Goal: Task Accomplishment & Management: Manage account settings

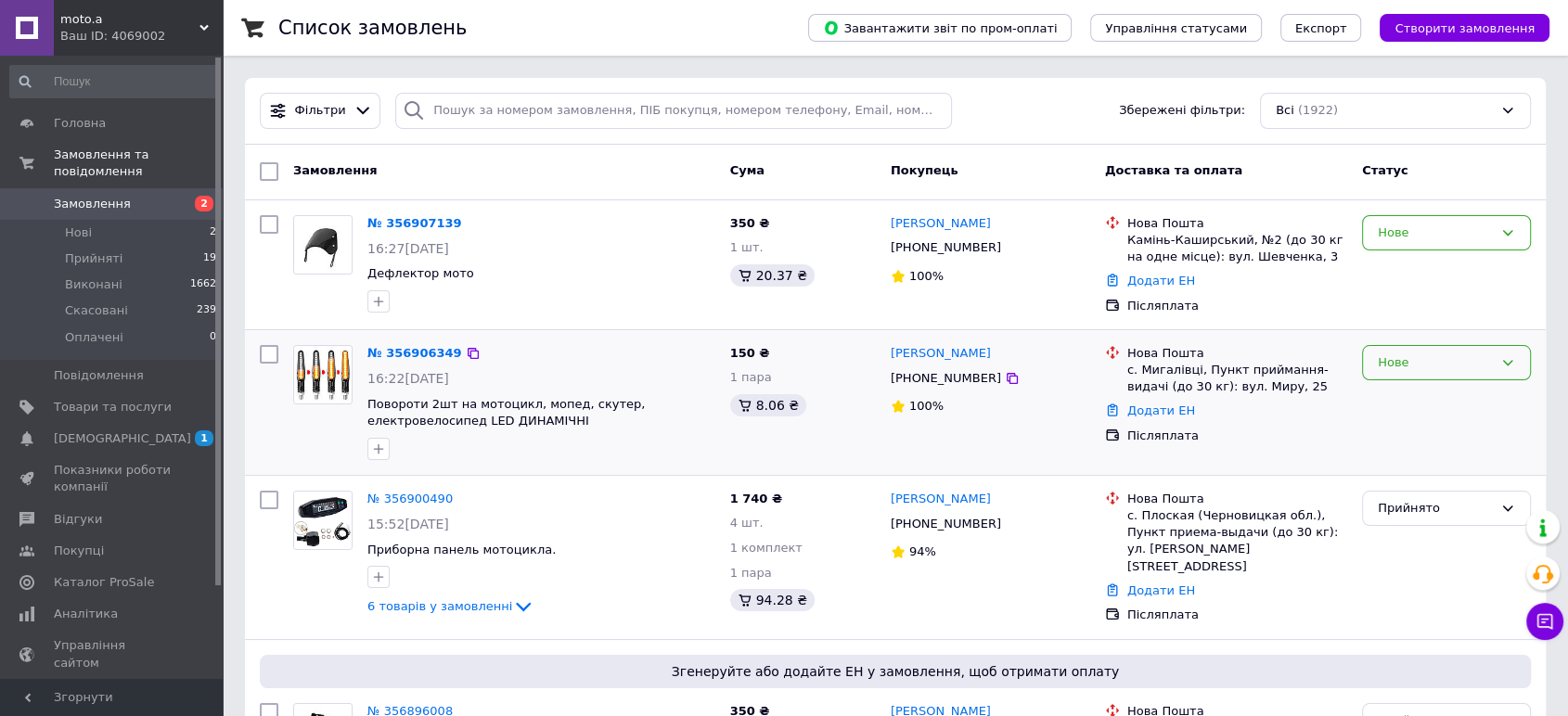
click at [1426, 356] on div "Нове" at bounding box center [1436, 363] width 115 height 19
click at [1424, 221] on div "Нове" at bounding box center [1446, 233] width 169 height 36
click at [1414, 272] on li "Прийнято" at bounding box center [1446, 272] width 167 height 35
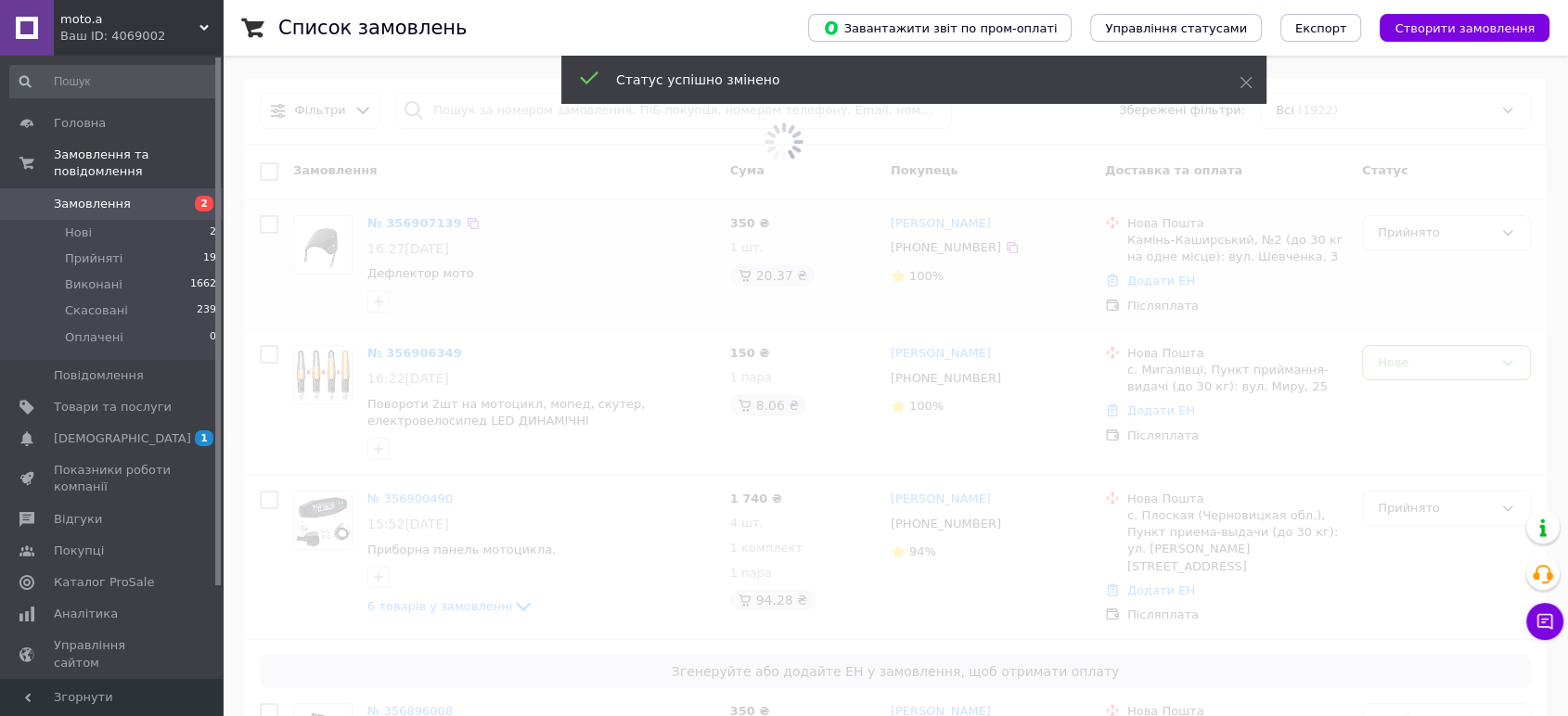
click at [1416, 358] on span at bounding box center [784, 358] width 1568 height 716
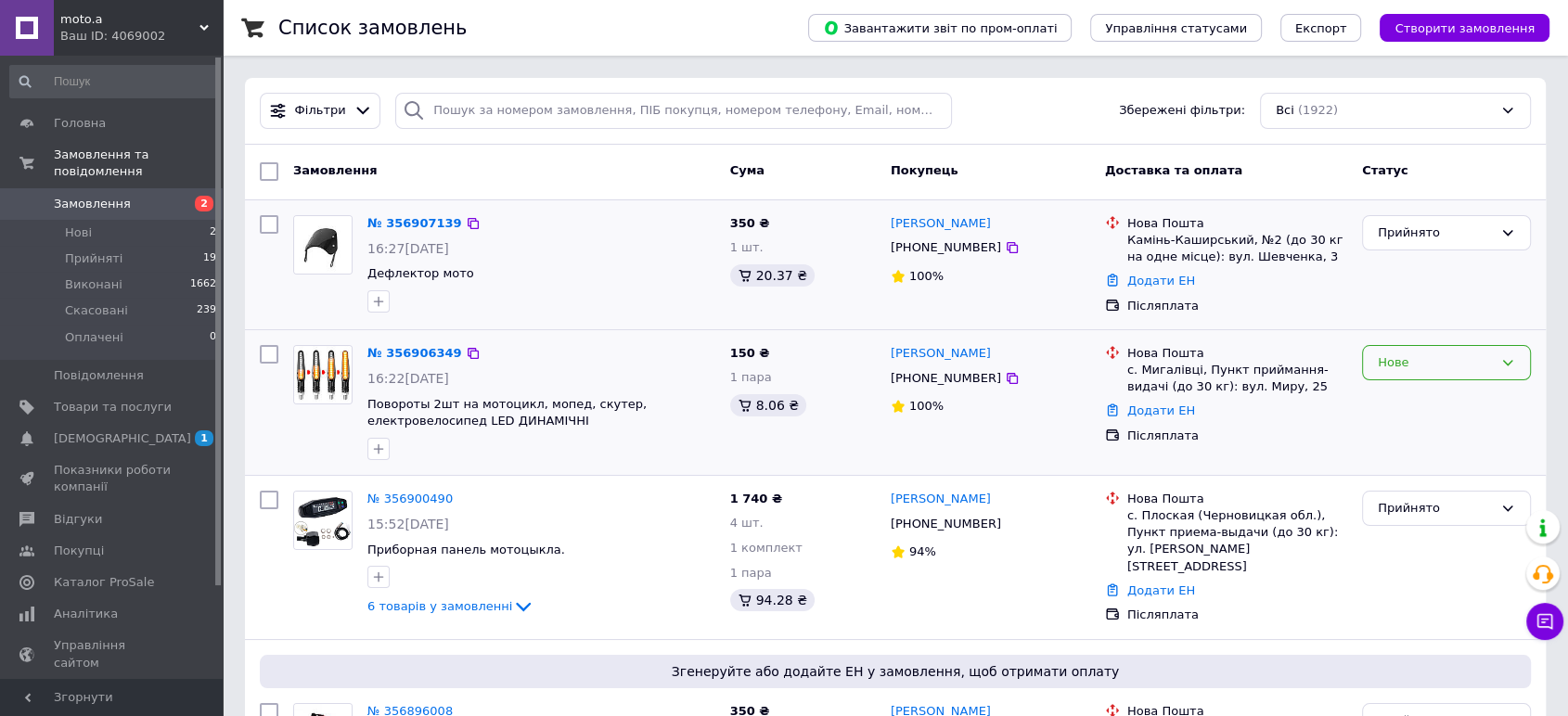
click at [1417, 357] on div "Нове" at bounding box center [1436, 363] width 115 height 19
click at [1417, 395] on li "Прийнято" at bounding box center [1446, 401] width 167 height 35
click at [402, 354] on link "№ 356906349" at bounding box center [410, 353] width 85 height 14
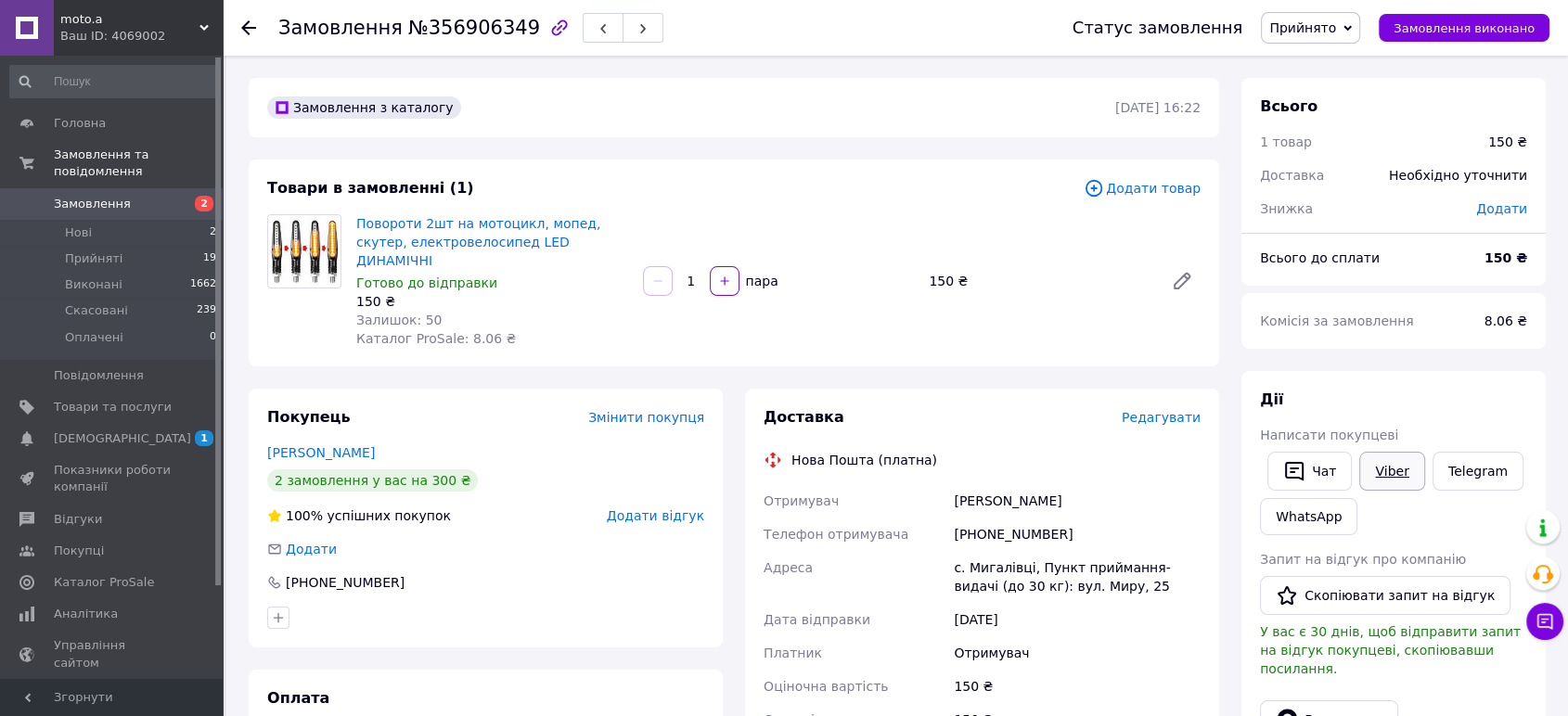
click at [1390, 473] on link "Viber" at bounding box center [1391, 471] width 65 height 39
click at [92, 220] on li "Нові 2" at bounding box center [113, 232] width 227 height 26
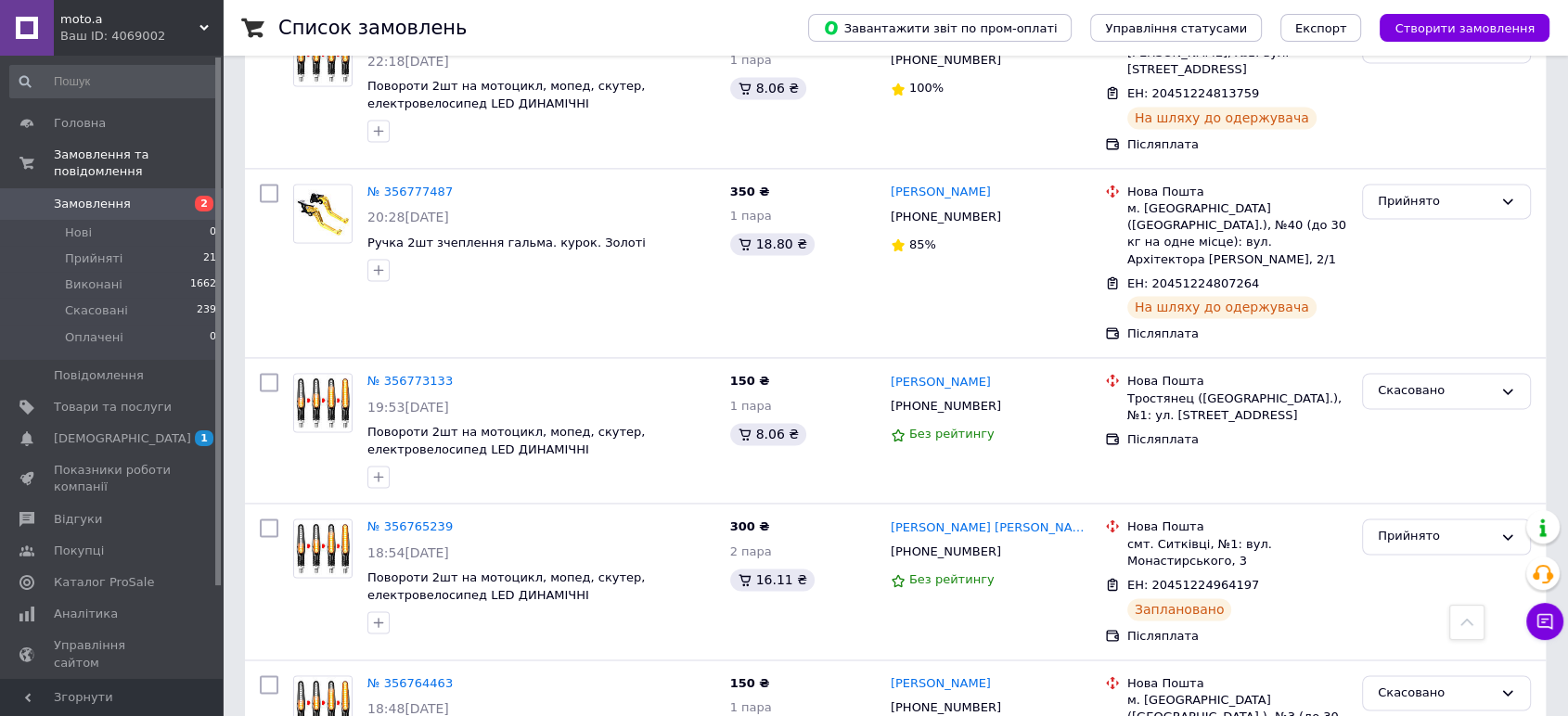
scroll to position [2887, 0]
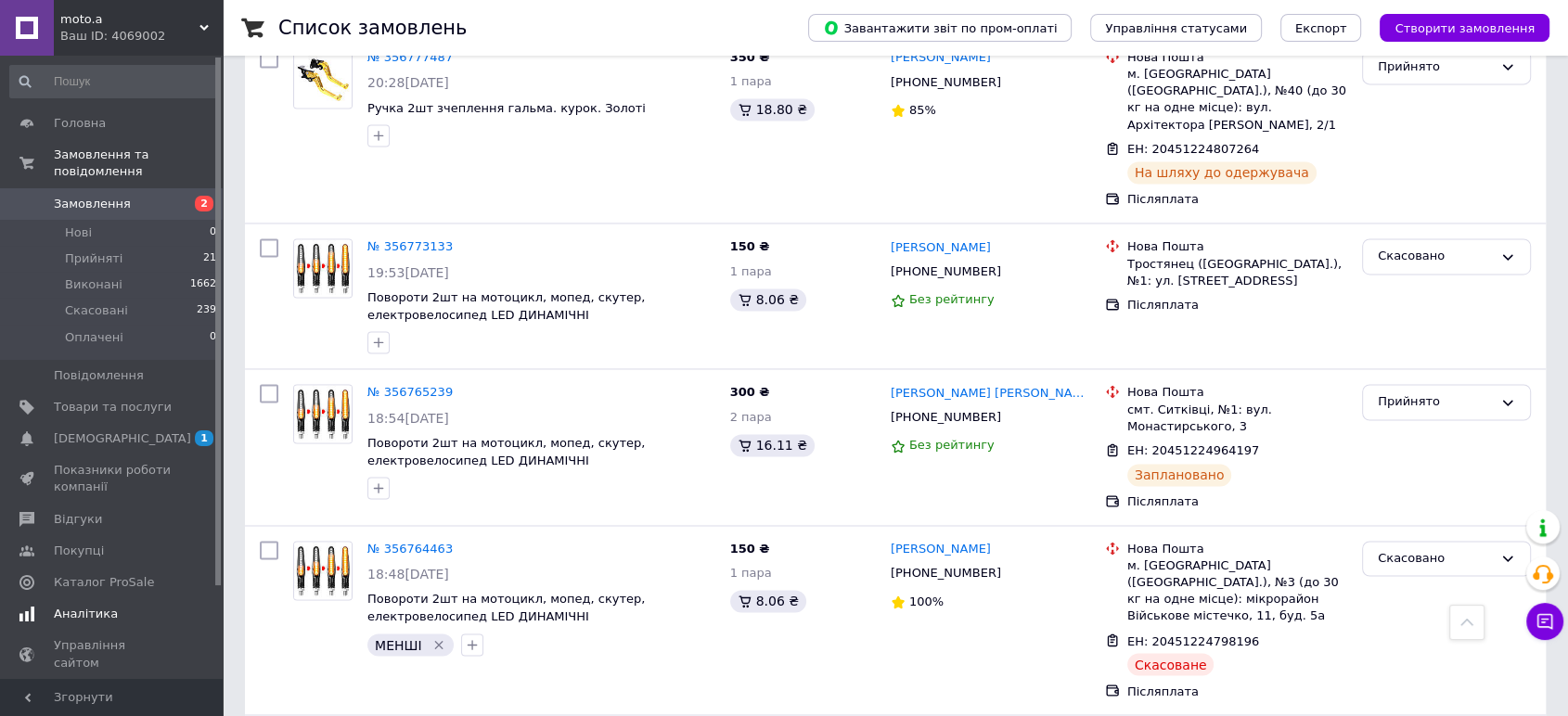
click at [97, 431] on span "[DEMOGRAPHIC_DATA]" at bounding box center [122, 439] width 137 height 16
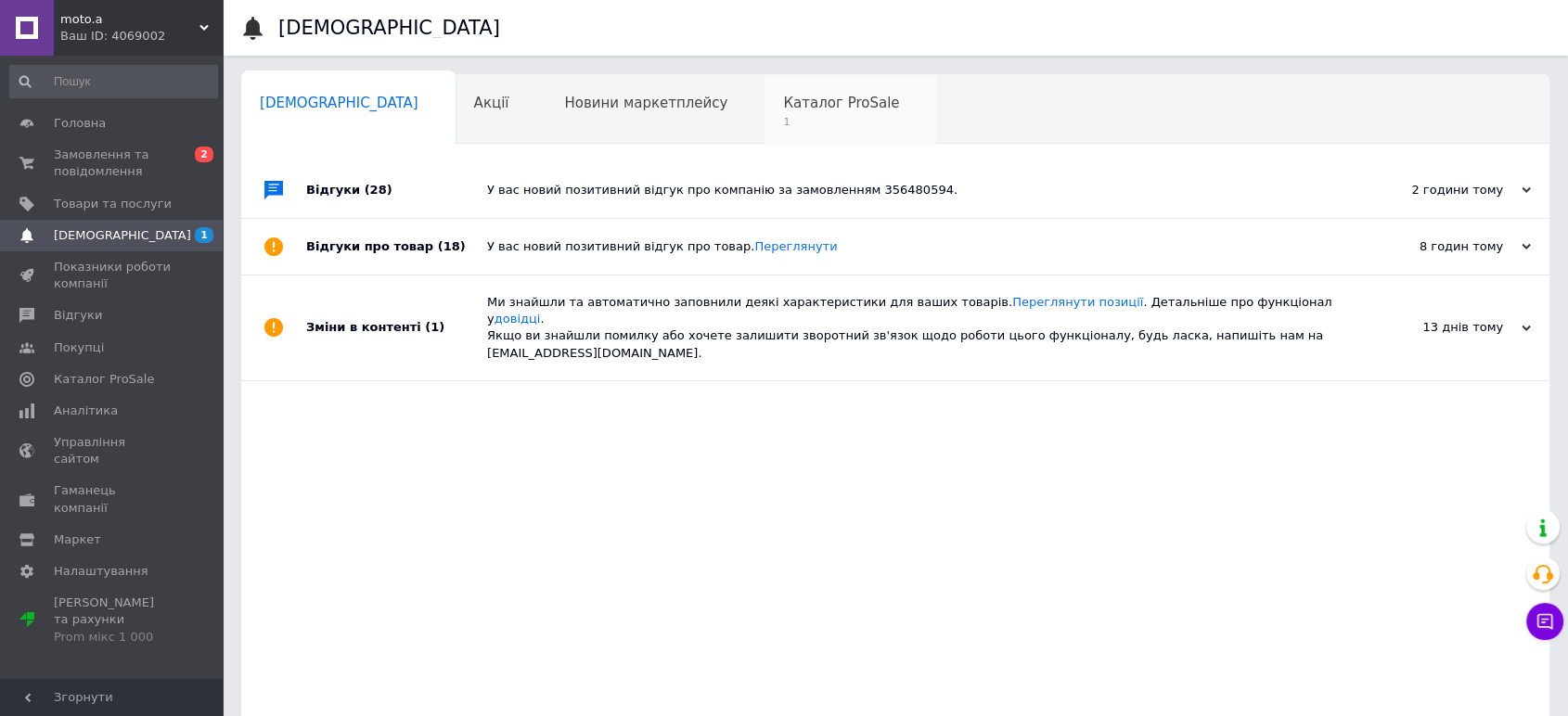
click at [783, 117] on span "1" at bounding box center [841, 122] width 116 height 14
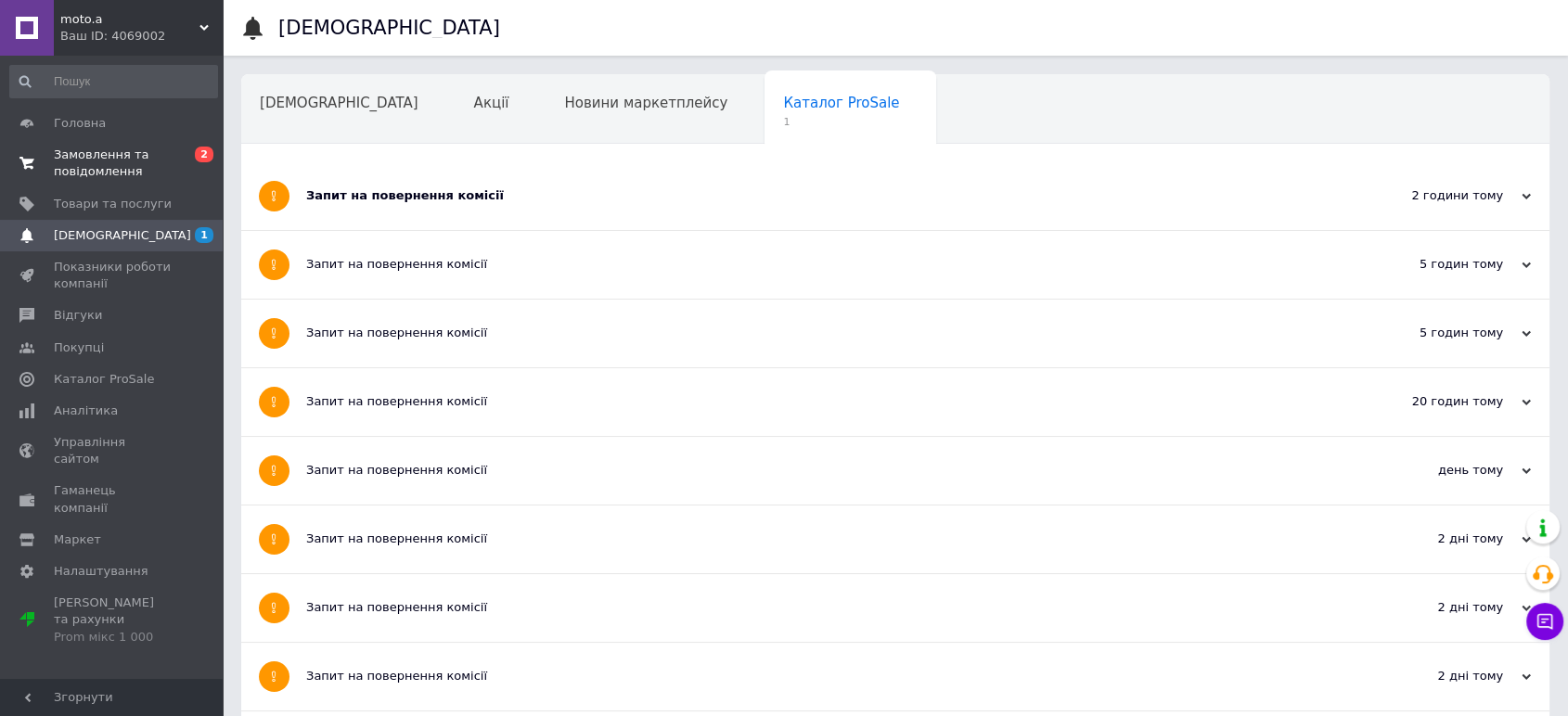
click at [99, 153] on span "Замовлення та повідомлення" at bounding box center [112, 163] width 118 height 34
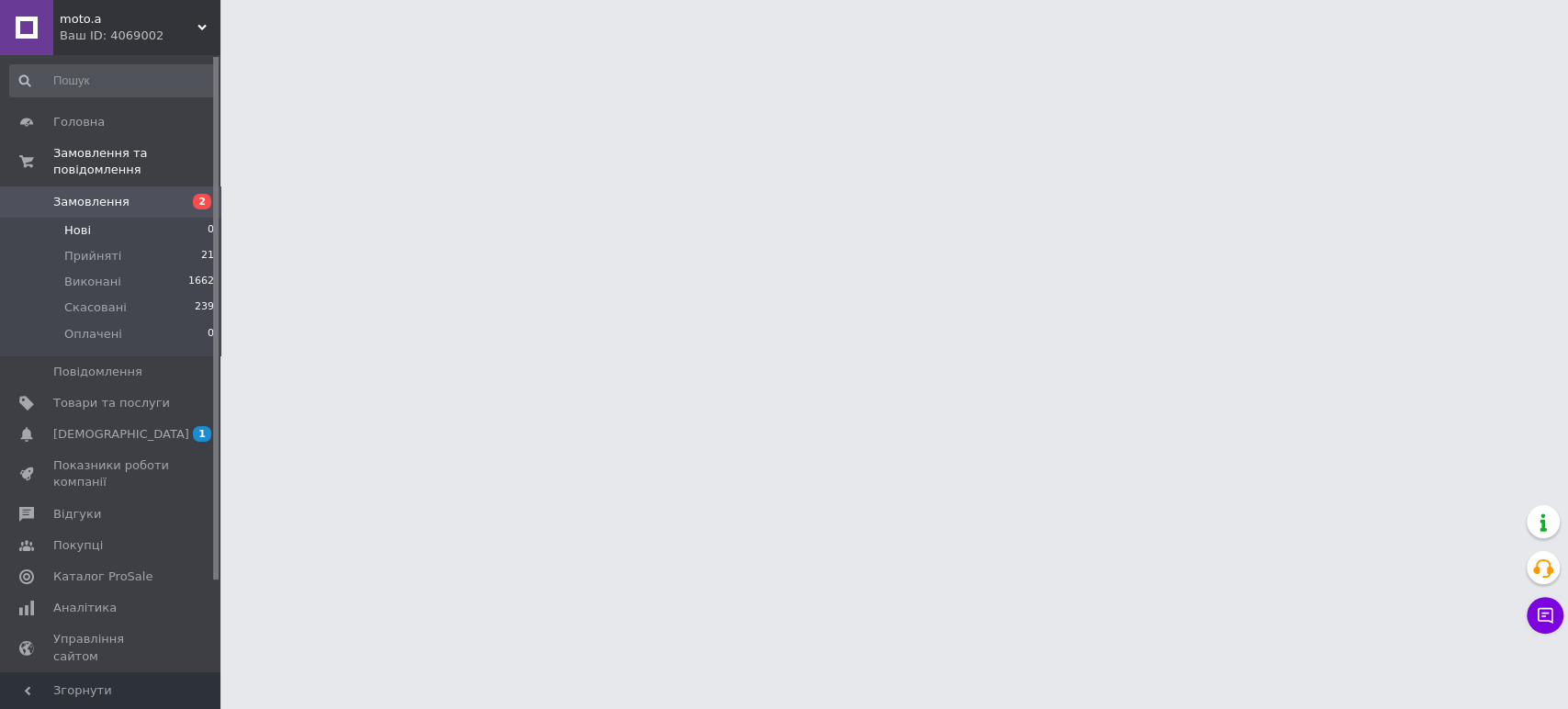
click at [84, 222] on span "Нові" at bounding box center [78, 230] width 27 height 16
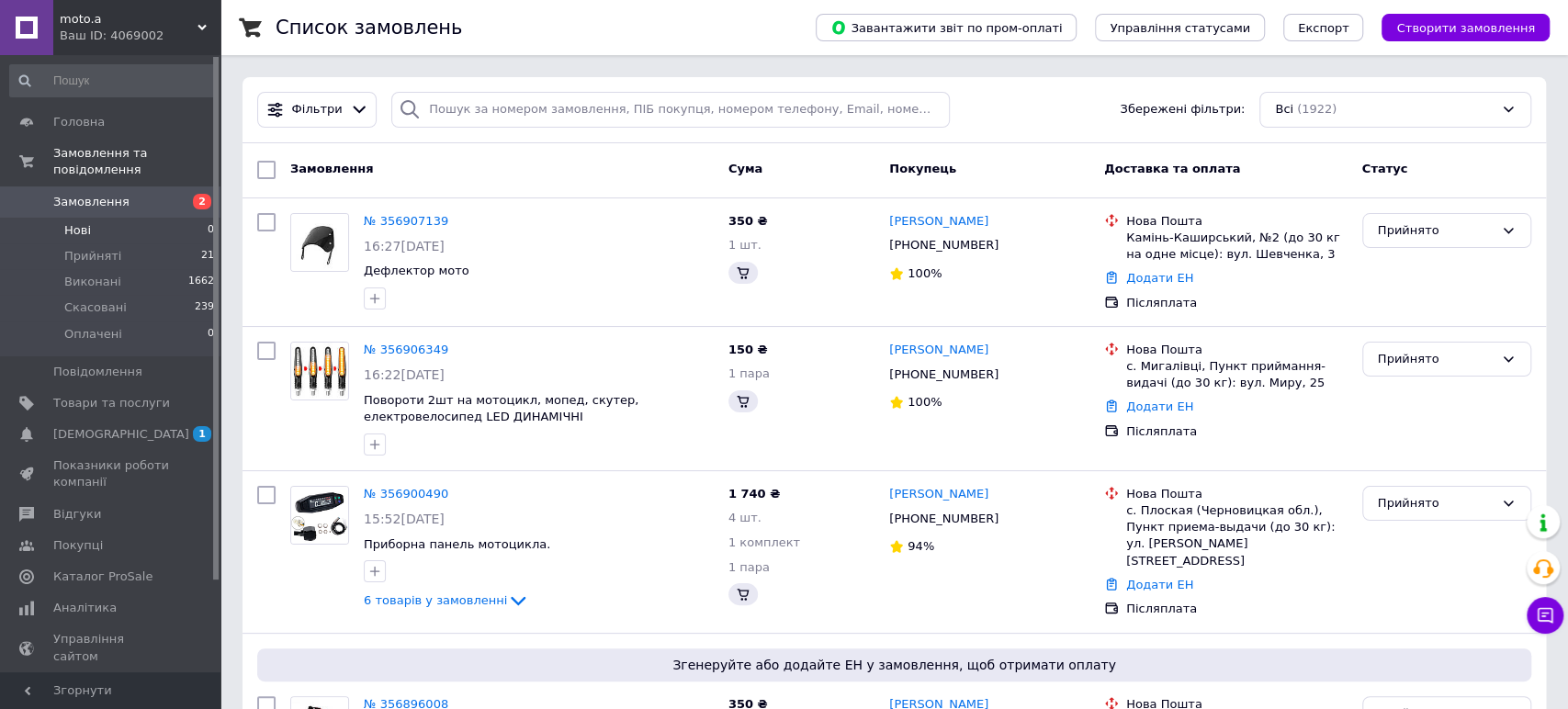
click at [84, 222] on span "Нові" at bounding box center [78, 230] width 27 height 16
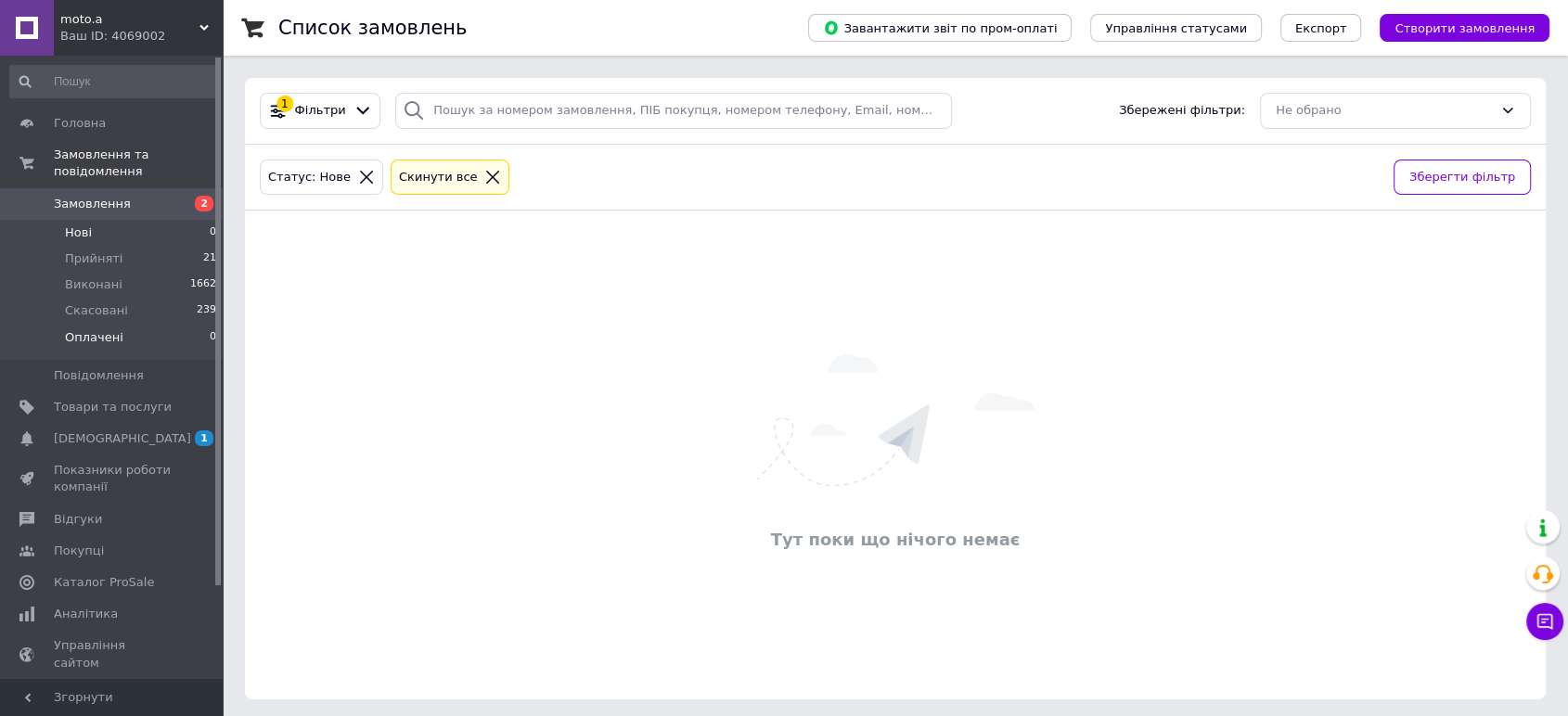
click at [81, 329] on span "Оплачені" at bounding box center [94, 337] width 59 height 16
click at [69, 251] on span "Прийняті" at bounding box center [94, 258] width 58 height 16
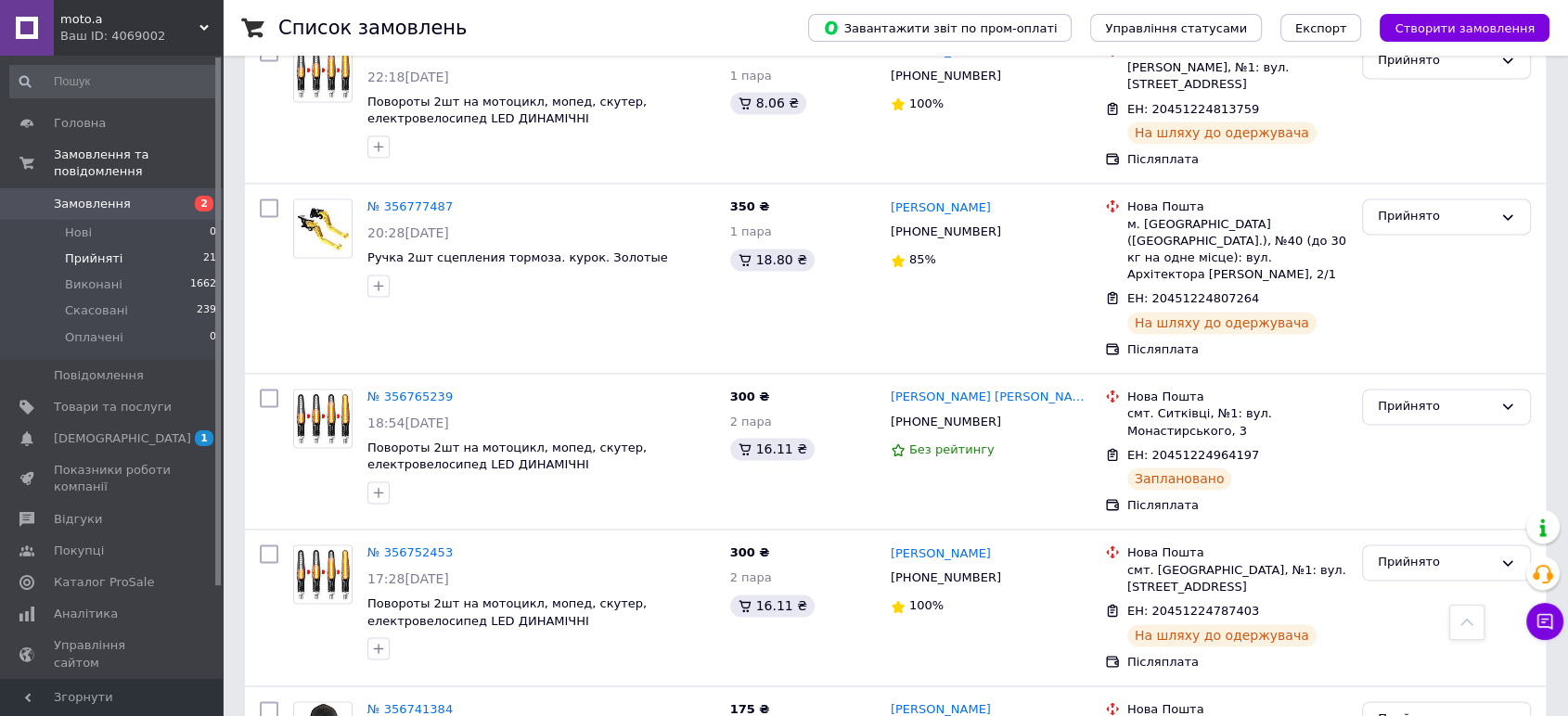
scroll to position [3052, 0]
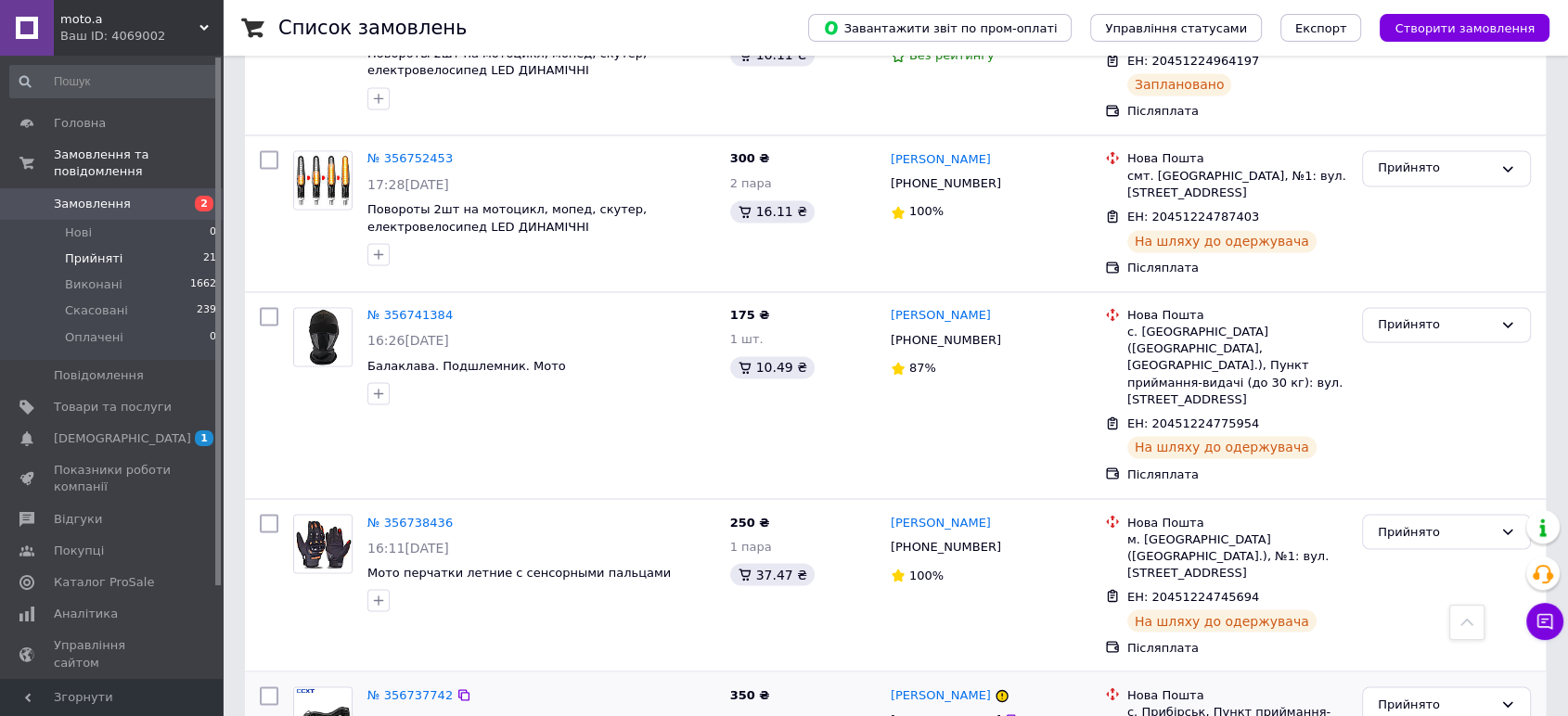
click at [396, 687] on link "№ 356737742" at bounding box center [410, 694] width 85 height 14
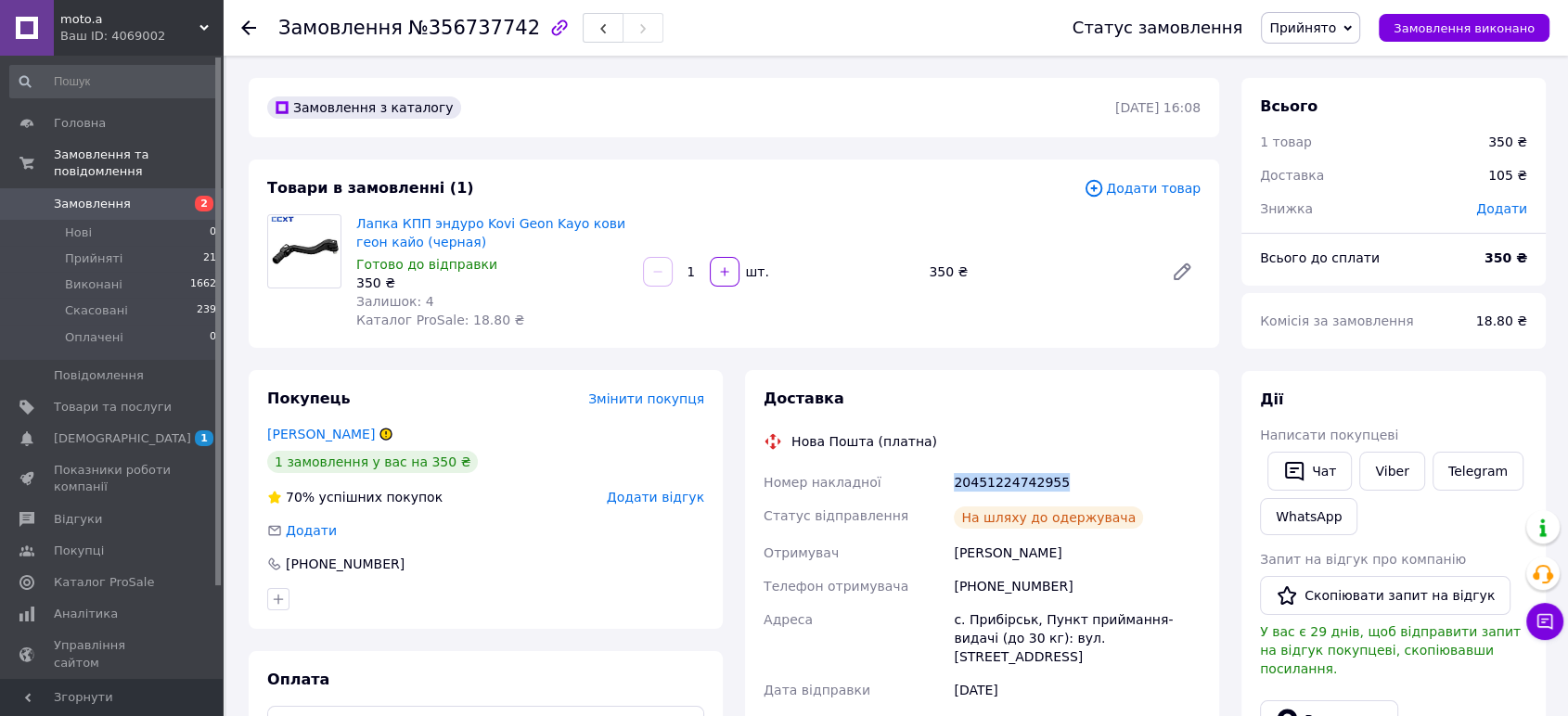
drag, startPoint x: 1065, startPoint y: 472, endPoint x: 943, endPoint y: 486, distance: 122.8
click at [943, 486] on div "Номер накладної 20451224742955 Статус відправлення На шляху до одержувача Отрим…" at bounding box center [982, 696] width 444 height 461
copy div "Номер накладної 20451224742955"
click at [1392, 470] on link "Viber" at bounding box center [1391, 471] width 65 height 39
click at [1433, 21] on span "Замовлення виконано" at bounding box center [1463, 28] width 141 height 14
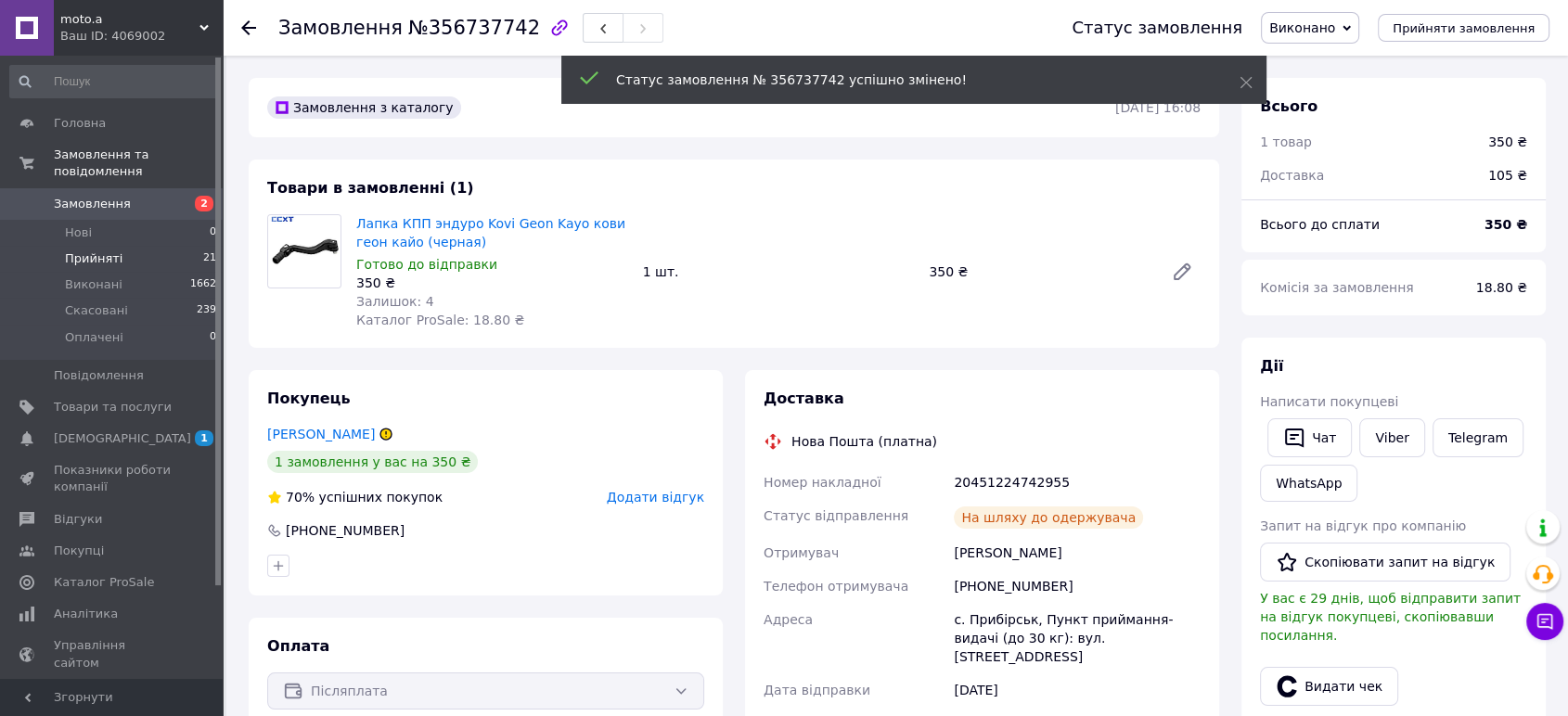
click at [103, 246] on li "Прийняті 21" at bounding box center [113, 258] width 227 height 26
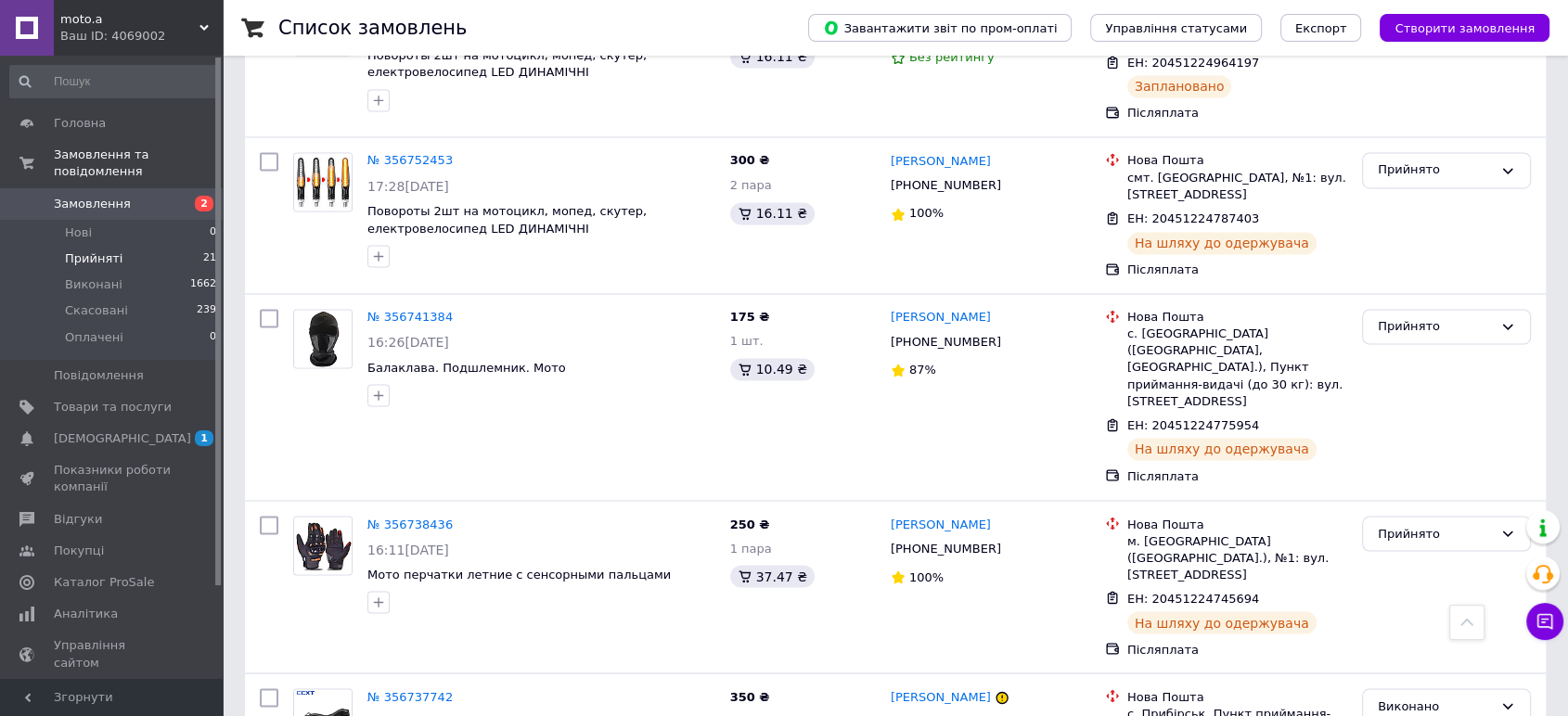
scroll to position [3052, 0]
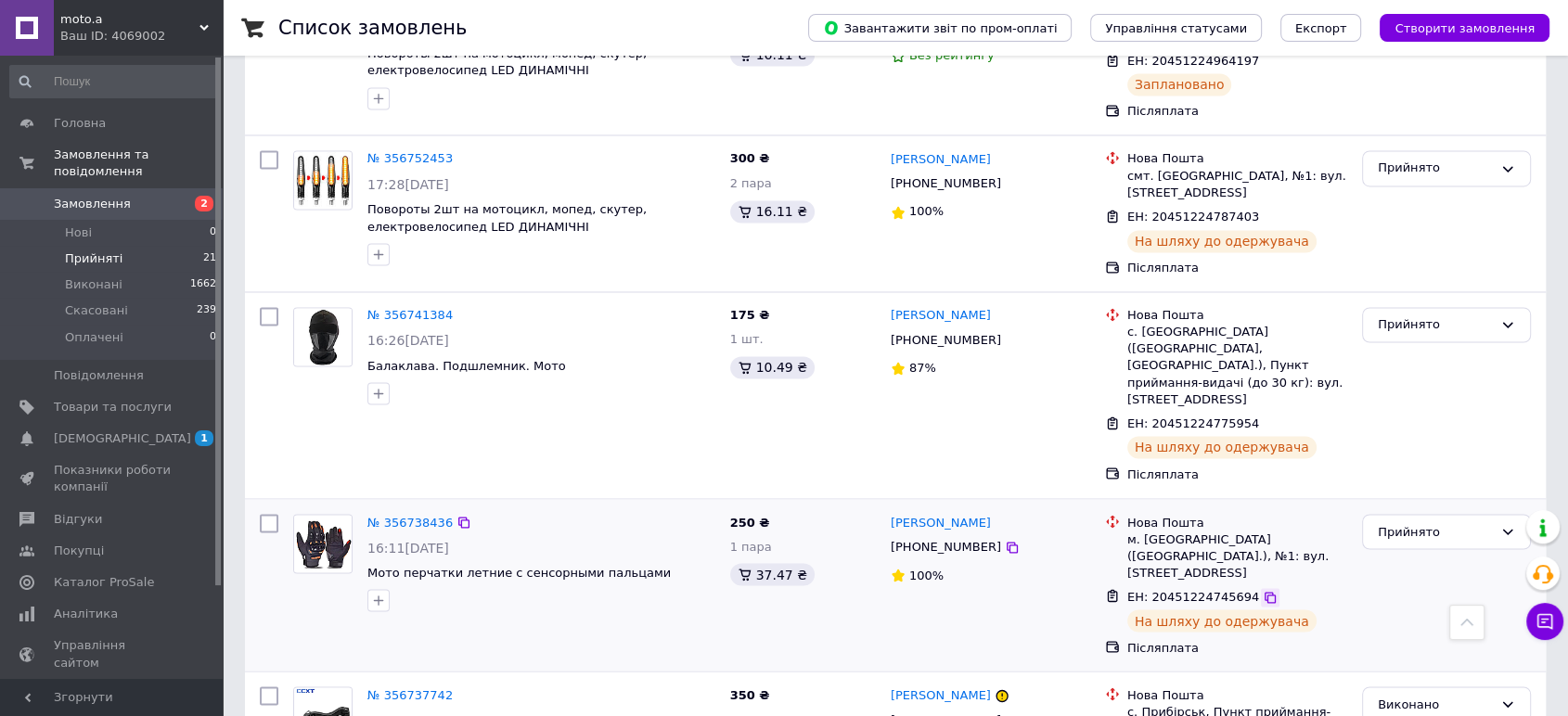
click at [1265, 592] on icon at bounding box center [1271, 598] width 12 height 12
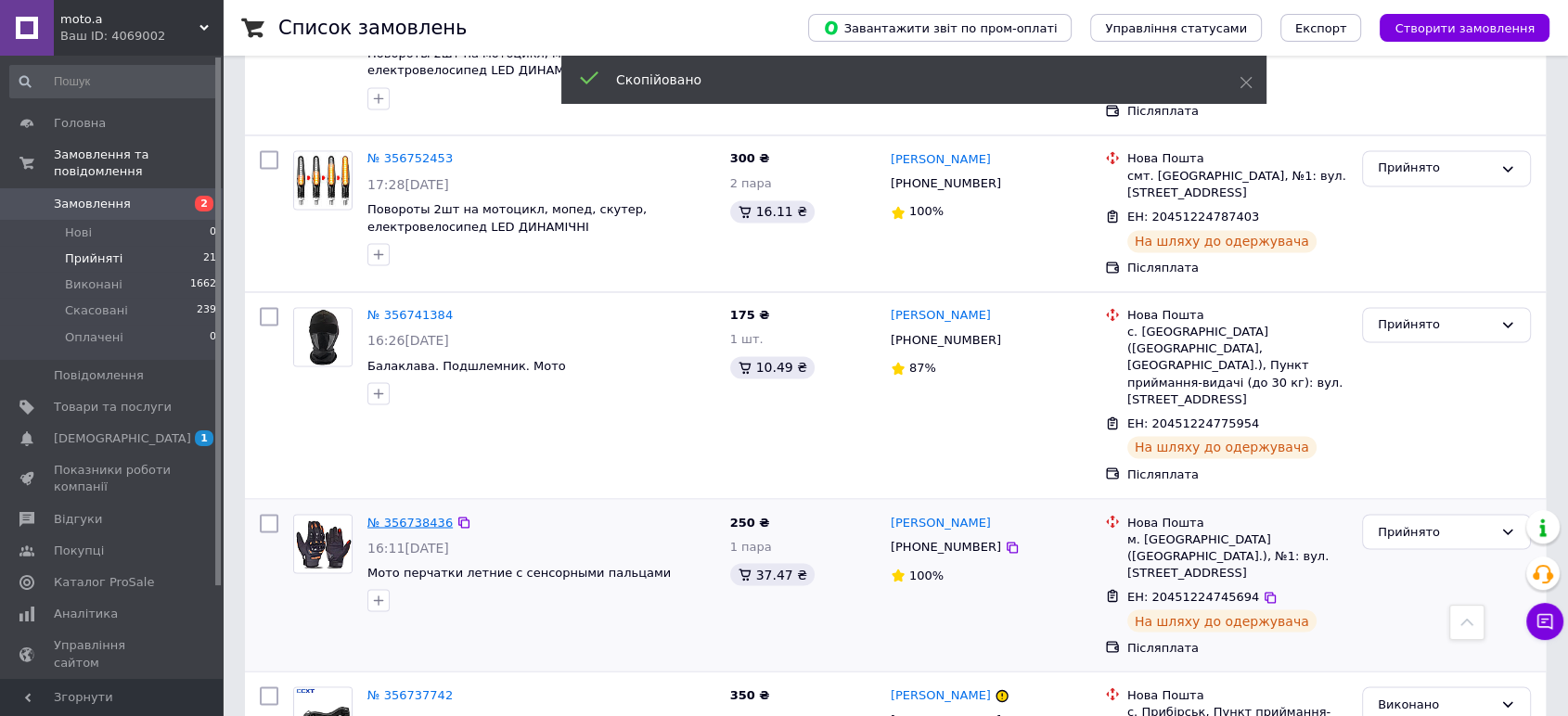
click at [418, 515] on link "№ 356738436" at bounding box center [410, 522] width 85 height 14
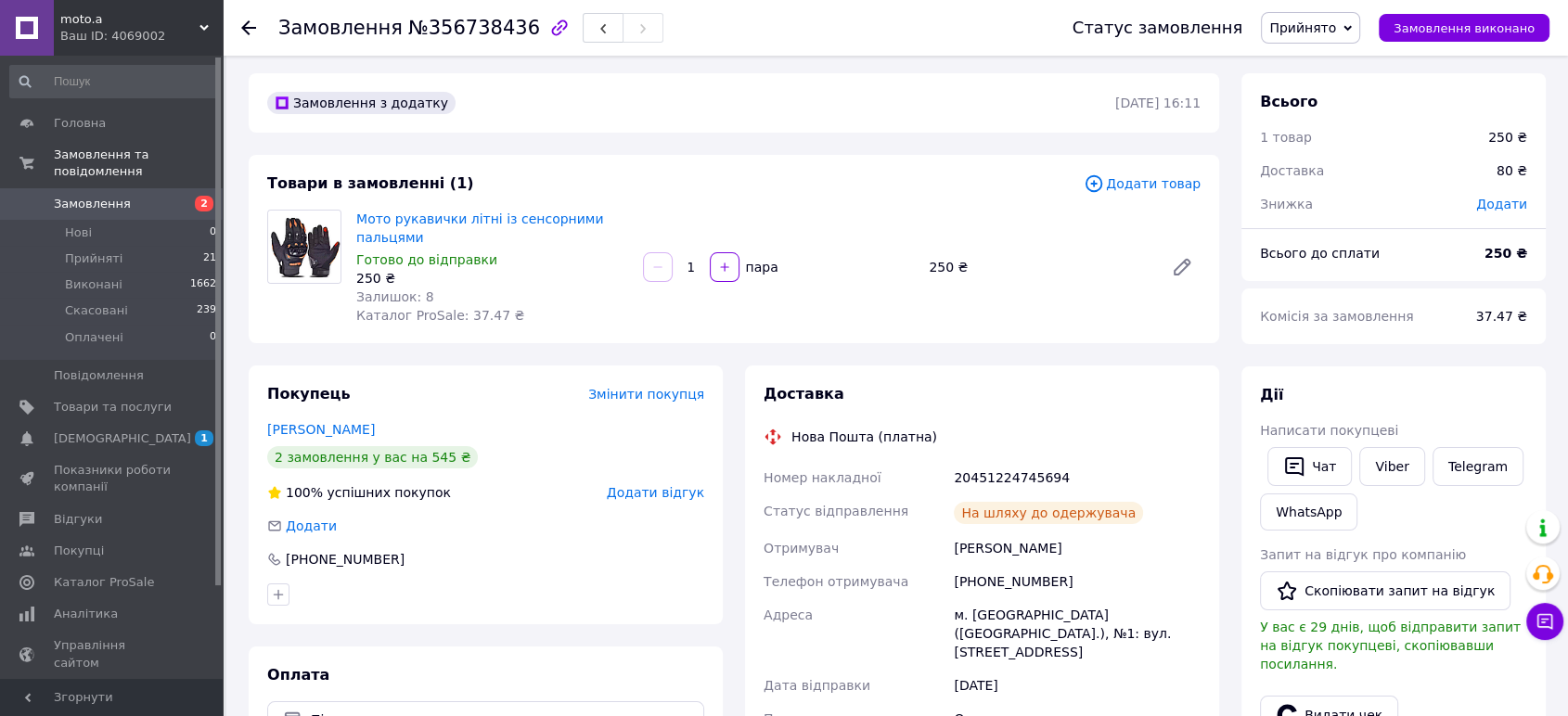
scroll to position [1, 0]
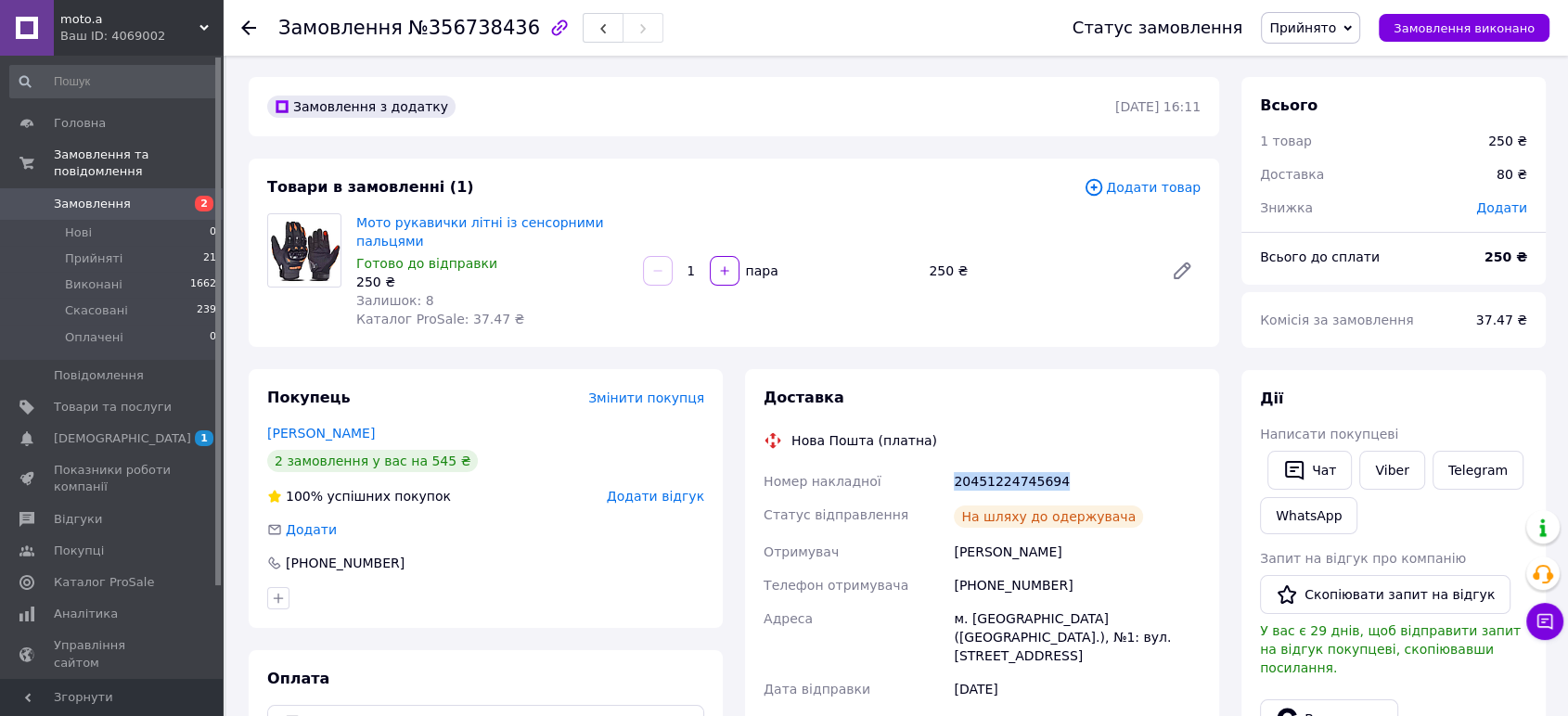
drag, startPoint x: 1063, startPoint y: 478, endPoint x: 974, endPoint y: 479, distance: 89.0
click at [915, 477] on div "Номер накладної 20451224745694 Статус відправлення На шляху до одержувача Отрим…" at bounding box center [982, 695] width 444 height 461
copy div "Номер накладної 20451224745694"
click at [1403, 468] on link "Viber" at bounding box center [1391, 470] width 65 height 39
click at [1479, 24] on span "Замовлення виконано" at bounding box center [1463, 28] width 141 height 14
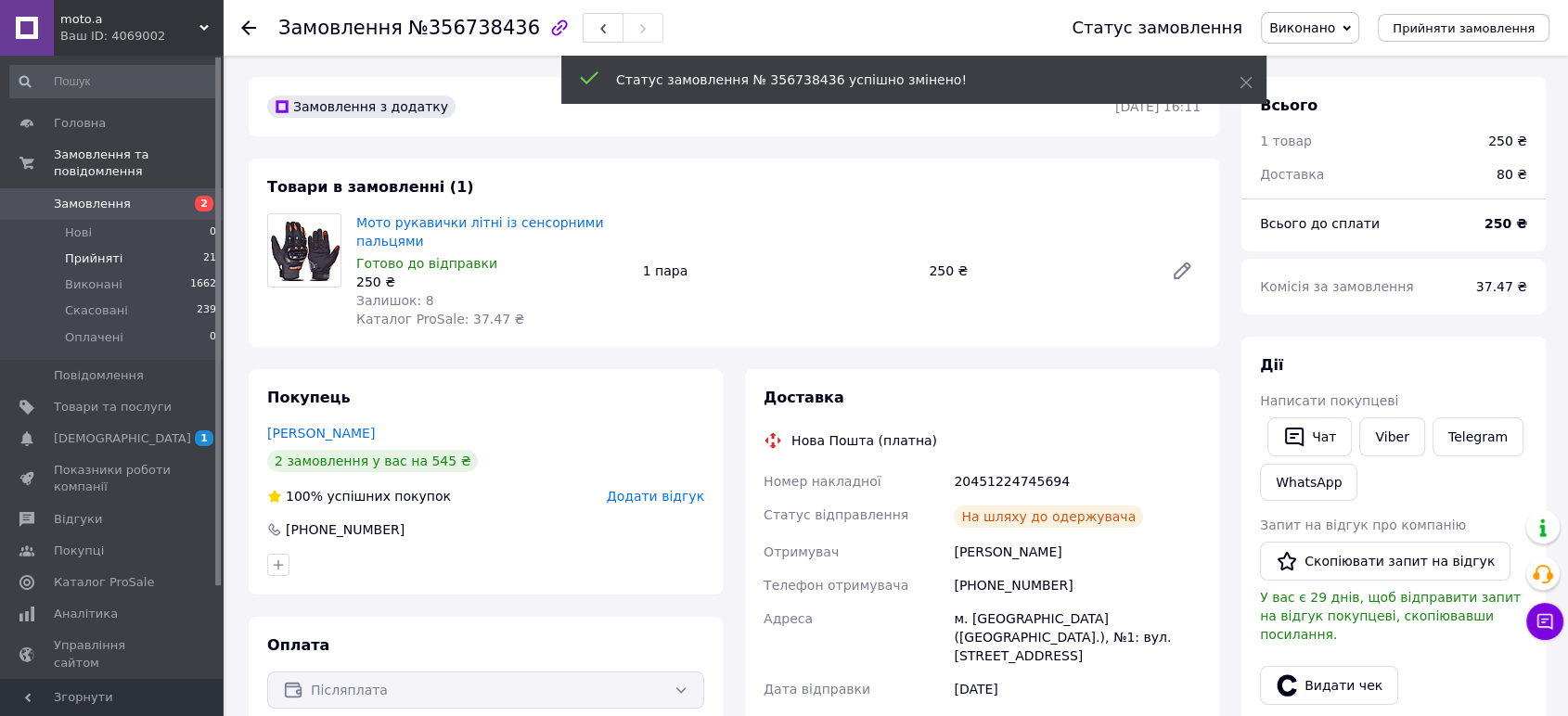
click at [98, 251] on span "Прийняті" at bounding box center [94, 258] width 58 height 16
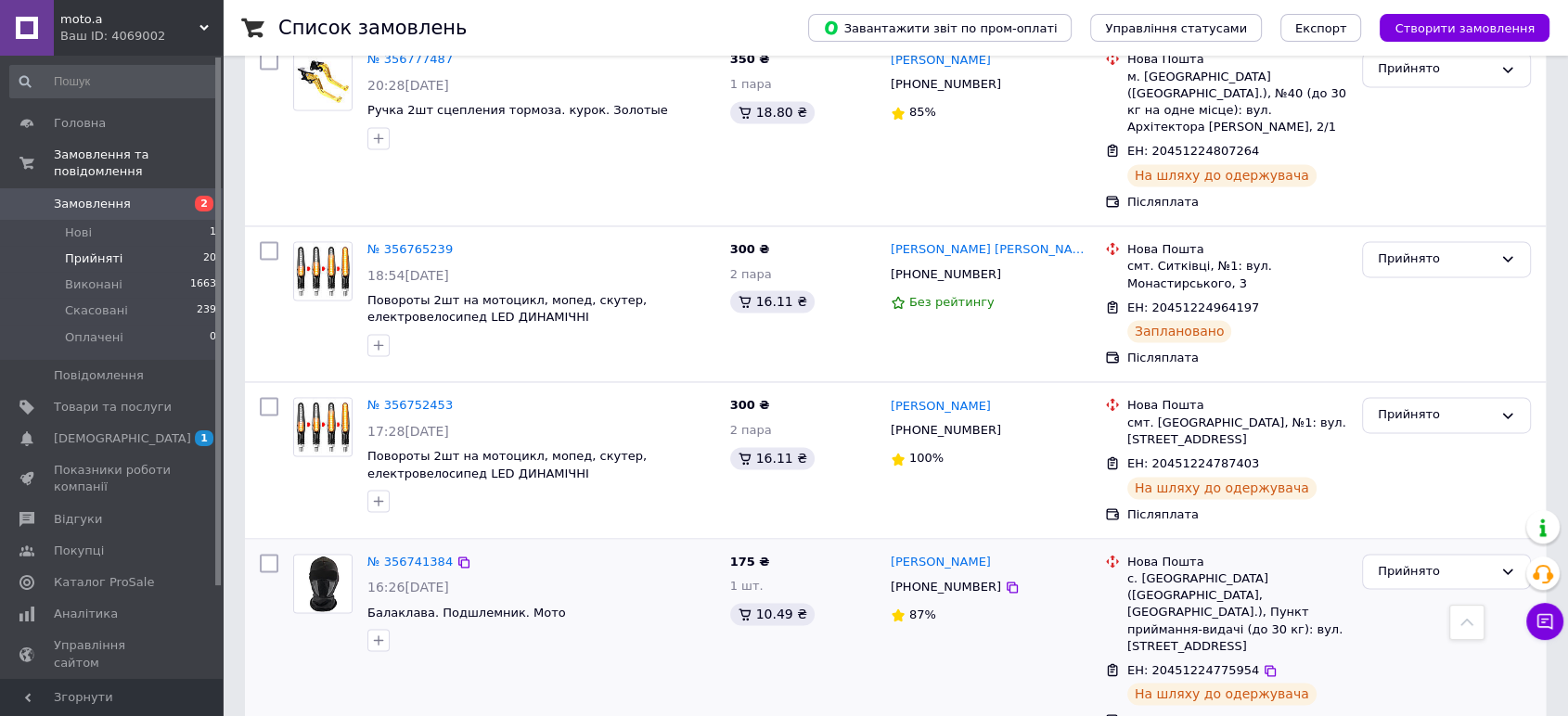
scroll to position [2840, 0]
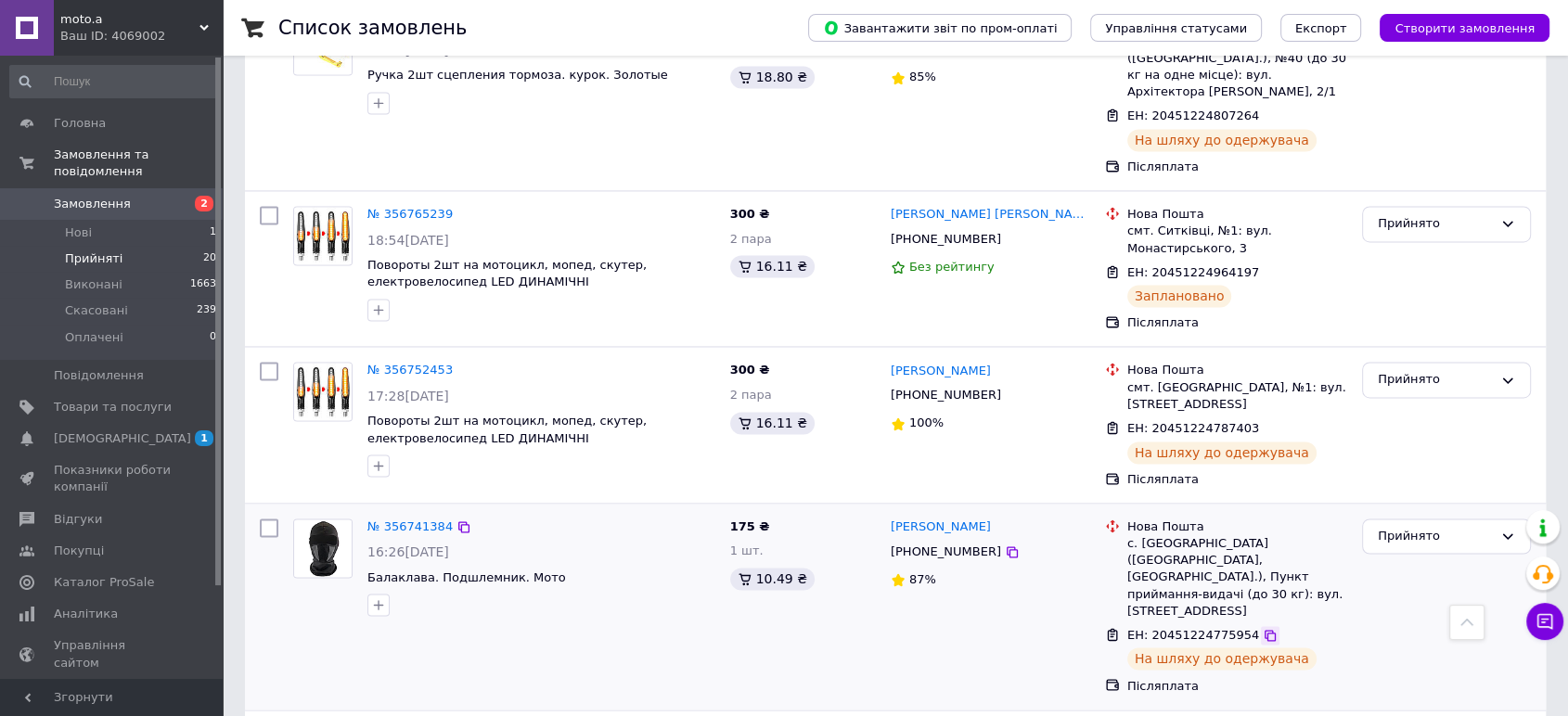
click at [1265, 630] on icon at bounding box center [1271, 635] width 12 height 12
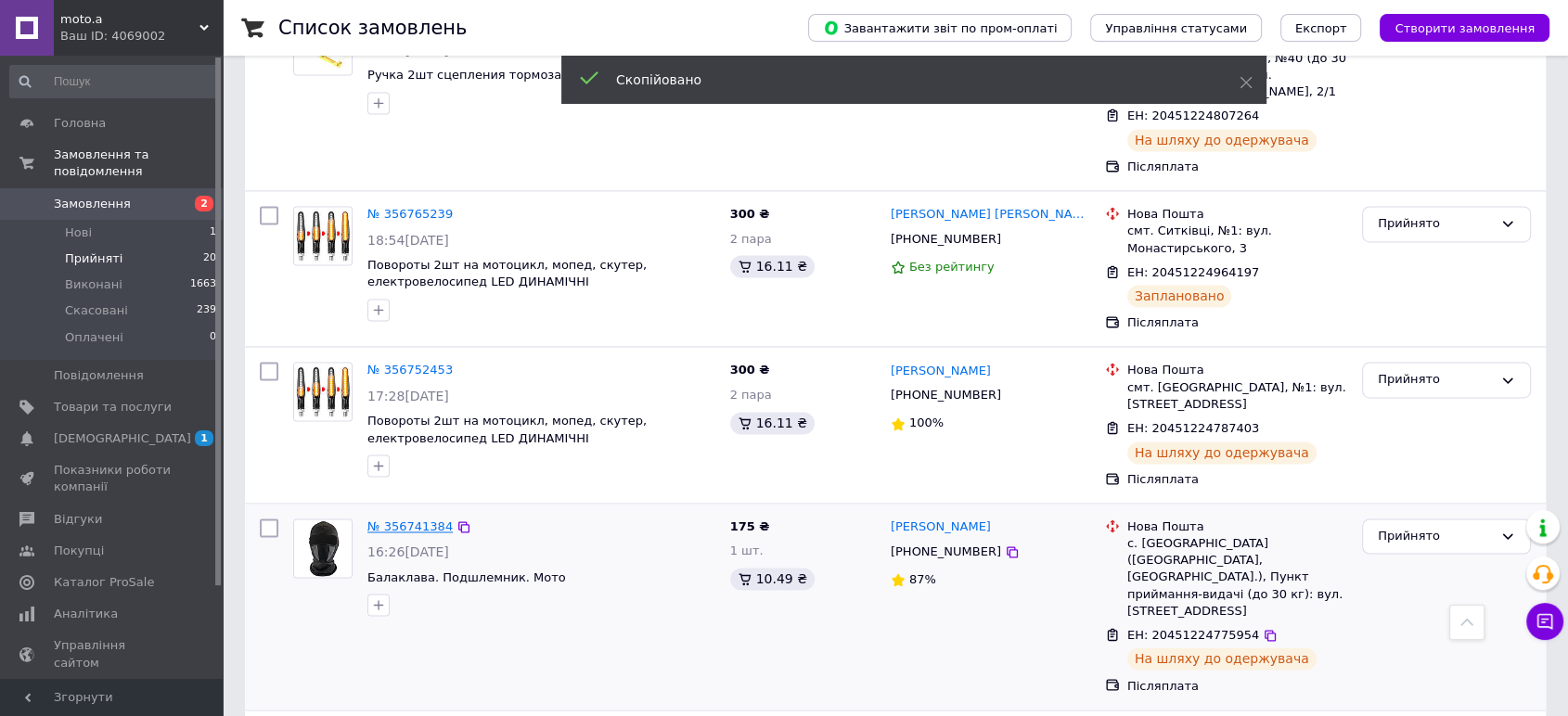
click at [386, 519] on link "№ 356741384" at bounding box center [410, 526] width 85 height 14
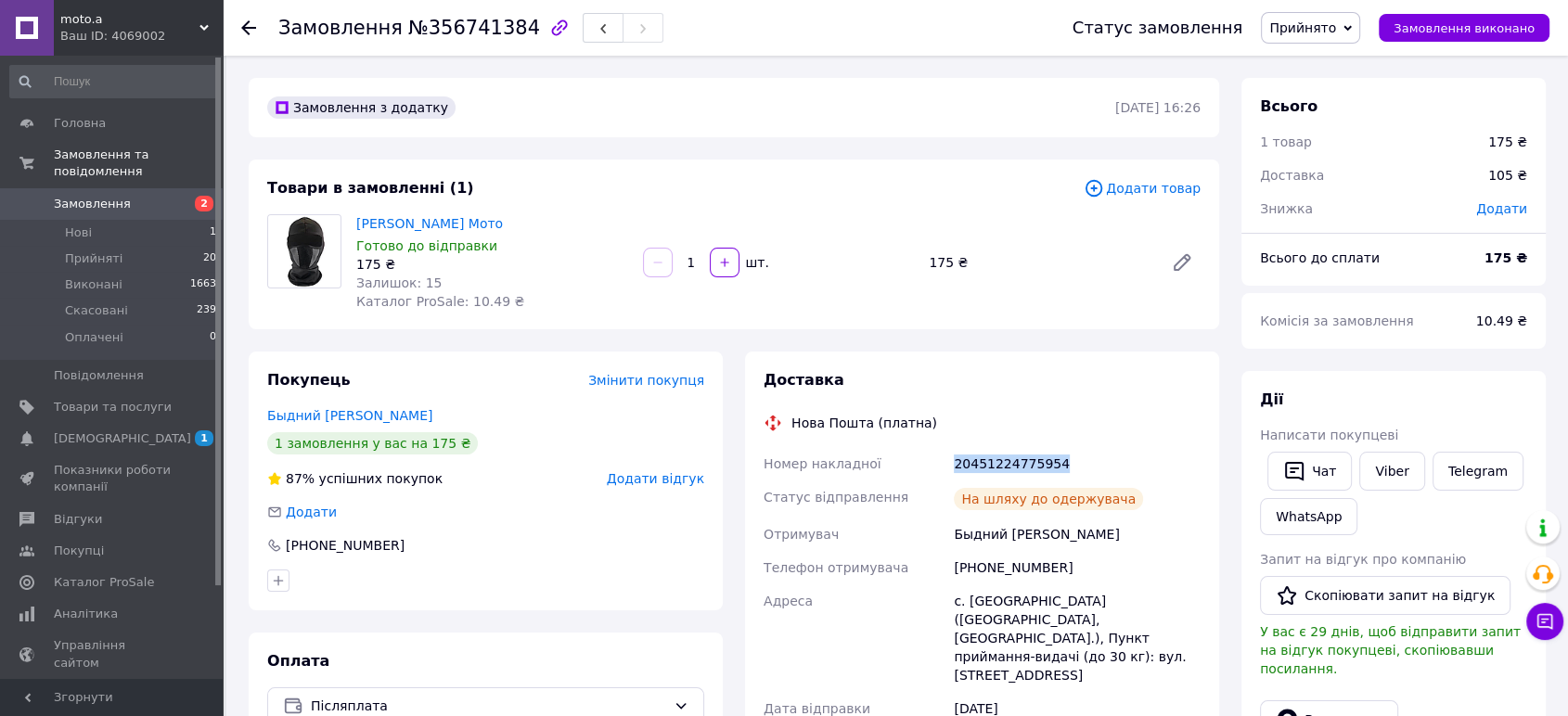
drag, startPoint x: 1057, startPoint y: 457, endPoint x: 949, endPoint y: 459, distance: 108.0
click at [938, 460] on div "Номер накладної 20451224775954 Статус відправлення На шляху до одержувача Отрим…" at bounding box center [982, 696] width 444 height 497
copy div "Номер накладної 20451224775954"
click at [1399, 465] on link "Viber" at bounding box center [1391, 471] width 65 height 39
click at [1449, 36] on button "Замовлення виконано" at bounding box center [1464, 28] width 171 height 28
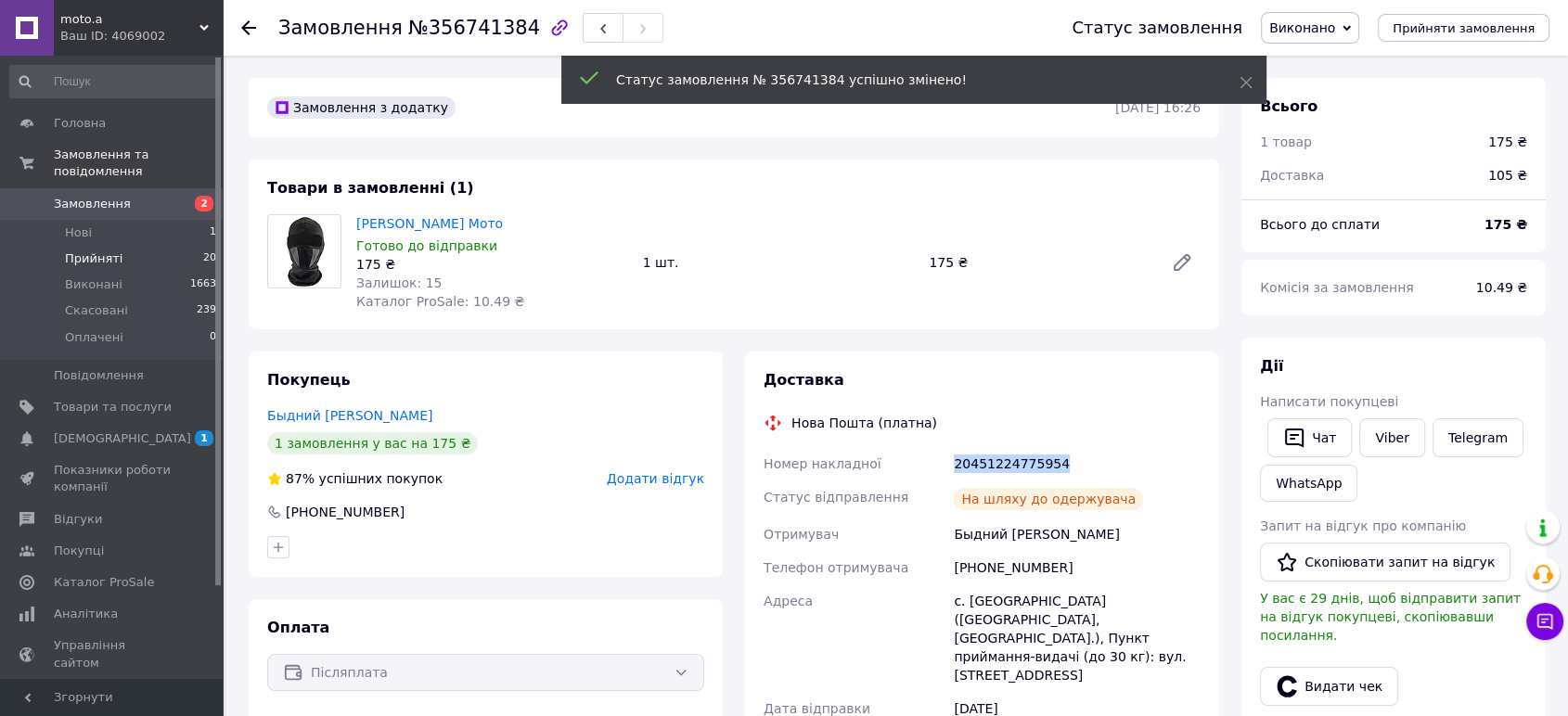
click at [98, 251] on span "Прийняті" at bounding box center [94, 258] width 58 height 16
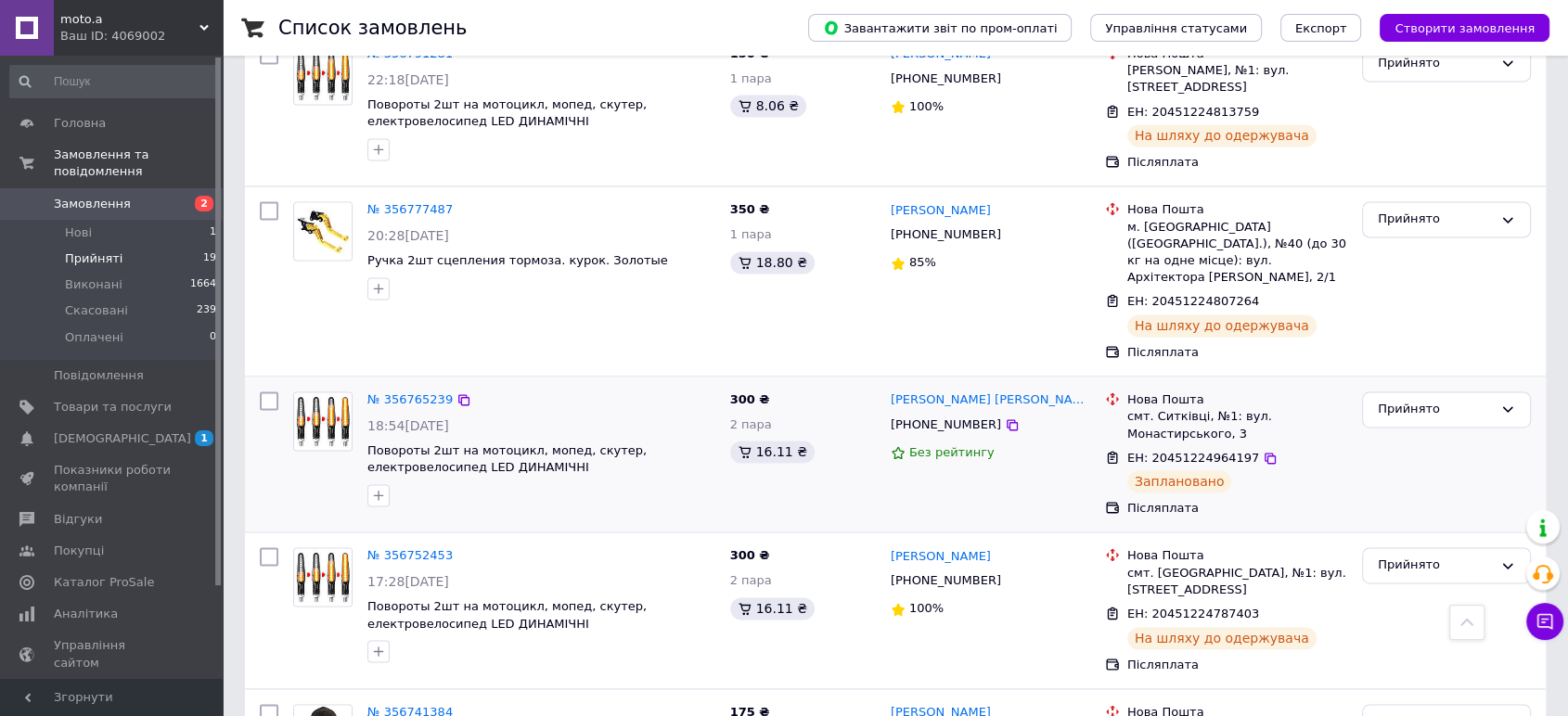
scroll to position [2685, 0]
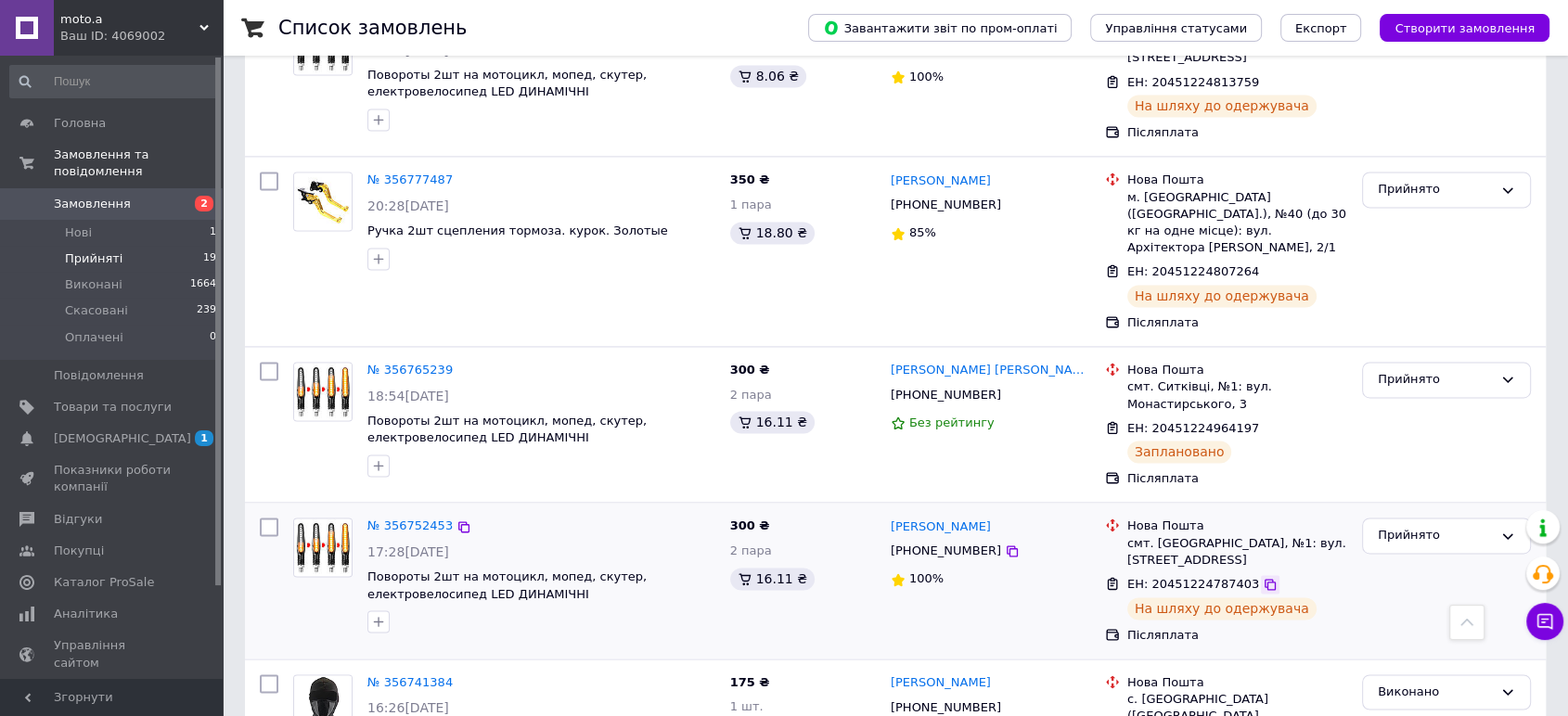
click at [1265, 579] on icon at bounding box center [1271, 585] width 12 height 12
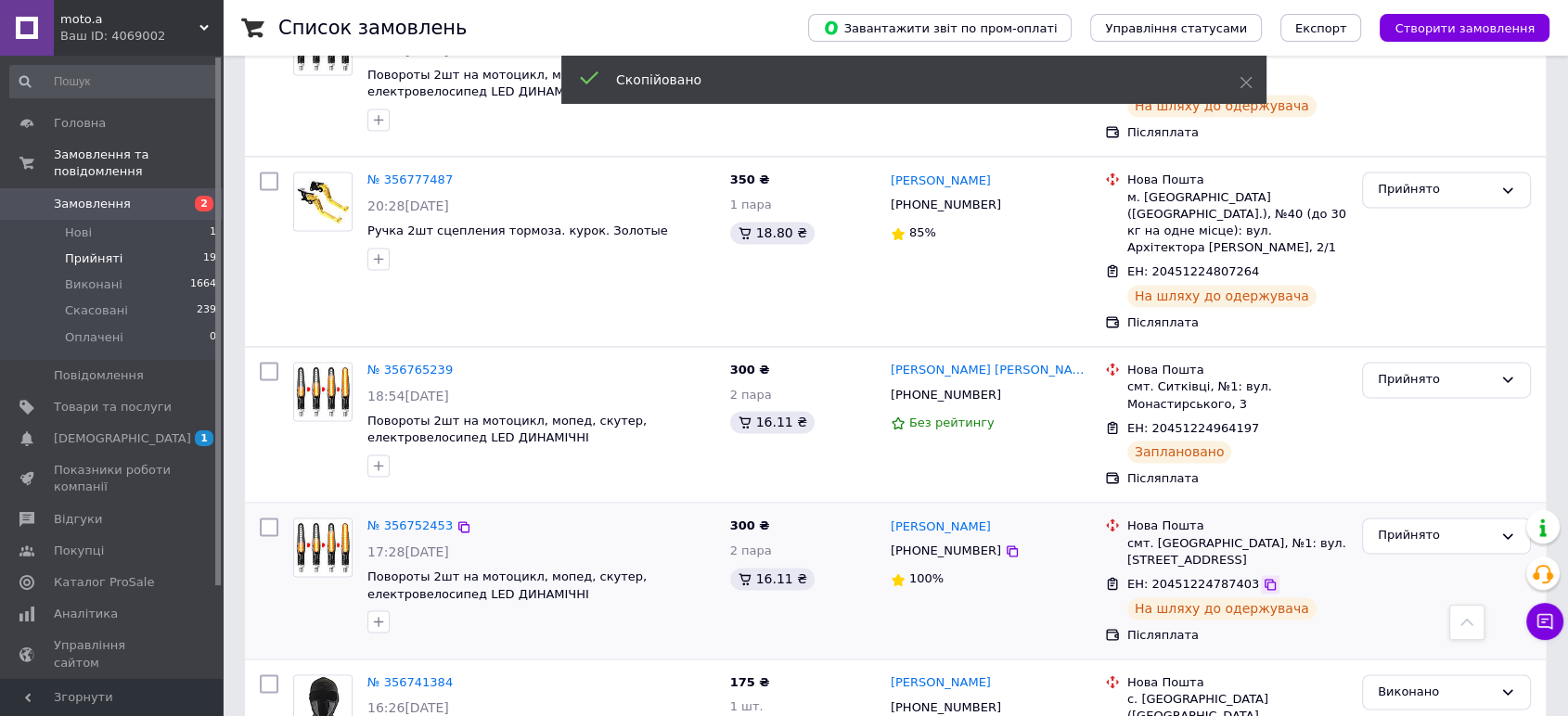
click at [1265, 579] on icon at bounding box center [1271, 585] width 12 height 12
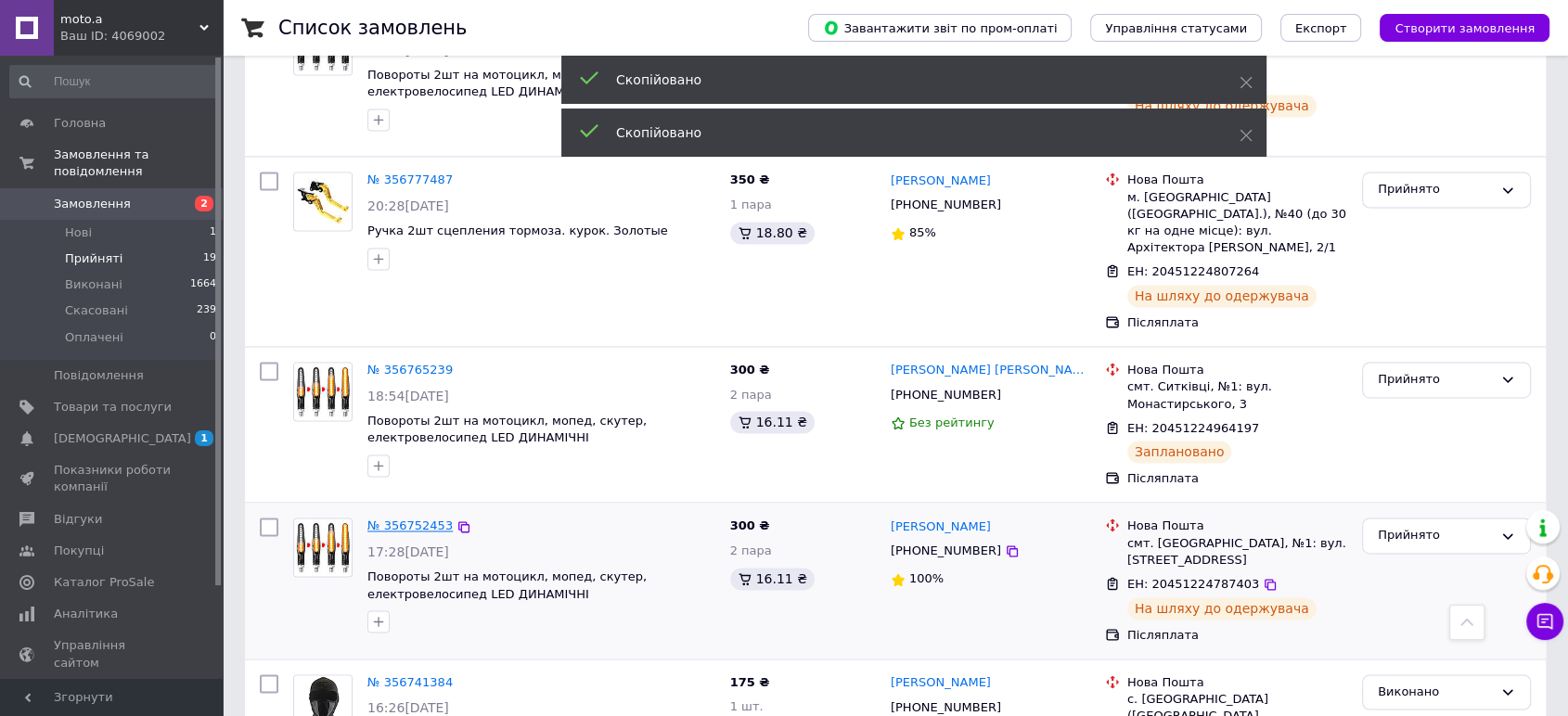
click at [403, 518] on link "№ 356752453" at bounding box center [410, 525] width 85 height 14
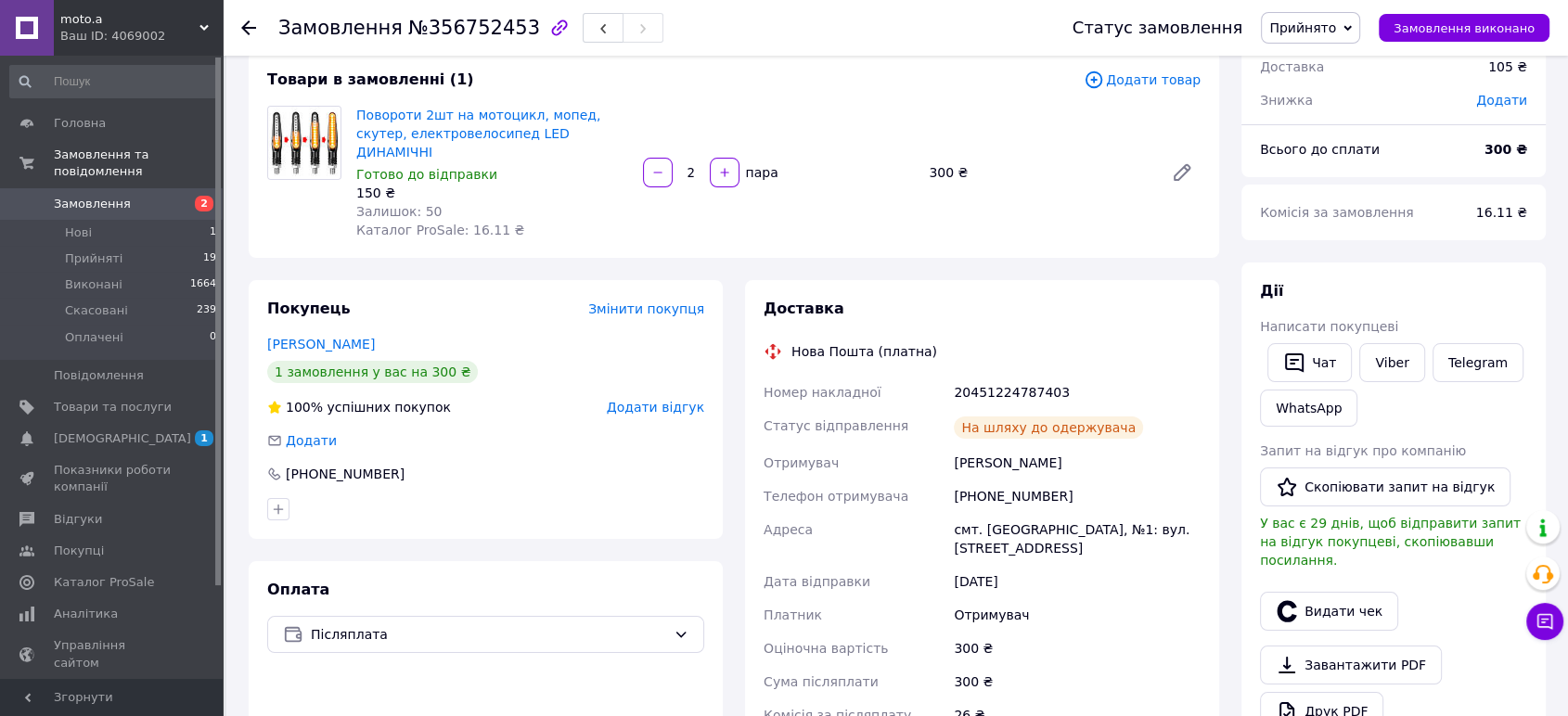
scroll to position [104, 0]
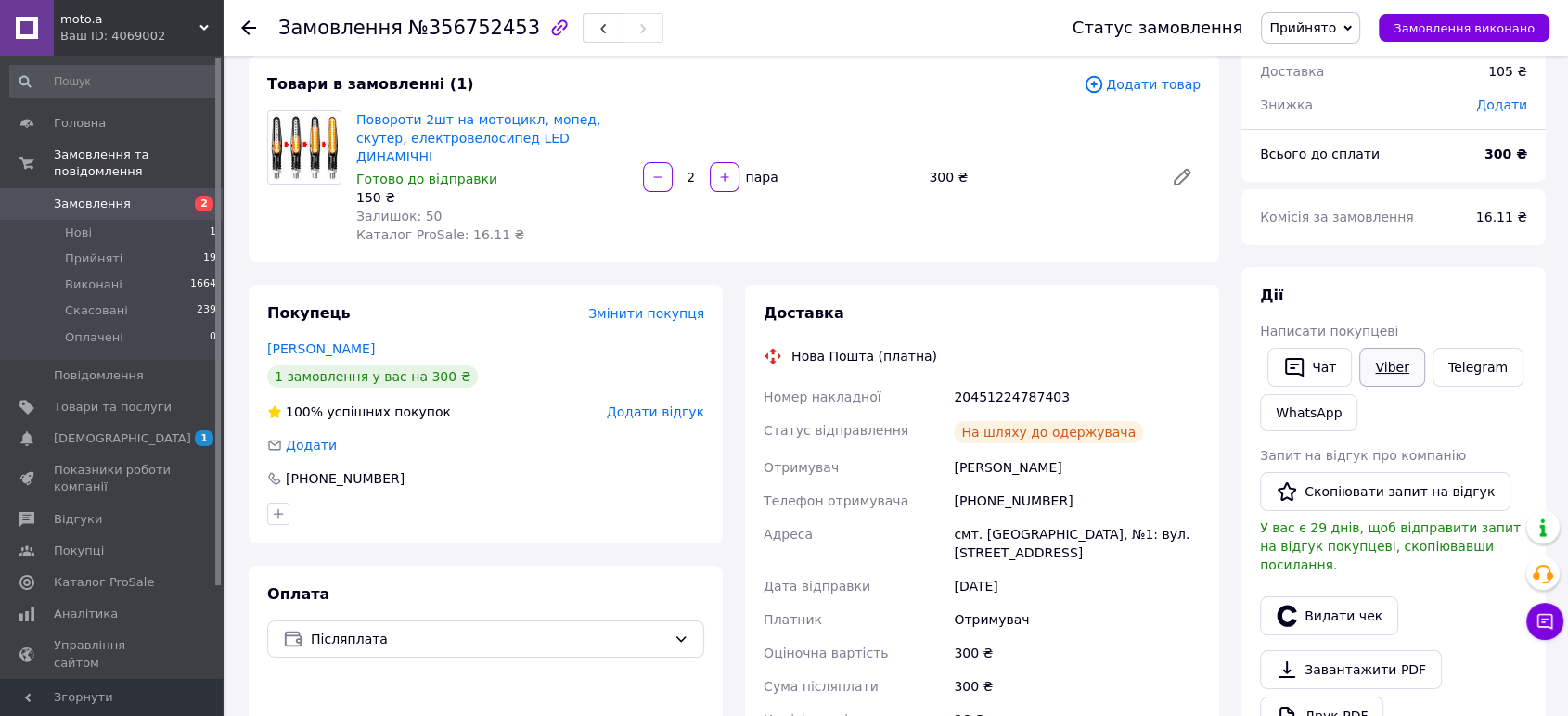
click at [1391, 363] on link "Viber" at bounding box center [1391, 368] width 65 height 39
click at [1476, 24] on span "Замовлення виконано" at bounding box center [1463, 28] width 141 height 14
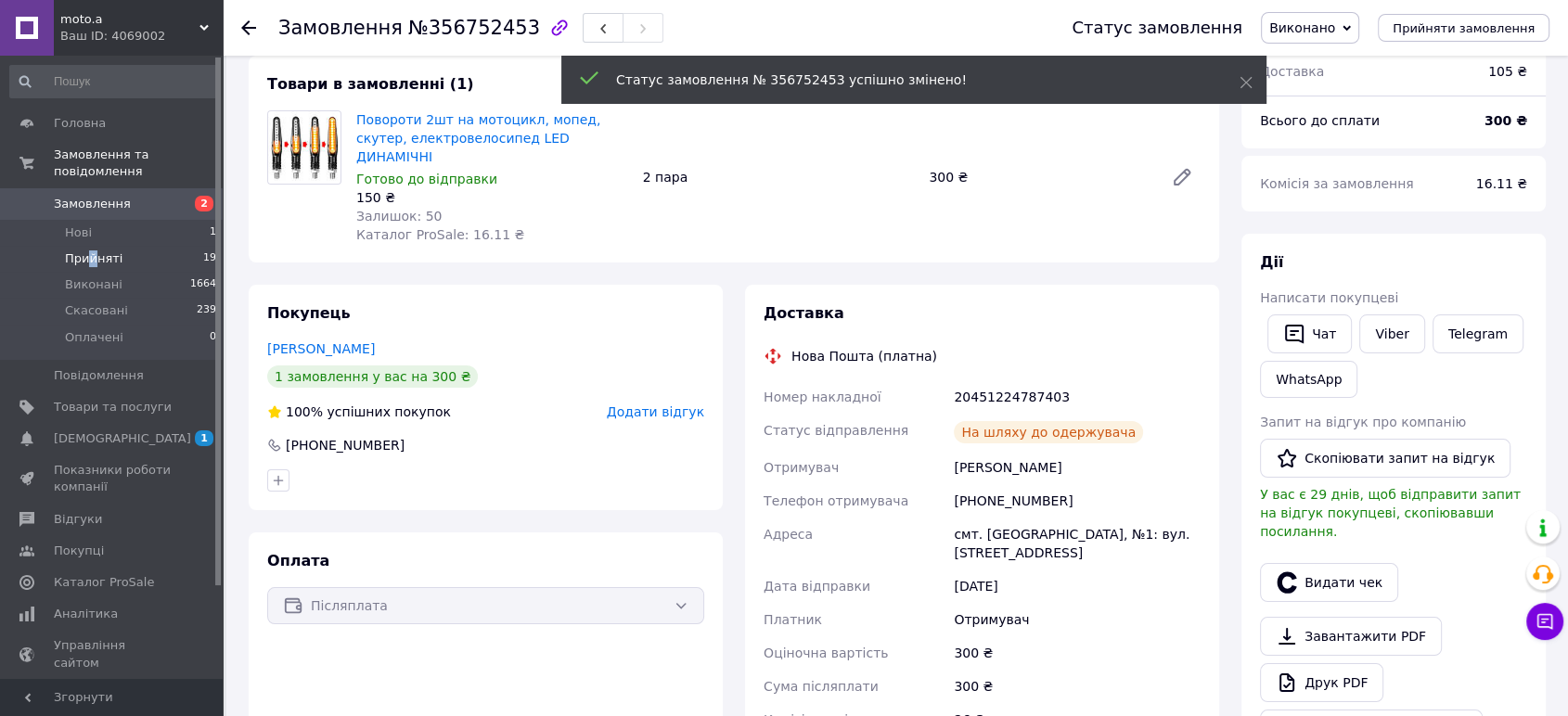
click at [91, 251] on span "Прийняті" at bounding box center [94, 258] width 58 height 16
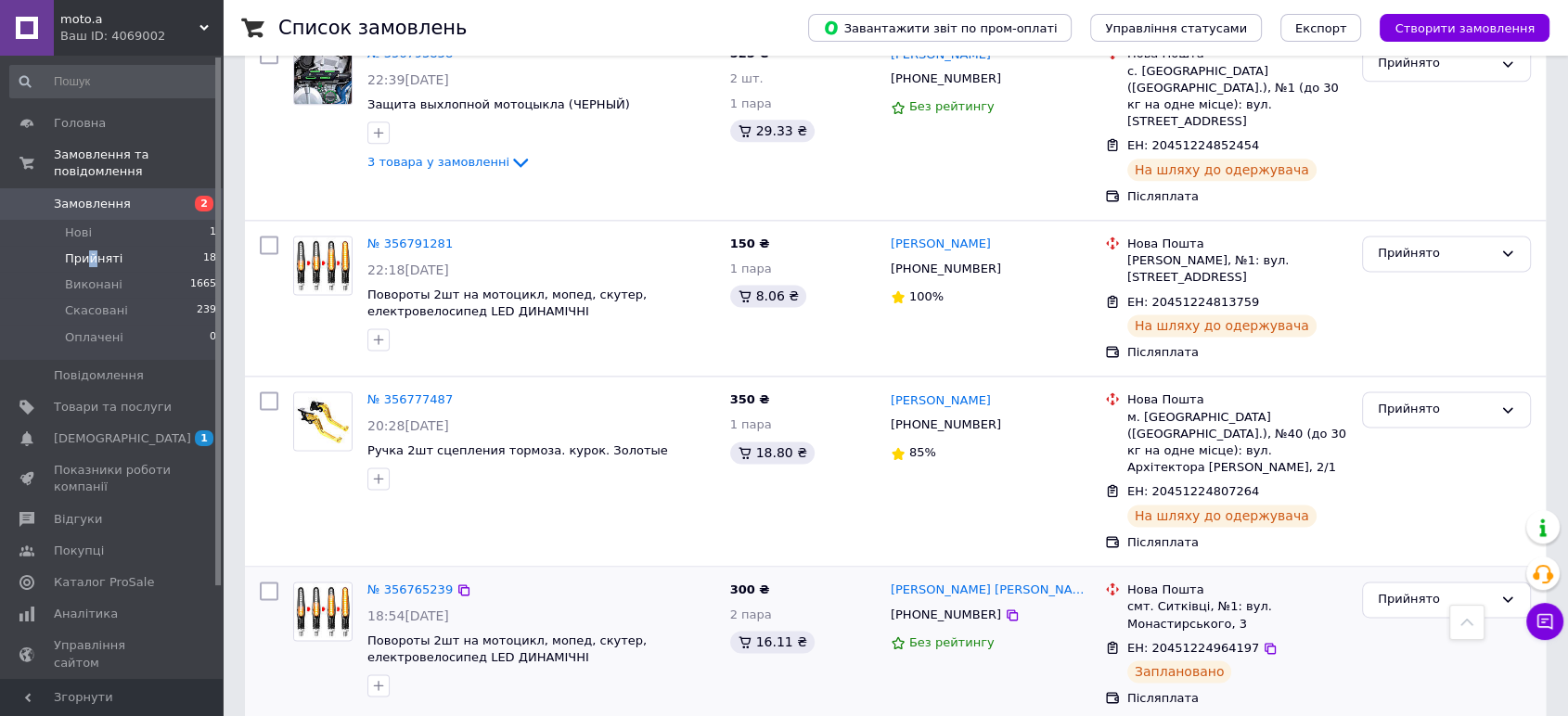
scroll to position [2511, 0]
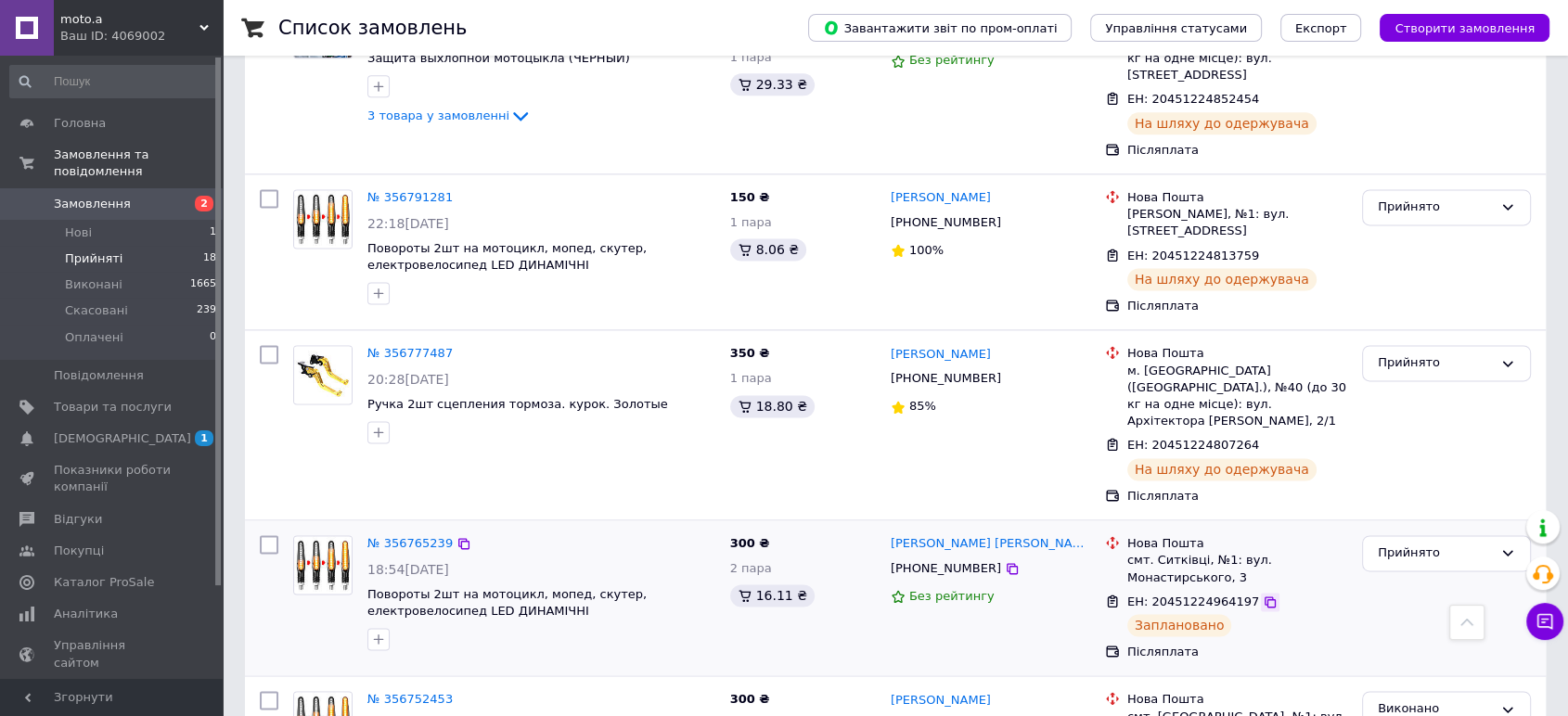
click at [1263, 595] on icon at bounding box center [1270, 602] width 14 height 14
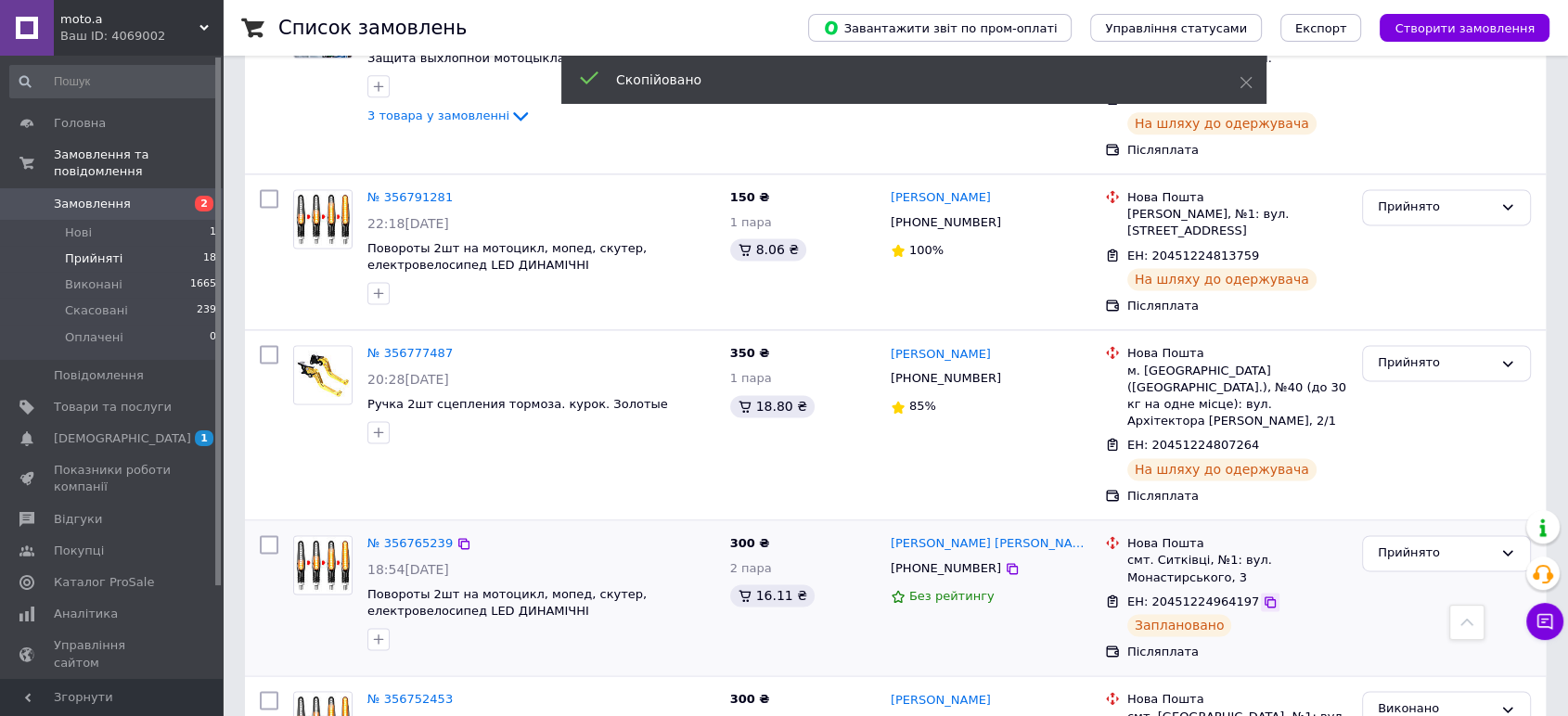
click at [1263, 595] on icon at bounding box center [1270, 602] width 14 height 14
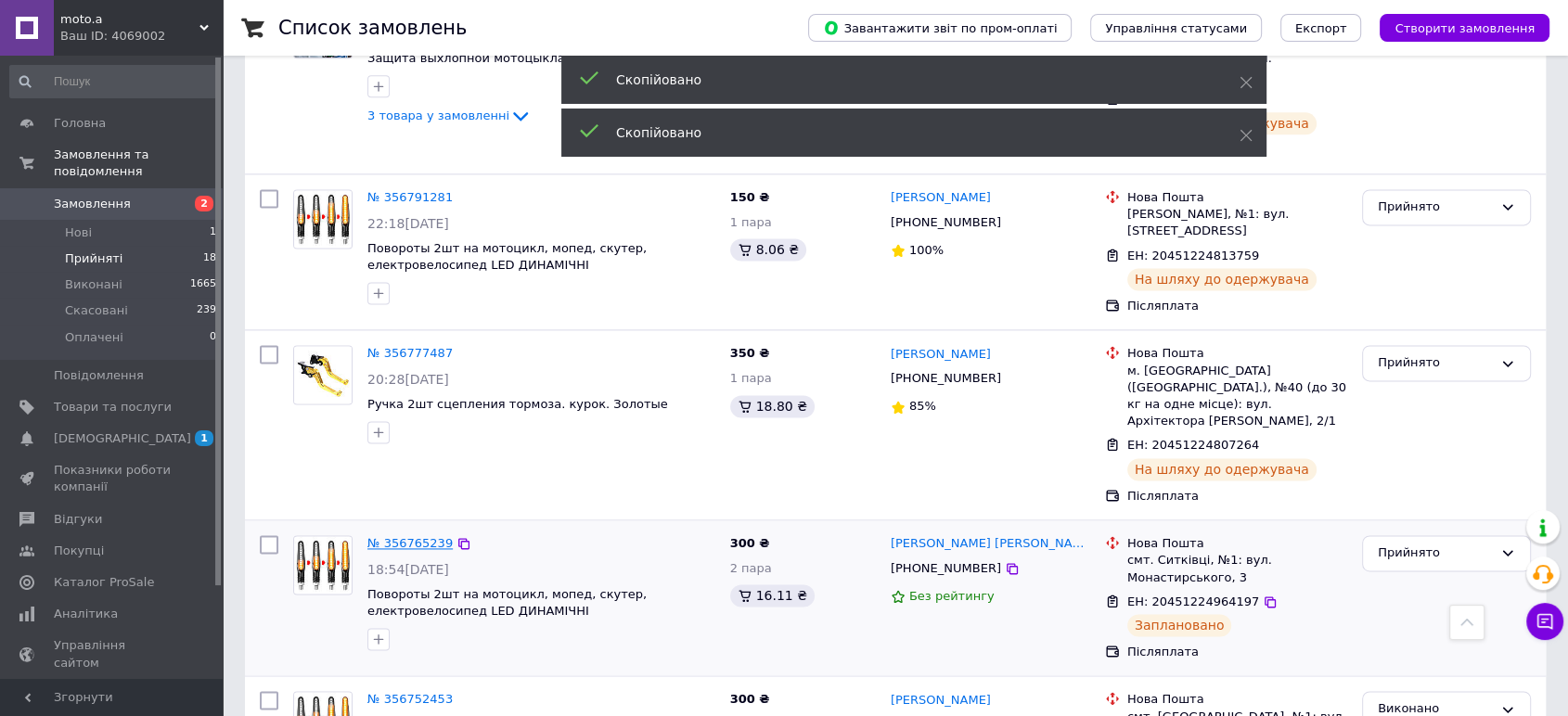
click at [391, 537] on link "№ 356765239" at bounding box center [410, 543] width 85 height 14
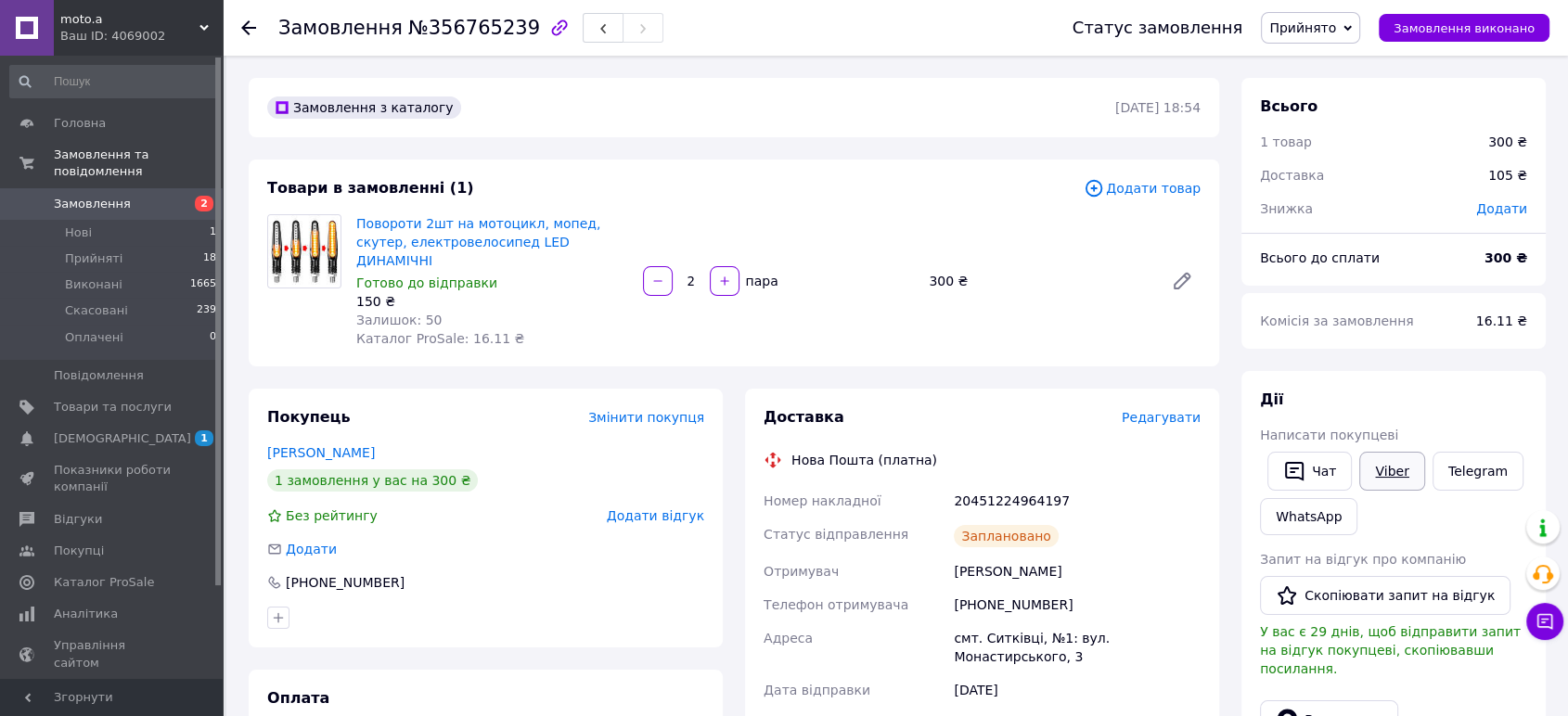
click at [1394, 471] on link "Viber" at bounding box center [1391, 471] width 65 height 39
click at [1454, 31] on span "Замовлення виконано" at bounding box center [1463, 28] width 141 height 14
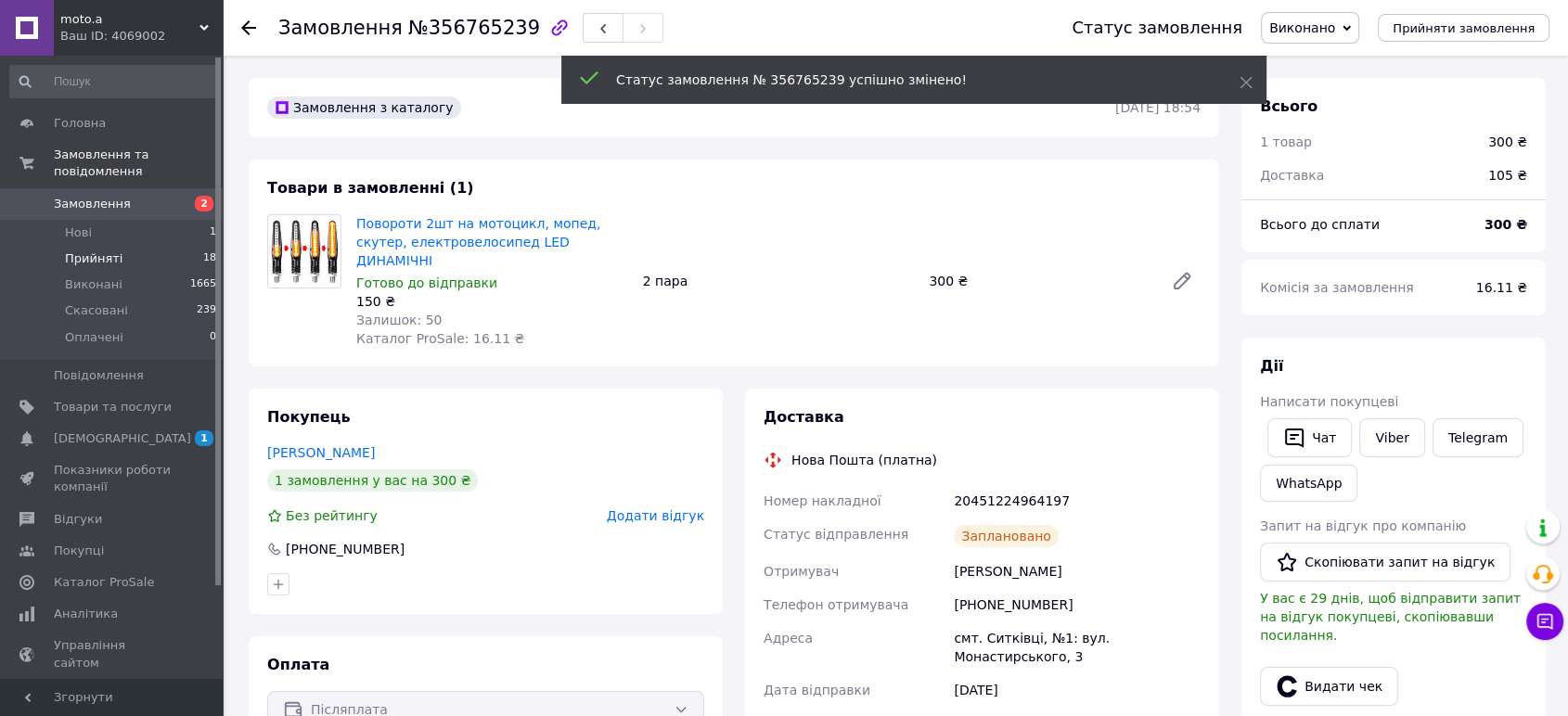
click at [106, 251] on span "Прийняті" at bounding box center [94, 258] width 58 height 16
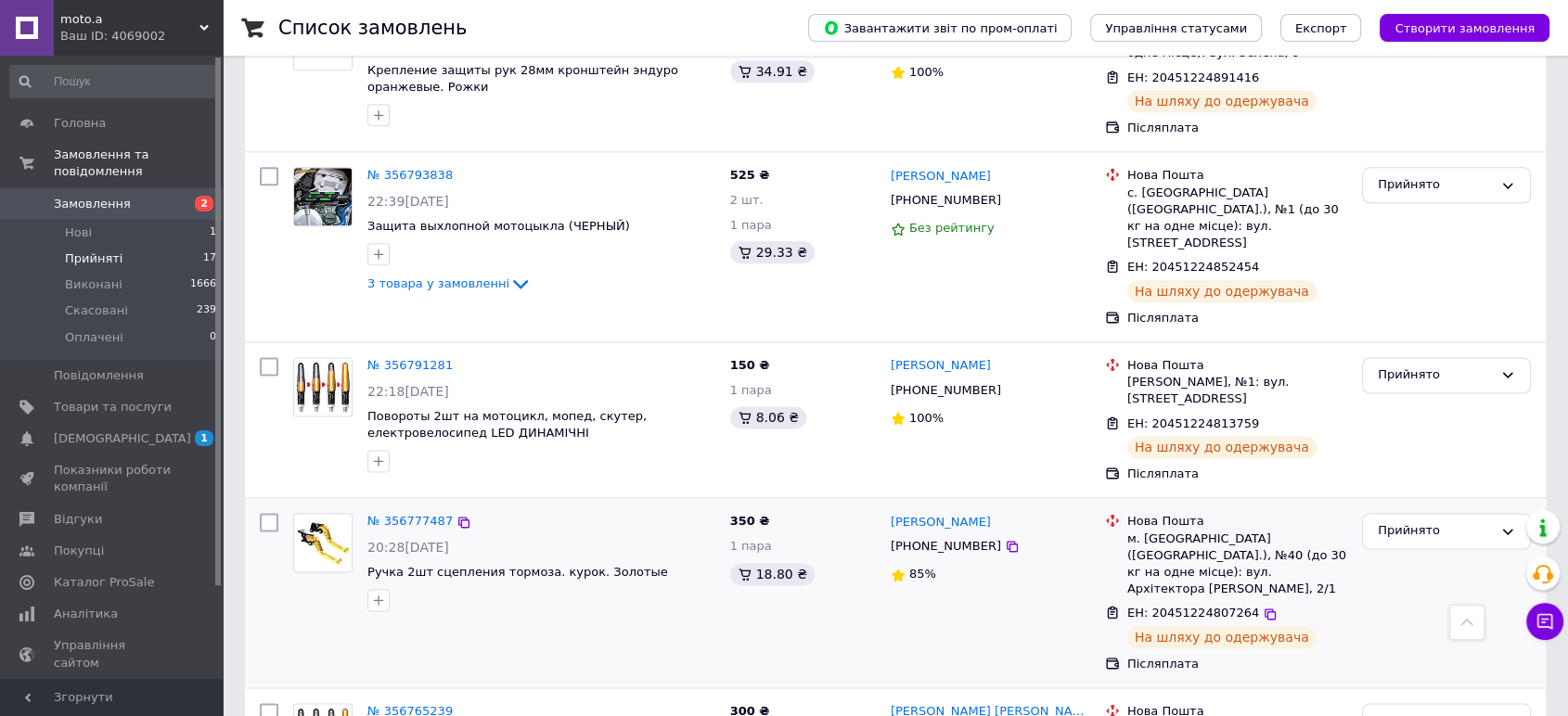
scroll to position [2355, 0]
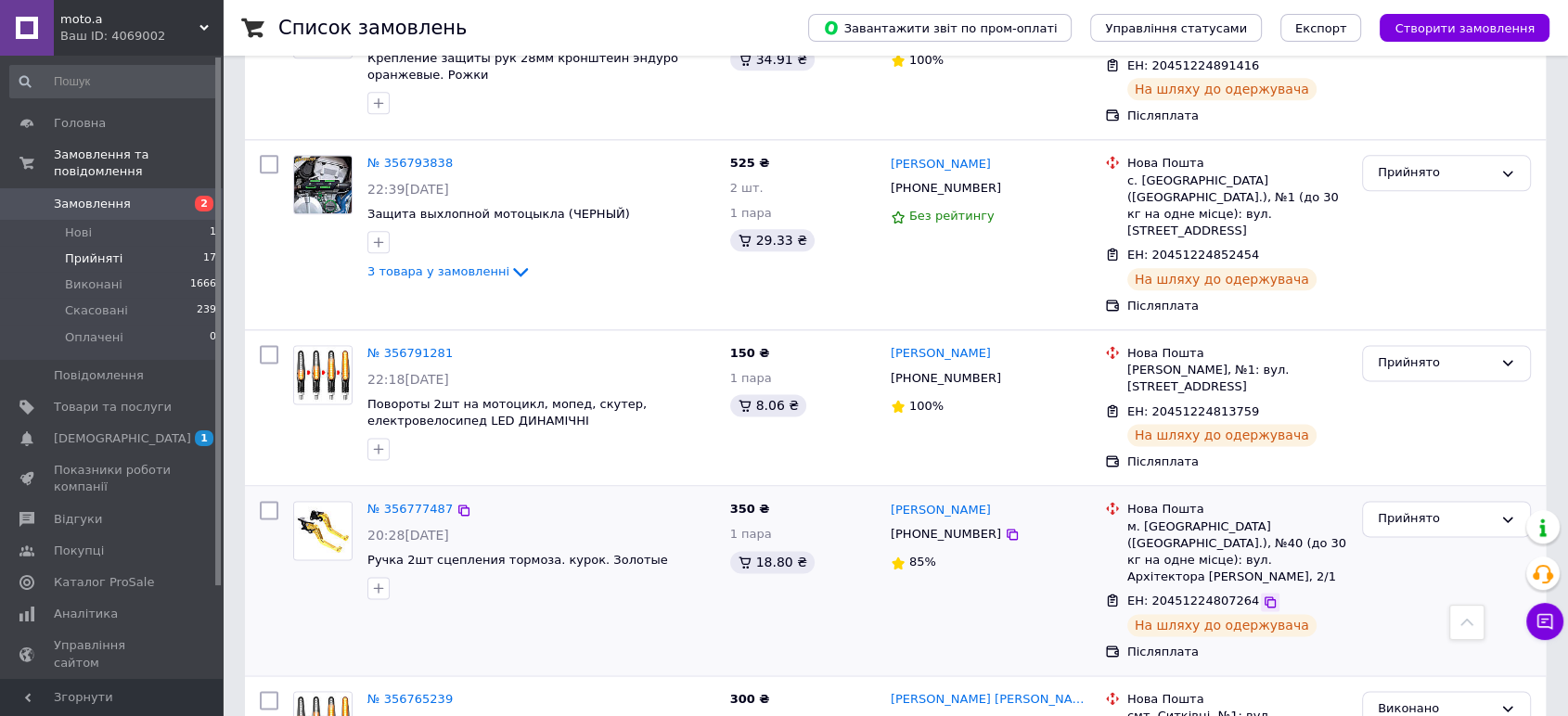
click at [1263, 595] on icon at bounding box center [1270, 602] width 14 height 14
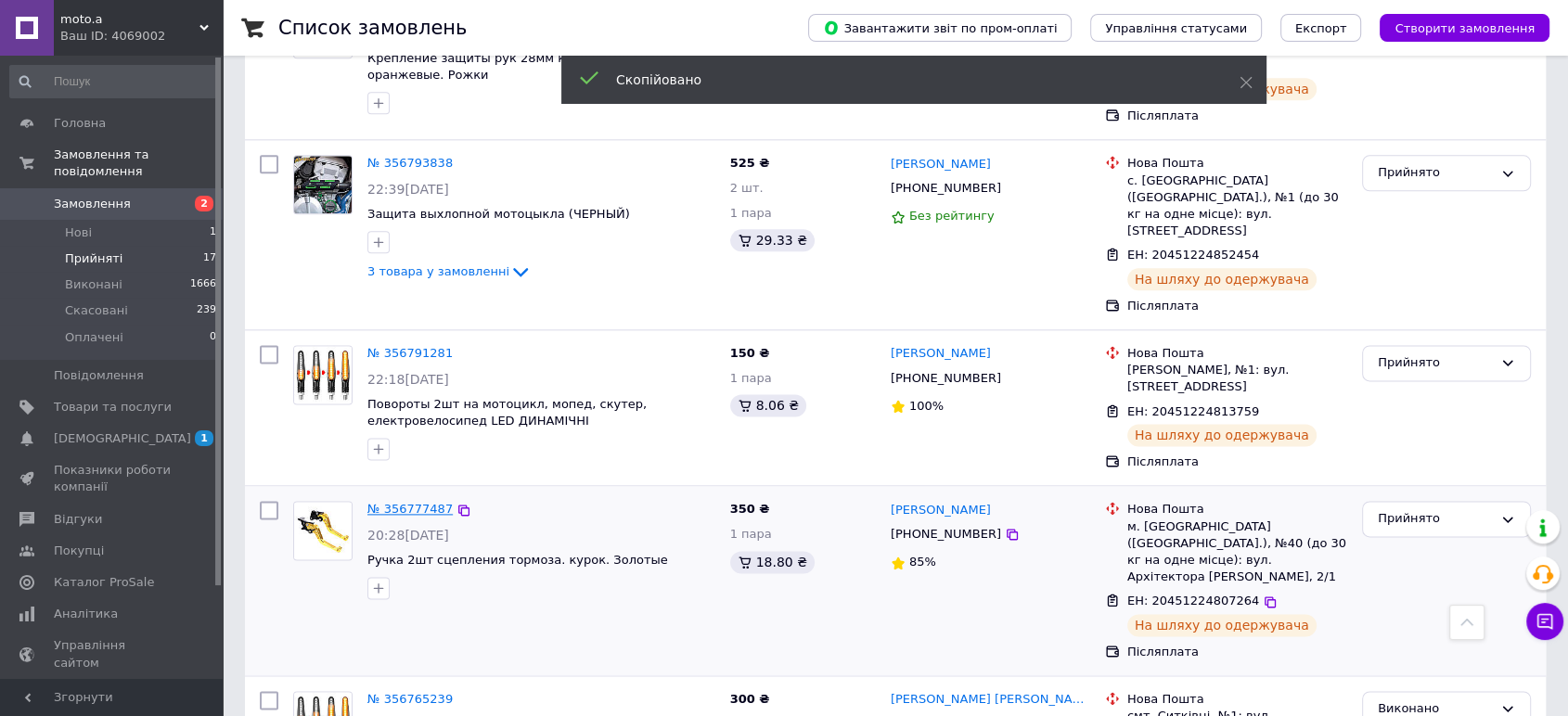
click at [415, 502] on link "№ 356777487" at bounding box center [410, 509] width 85 height 14
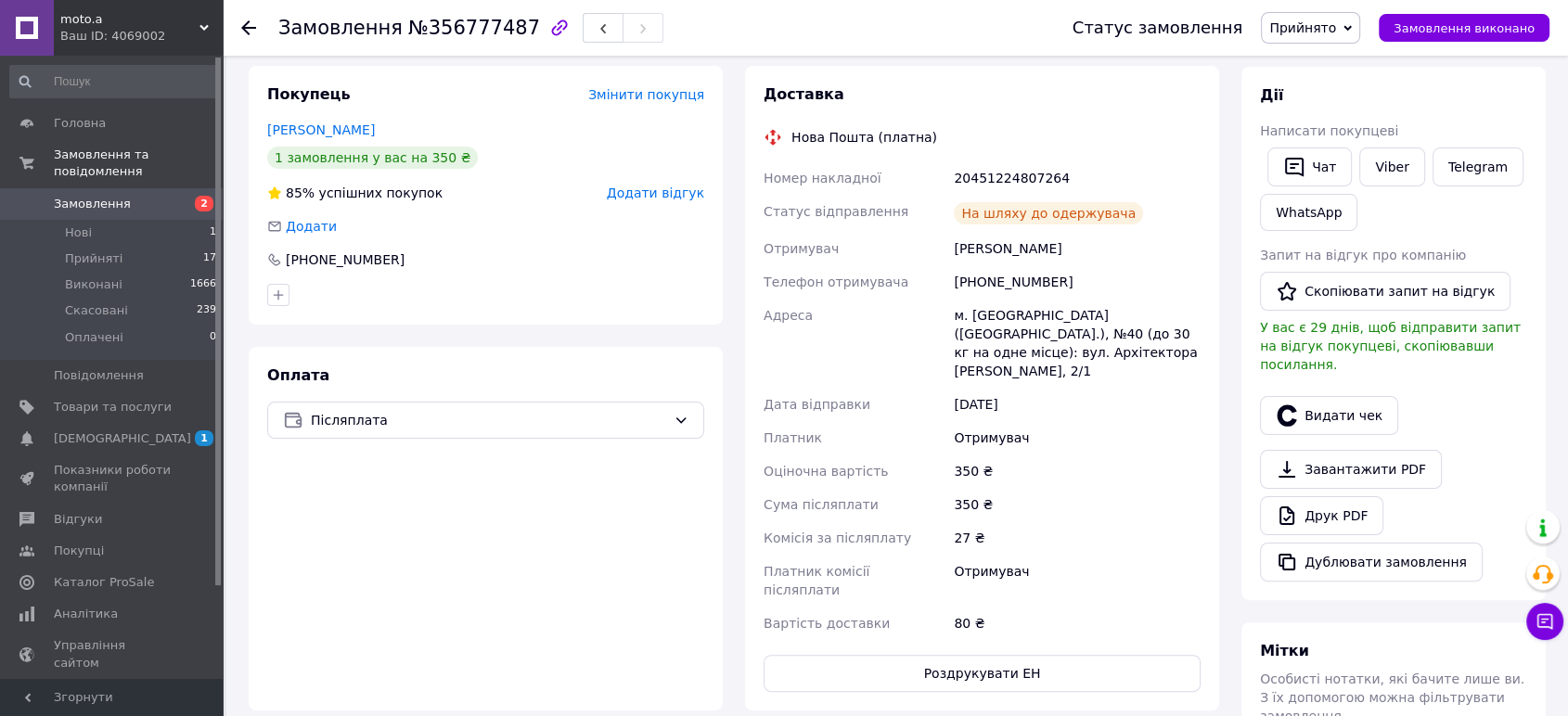
scroll to position [1, 0]
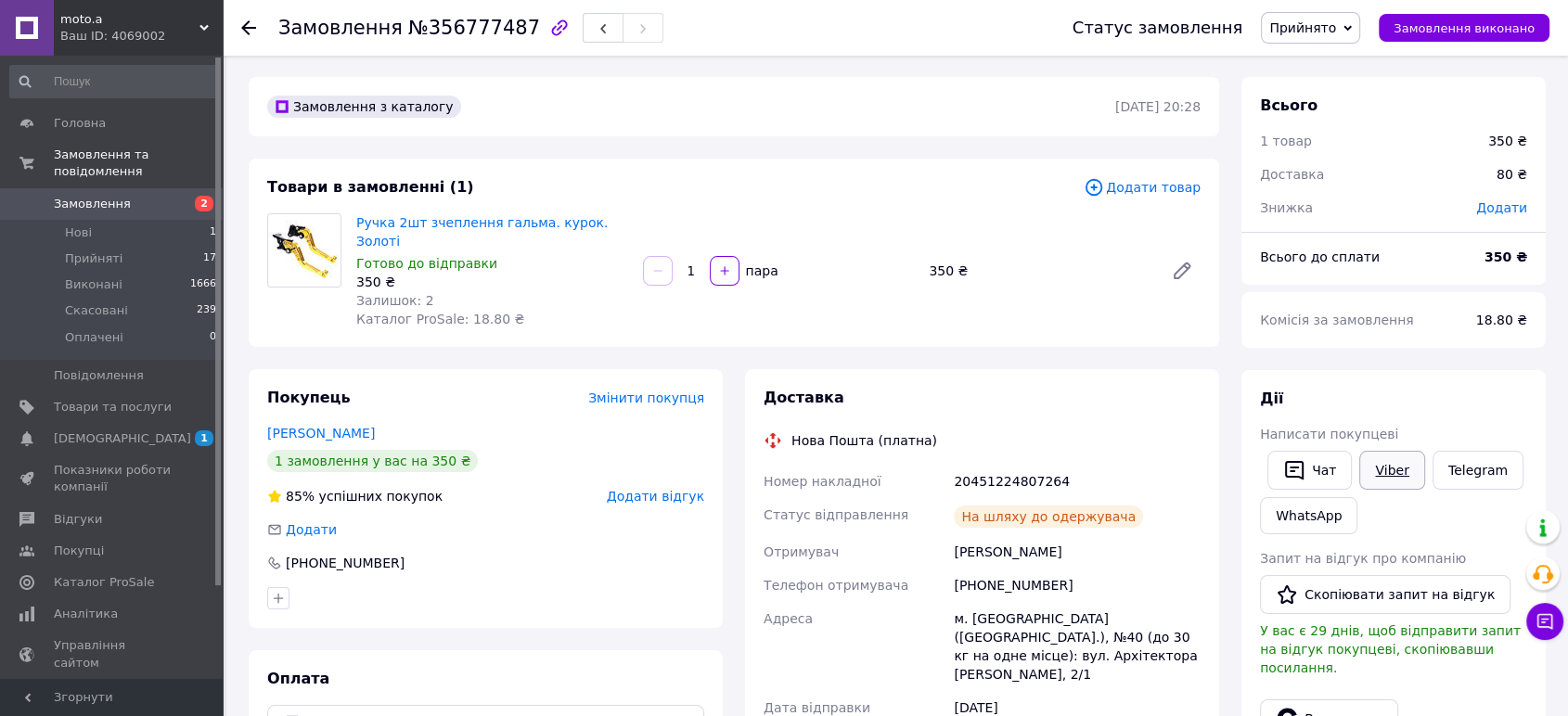
click at [1383, 467] on link "Viber" at bounding box center [1391, 470] width 65 height 39
click at [1482, 472] on link "Telegram" at bounding box center [1478, 470] width 91 height 39
click at [1448, 36] on button "Замовлення виконано" at bounding box center [1464, 28] width 171 height 28
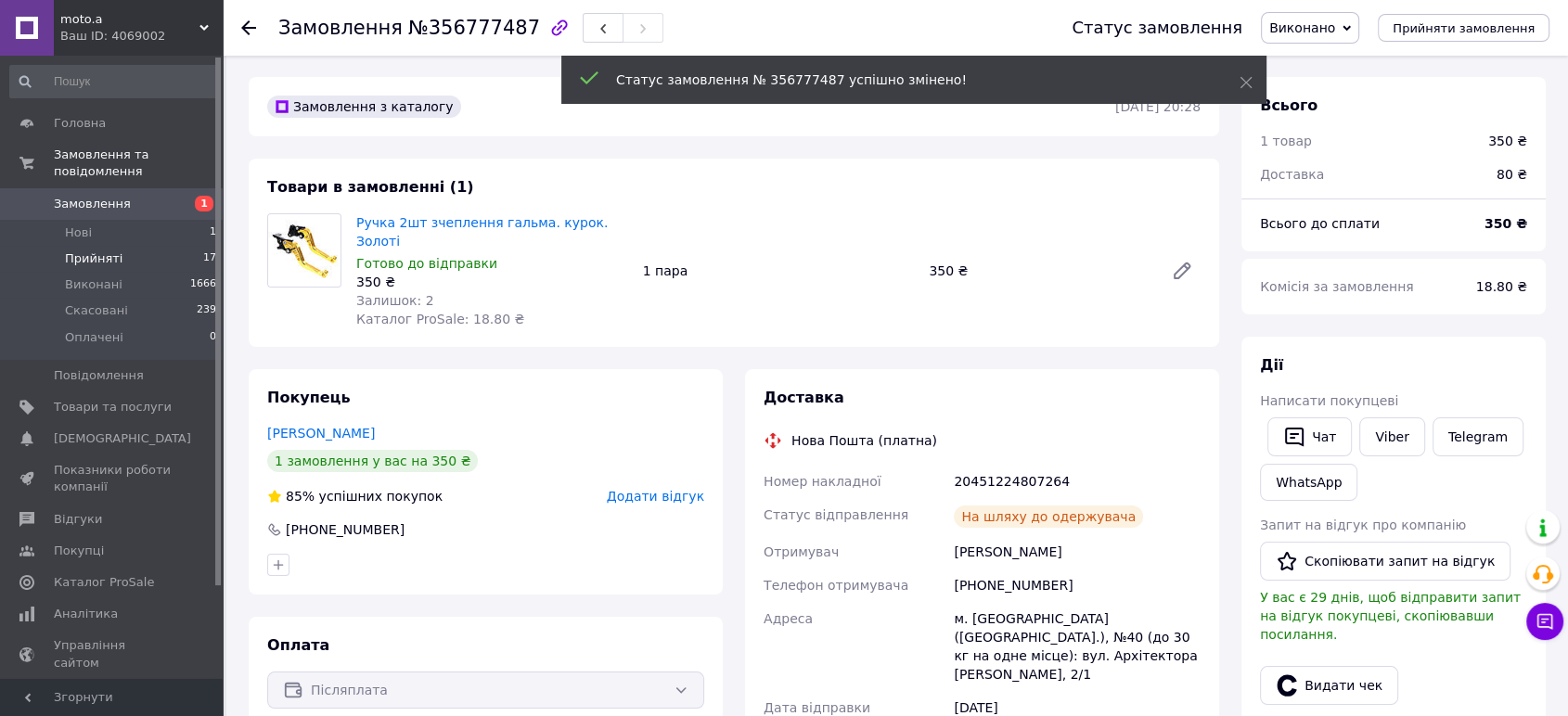
click at [85, 251] on span "Прийняті" at bounding box center [94, 258] width 58 height 16
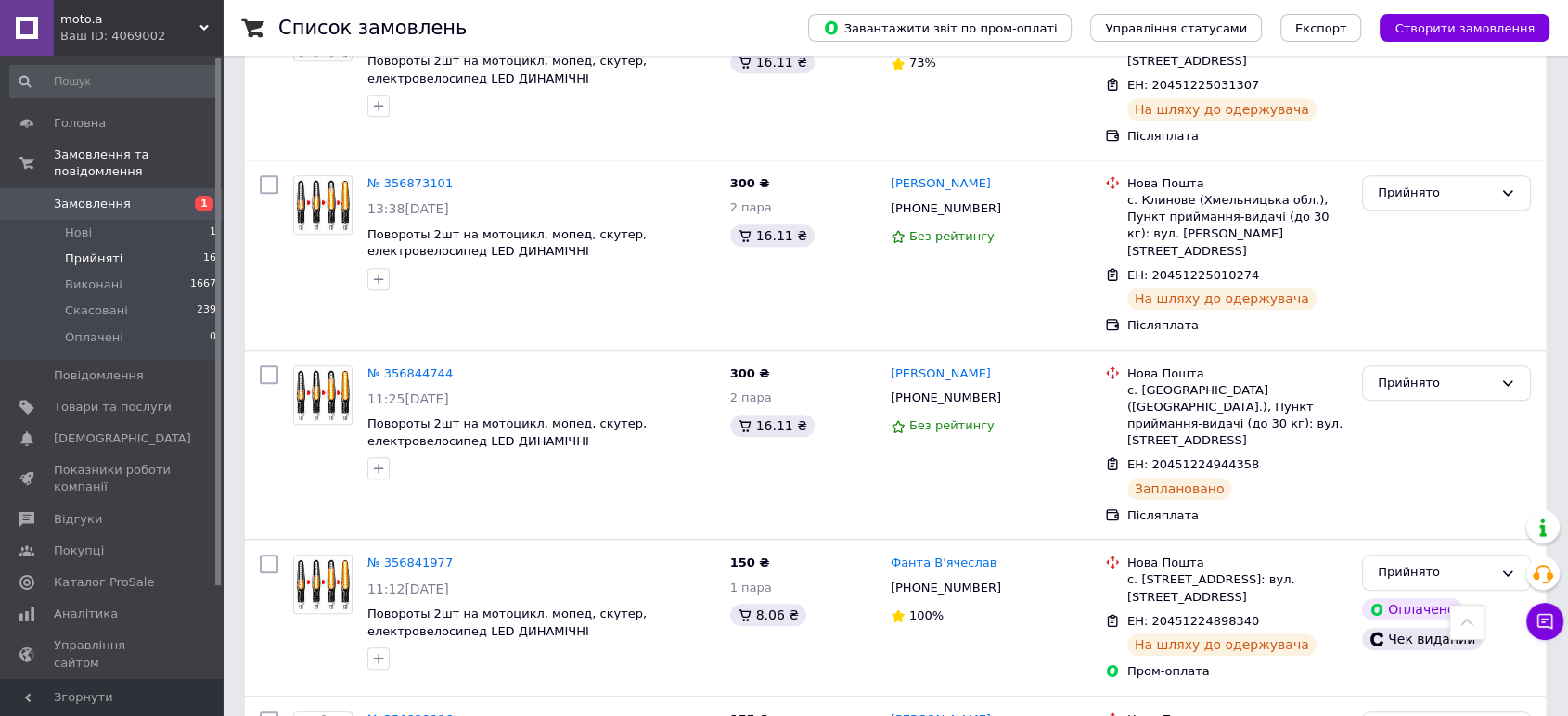
scroll to position [2198, 0]
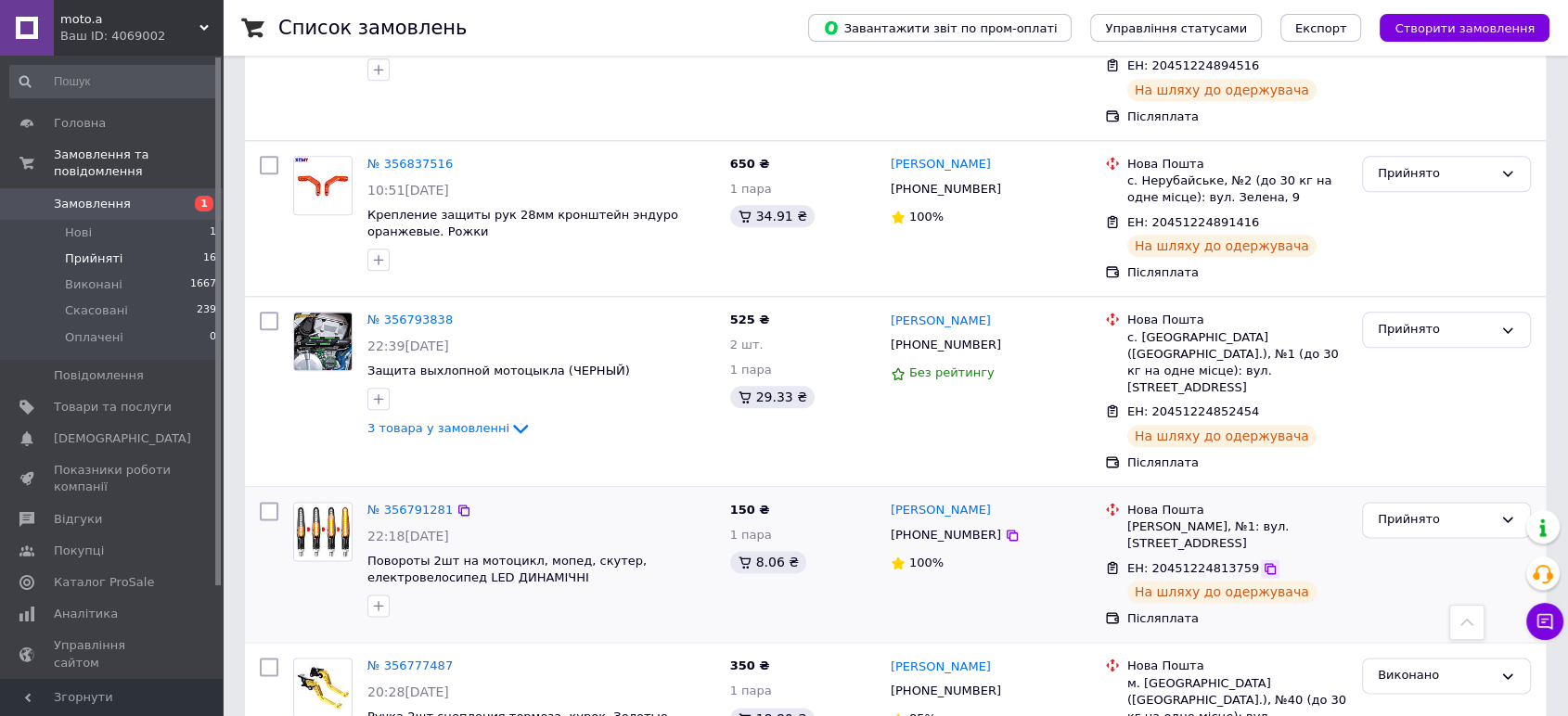
click at [1263, 561] on icon at bounding box center [1270, 568] width 14 height 14
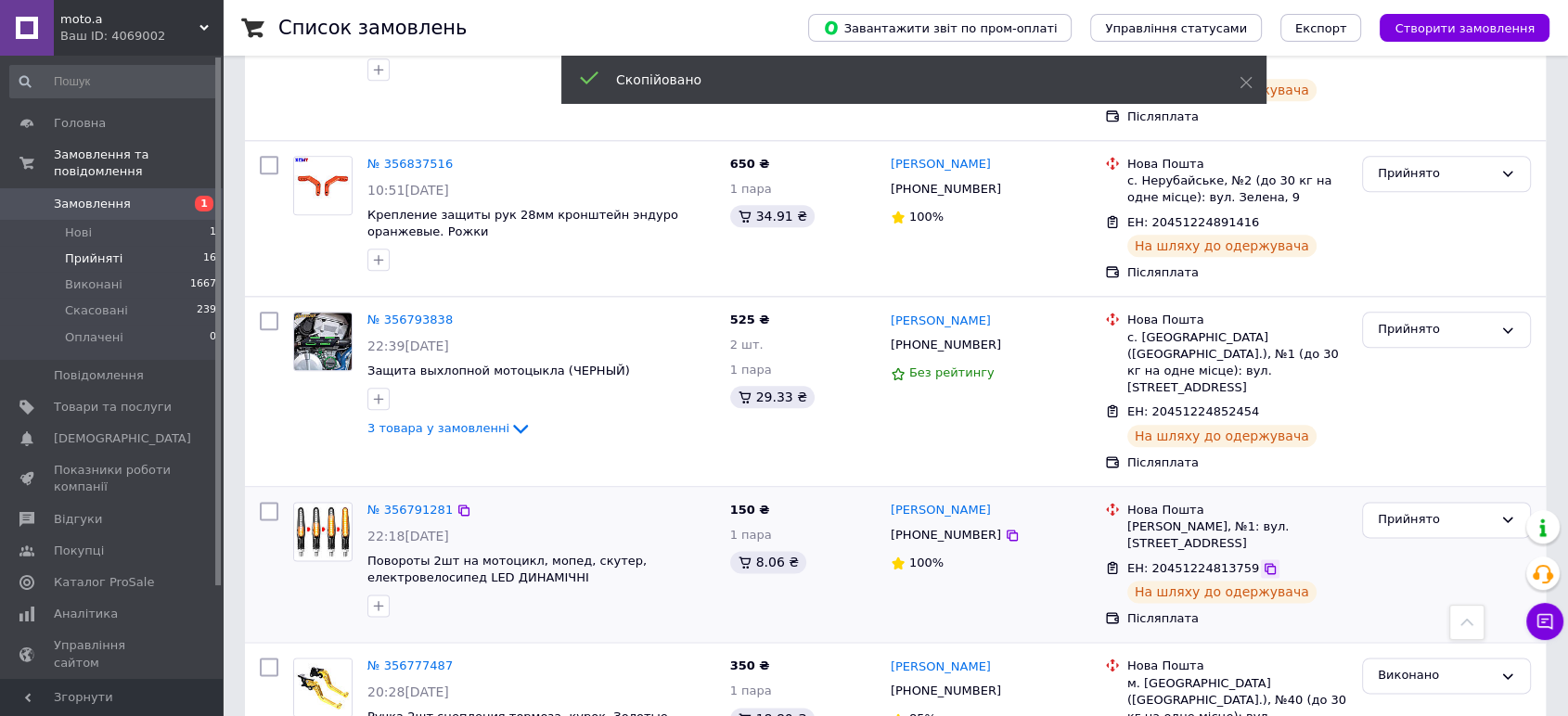
click at [1263, 561] on icon at bounding box center [1270, 568] width 14 height 14
click at [395, 503] on link "№ 356791281" at bounding box center [410, 510] width 85 height 14
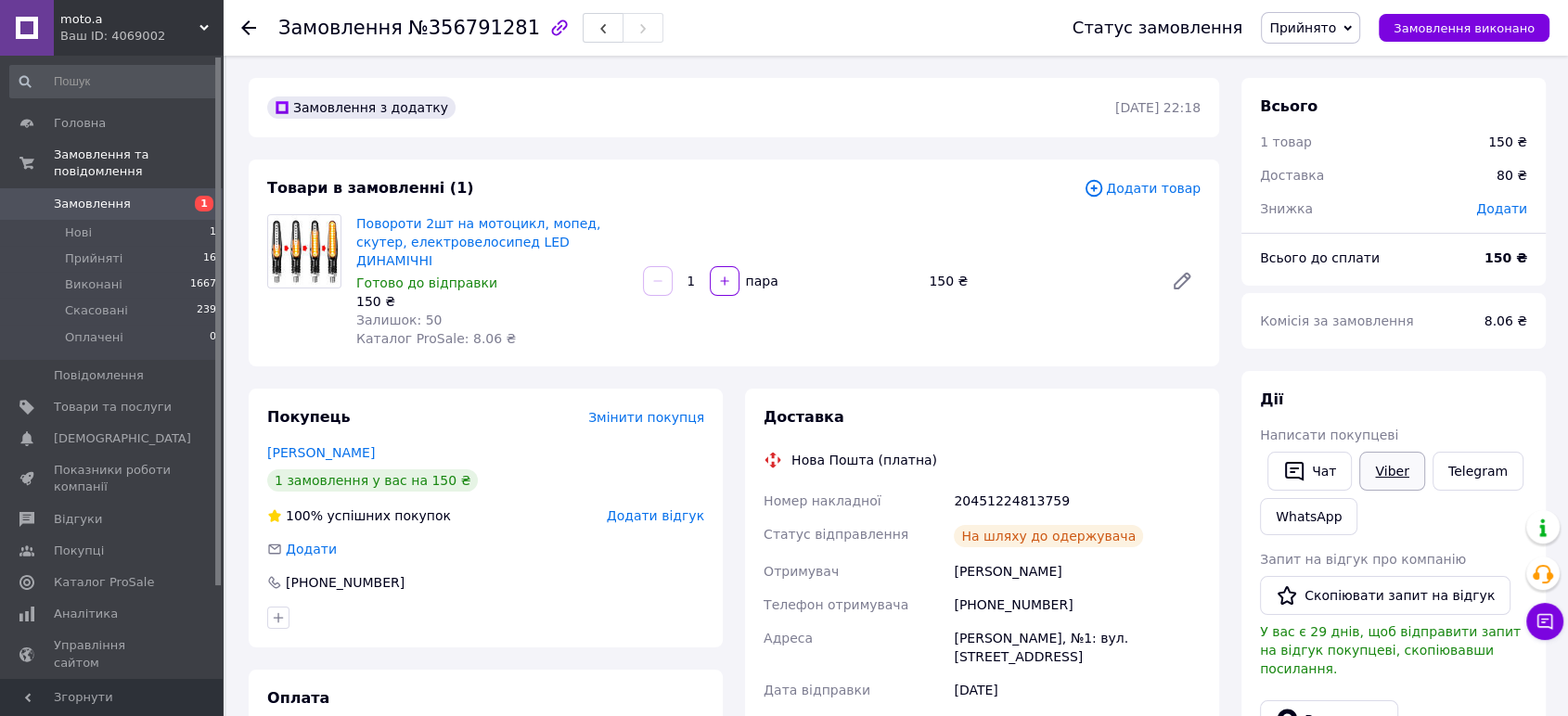
click at [1387, 478] on link "Viber" at bounding box center [1391, 471] width 65 height 39
click at [1474, 28] on span "Замовлення виконано" at bounding box center [1463, 28] width 141 height 14
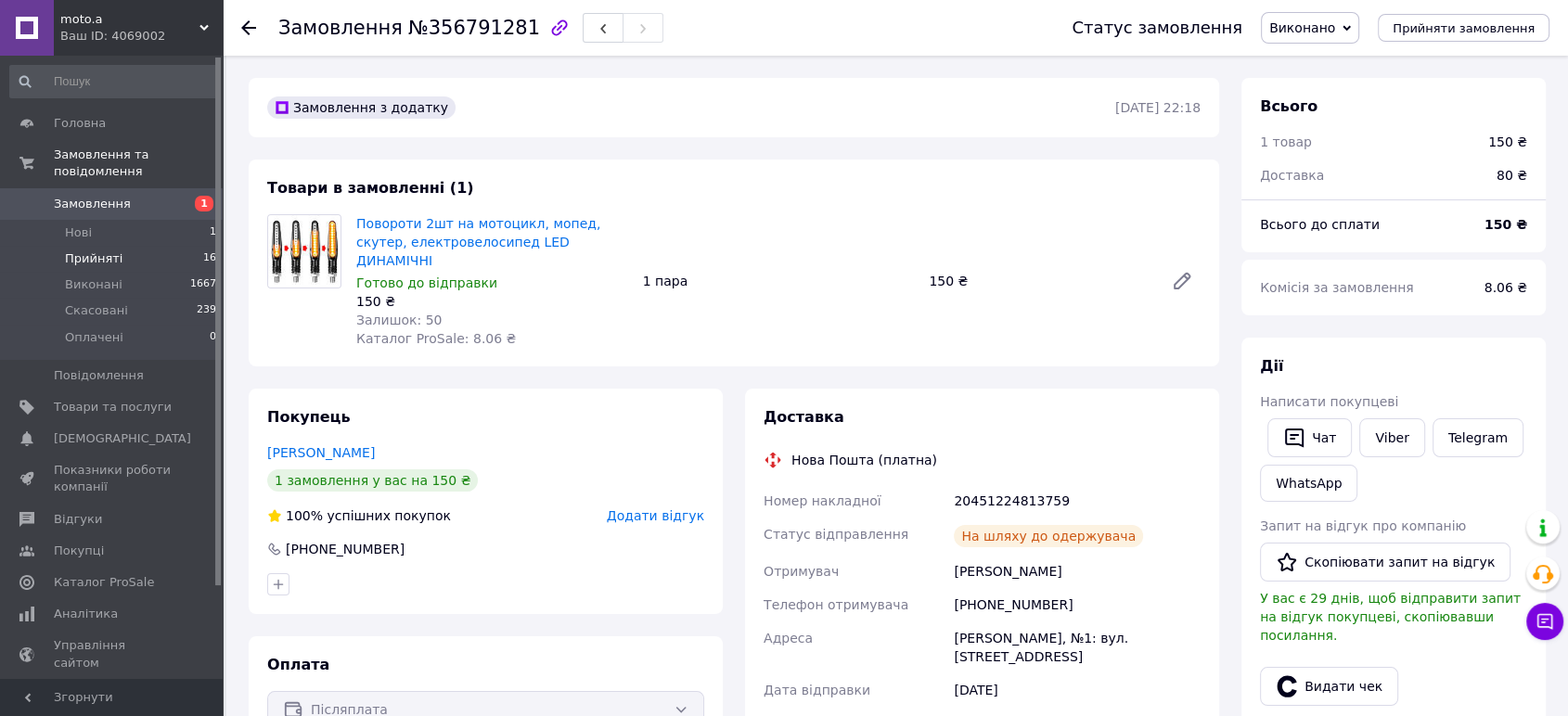
click at [99, 251] on span "Прийняті" at bounding box center [94, 258] width 58 height 16
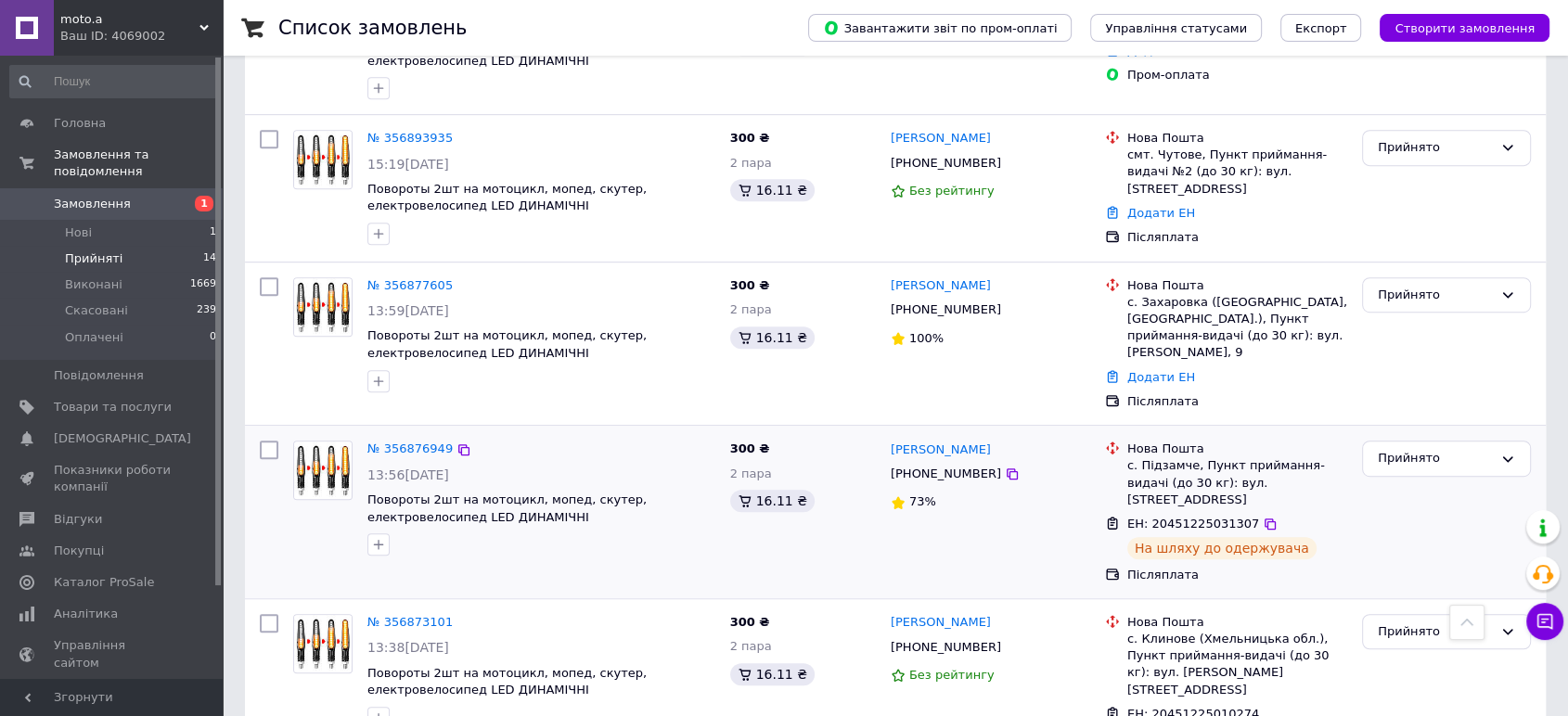
scroll to position [1880, 0]
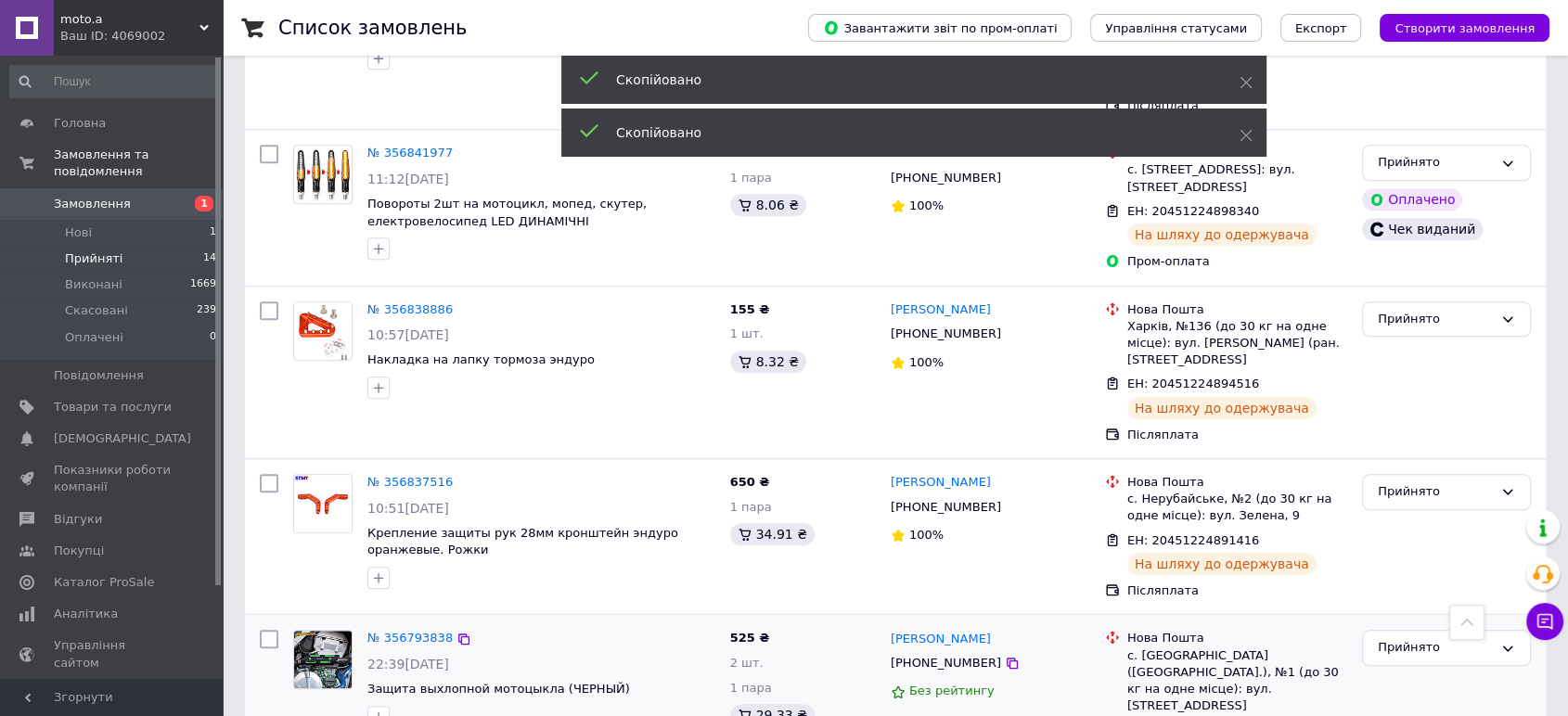
click at [406, 631] on link "№ 356793838" at bounding box center [410, 637] width 85 height 14
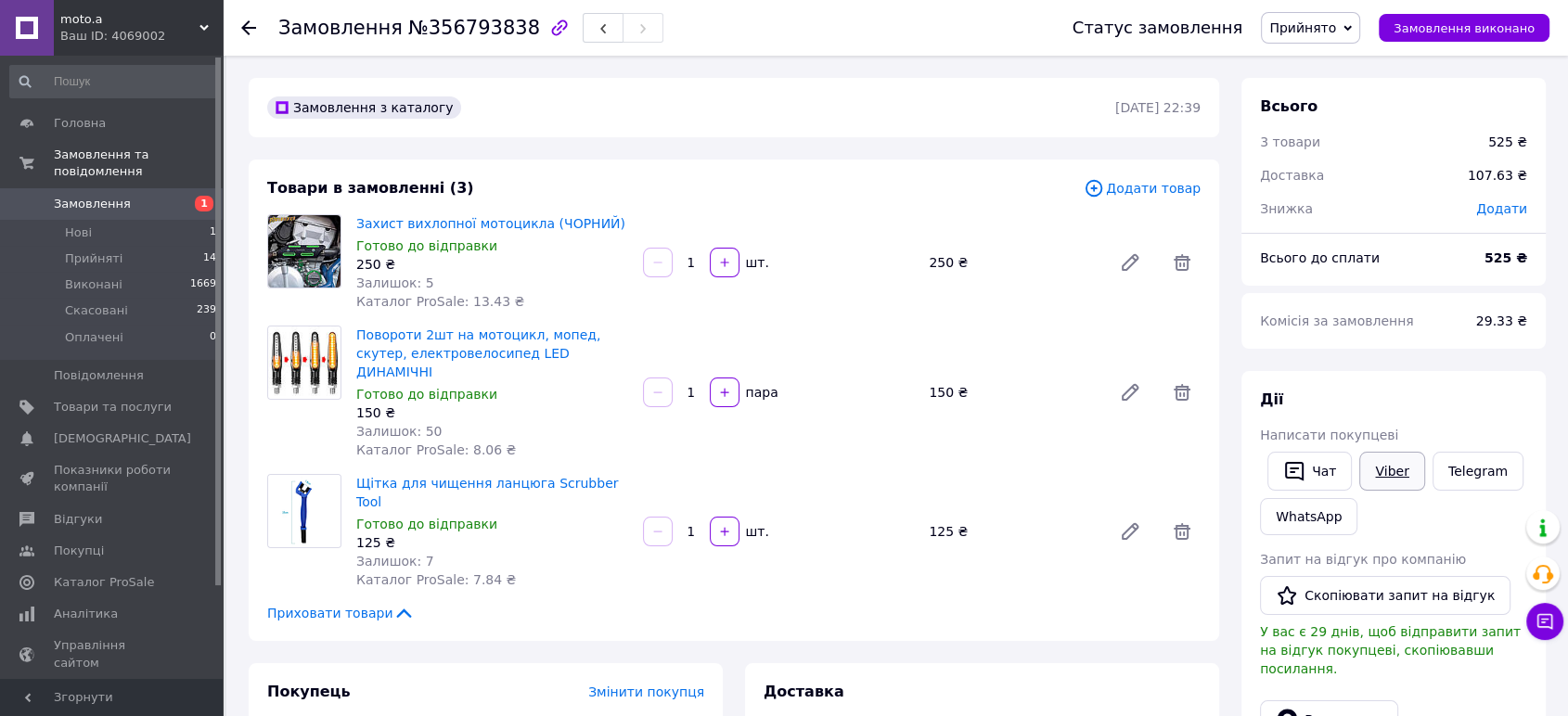
click at [1386, 470] on link "Viber" at bounding box center [1391, 471] width 65 height 39
click at [1547, 620] on icon at bounding box center [1545, 622] width 15 height 15
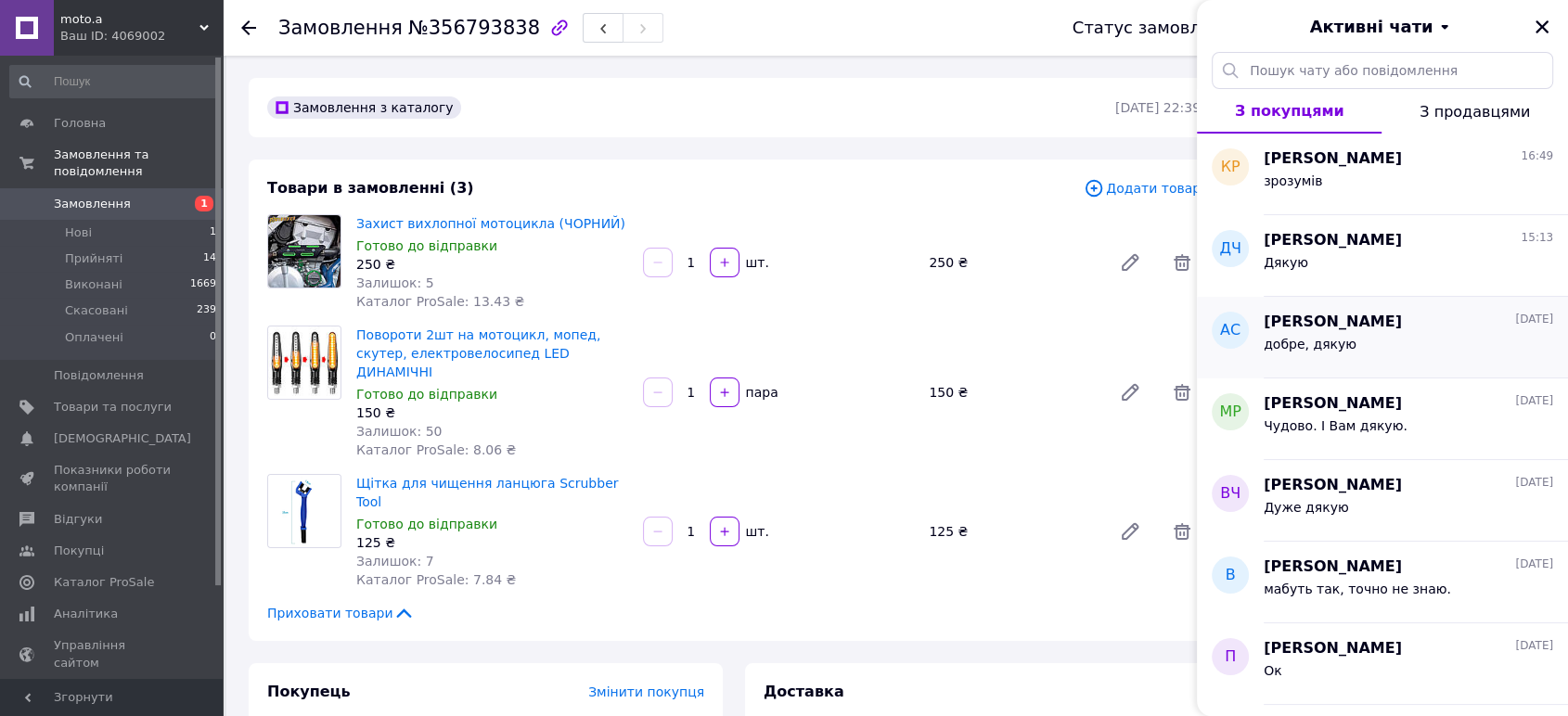
click at [1369, 332] on div "Артем Савчук 11.08.2025 добре, дякую" at bounding box center [1415, 337] width 304 height 82
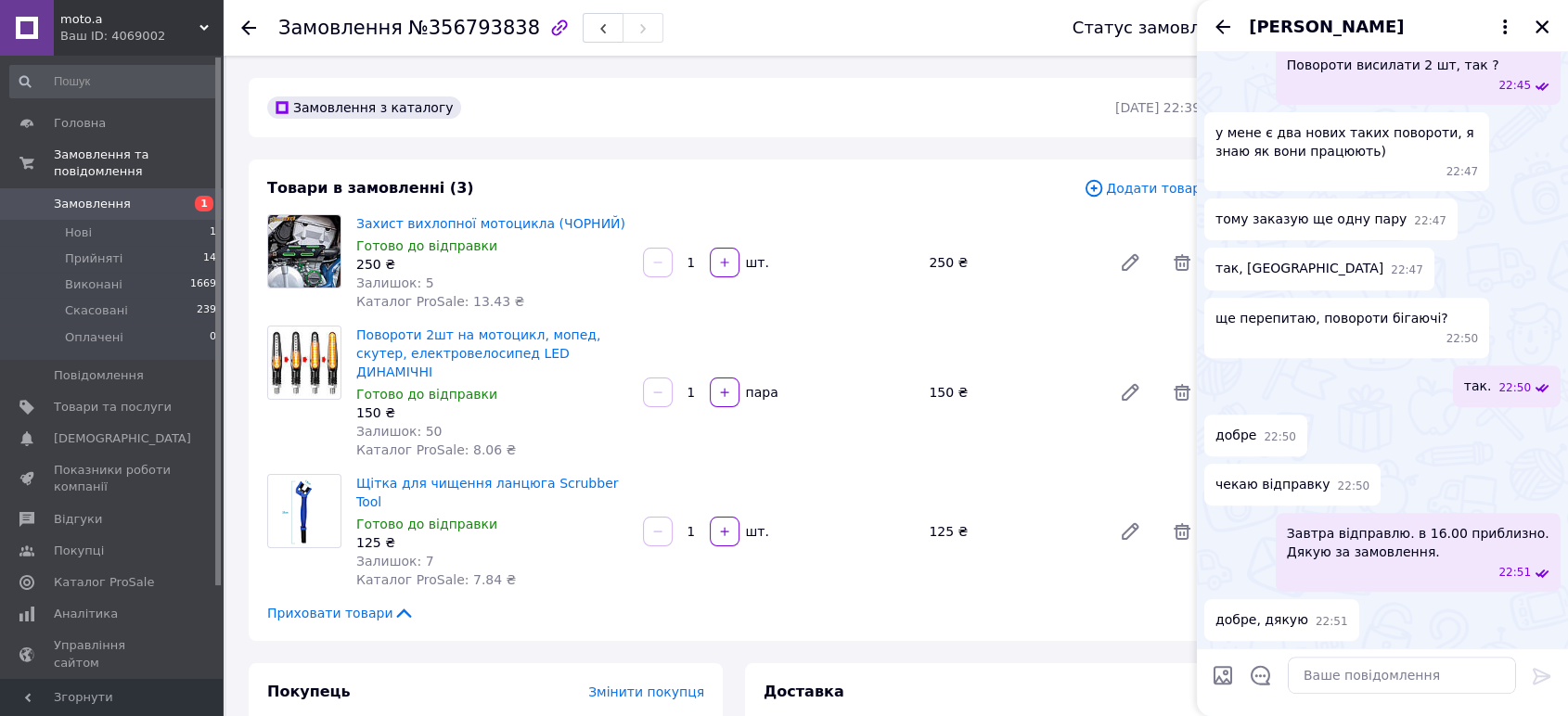
scroll to position [860, 0]
click at [1350, 677] on textarea at bounding box center [1402, 675] width 228 height 37
paste textarea "20451224852454"
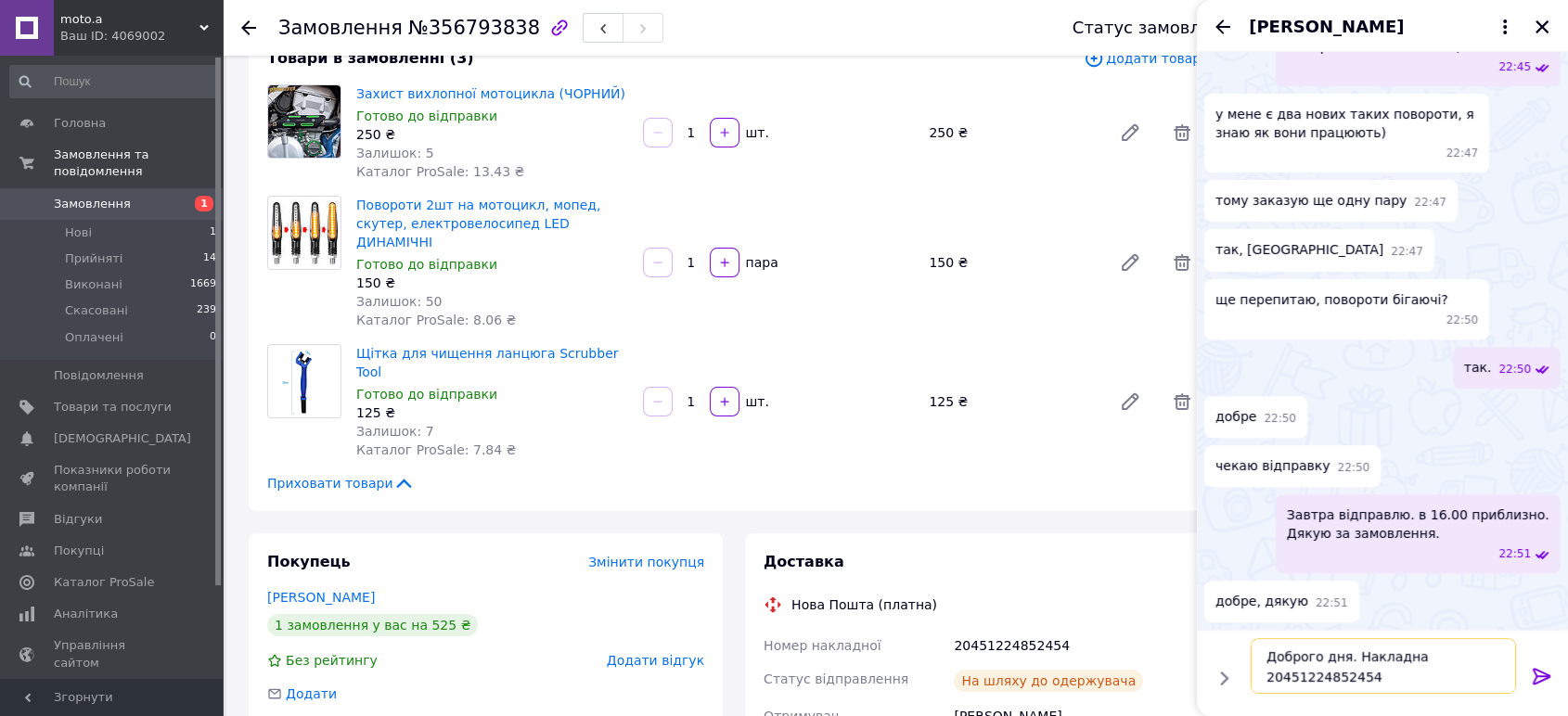
scroll to position [412, 0]
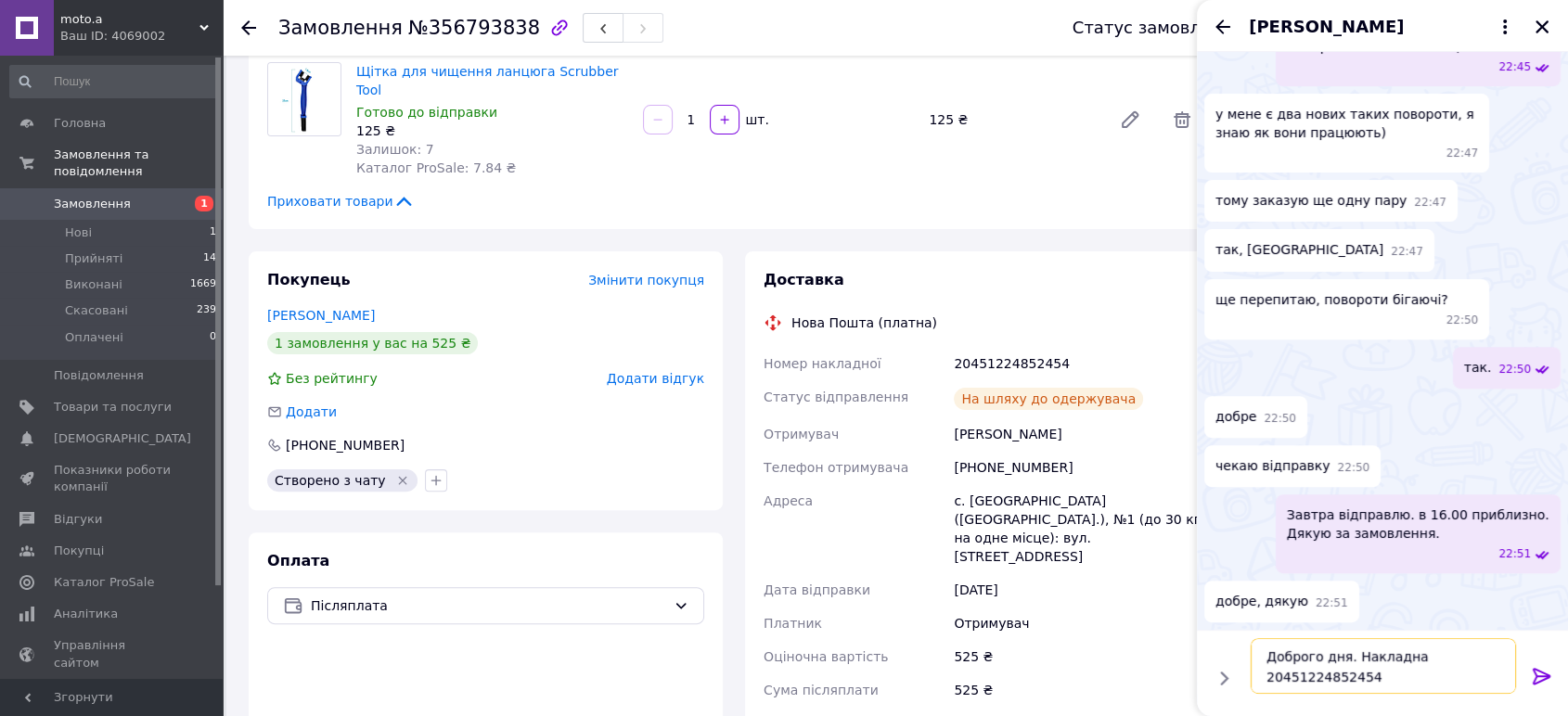
type textarea "Доброго дня. Накладна 20451224852454"
click at [1540, 674] on icon at bounding box center [1541, 676] width 22 height 22
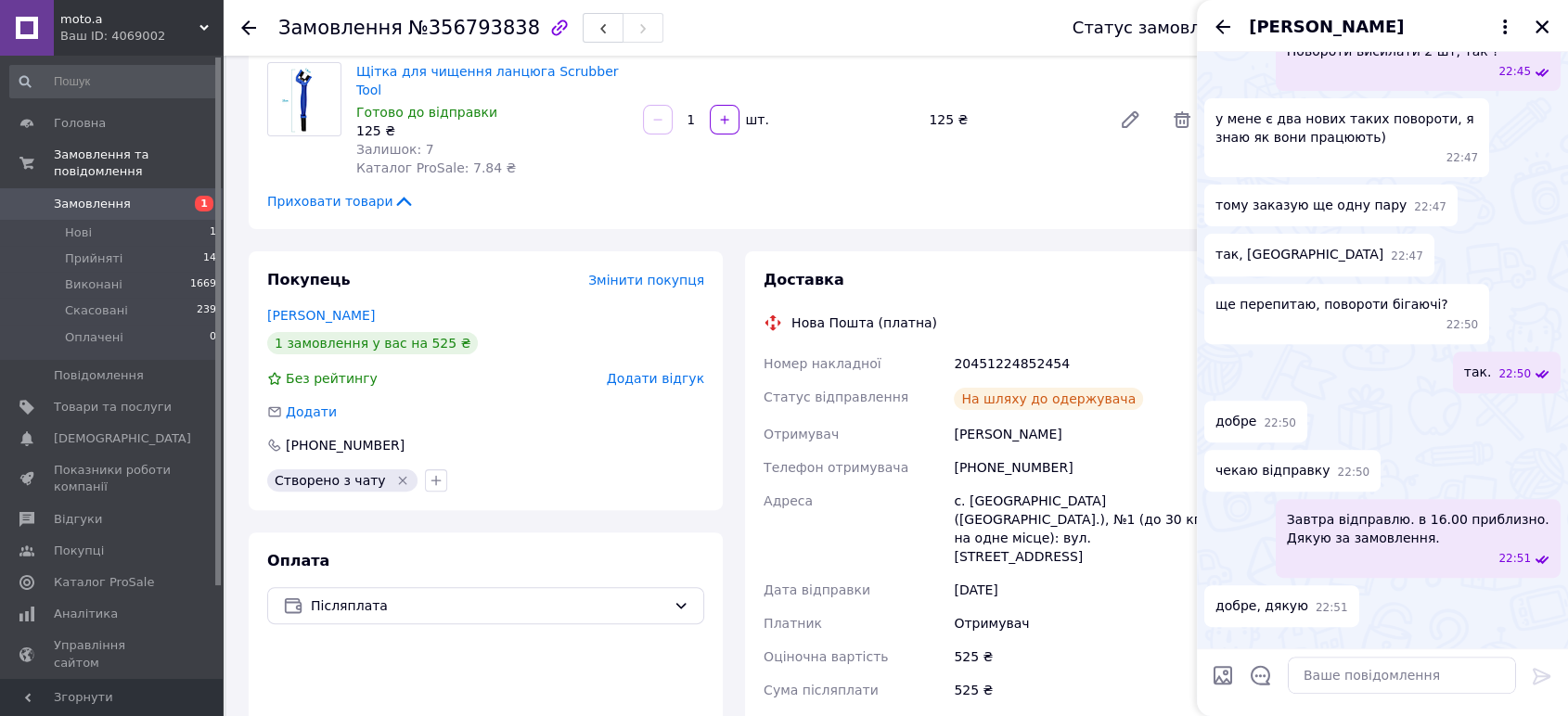
scroll to position [667, 0]
click at [1537, 27] on icon "Закрити" at bounding box center [1541, 26] width 16 height 16
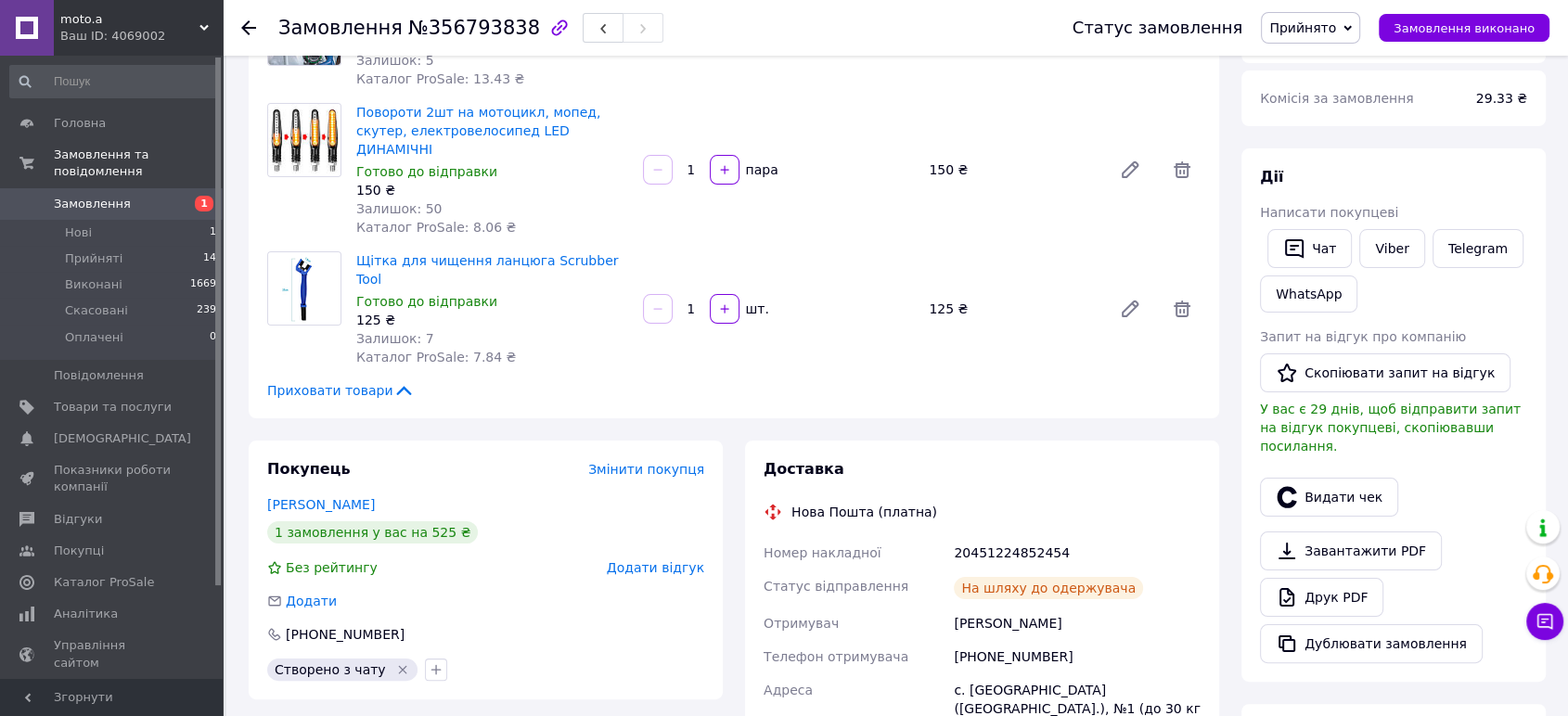
scroll to position [103, 0]
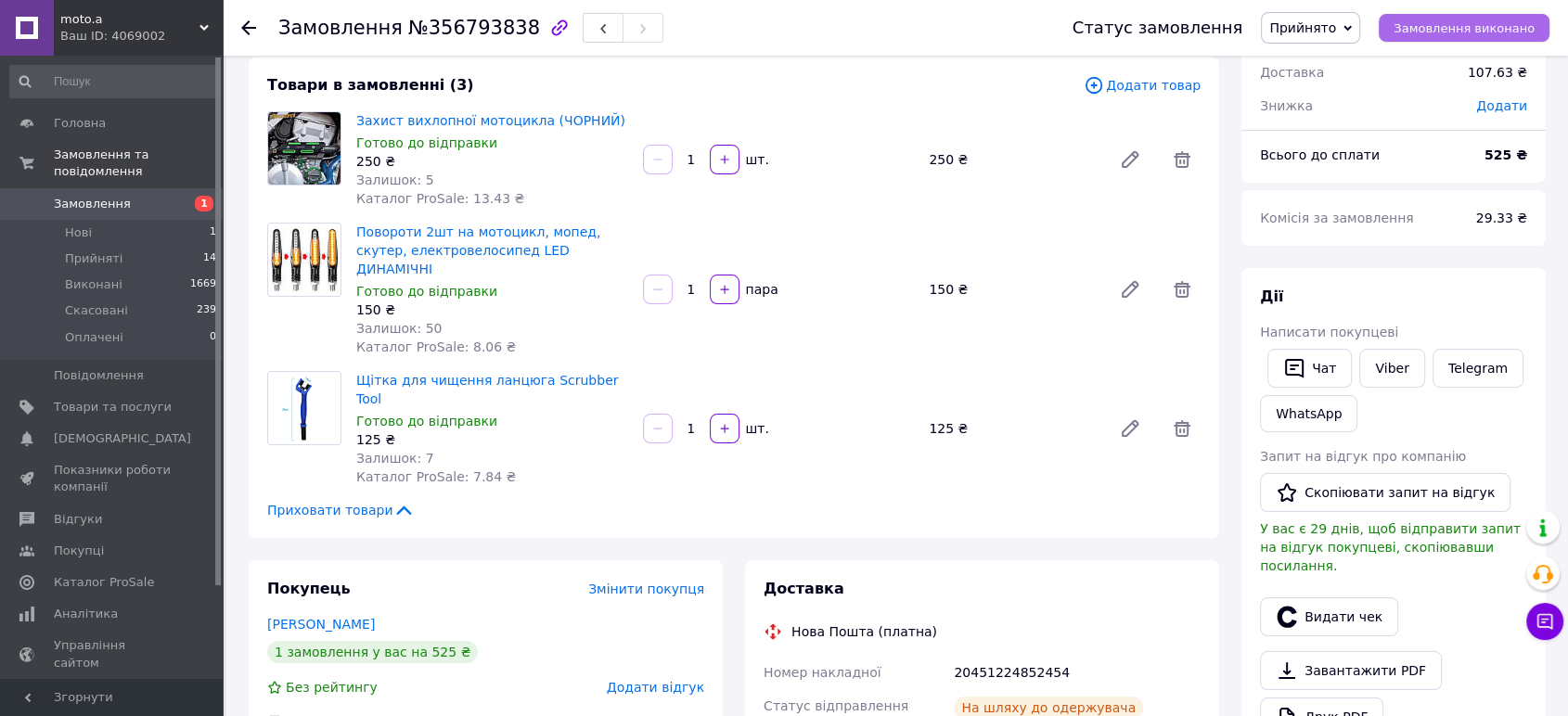
click at [1470, 25] on span "Замовлення виконано" at bounding box center [1463, 28] width 141 height 14
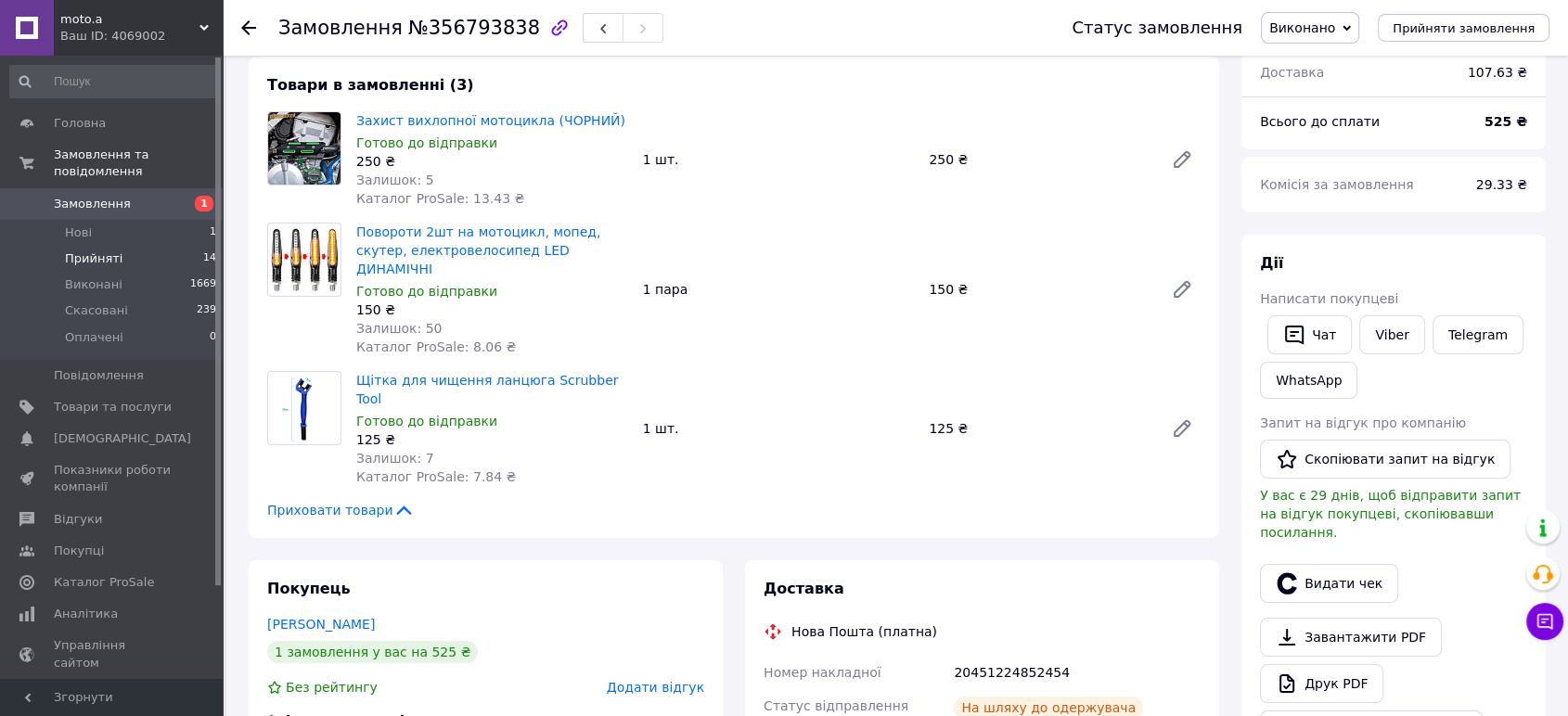
click at [98, 251] on span "Прийняті" at bounding box center [94, 258] width 58 height 16
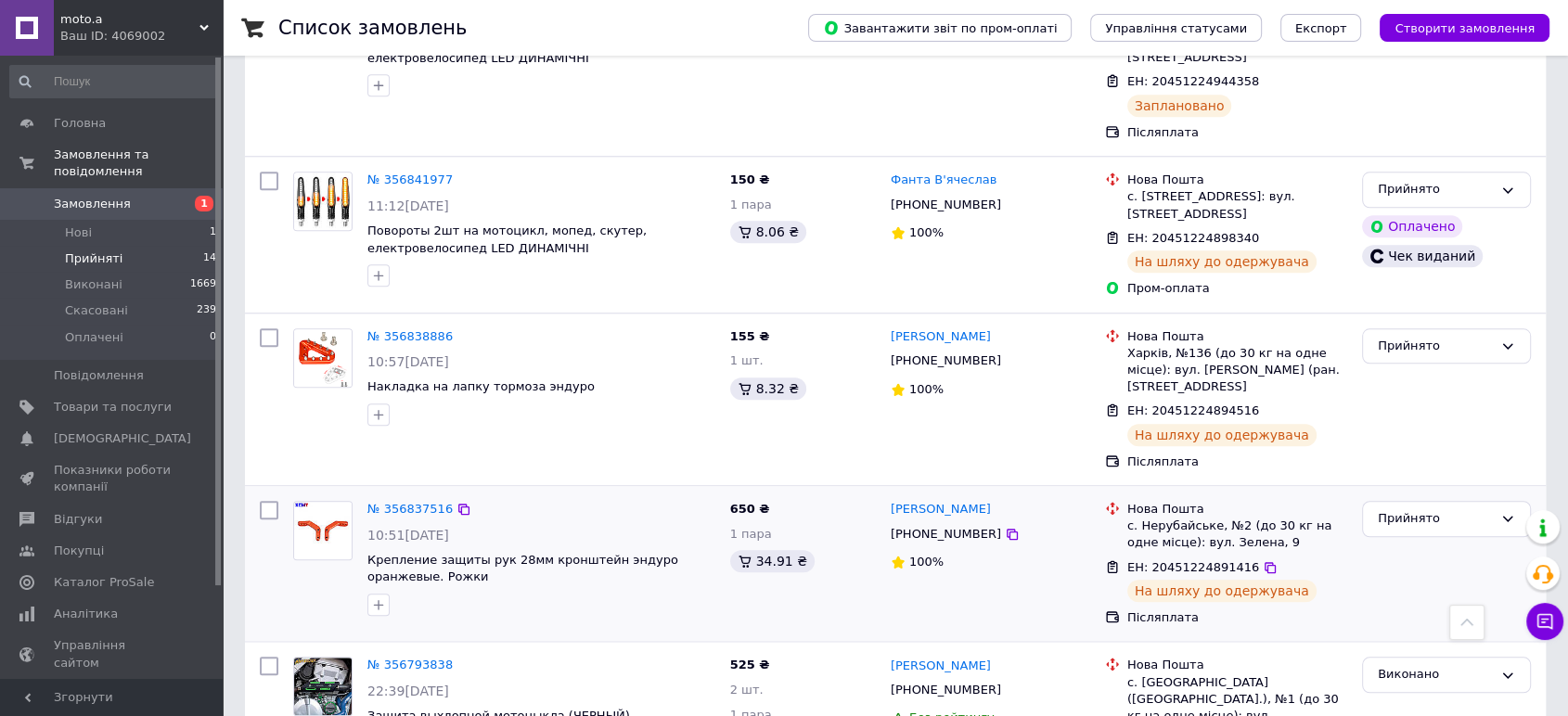
scroll to position [1880, 0]
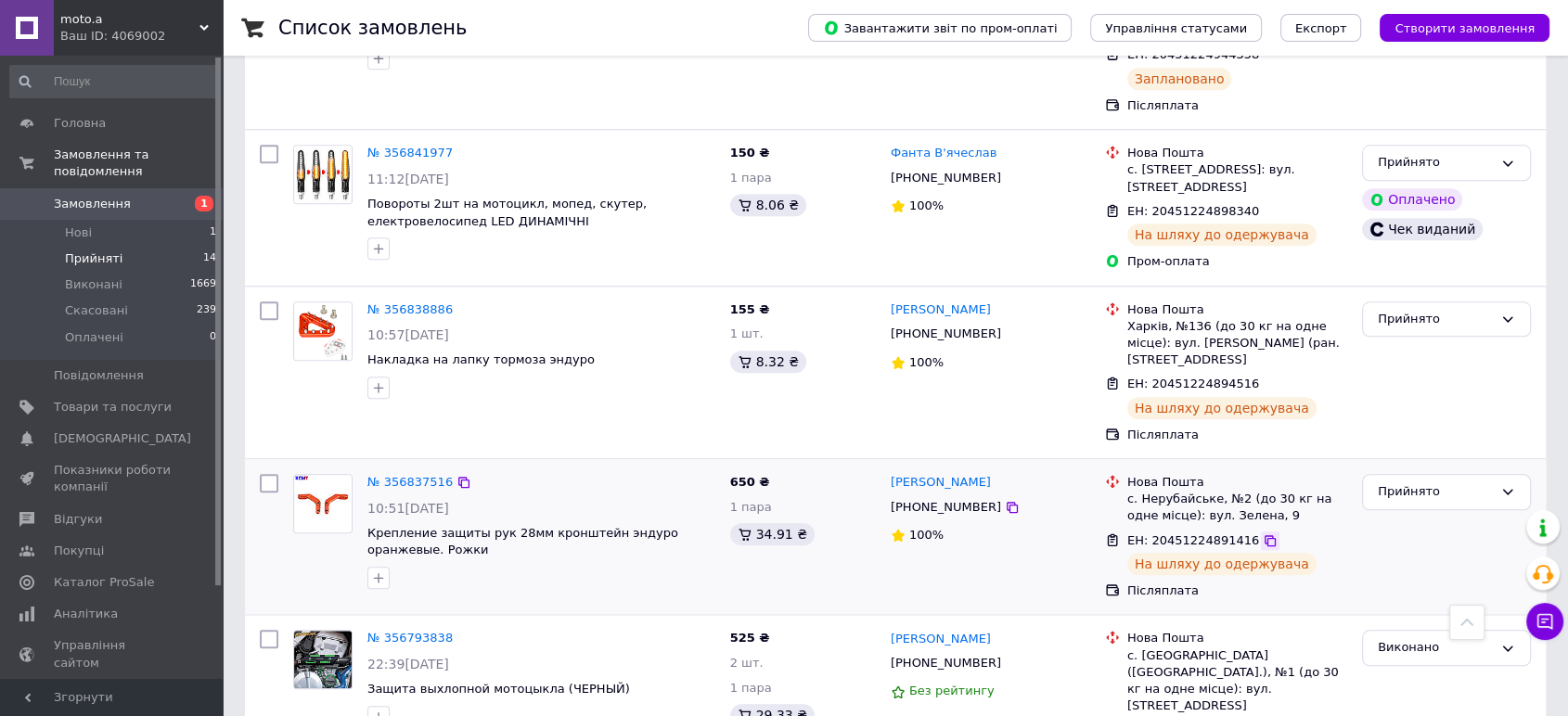
click at [1265, 536] on icon at bounding box center [1271, 541] width 12 height 12
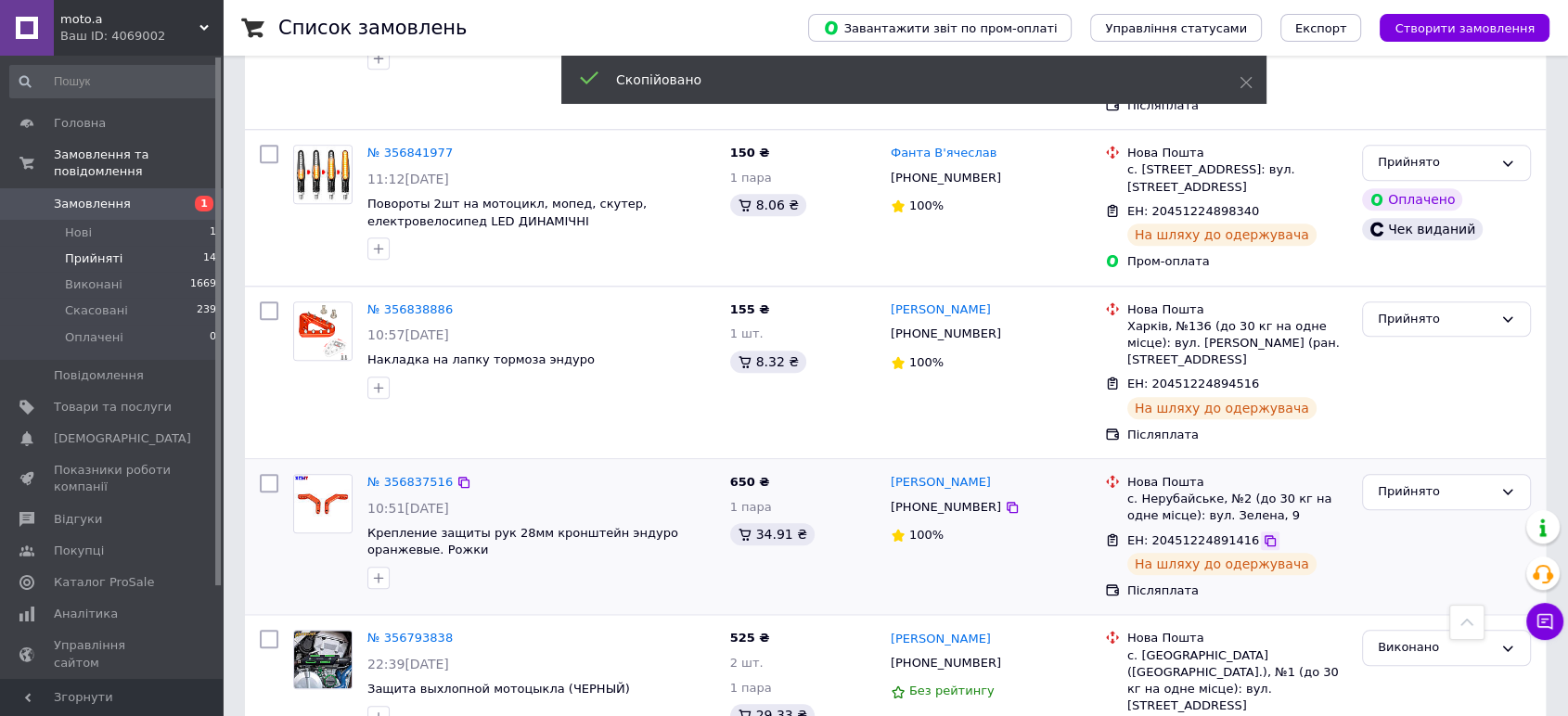
click at [1265, 536] on icon at bounding box center [1271, 541] width 12 height 12
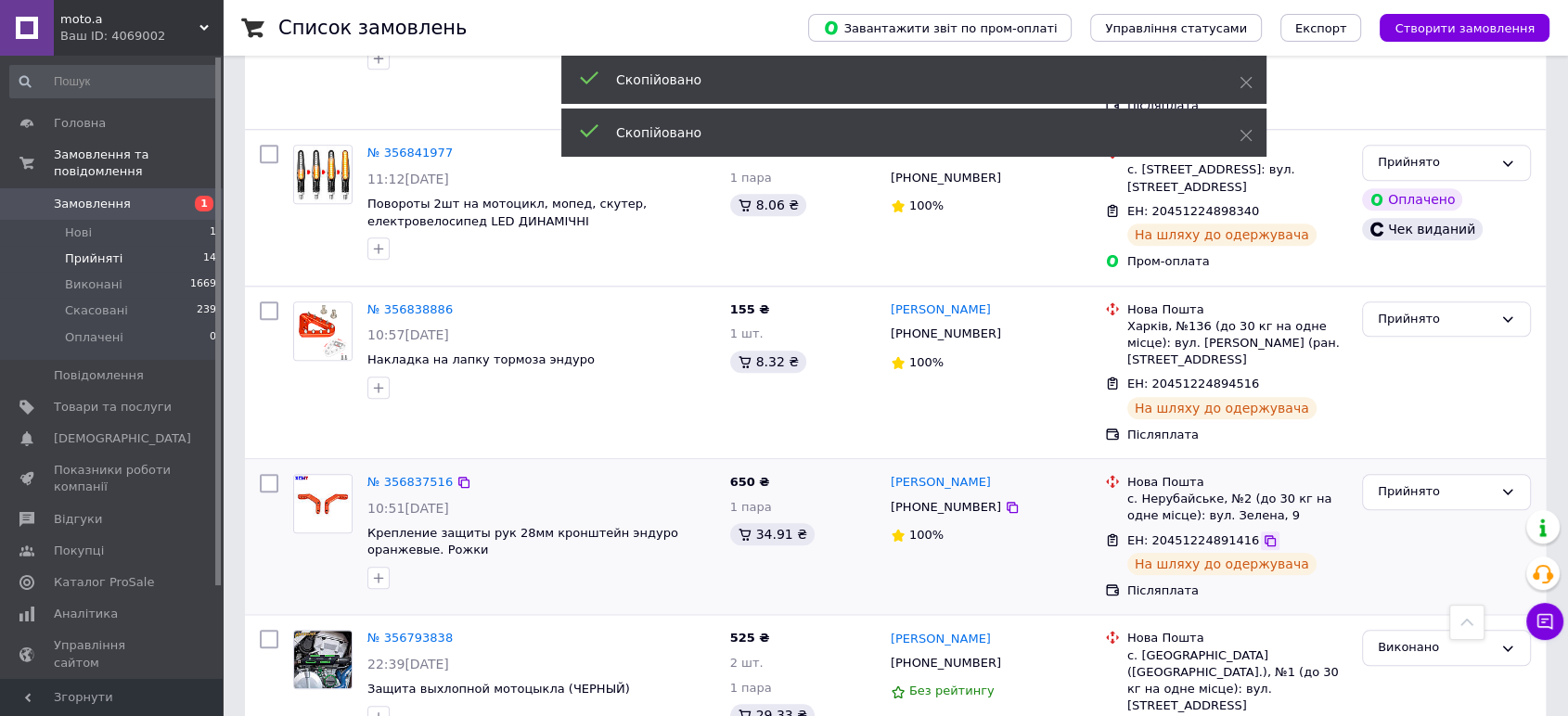
click at [1265, 536] on icon at bounding box center [1271, 541] width 12 height 12
click at [392, 475] on link "№ 356837516" at bounding box center [410, 482] width 85 height 14
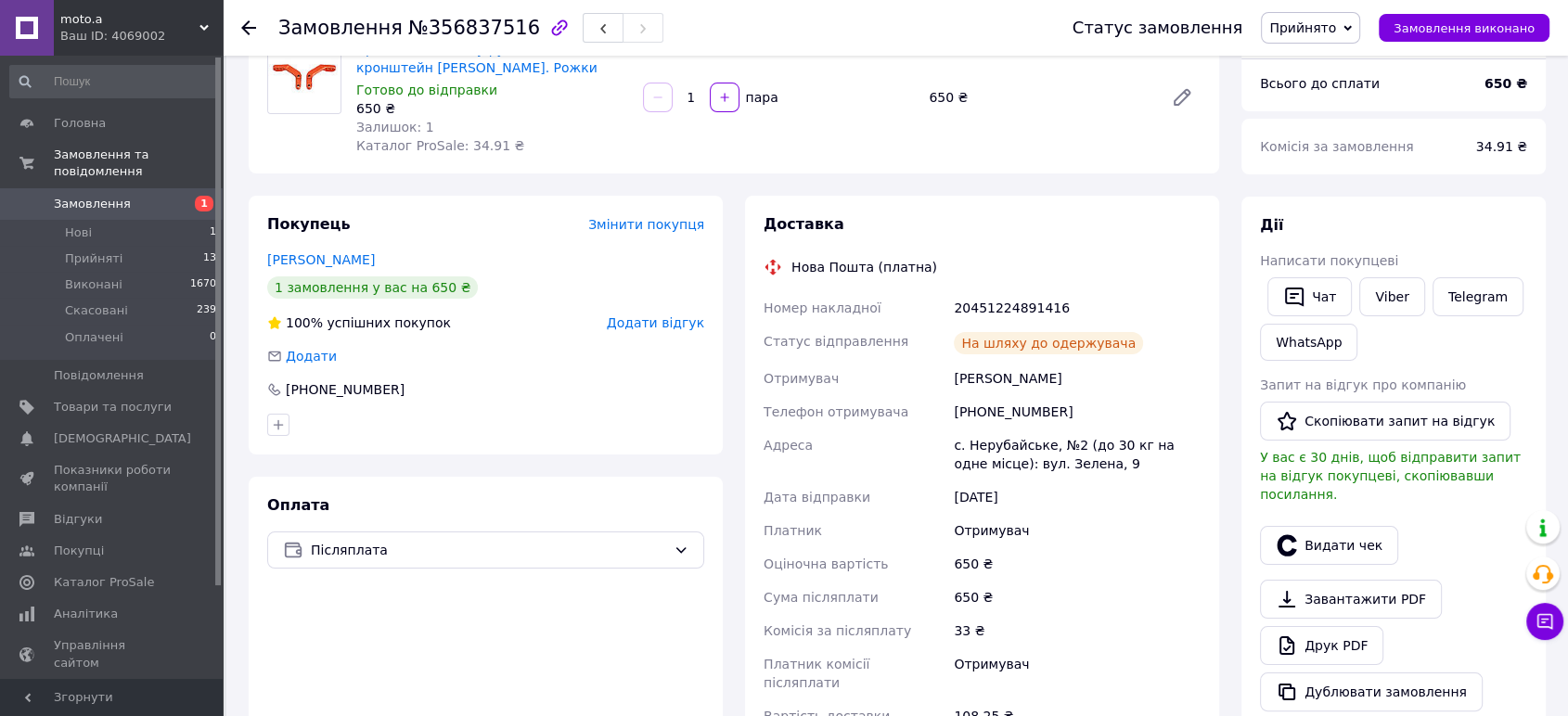
scroll to position [1, 0]
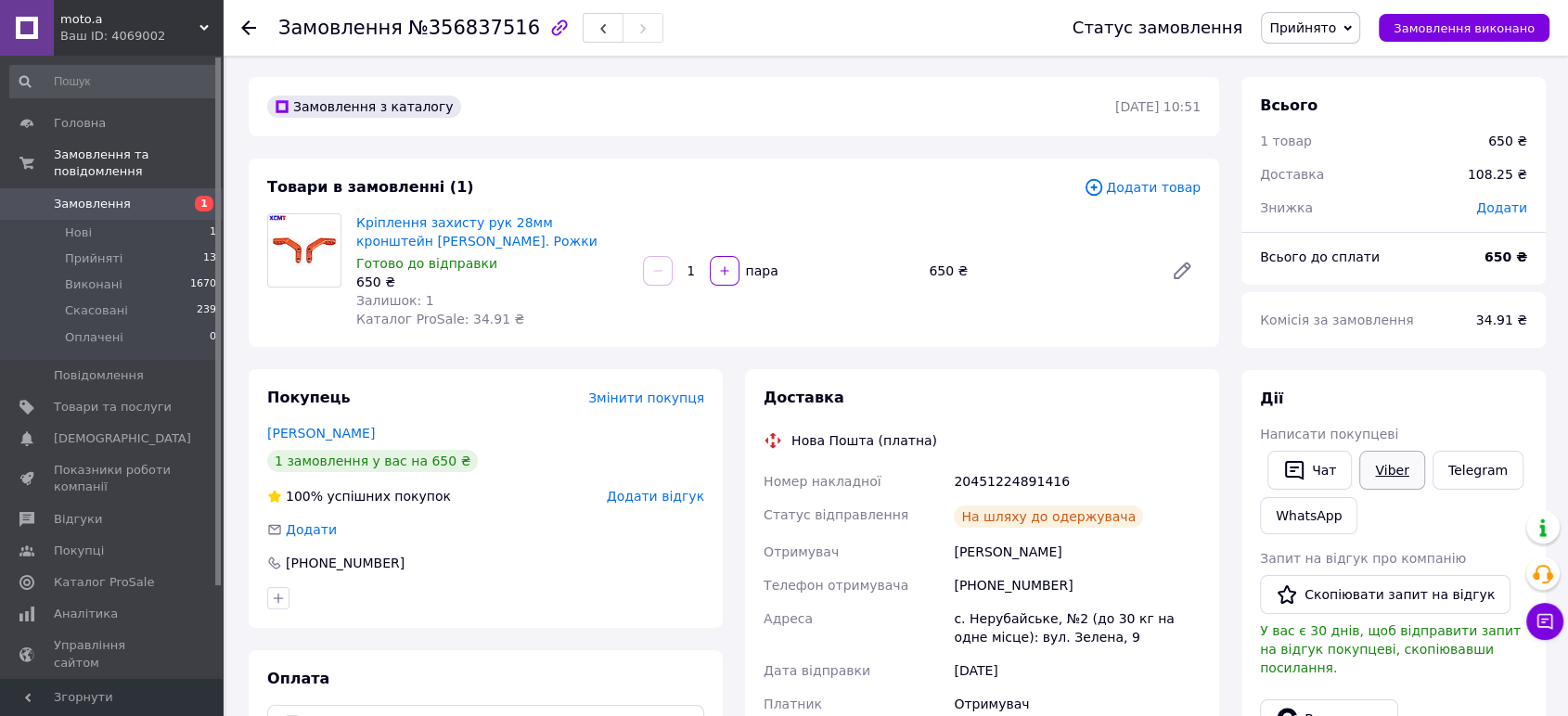
click at [1393, 465] on link "Viber" at bounding box center [1391, 470] width 65 height 39
click at [1433, 18] on button "Замовлення виконано" at bounding box center [1464, 28] width 171 height 28
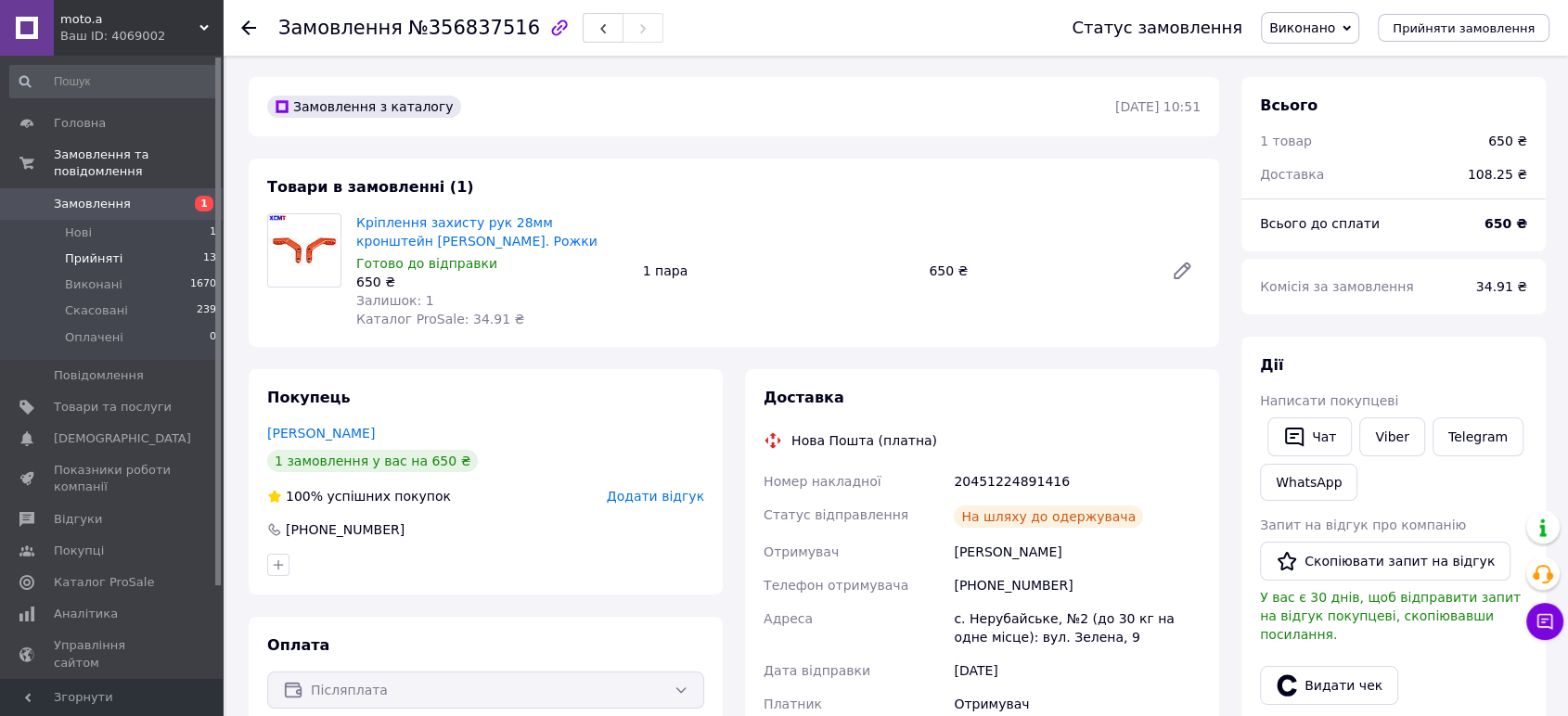
click at [104, 251] on span "Прийняті" at bounding box center [94, 258] width 58 height 16
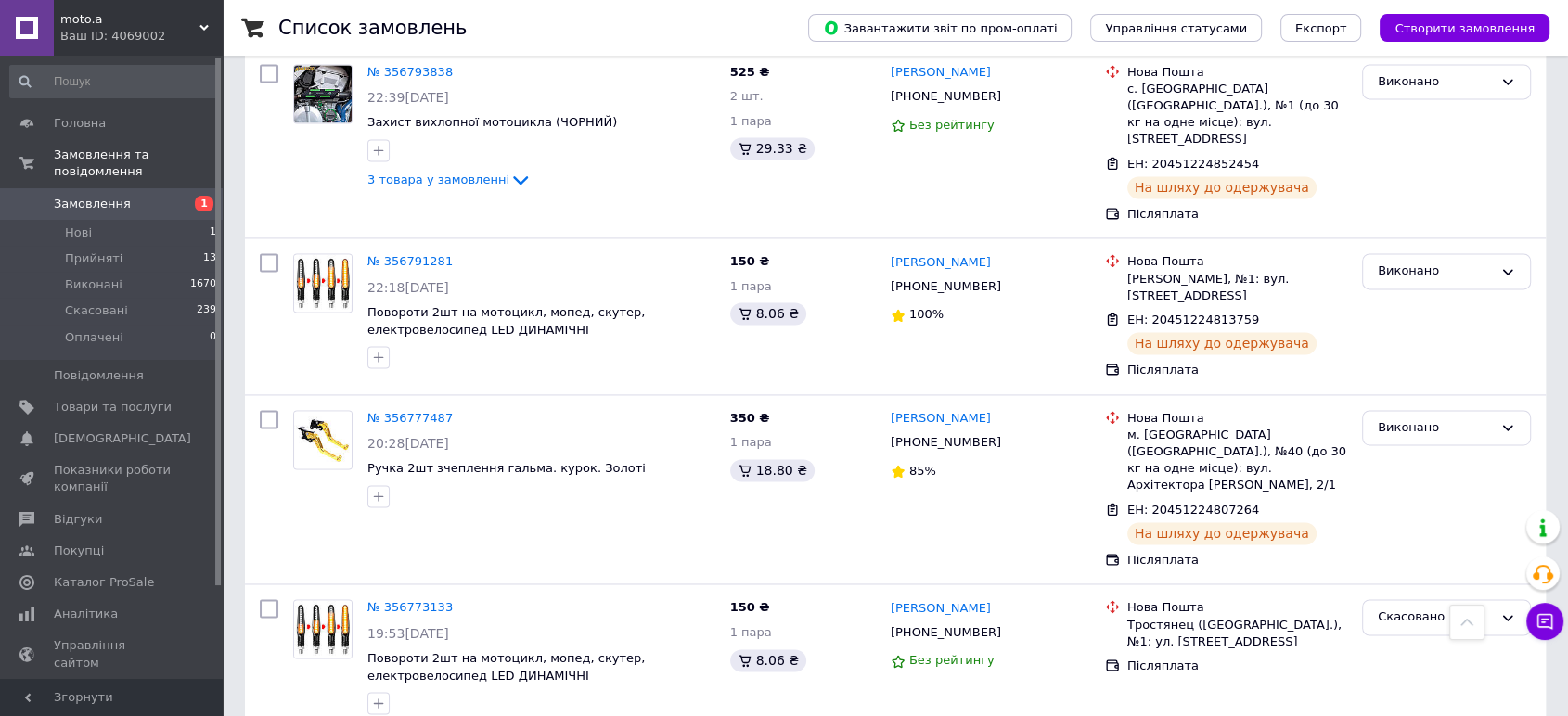
scroll to position [2680, 0]
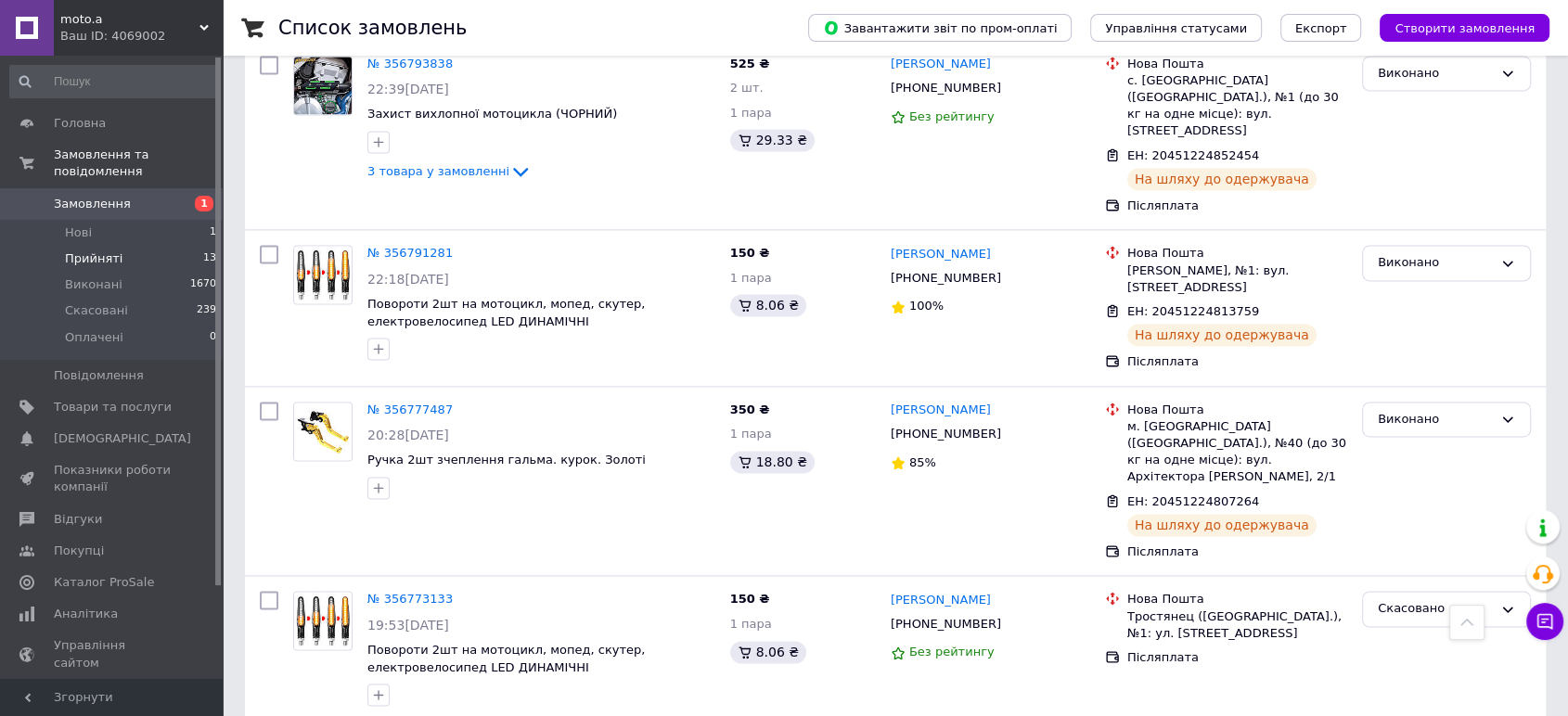
click at [102, 246] on li "Прийняті 13" at bounding box center [113, 258] width 227 height 26
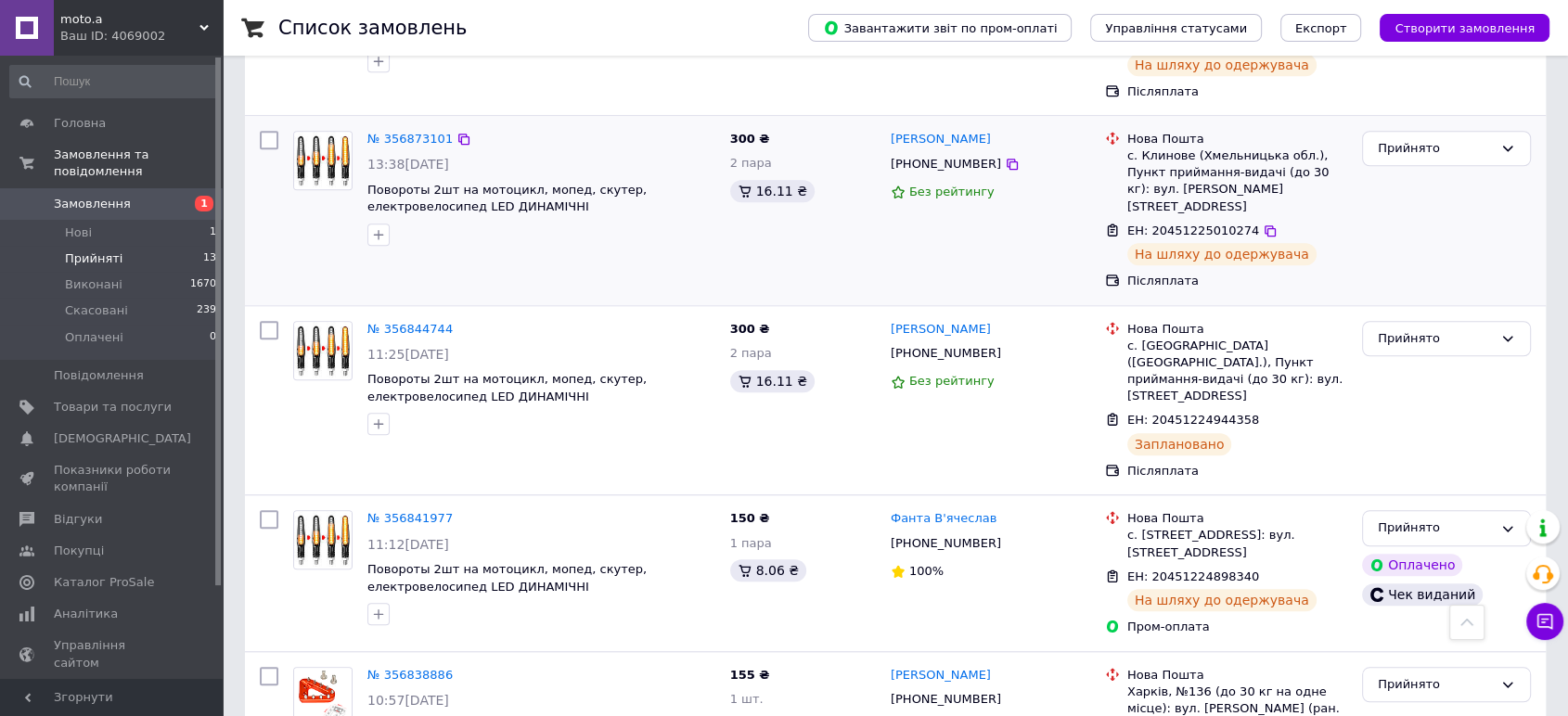
scroll to position [1707, 0]
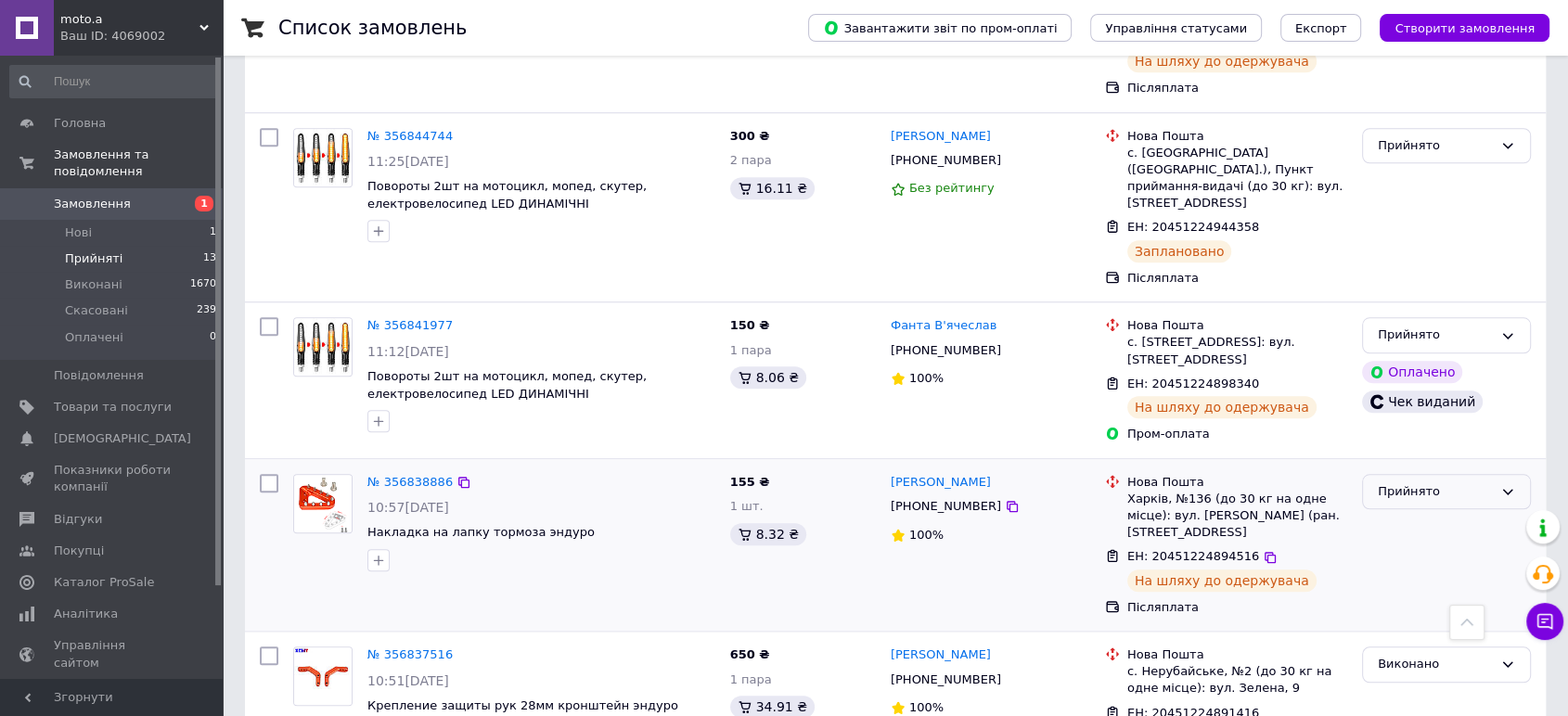
click at [1407, 483] on div "Прийнято" at bounding box center [1436, 492] width 115 height 19
click at [1404, 513] on li "Виконано" at bounding box center [1446, 531] width 167 height 35
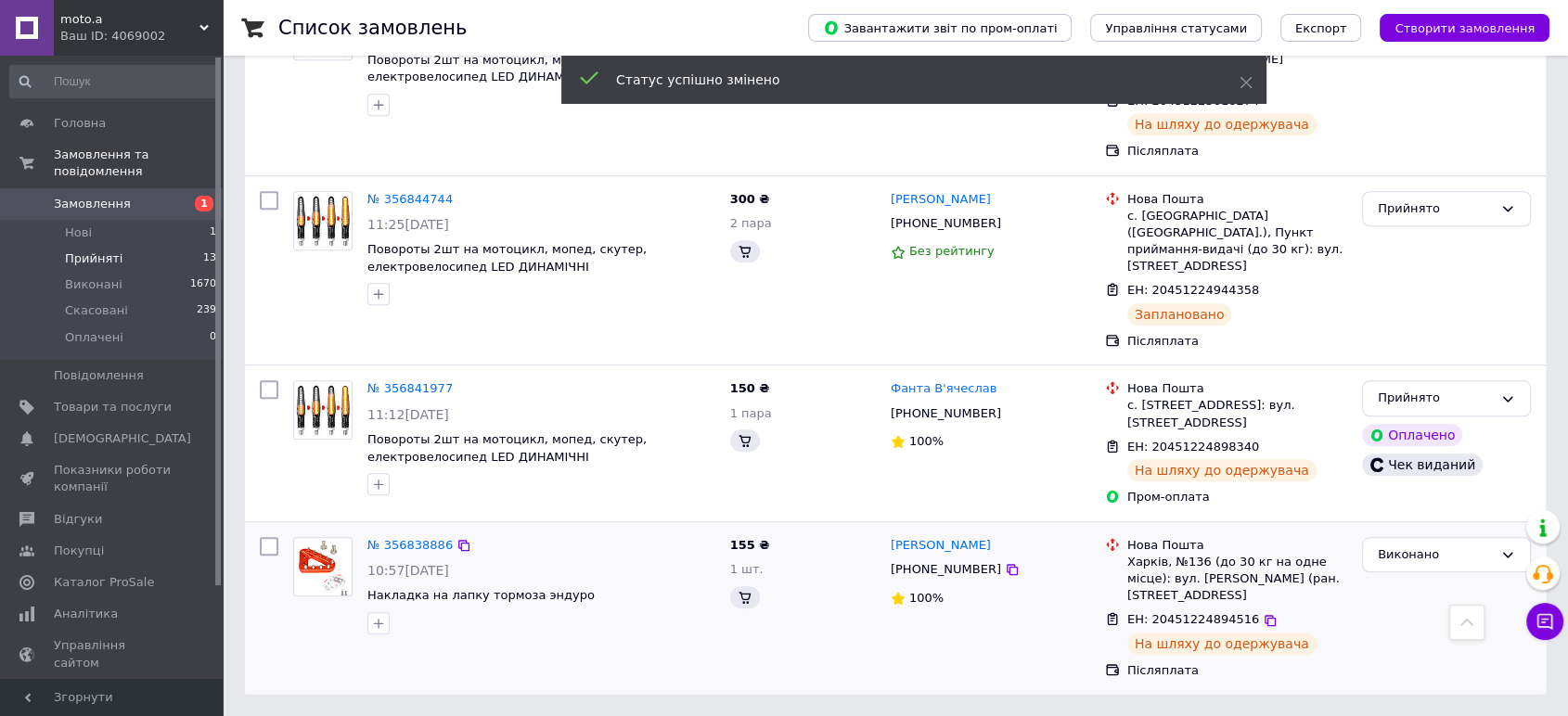
scroll to position [1551, 0]
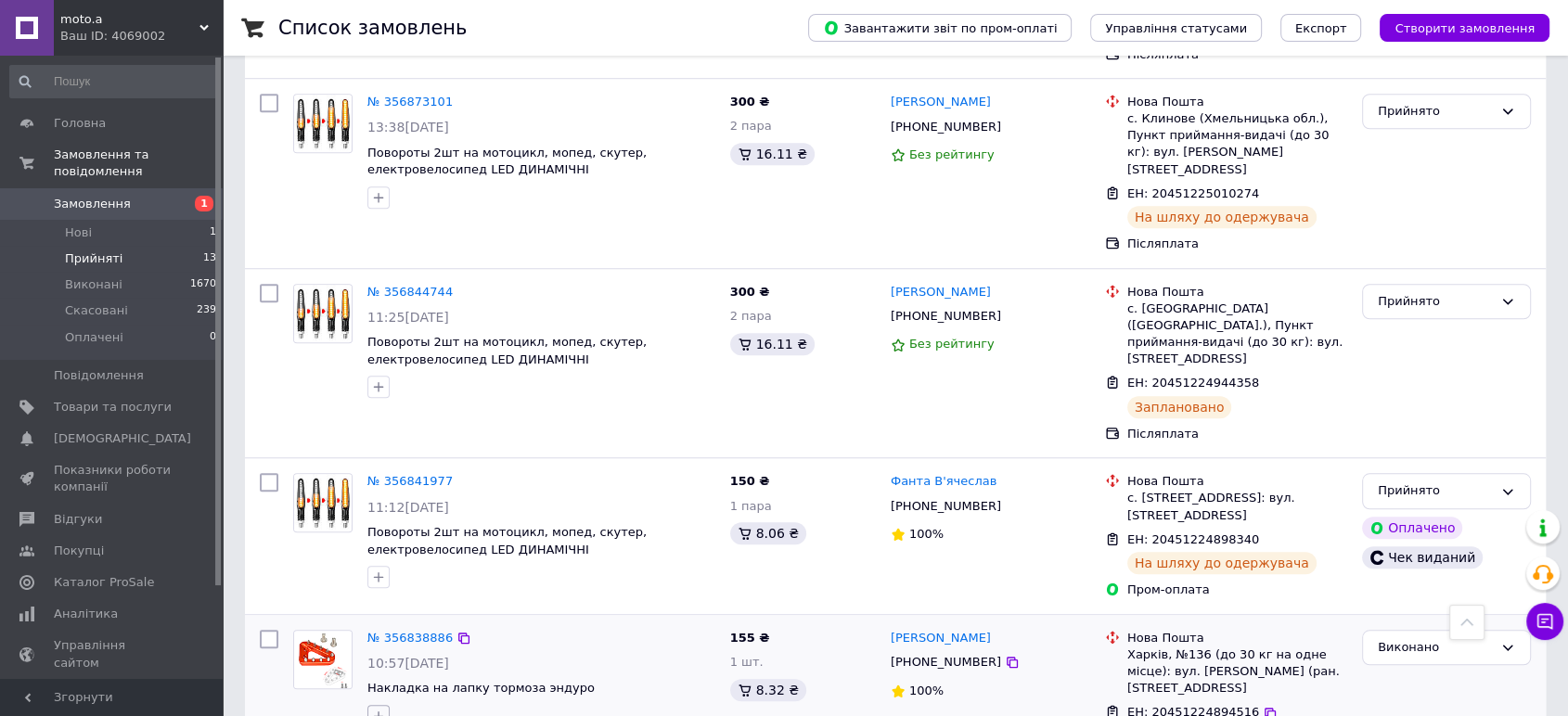
click at [379, 712] on icon "button" at bounding box center [379, 717] width 11 height 11
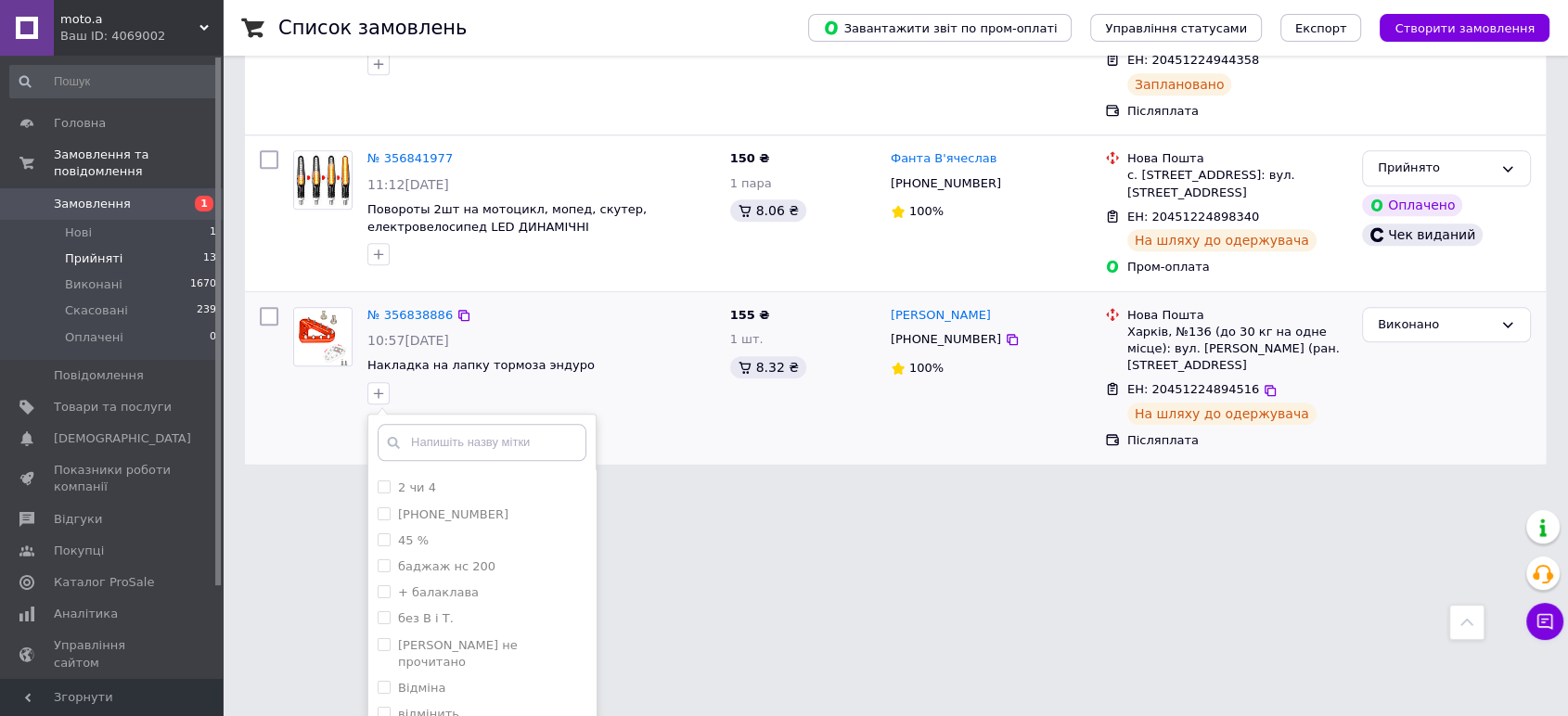
scroll to position [309, 0]
click at [432, 707] on label "звонив" at bounding box center [419, 714] width 43 height 14
checkbox input "true"
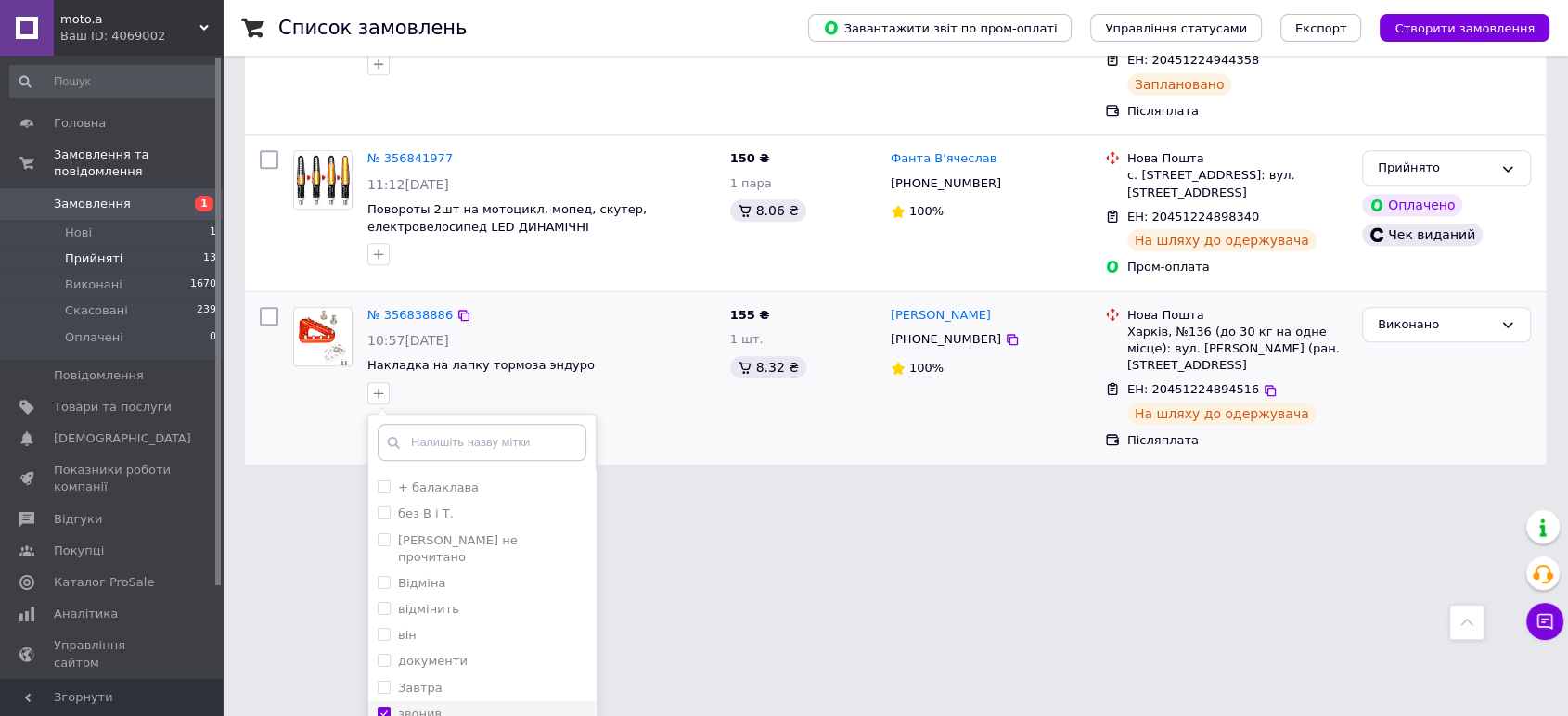
click at [386, 707] on input "звонив" at bounding box center [383, 713] width 12 height 12
checkbox input "false"
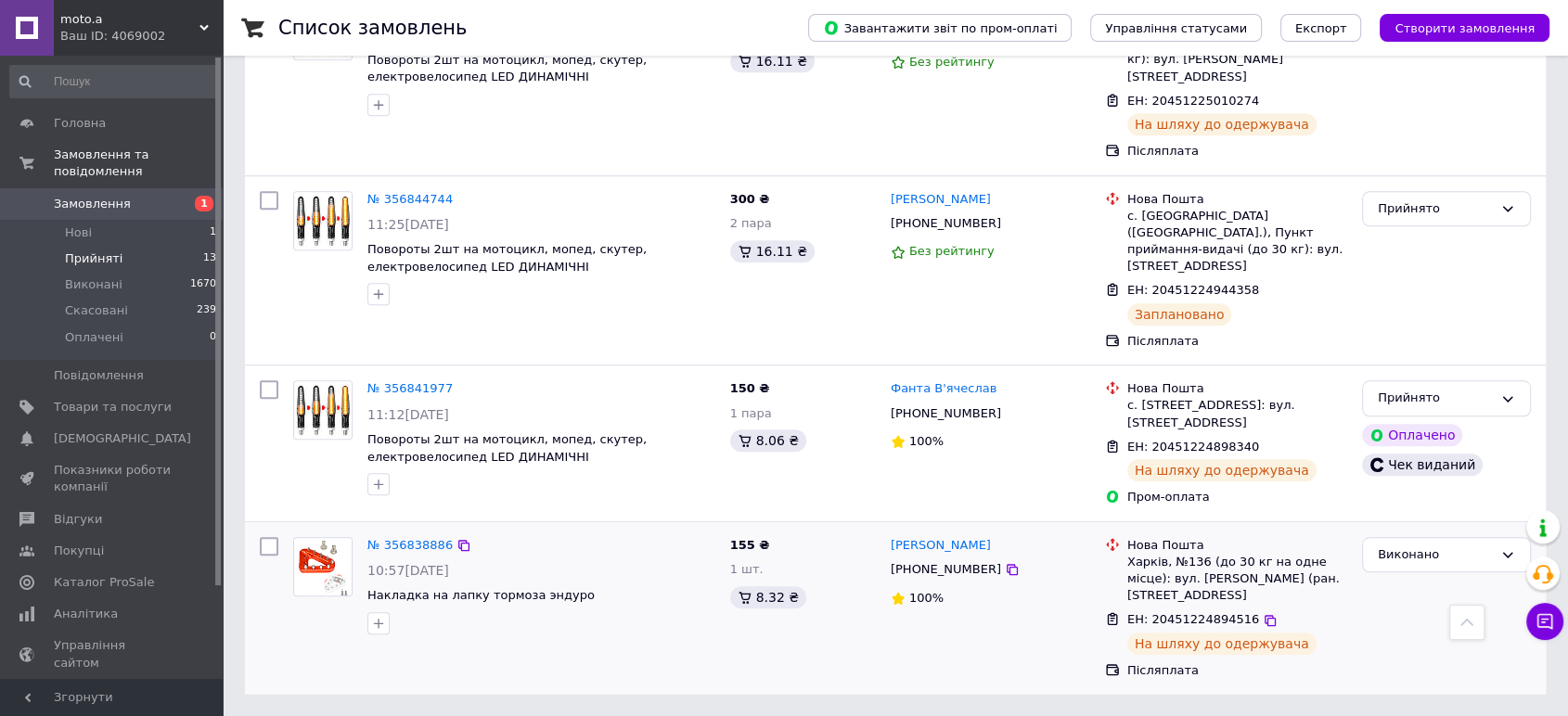
scroll to position [1551, 0]
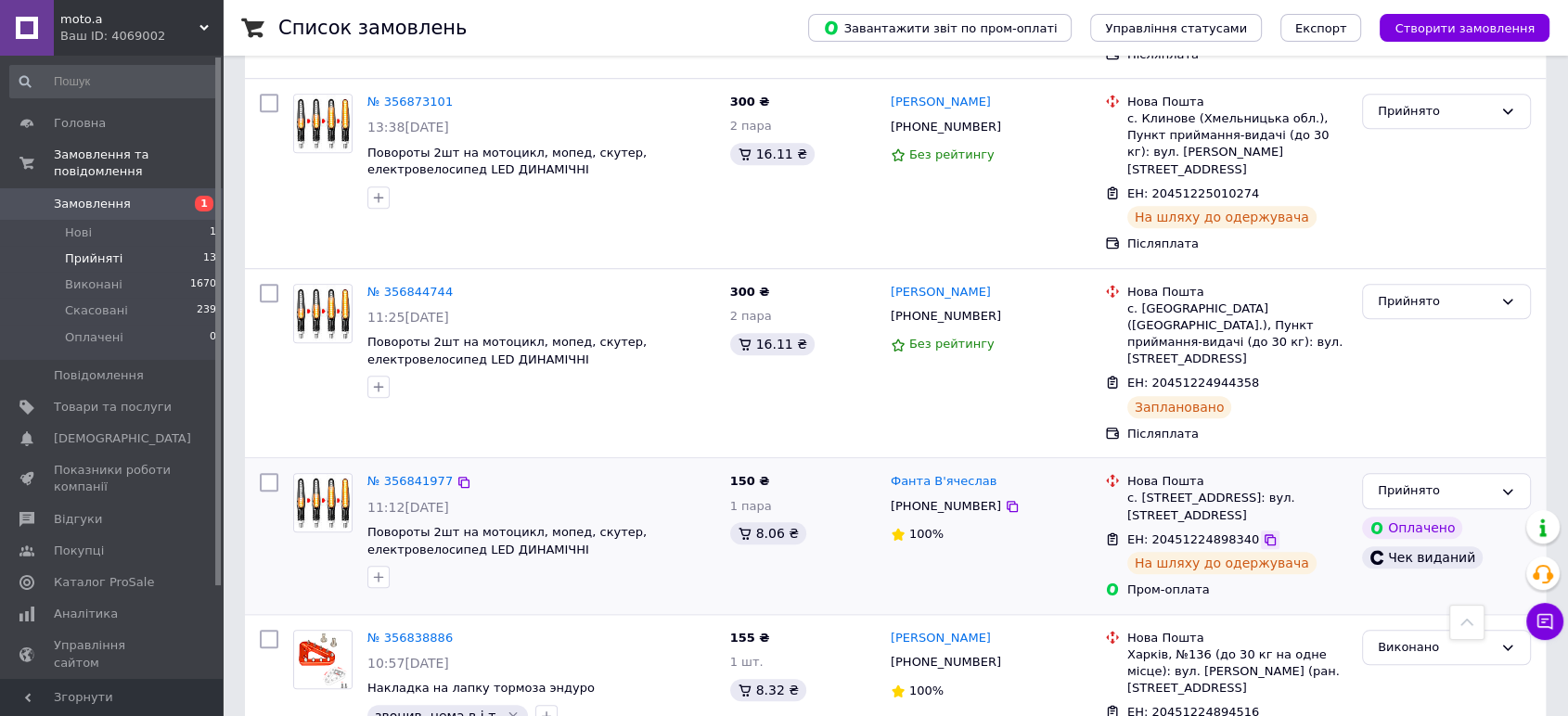
click at [1265, 535] on icon at bounding box center [1271, 540] width 12 height 12
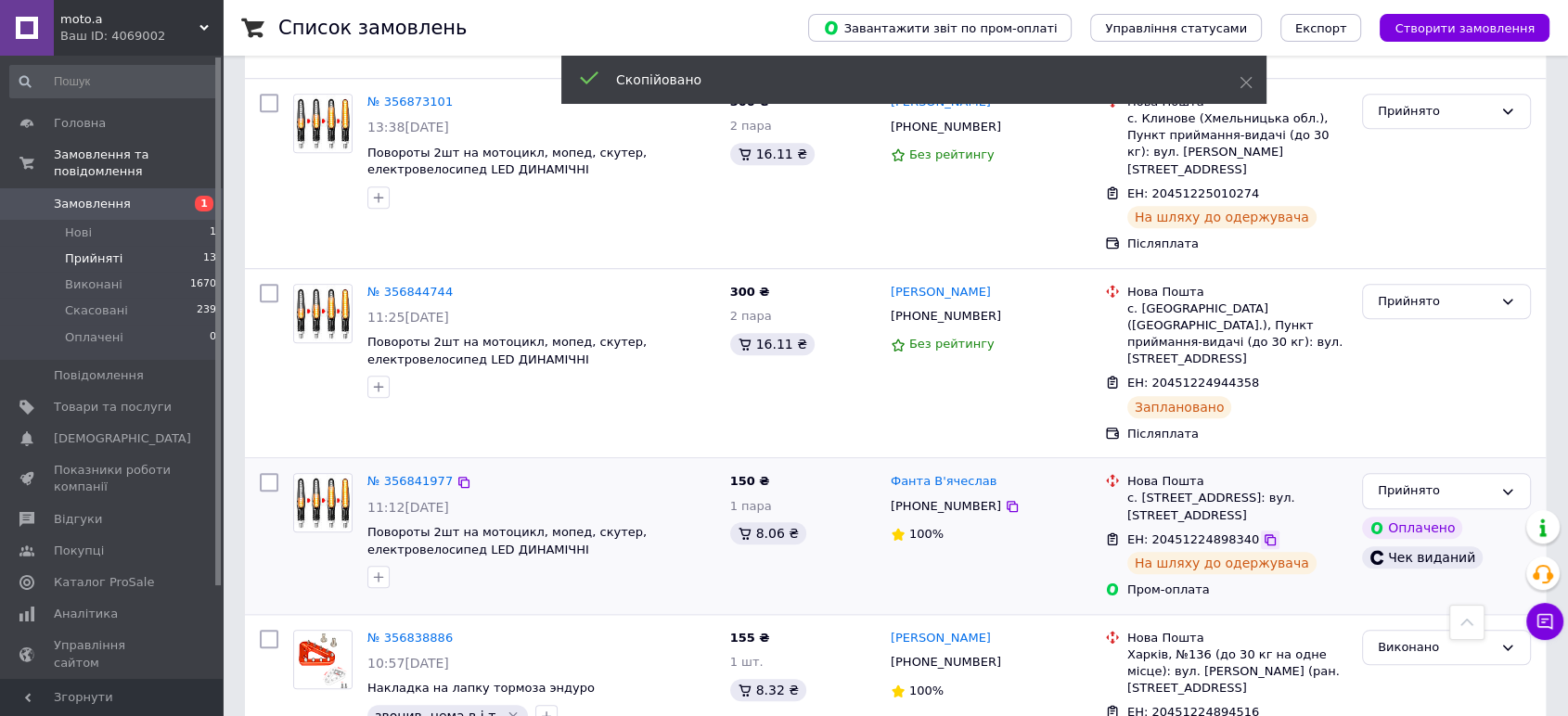
click at [1265, 535] on icon at bounding box center [1271, 540] width 12 height 12
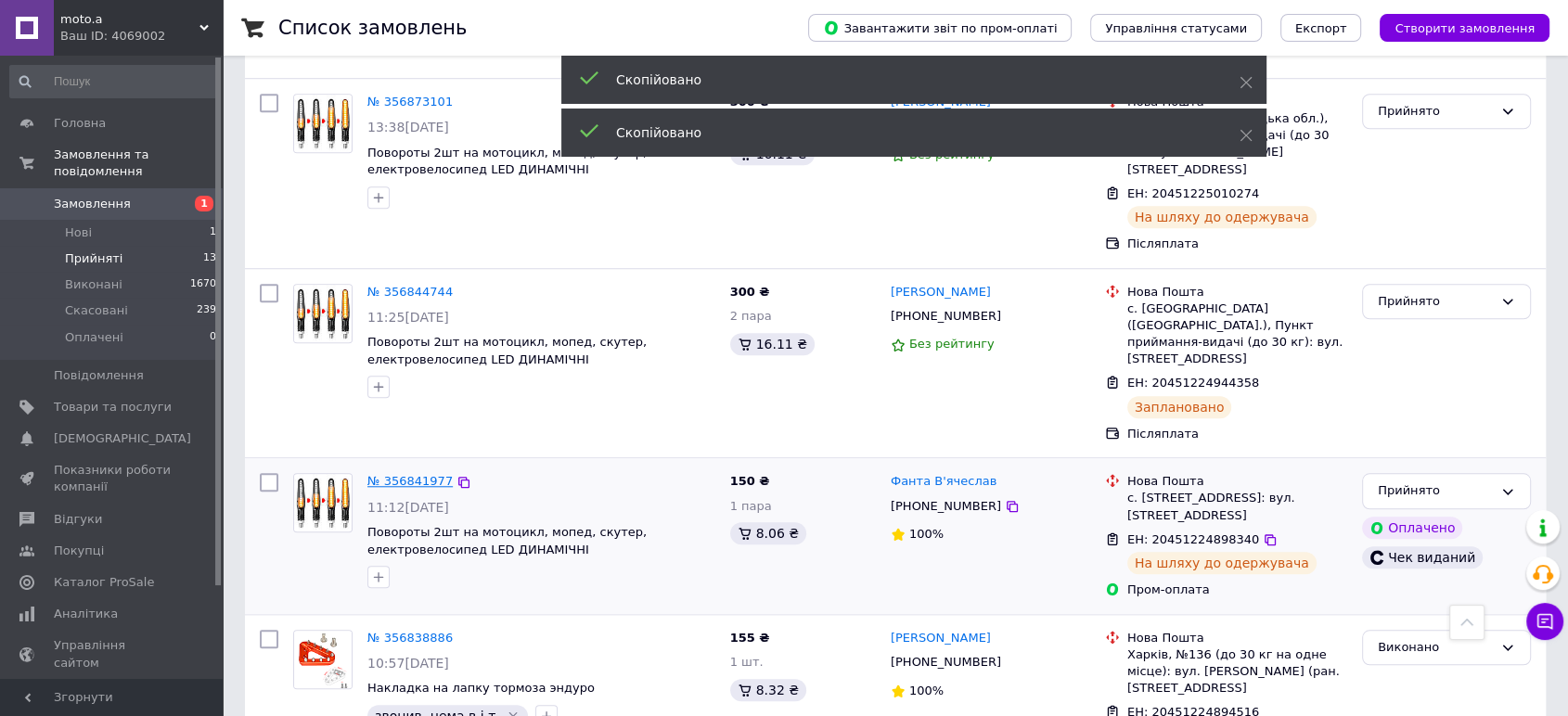
click at [423, 474] on link "№ 356841977" at bounding box center [410, 481] width 85 height 14
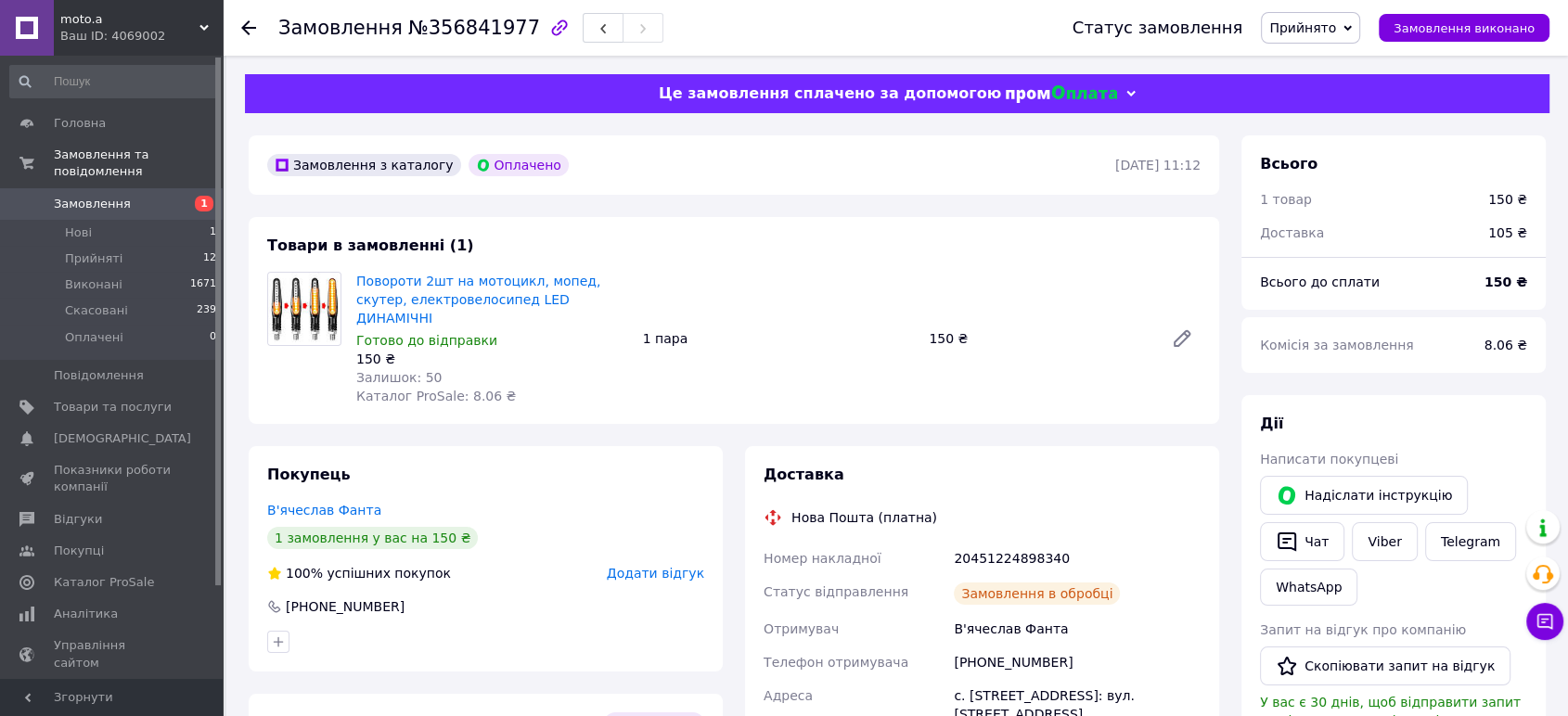
scroll to position [103, 0]
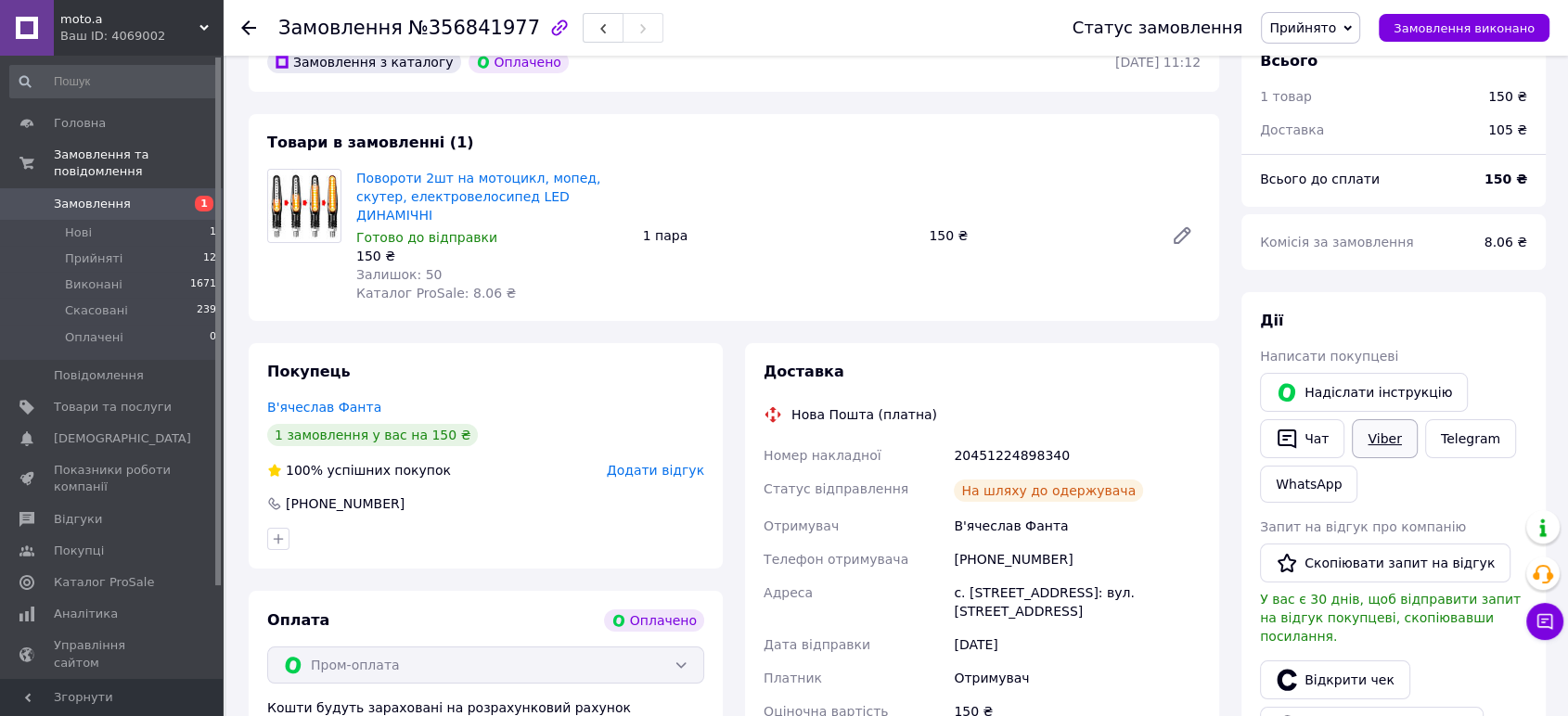
click at [1388, 442] on link "Viber" at bounding box center [1385, 439] width 65 height 39
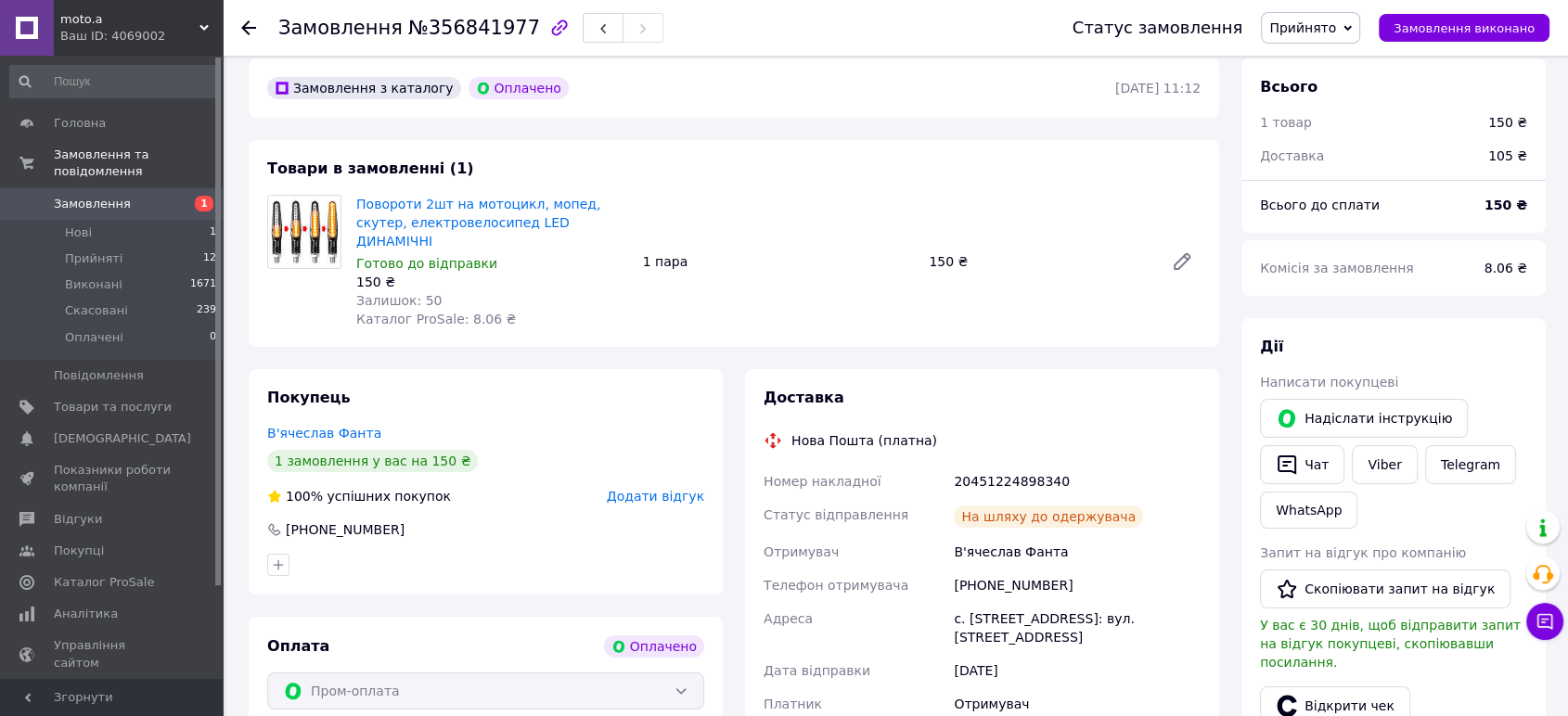
scroll to position [0, 0]
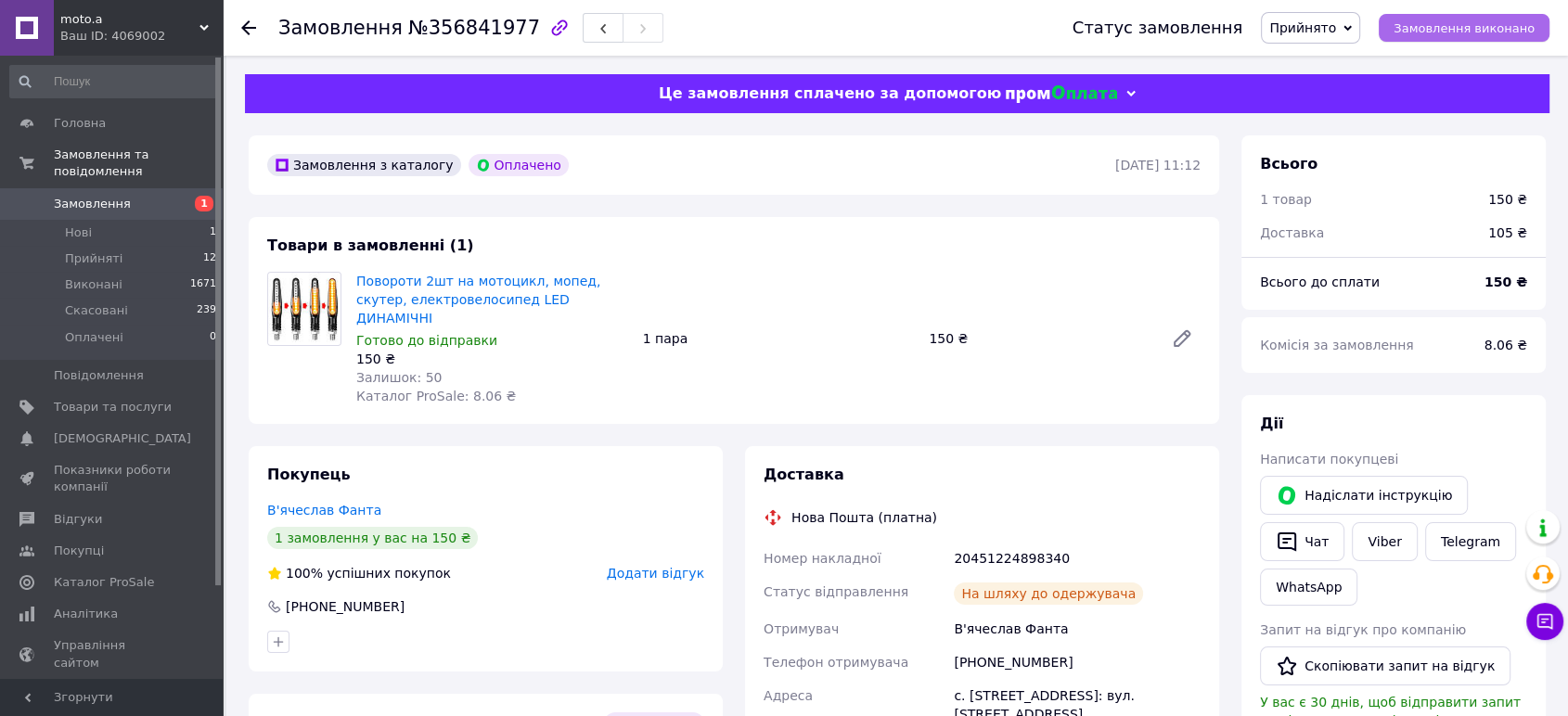
click at [1453, 23] on span "Замовлення виконано" at bounding box center [1463, 28] width 141 height 14
click at [111, 251] on span "Прийняті" at bounding box center [94, 258] width 58 height 16
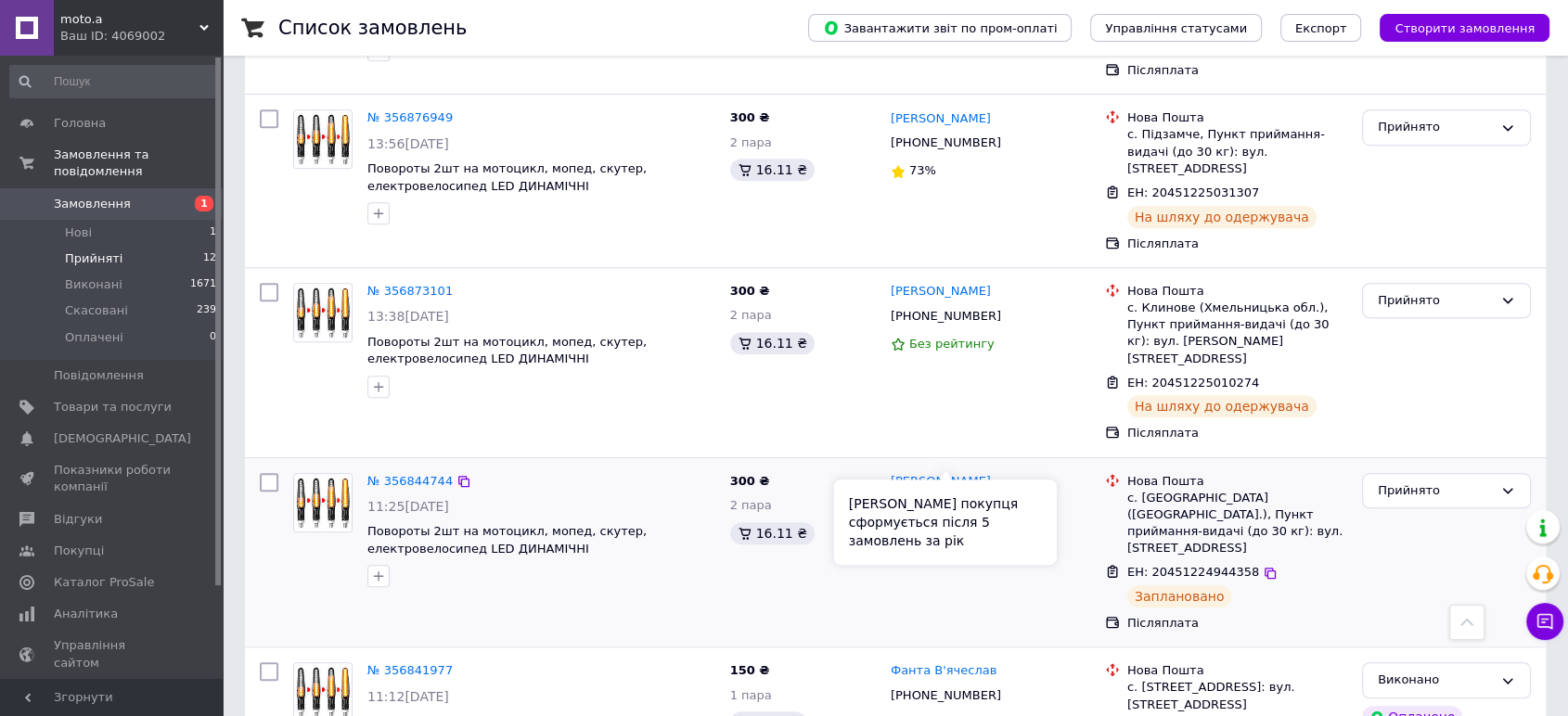
scroll to position [1379, 0]
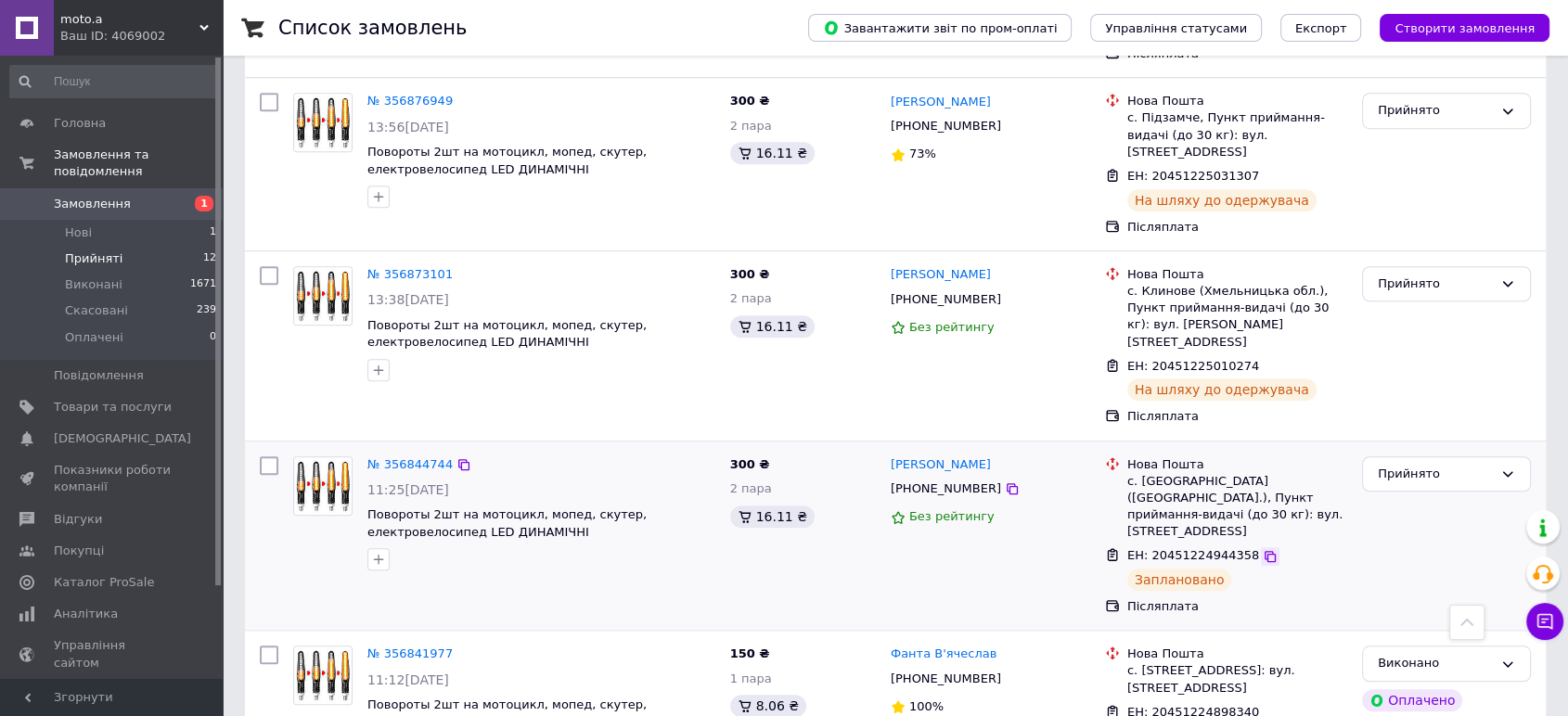
click at [1263, 549] on icon at bounding box center [1270, 556] width 14 height 14
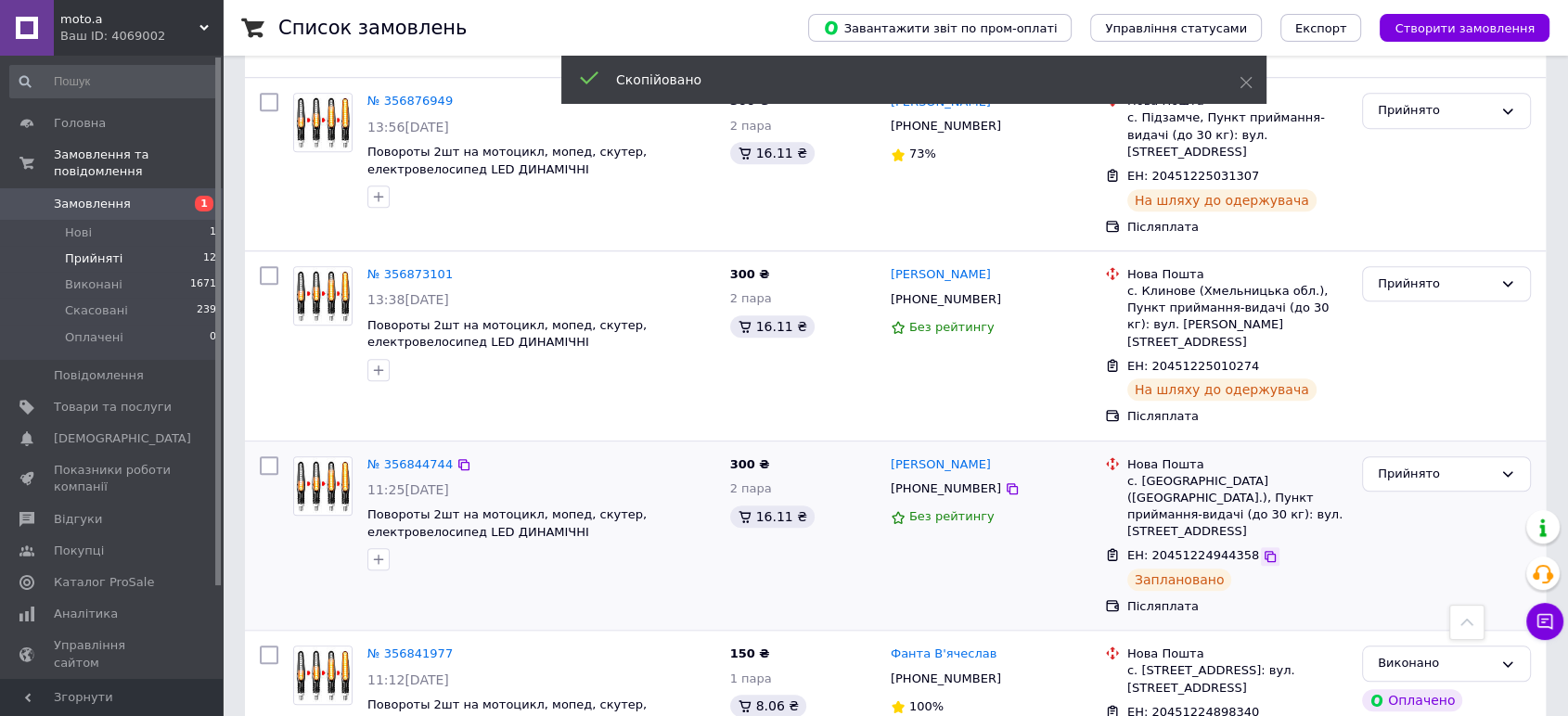
click at [1265, 551] on icon at bounding box center [1271, 557] width 12 height 12
click at [393, 458] on link "№ 356844744" at bounding box center [410, 465] width 85 height 14
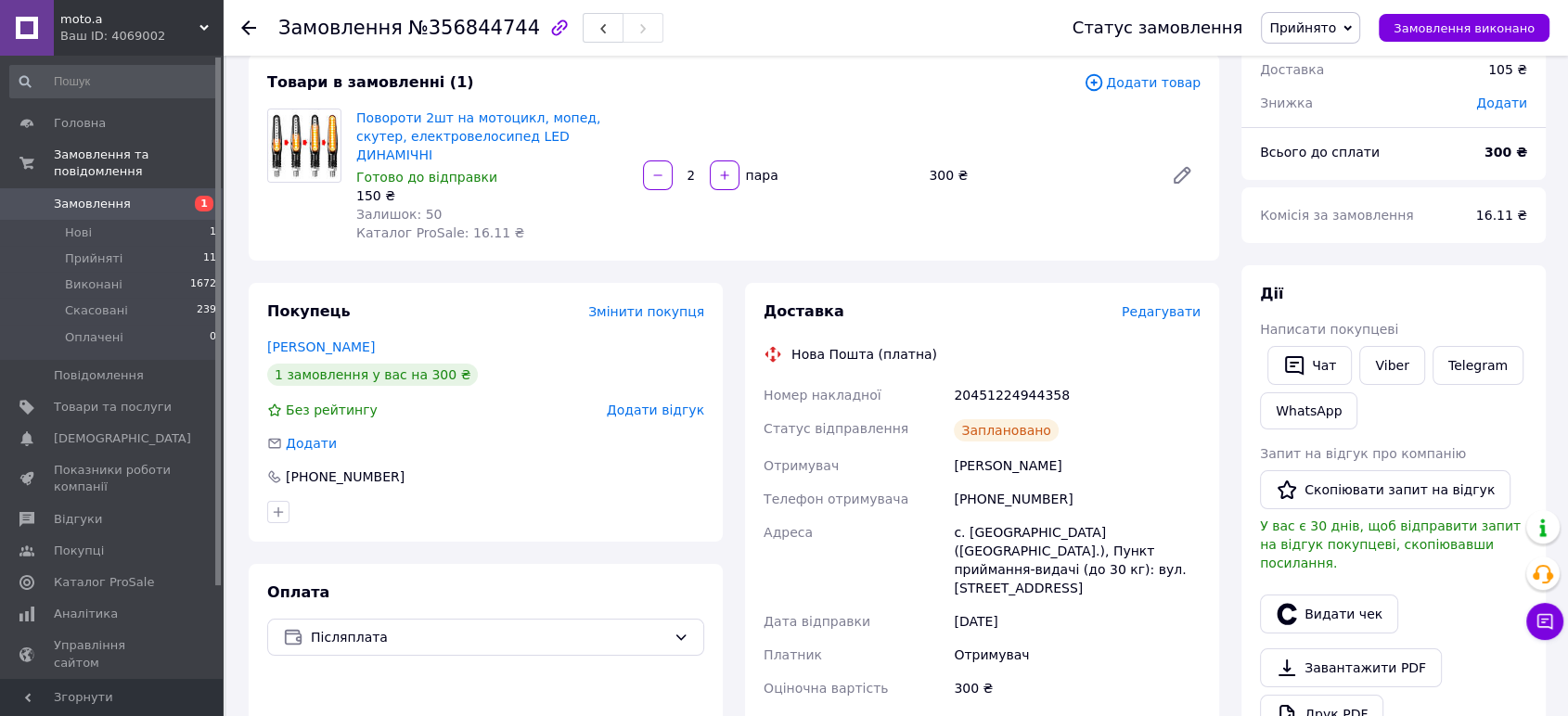
scroll to position [104, 0]
click at [1383, 366] on link "Viber" at bounding box center [1391, 368] width 65 height 39
click at [1469, 25] on span "Замовлення виконано" at bounding box center [1463, 28] width 141 height 14
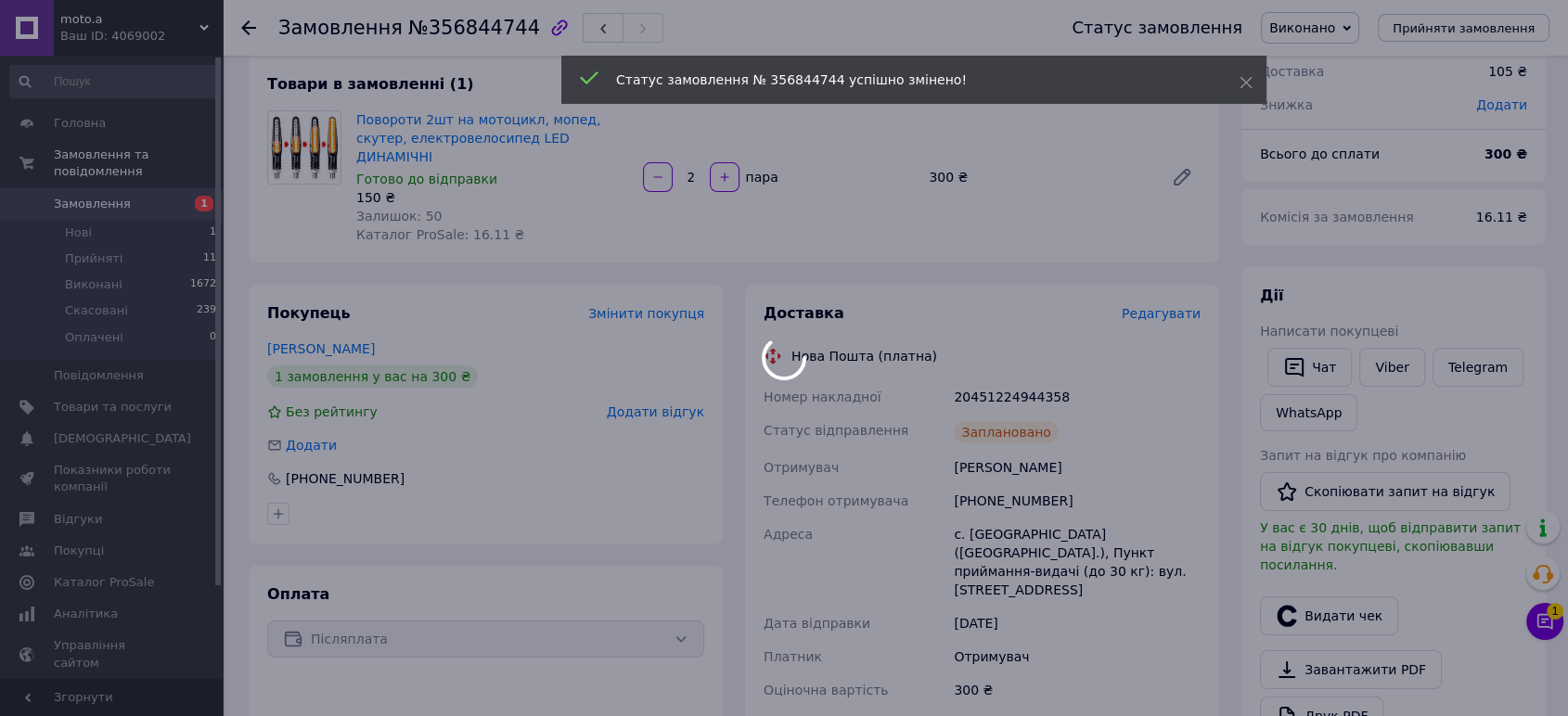
click at [1545, 611] on div at bounding box center [784, 358] width 1568 height 716
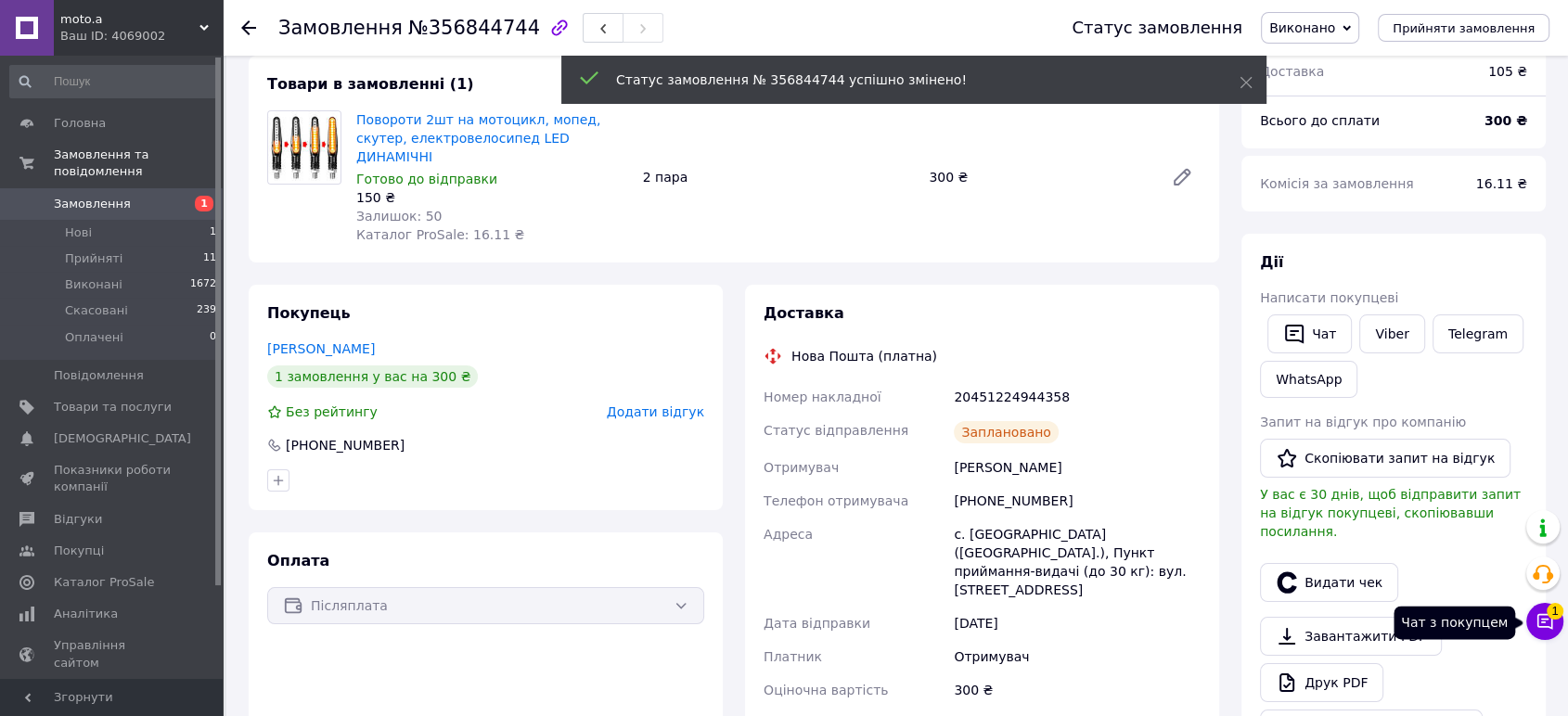
click at [1544, 618] on icon at bounding box center [1544, 621] width 18 height 18
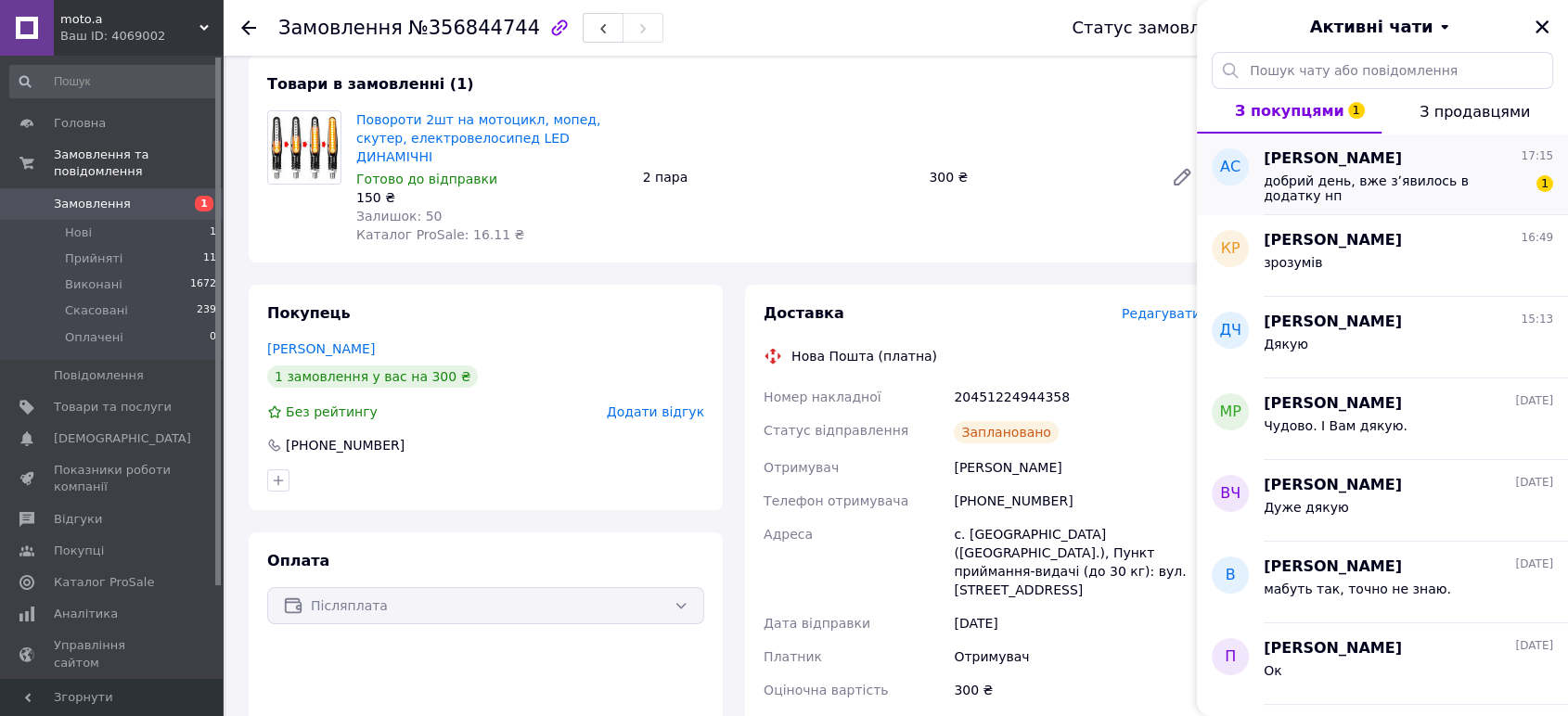
click at [1349, 170] on div "добрий день, вже зʼявилось в додатку нп 1" at bounding box center [1409, 186] width 290 height 34
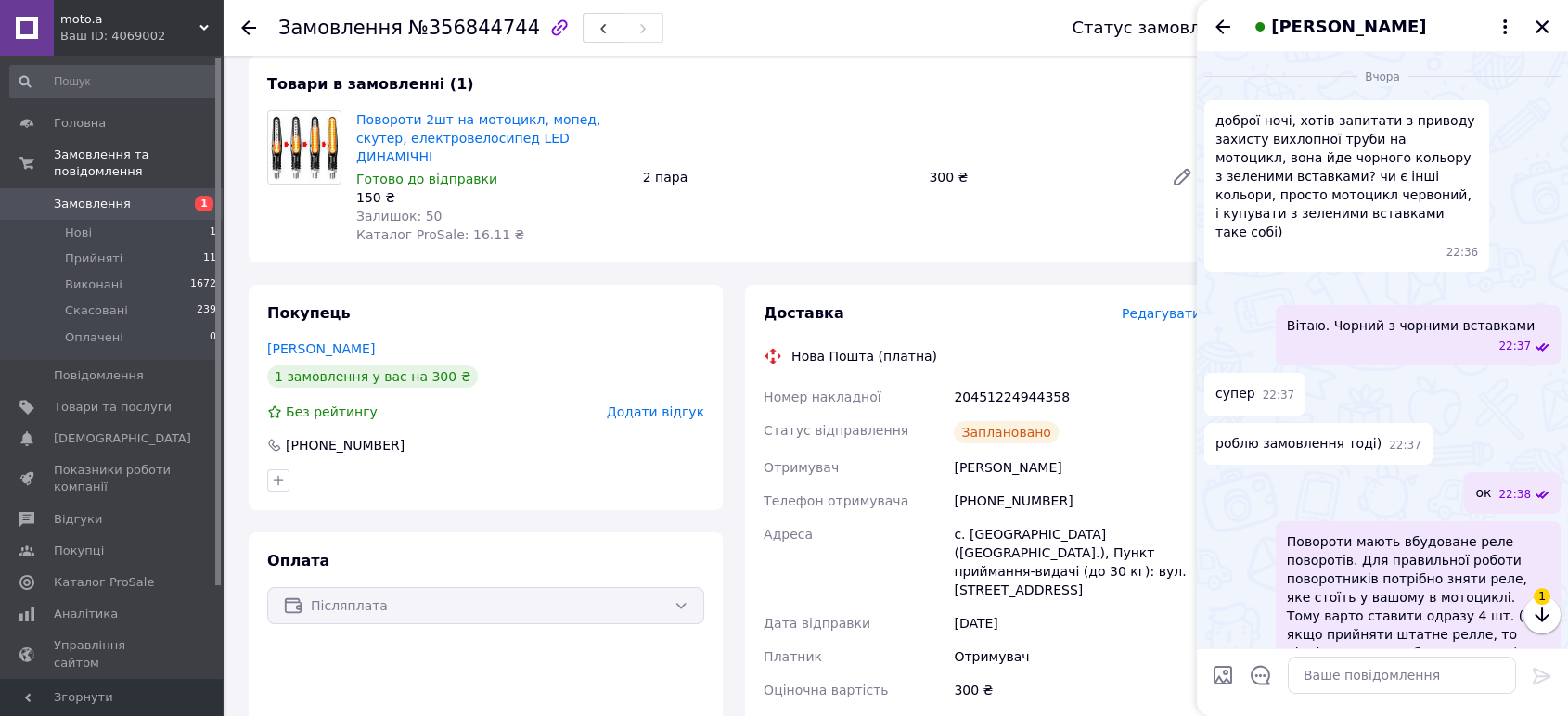
scroll to position [1076, 0]
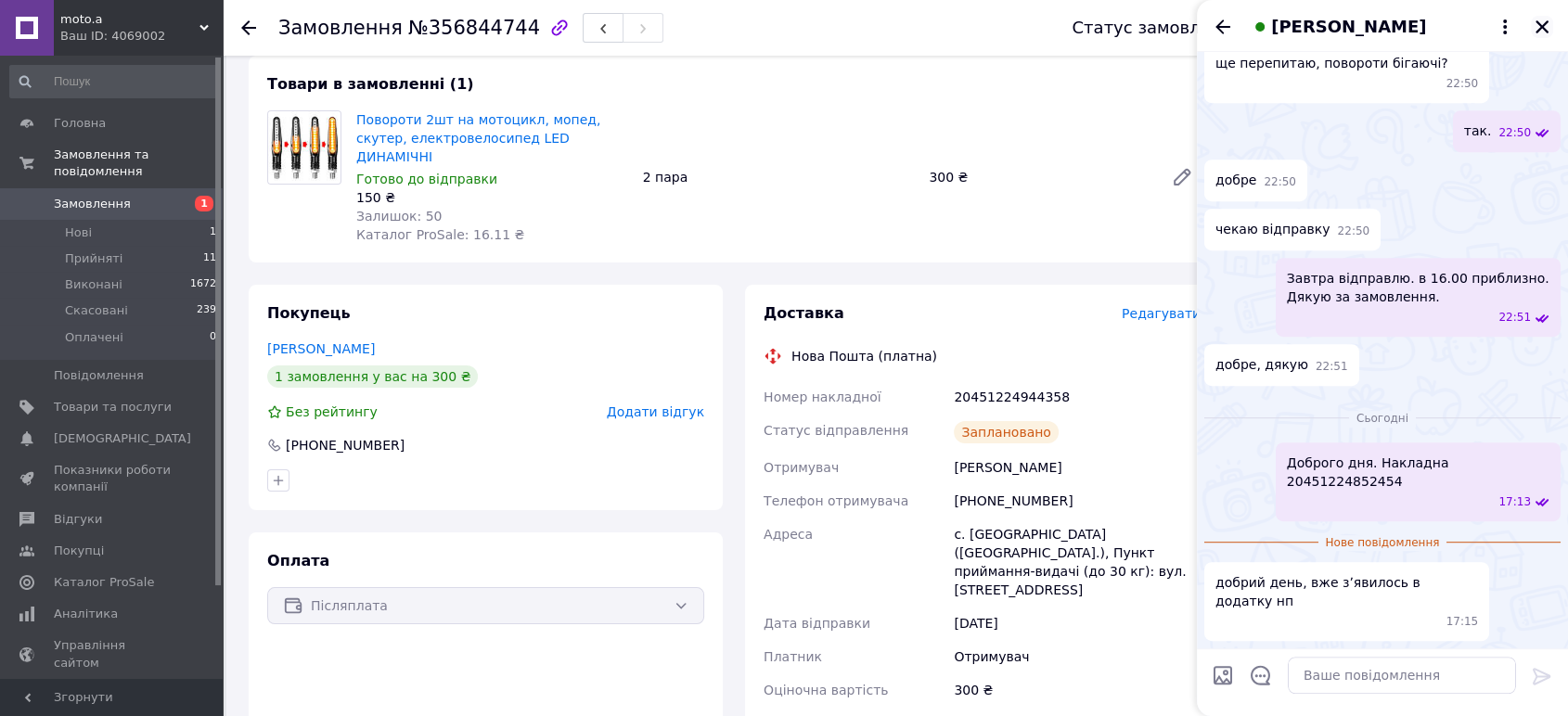
click at [1542, 22] on icon "Закрити" at bounding box center [1541, 26] width 16 height 16
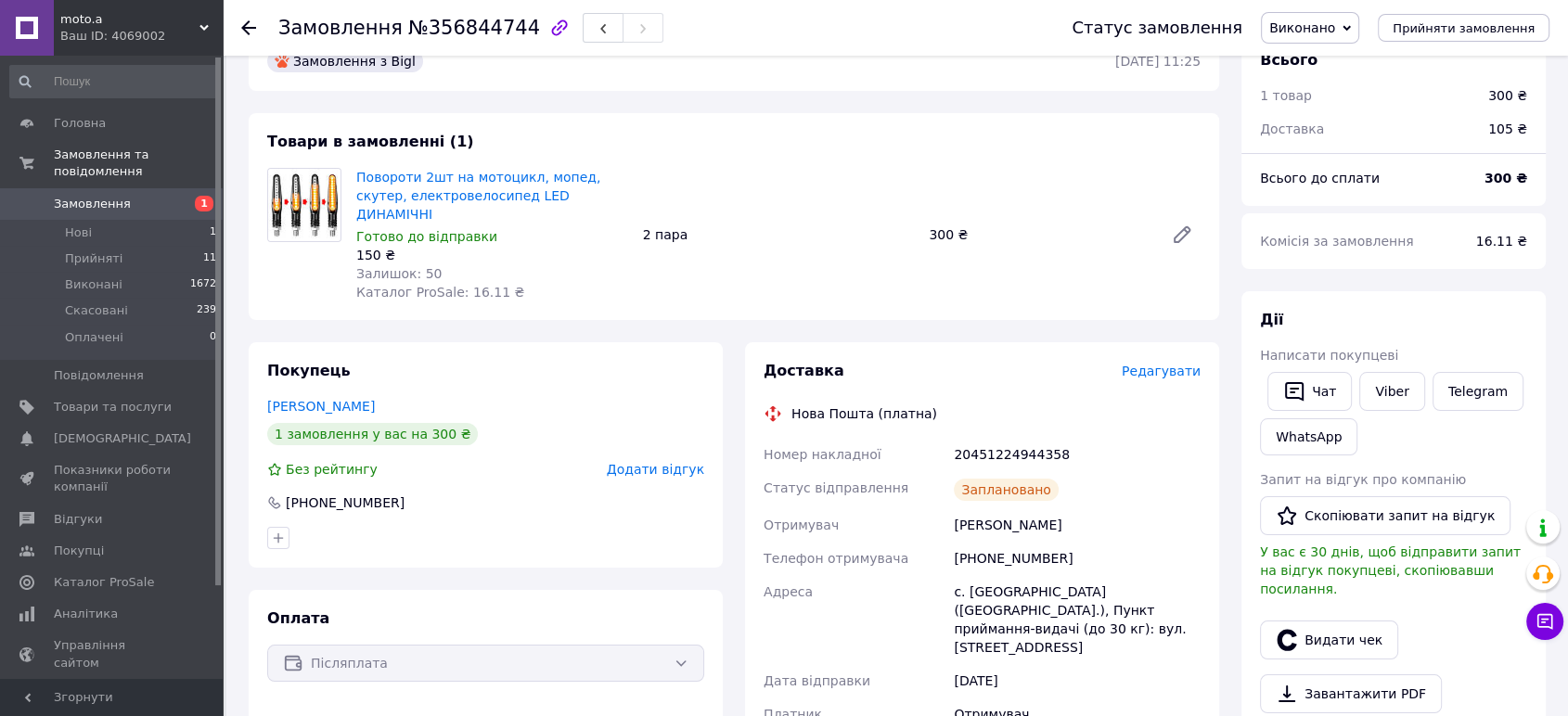
scroll to position [0, 0]
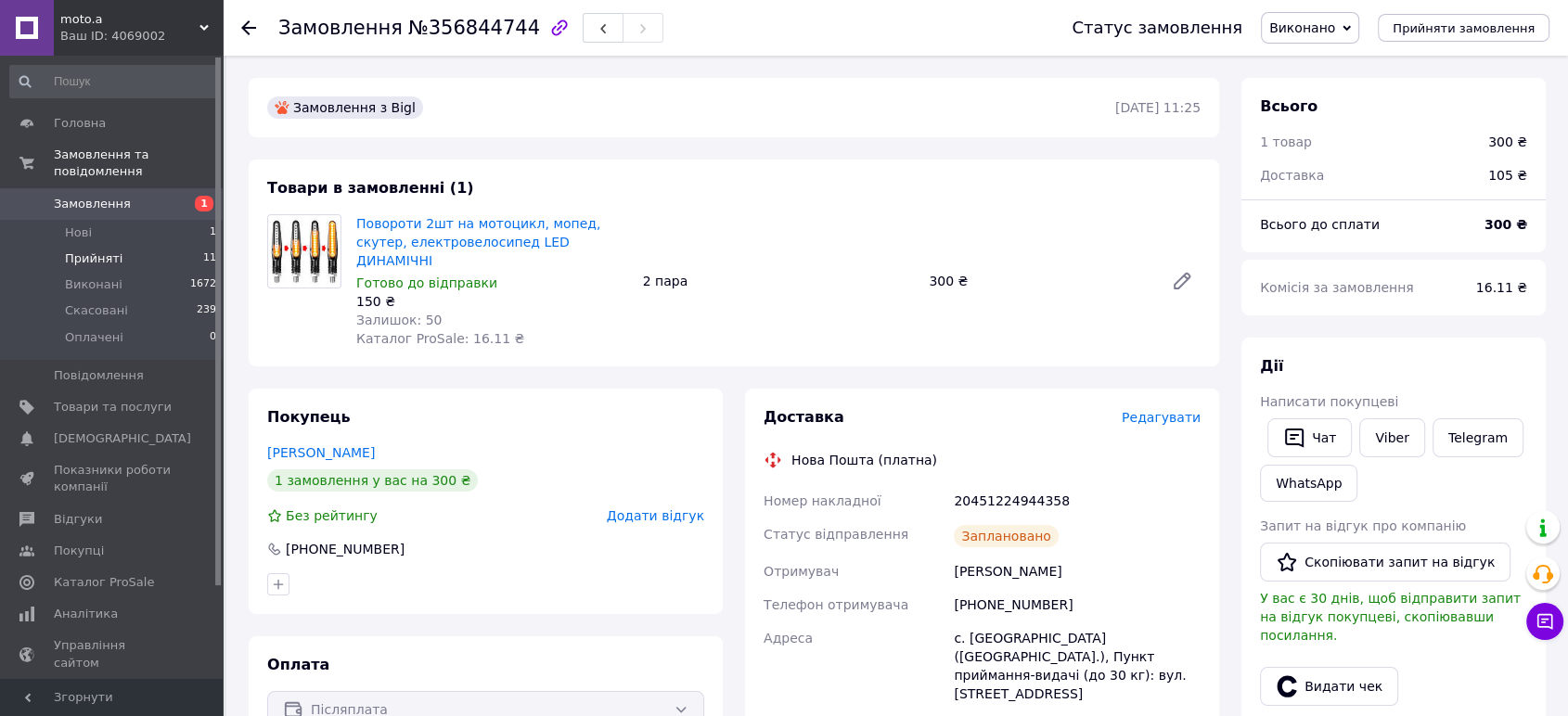
click at [104, 251] on span "Прийняті" at bounding box center [94, 258] width 58 height 16
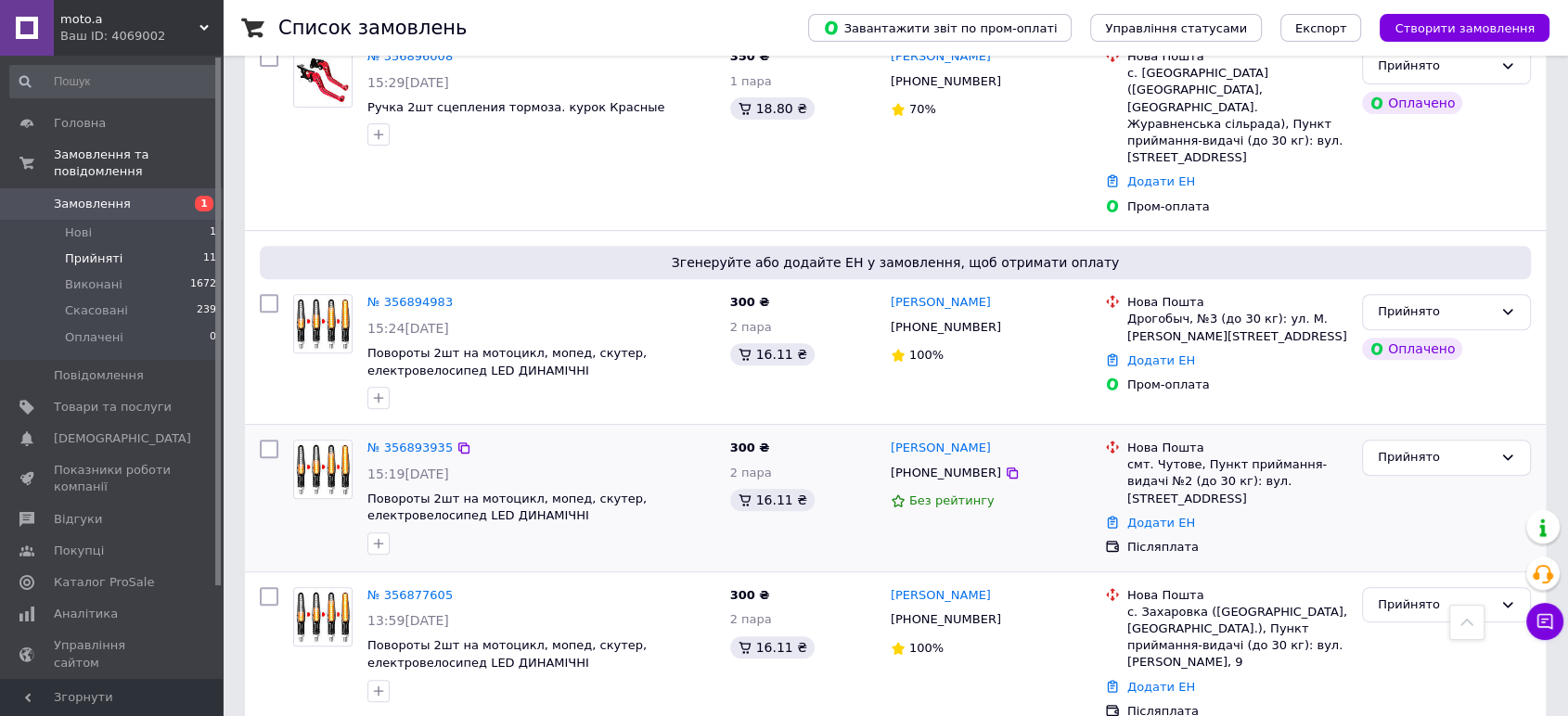
scroll to position [1049, 0]
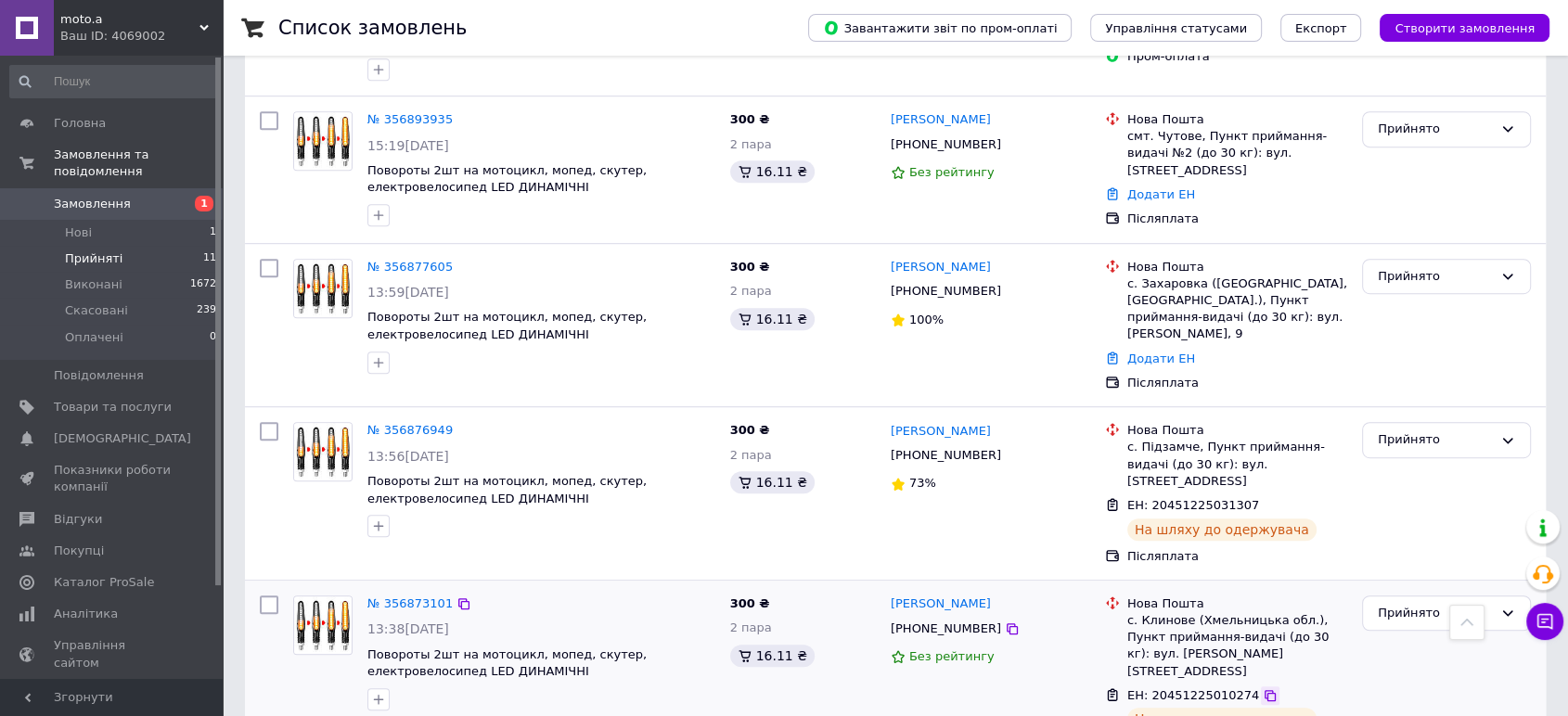
click at [1263, 688] on icon at bounding box center [1270, 695] width 14 height 14
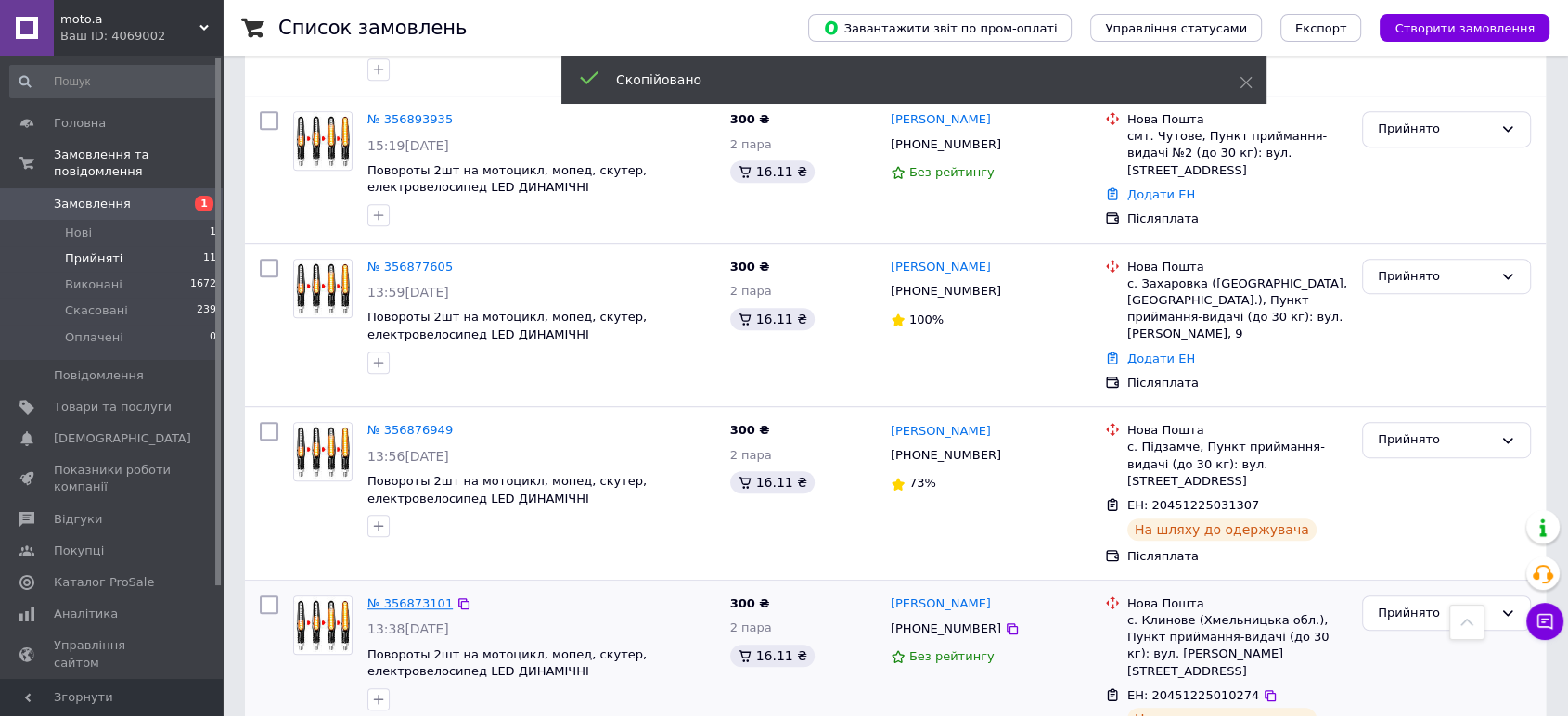
click at [411, 597] on link "№ 356873101" at bounding box center [410, 604] width 85 height 14
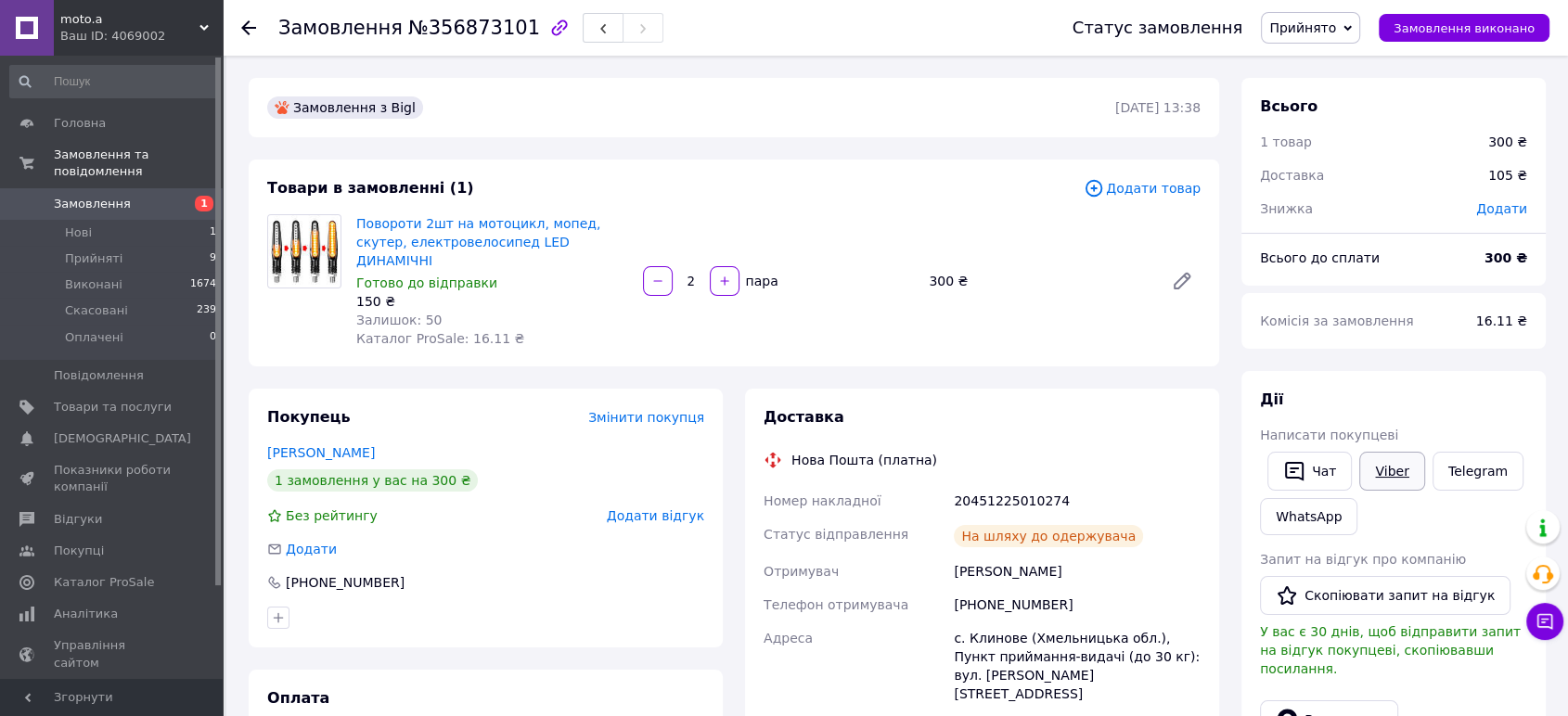
click at [1380, 465] on link "Viber" at bounding box center [1391, 471] width 65 height 39
click at [1466, 29] on span "Замовлення виконано" at bounding box center [1463, 28] width 141 height 14
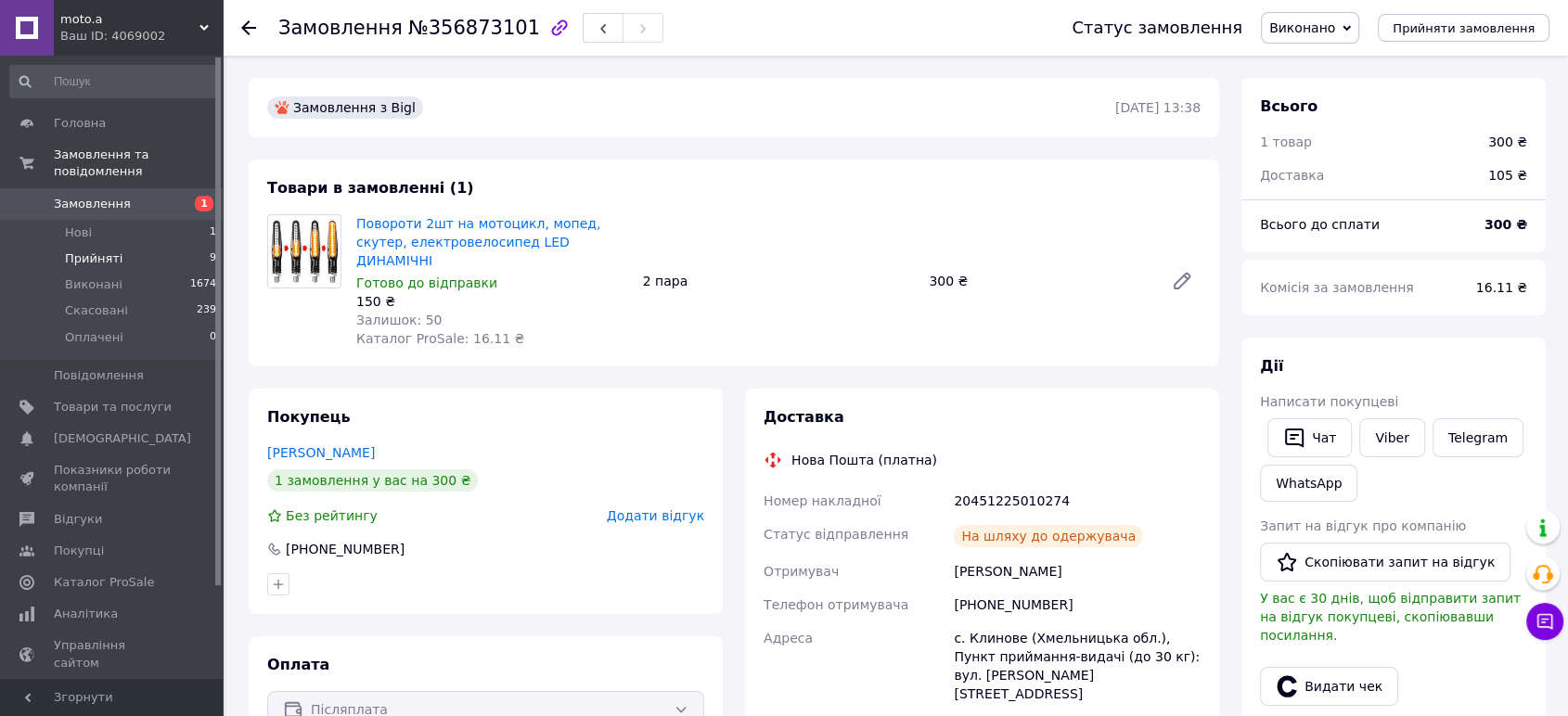
click at [111, 251] on span "Прийняті" at bounding box center [94, 258] width 58 height 16
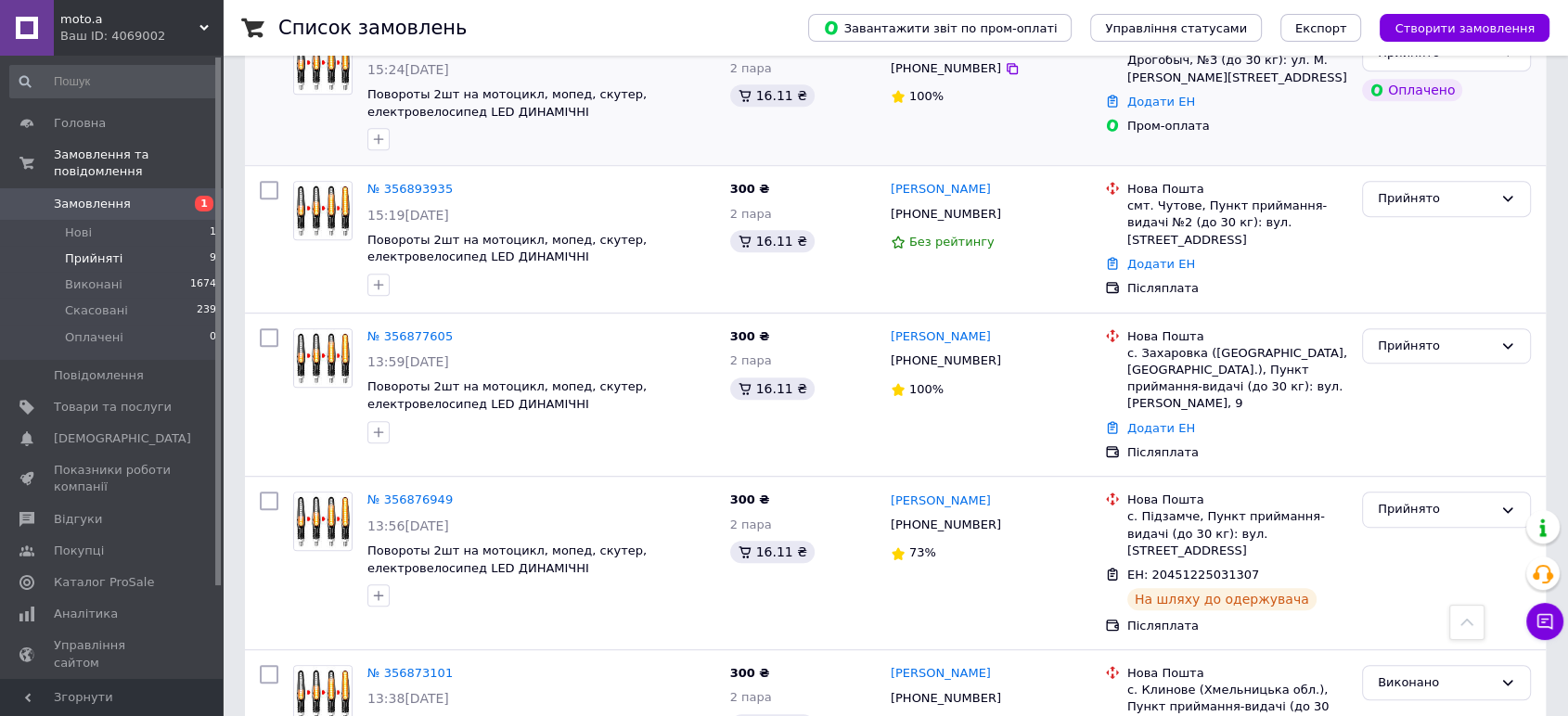
scroll to position [1049, 0]
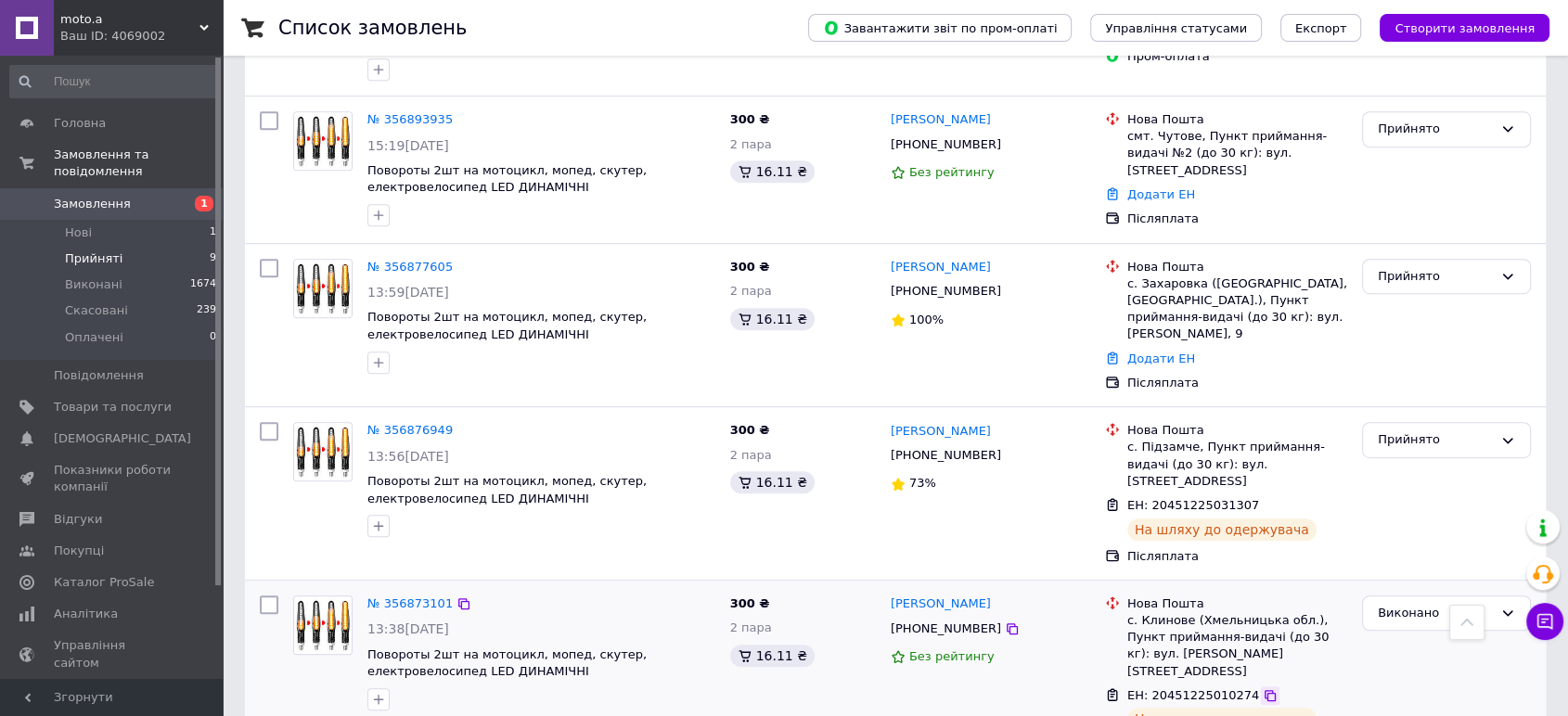
click at [1263, 688] on icon at bounding box center [1270, 695] width 14 height 14
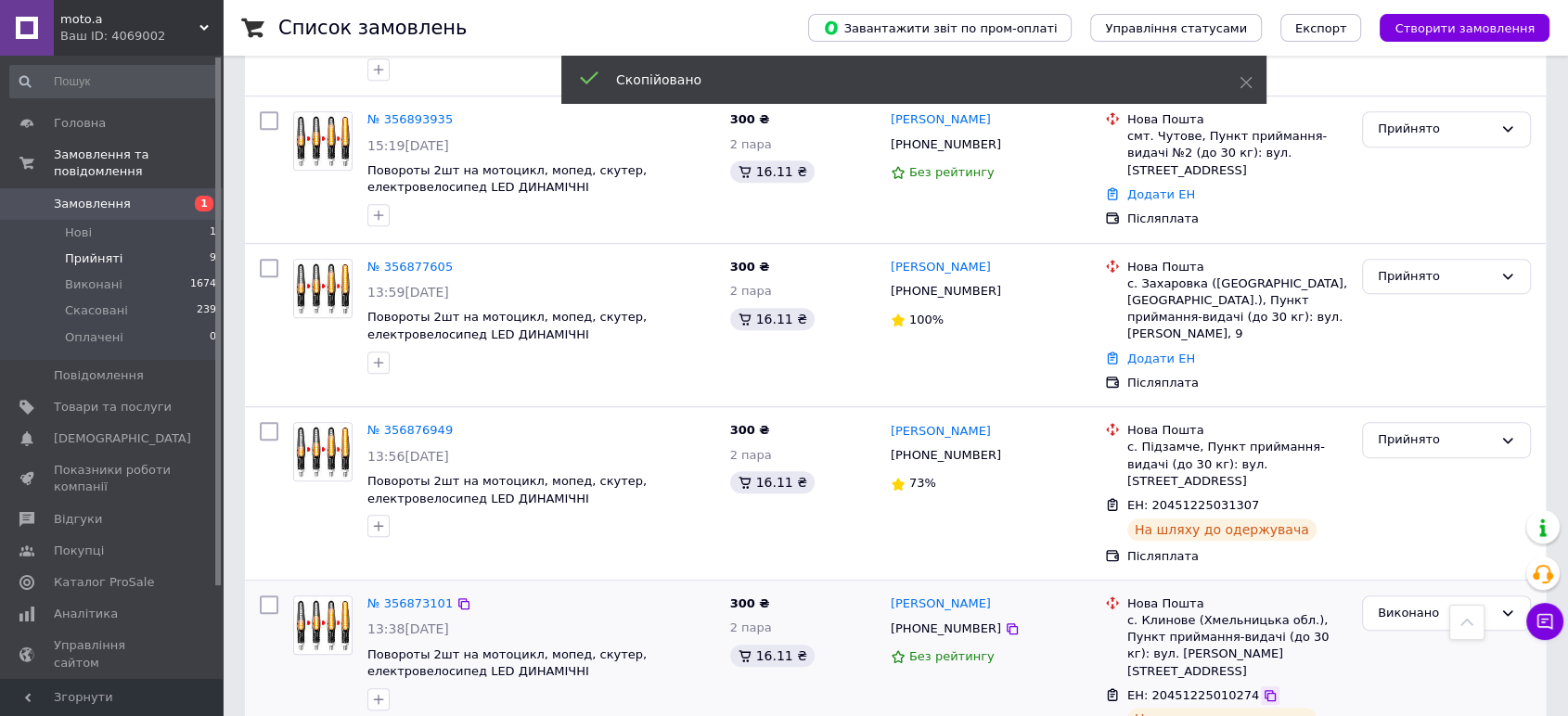
click at [1263, 688] on icon at bounding box center [1270, 695] width 14 height 14
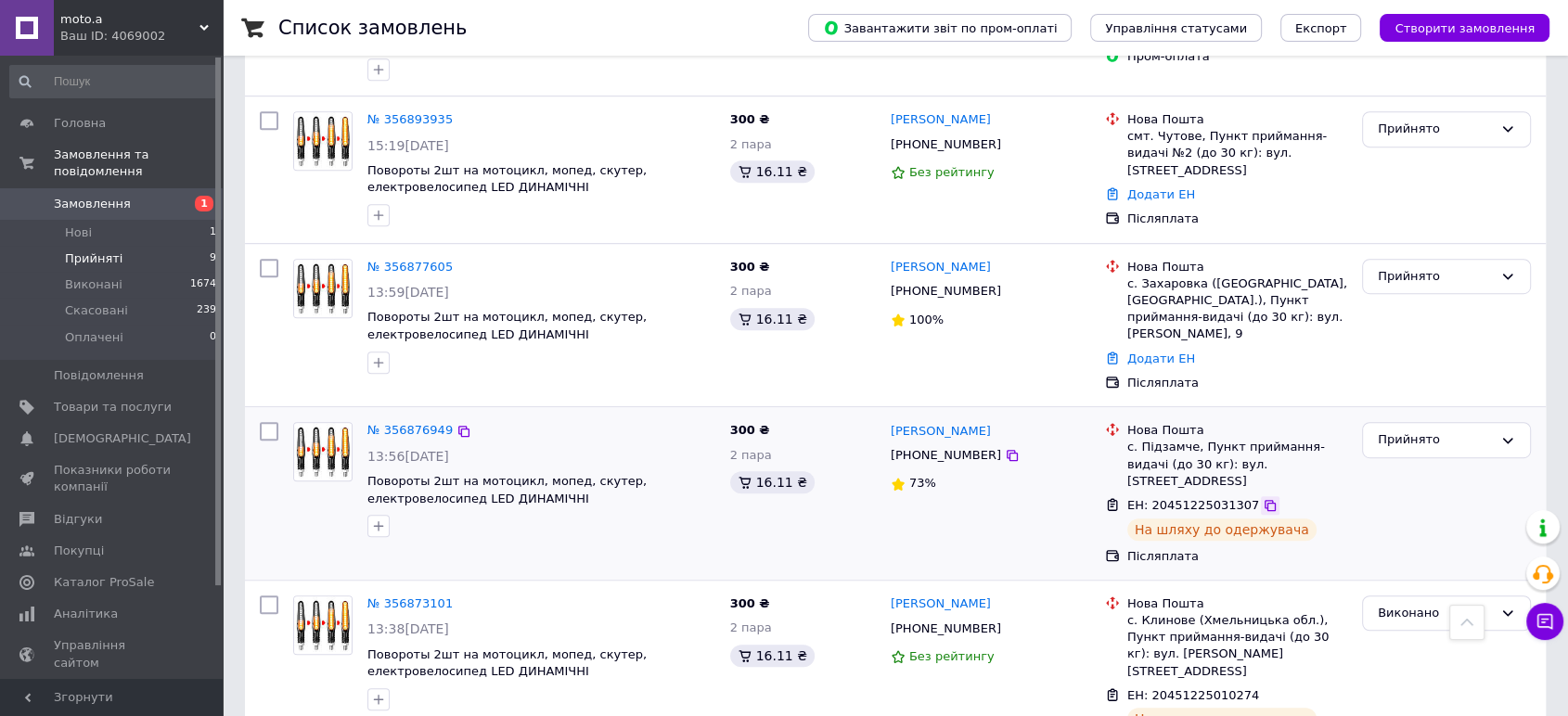
click at [1263, 498] on icon at bounding box center [1270, 505] width 14 height 14
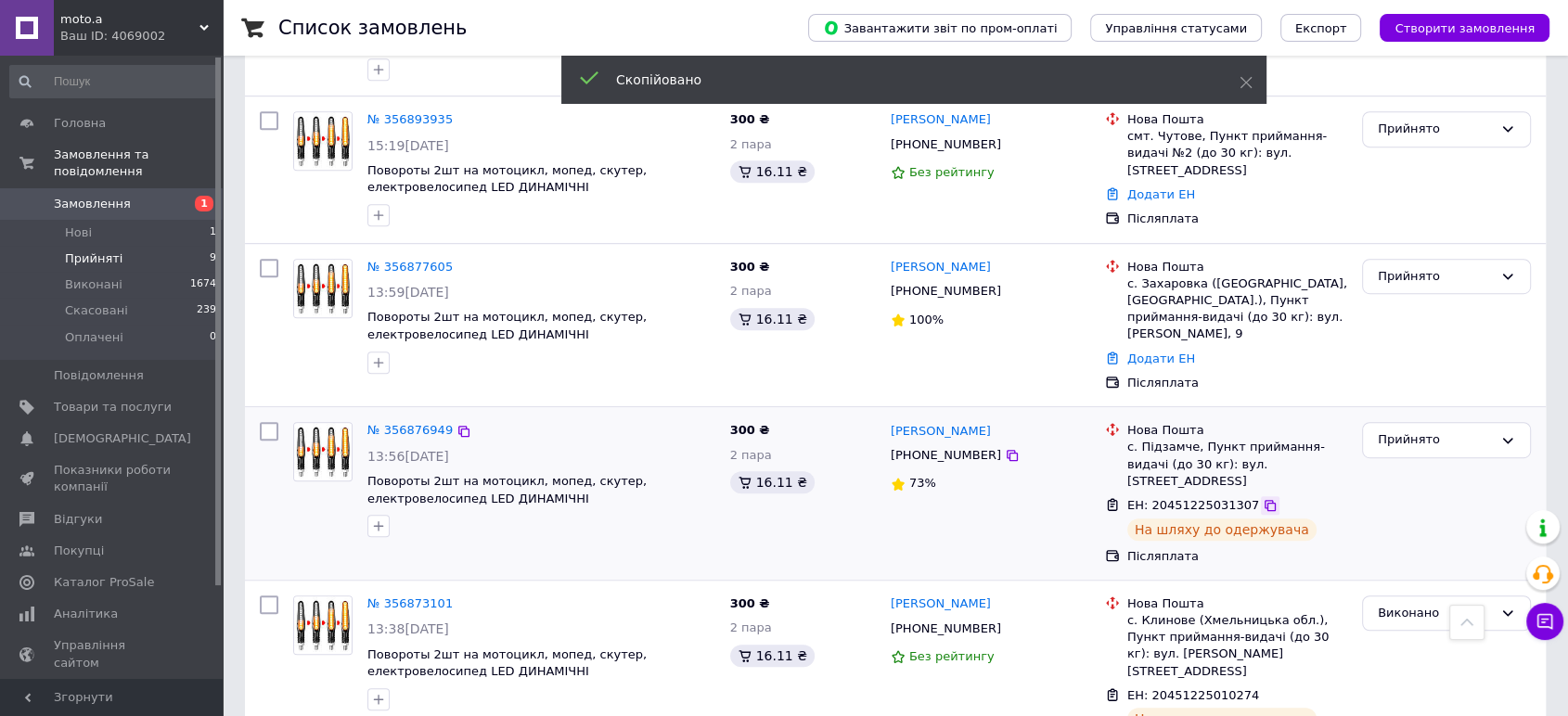
click at [1265, 500] on icon at bounding box center [1271, 506] width 12 height 12
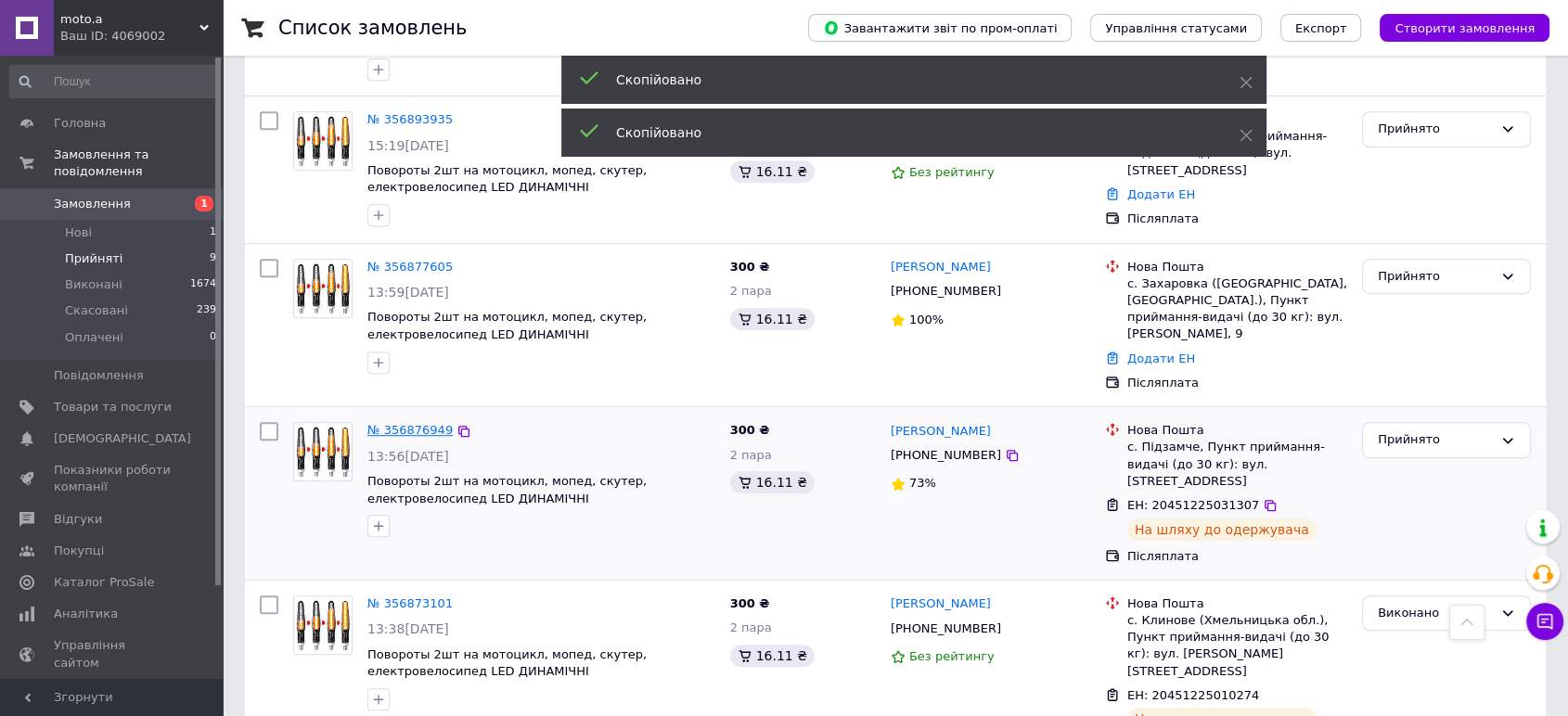
click at [417, 423] on link "№ 356876949" at bounding box center [410, 430] width 85 height 14
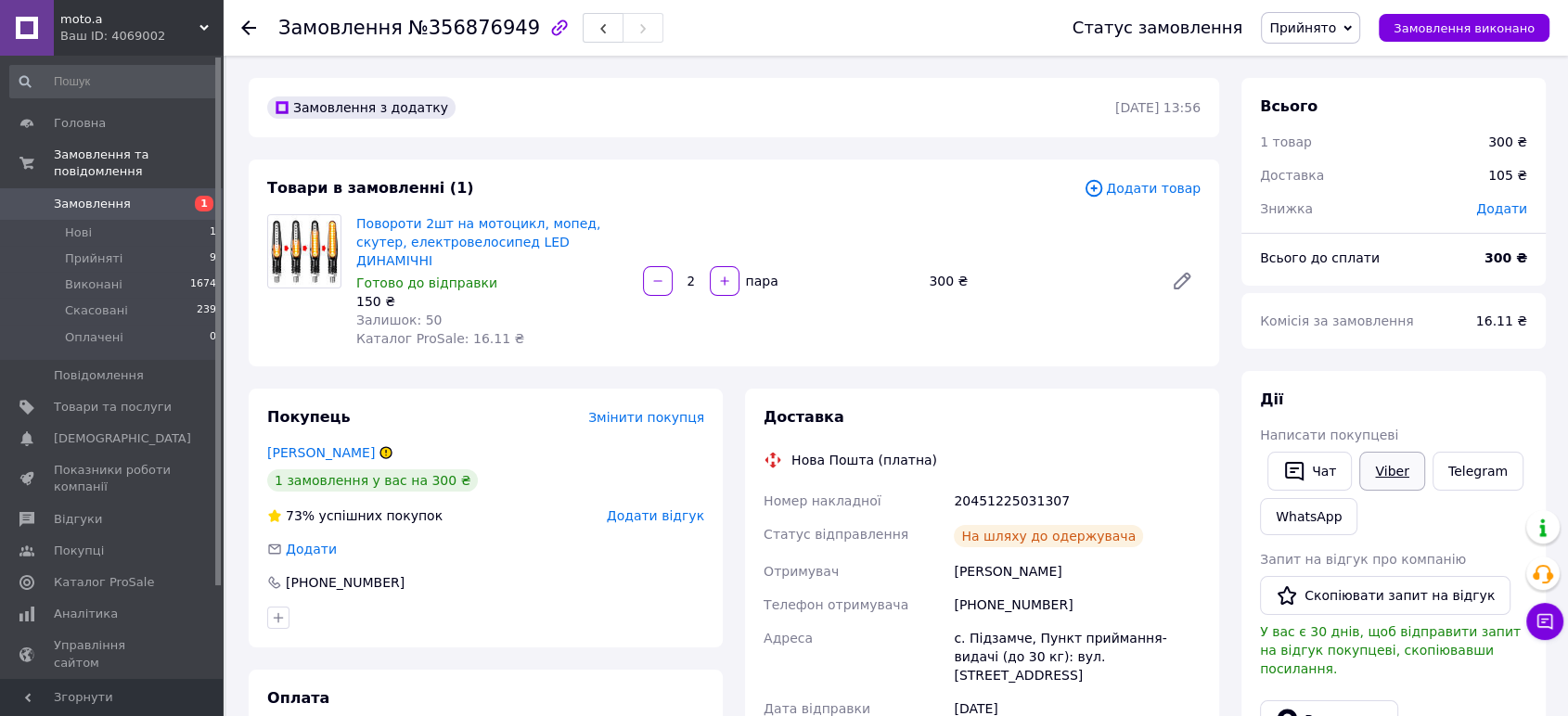
click at [1387, 470] on link "Viber" at bounding box center [1391, 471] width 65 height 39
click at [1466, 17] on button "Замовлення виконано" at bounding box center [1464, 28] width 171 height 28
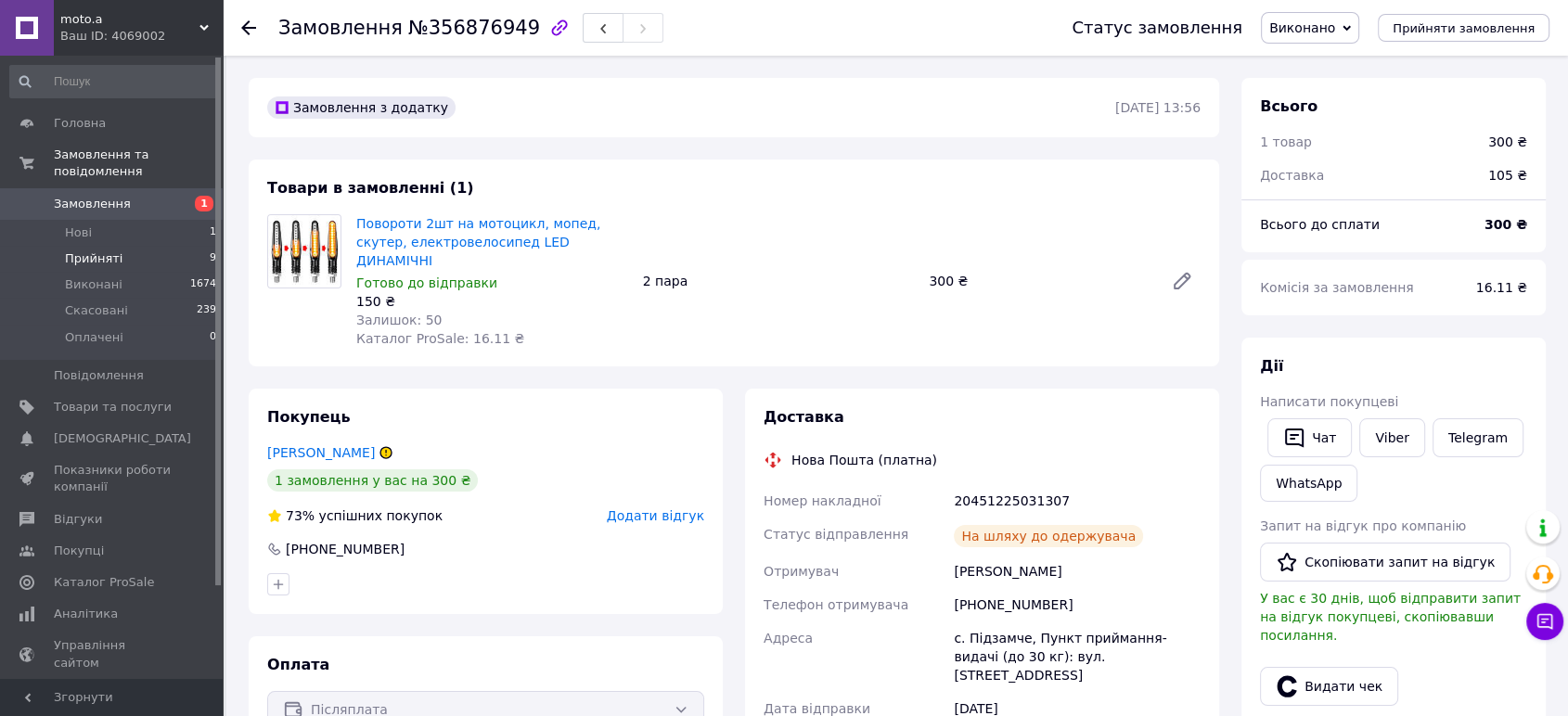
click at [97, 251] on span "Прийняті" at bounding box center [94, 258] width 58 height 16
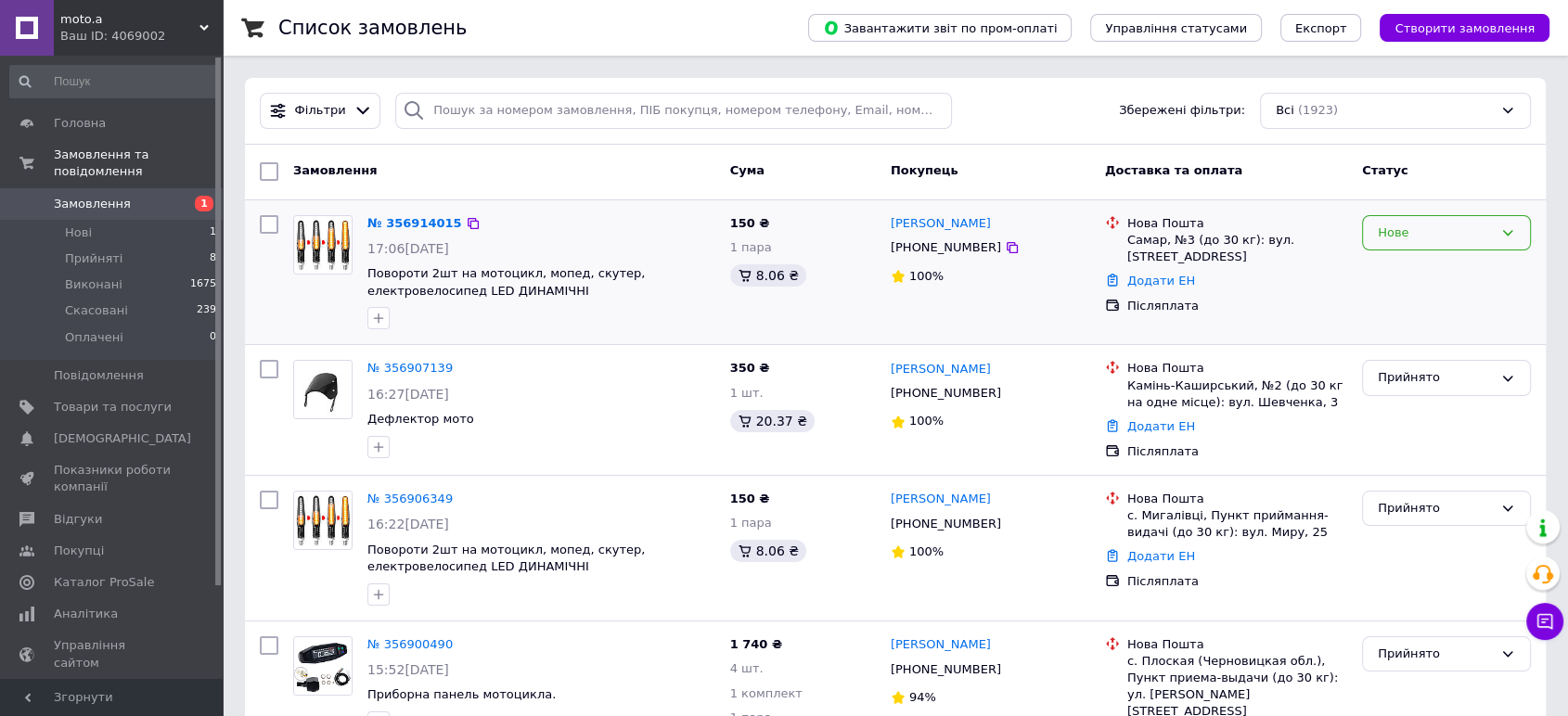
click at [1439, 233] on div "Нове" at bounding box center [1436, 233] width 115 height 19
click at [1413, 266] on li "Прийнято" at bounding box center [1446, 272] width 167 height 35
click at [403, 216] on link "№ 356914015" at bounding box center [410, 223] width 85 height 14
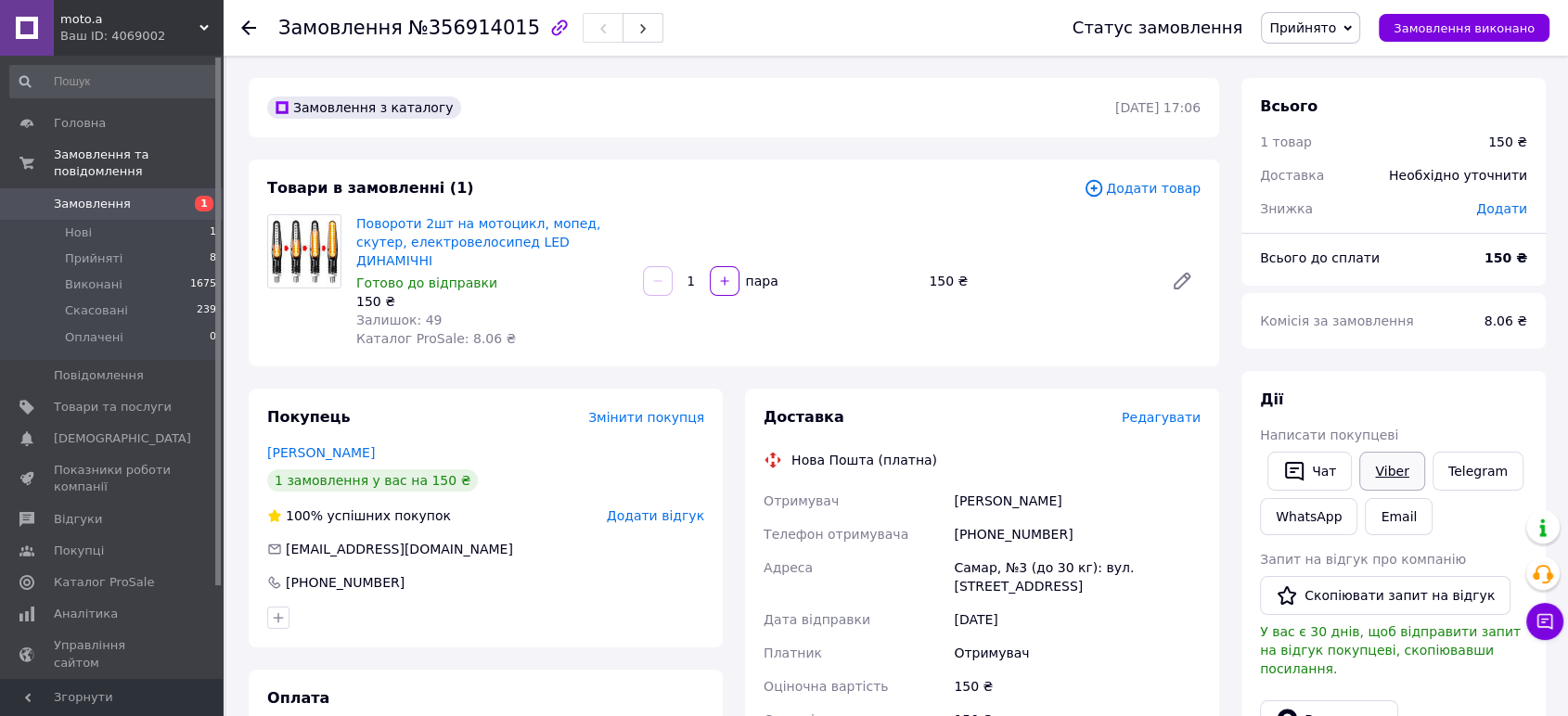
click at [1386, 467] on link "Viber" at bounding box center [1391, 471] width 65 height 39
click at [389, 236] on link "Повороти 2шт на мотоцикл, мопед, скутер, електровелосипед LED ДИНАМІЧНІ" at bounding box center [478, 242] width 244 height 52
click at [98, 251] on span "Прийняті" at bounding box center [94, 258] width 58 height 16
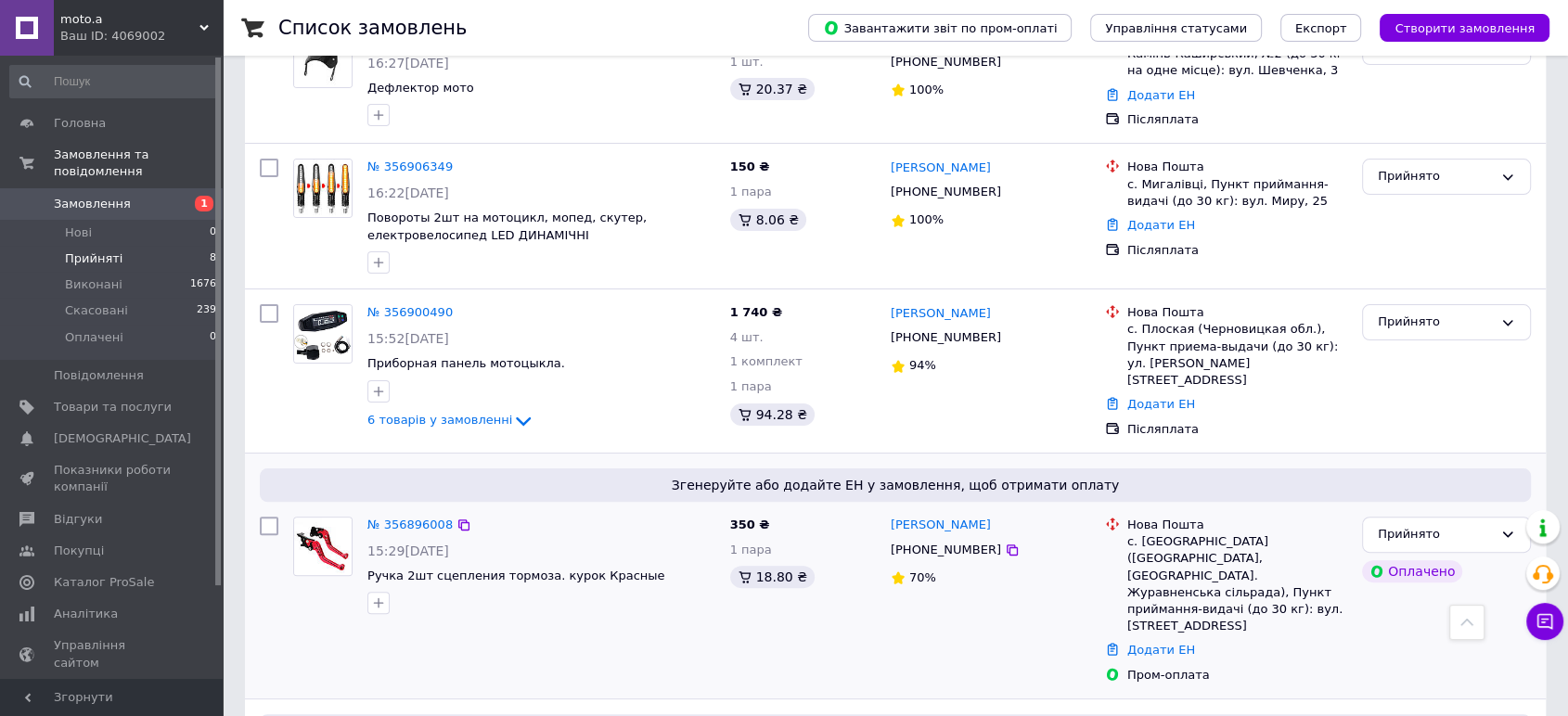
scroll to position [349, 0]
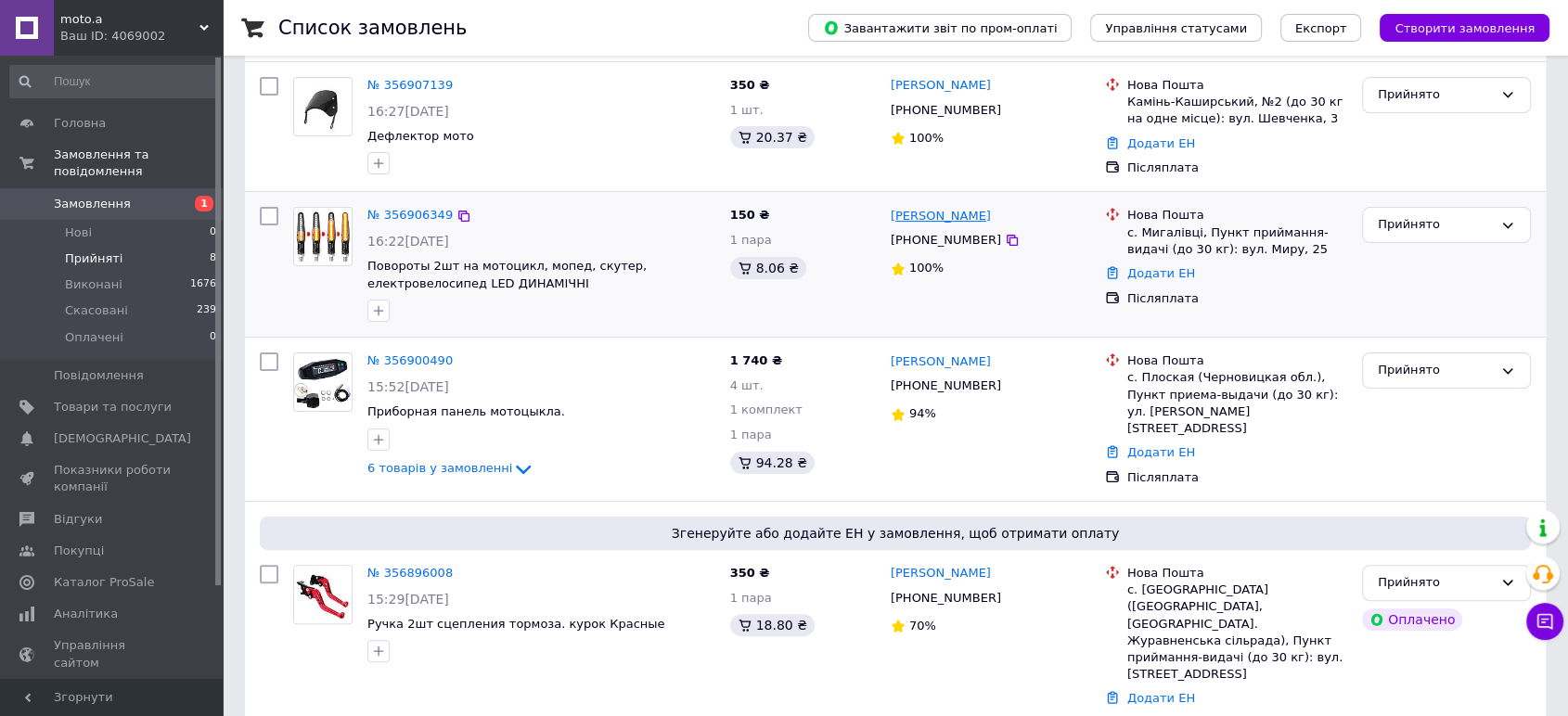
click at [912, 213] on link "[PERSON_NAME]" at bounding box center [940, 217] width 100 height 17
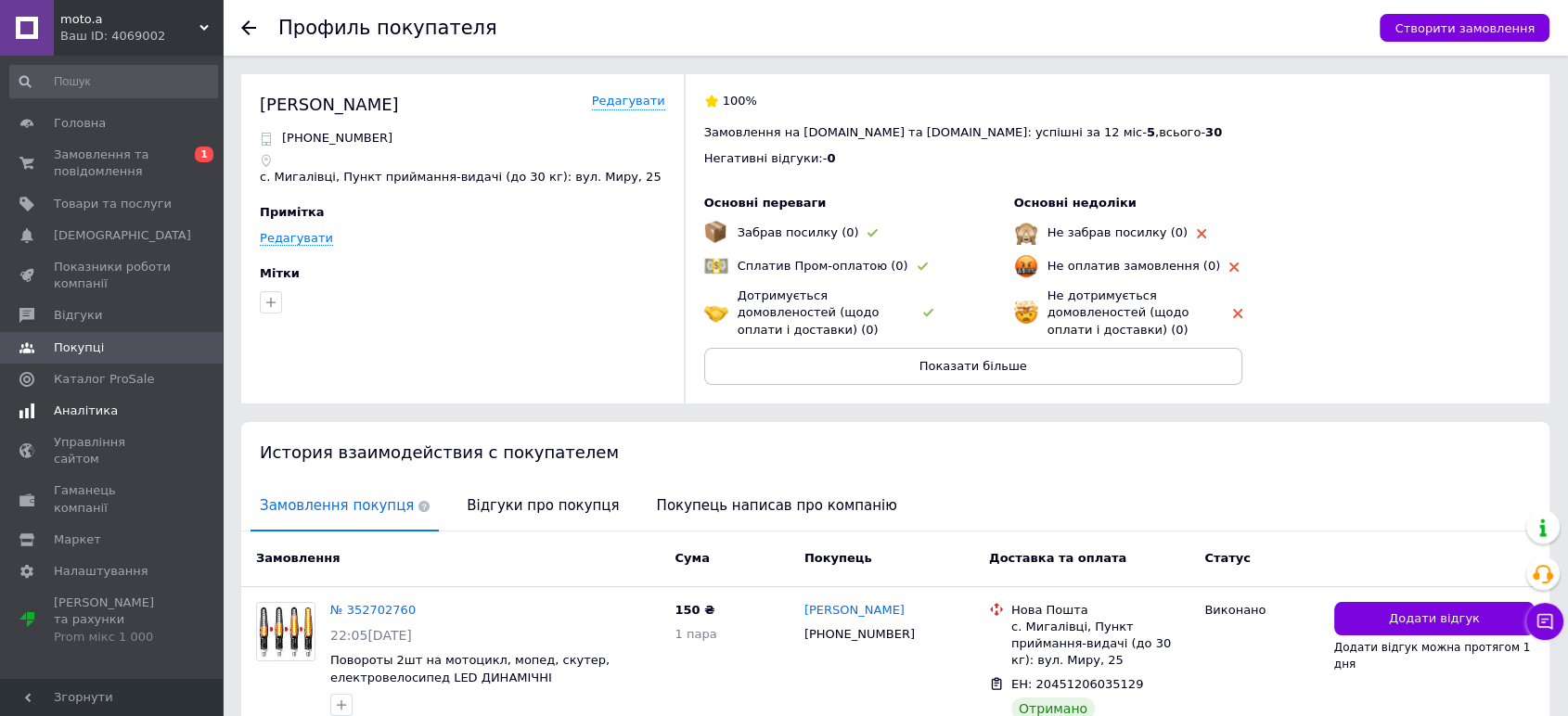
click at [100, 408] on span "Аналітика" at bounding box center [85, 411] width 64 height 16
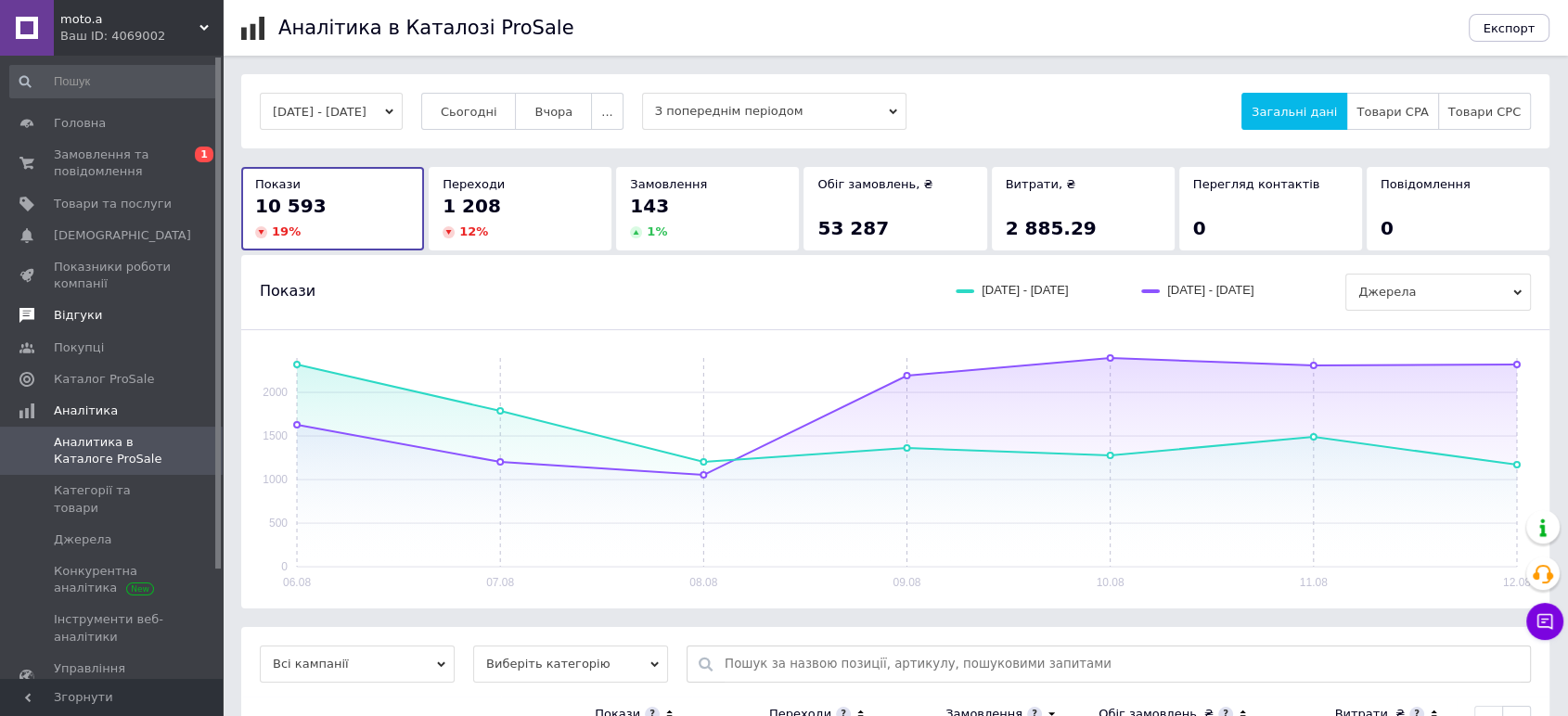
click at [96, 311] on span "Відгуки" at bounding box center [112, 315] width 118 height 16
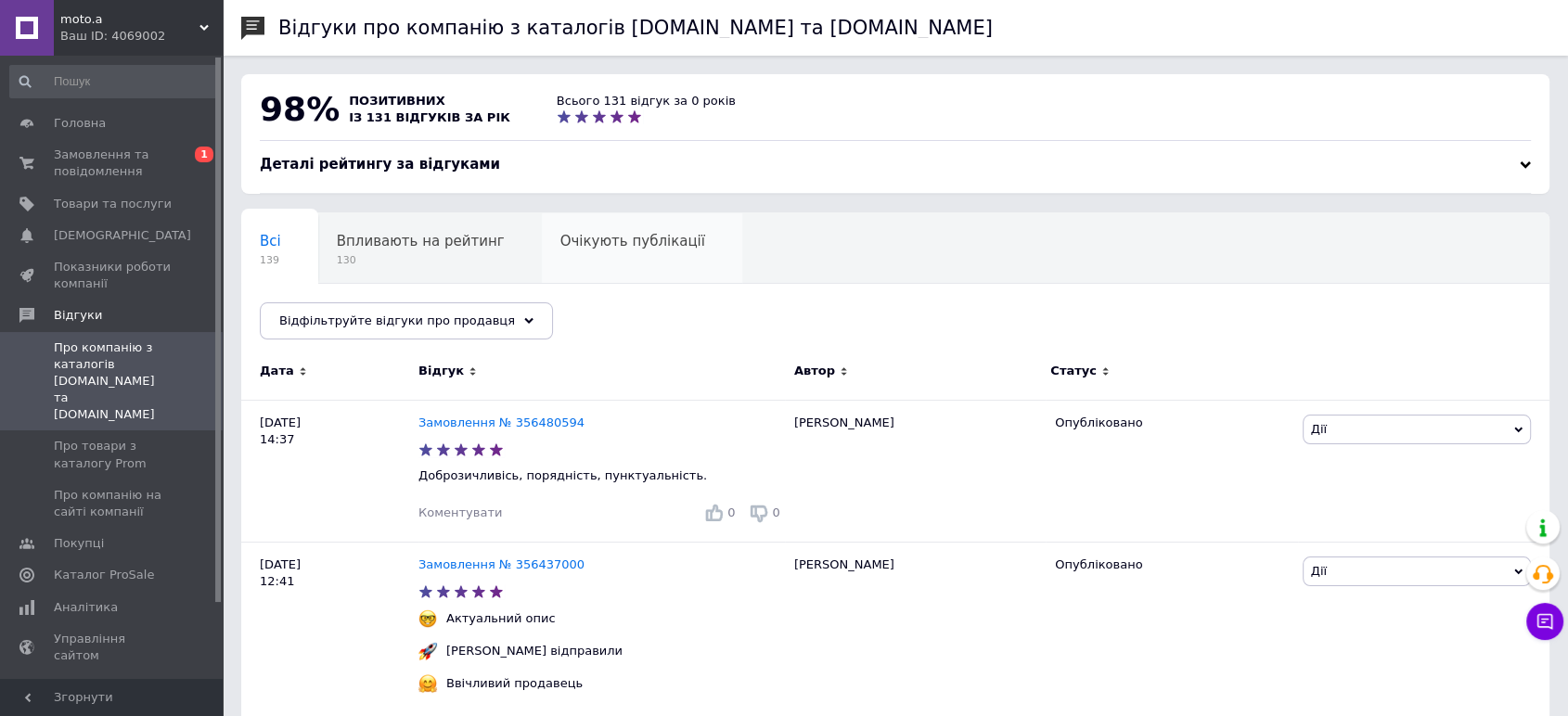
click at [565, 247] on span "Очікують публікації" at bounding box center [632, 241] width 145 height 16
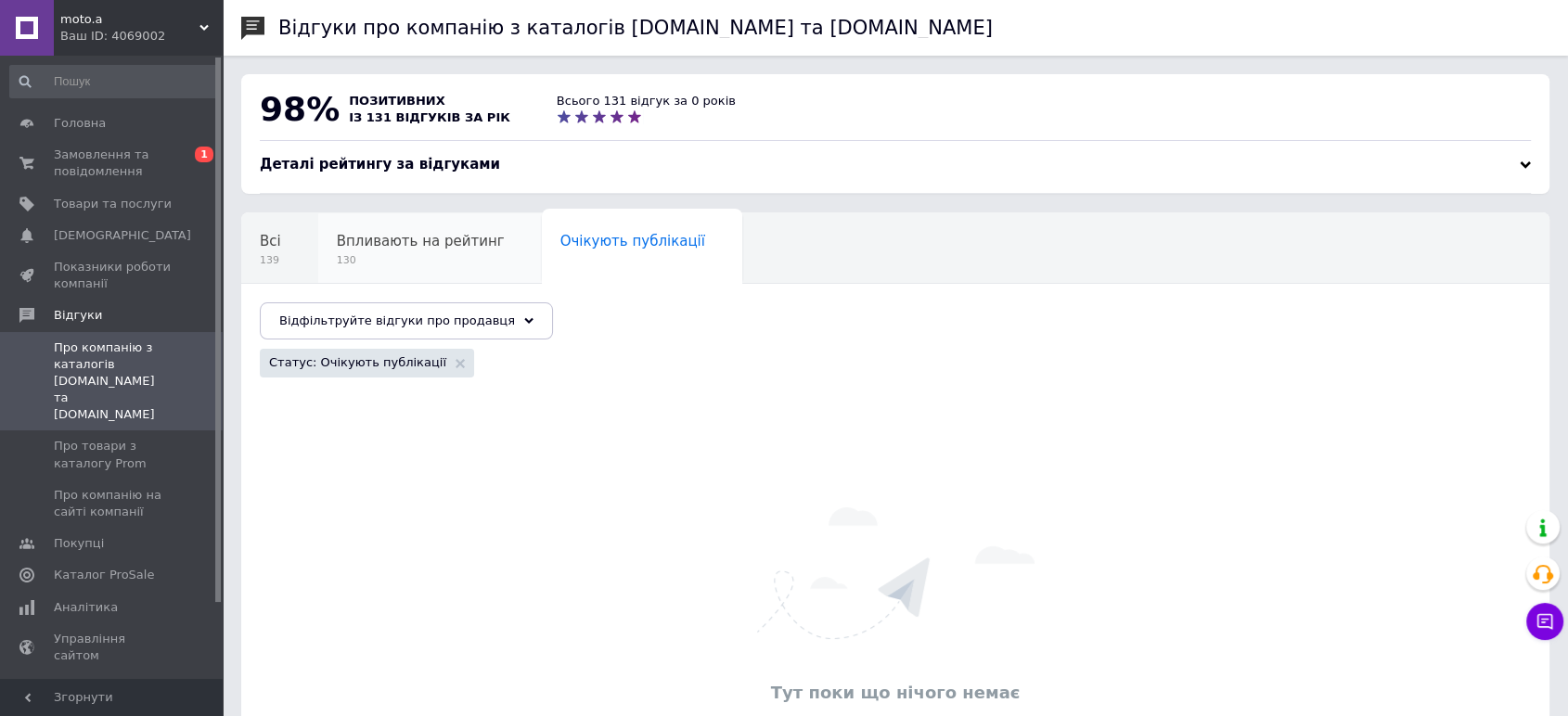
click at [433, 250] on span "Впливають на рейтинг" at bounding box center [420, 241] width 168 height 16
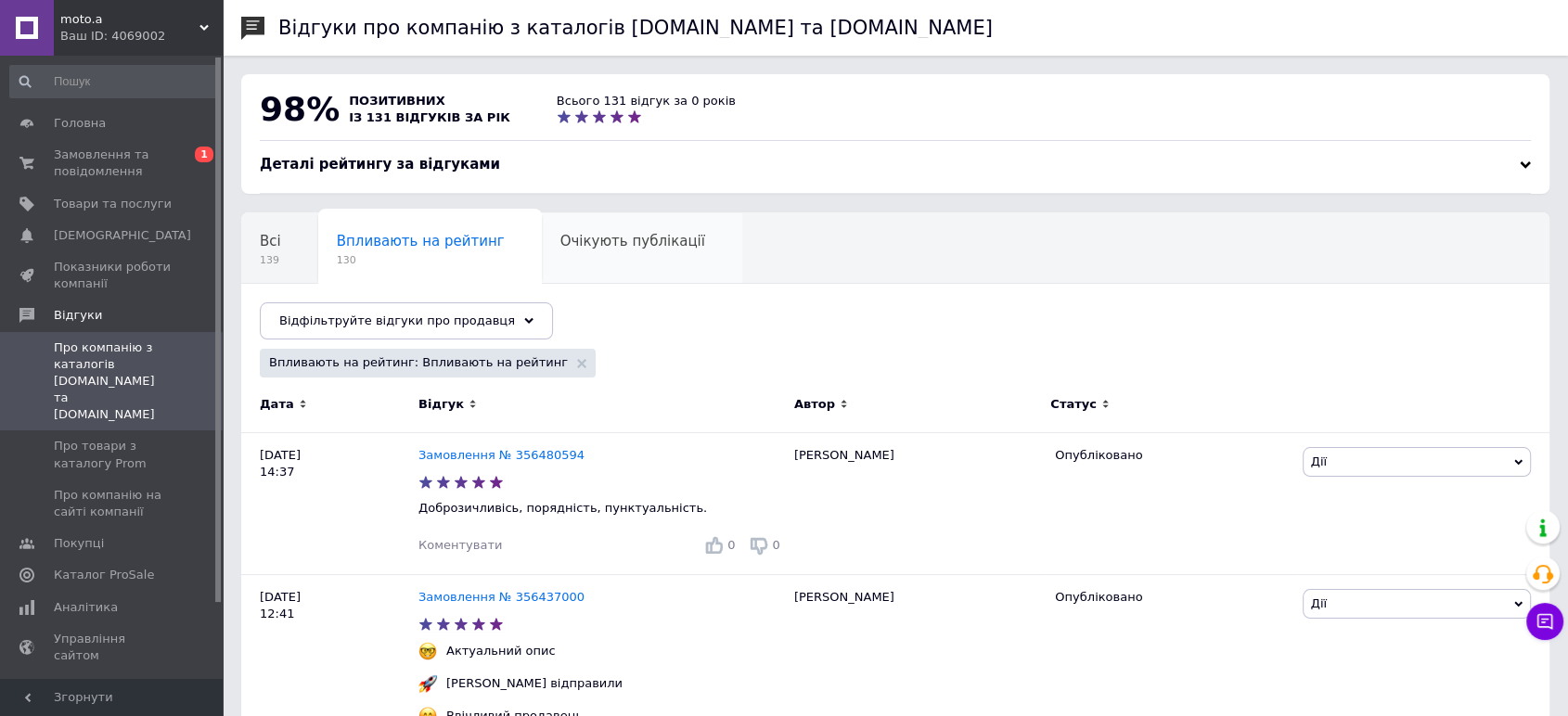
click at [560, 241] on span "Очікують публікації" at bounding box center [632, 241] width 145 height 16
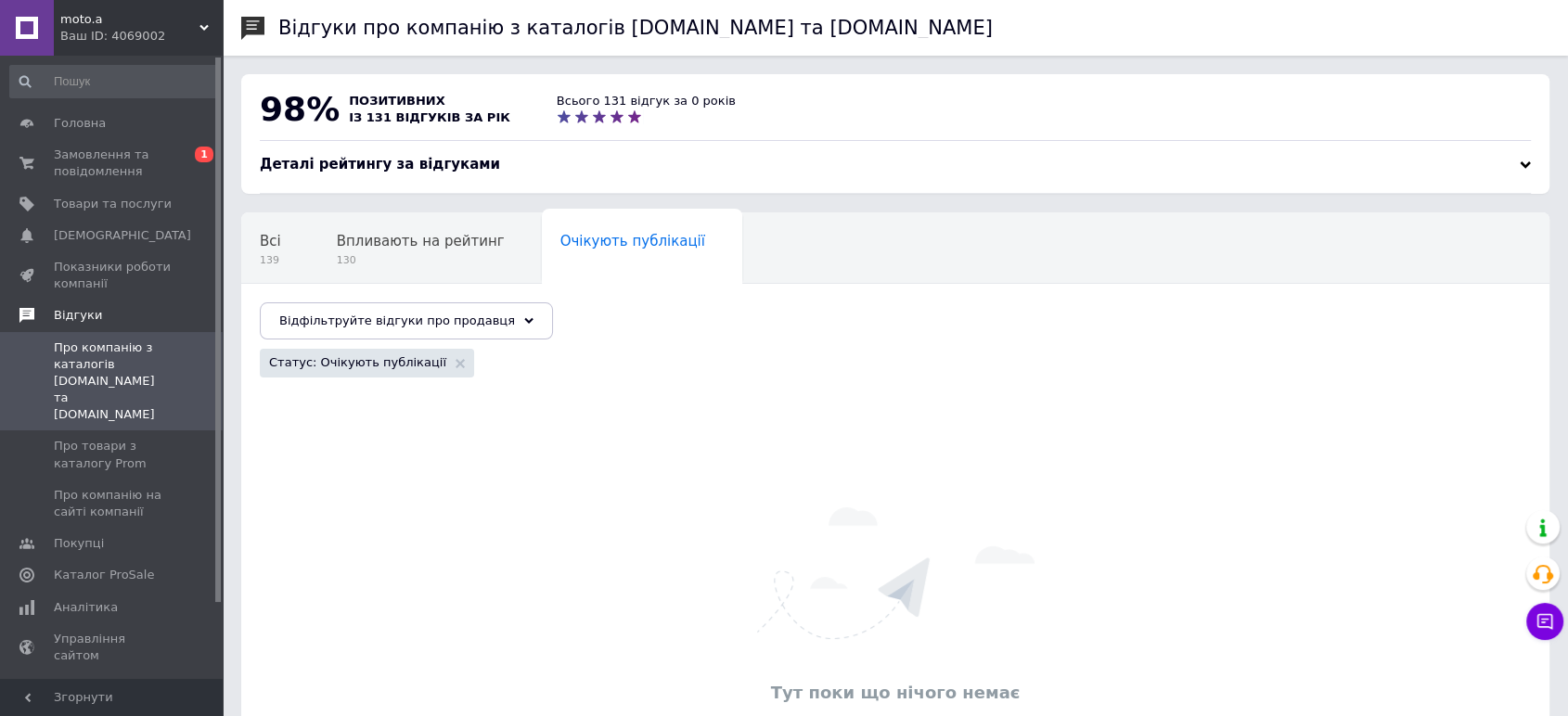
click at [87, 307] on span "Відгуки" at bounding box center [78, 315] width 48 height 16
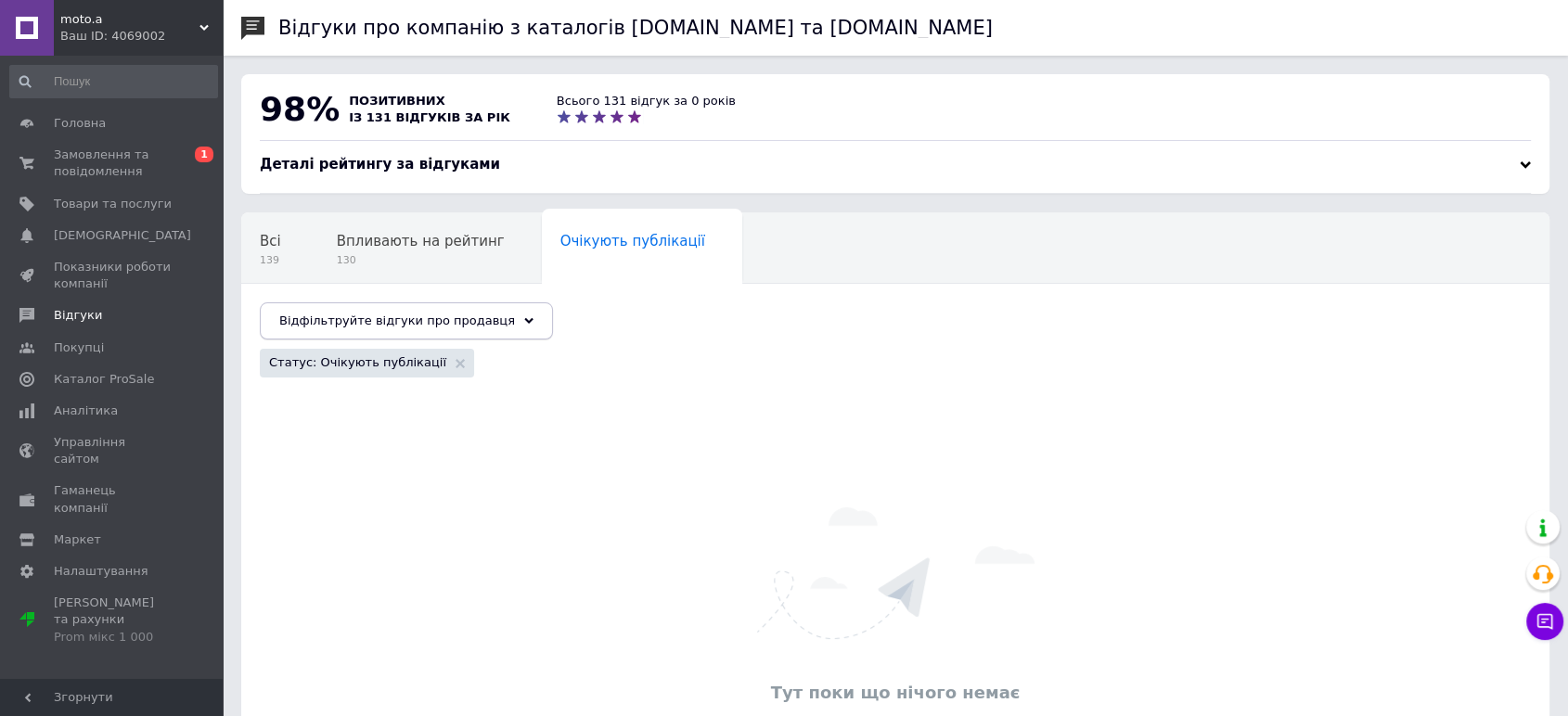
click at [414, 323] on span "Відфільтруйте відгуки про продавця" at bounding box center [397, 321] width 236 height 14
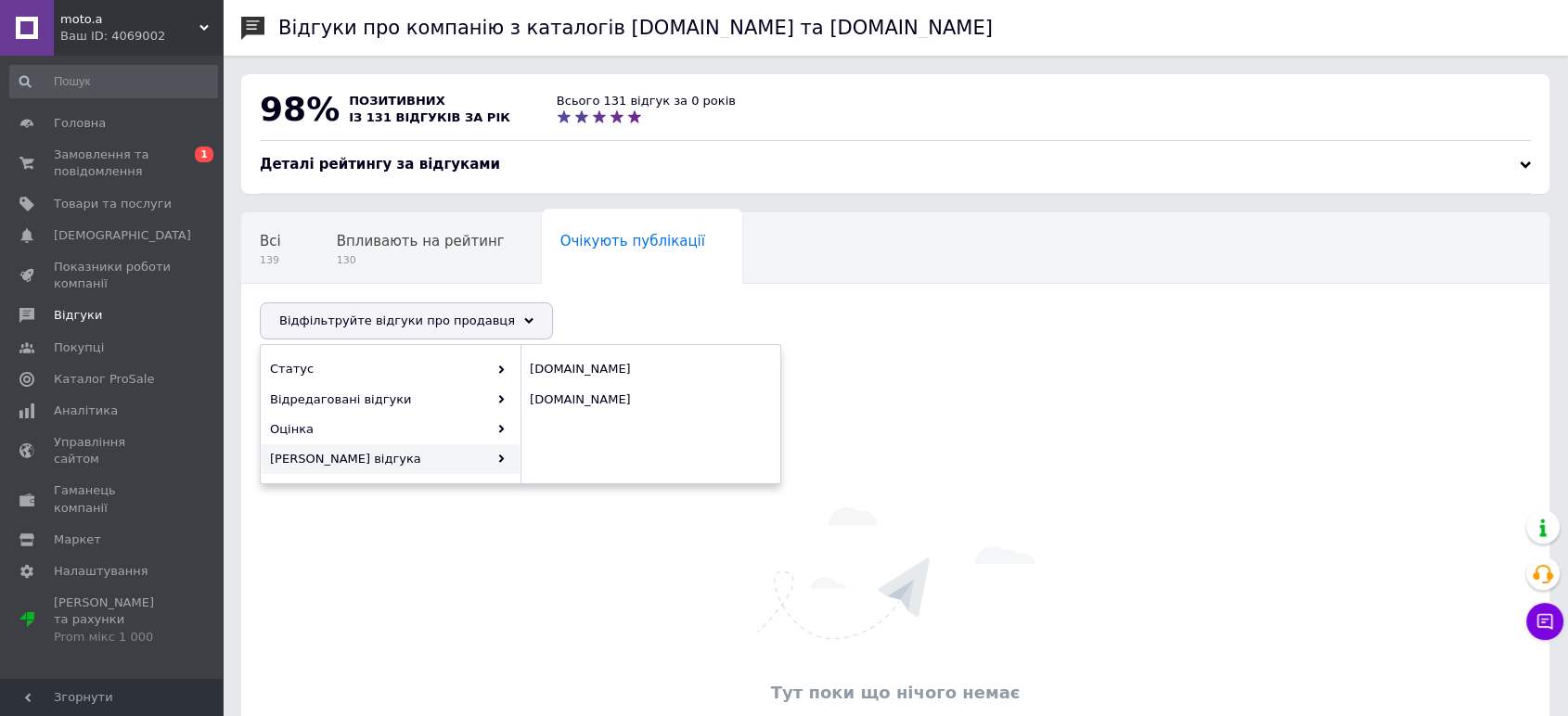
click at [670, 451] on div "Нічого не знайдено Можливо, помилка у слові або немає відповідностей за вашим з…" at bounding box center [650, 414] width 260 height 120
click at [511, 580] on div "Тут поки що нічого немає" at bounding box center [894, 608] width 1308 height 452
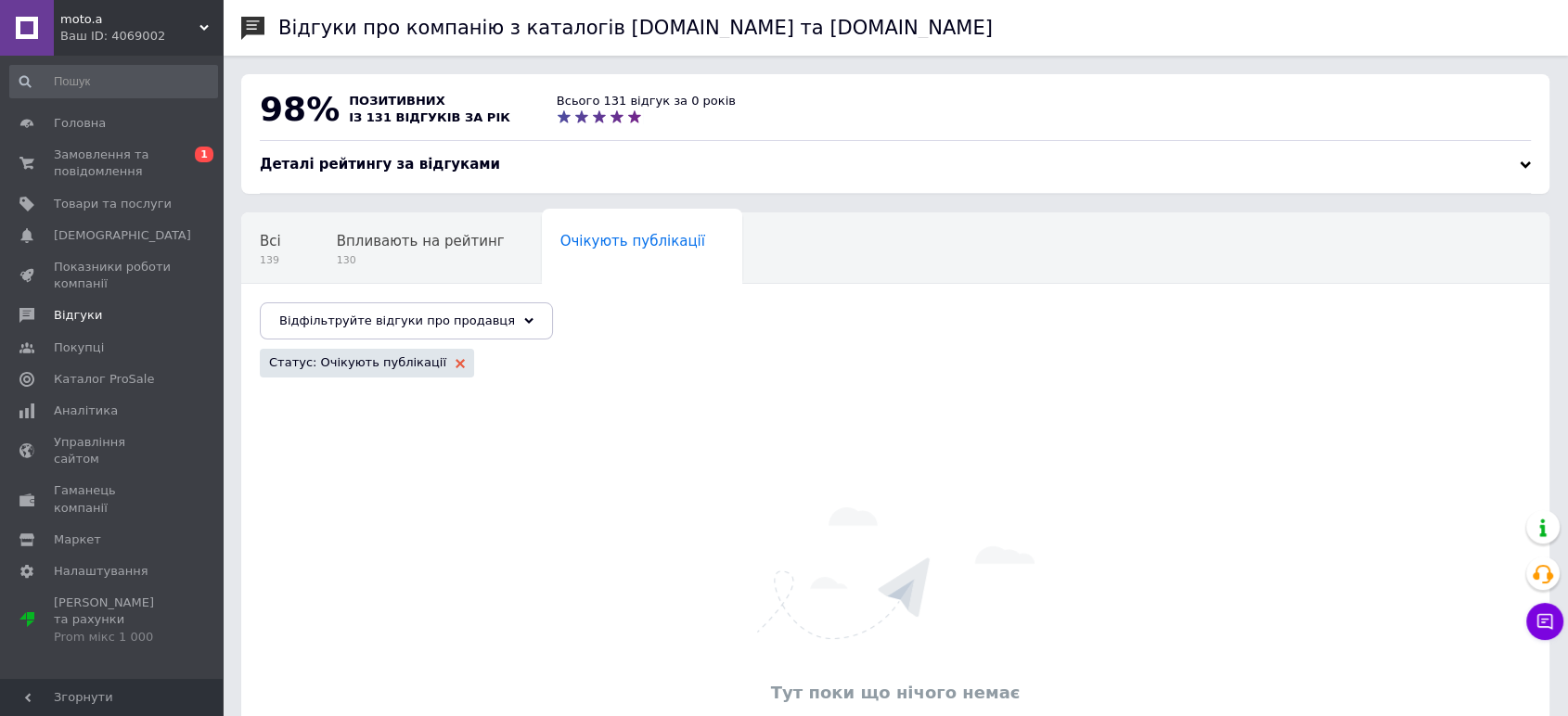
click at [456, 362] on icon at bounding box center [461, 364] width 10 height 10
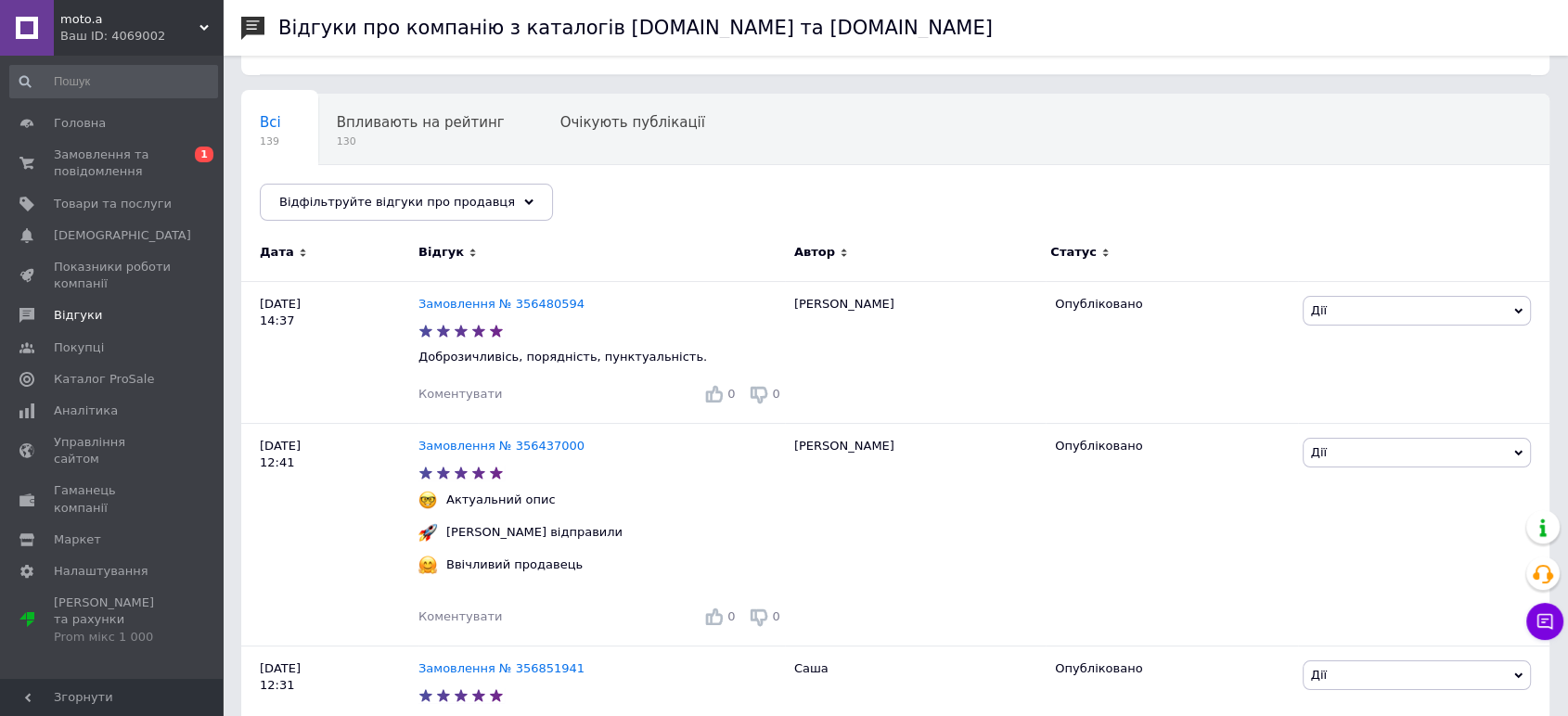
scroll to position [103, 0]
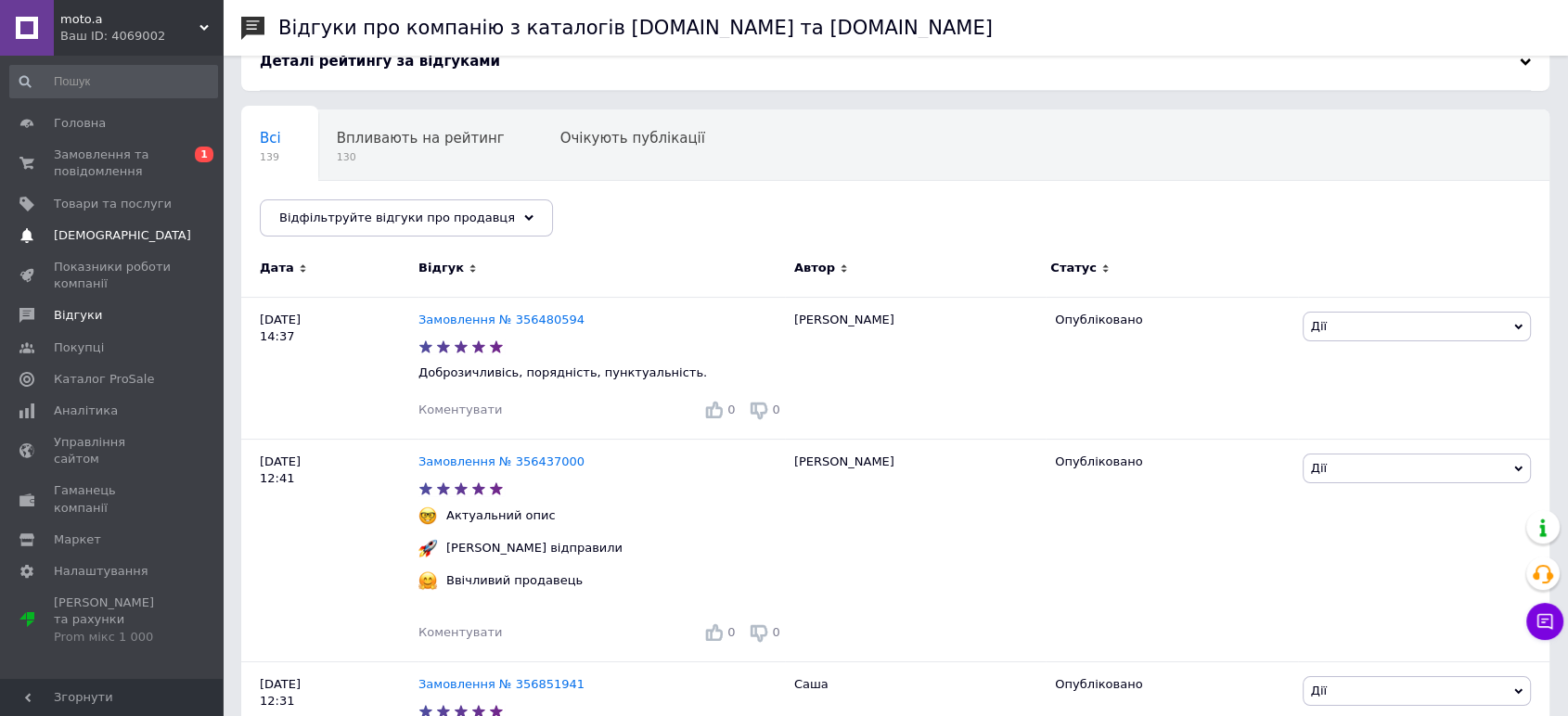
click at [102, 235] on span "[DEMOGRAPHIC_DATA]" at bounding box center [122, 235] width 137 height 16
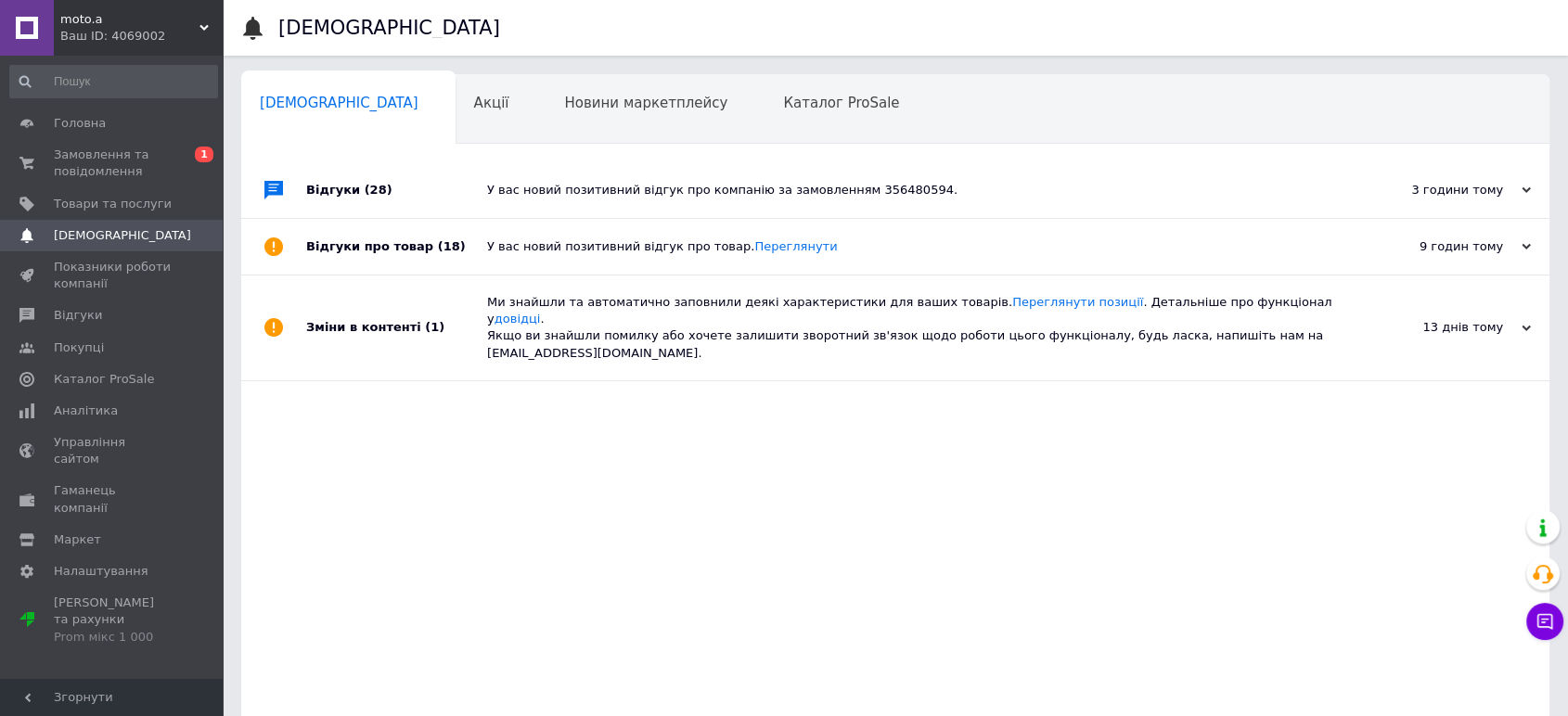
click at [1529, 254] on div "9 годин тому" at bounding box center [1437, 246] width 185 height 16
click at [1529, 245] on icon at bounding box center [1527, 247] width 10 height 10
click at [1524, 188] on icon at bounding box center [1527, 190] width 10 height 10
click at [1525, 188] on icon at bounding box center [1527, 190] width 10 height 10
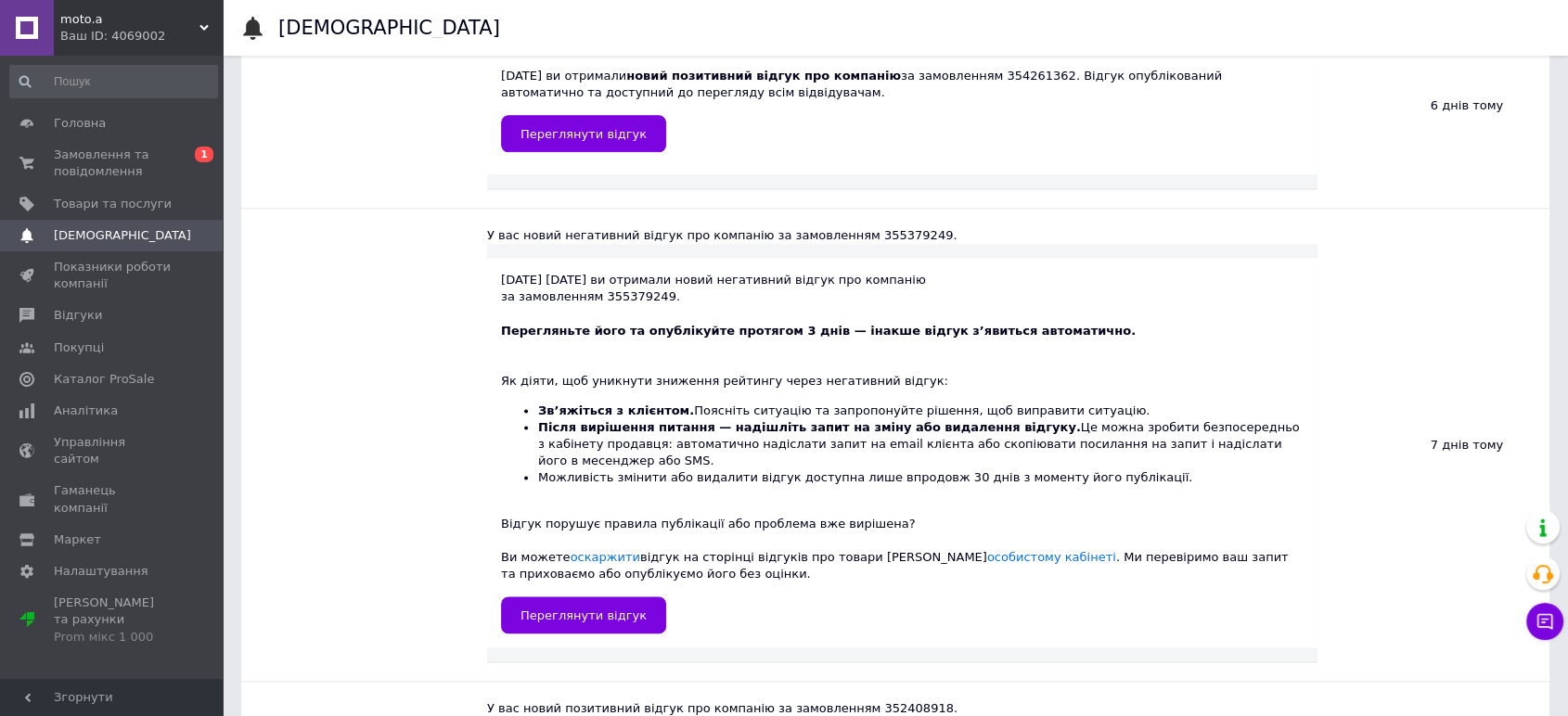
scroll to position [2268, 0]
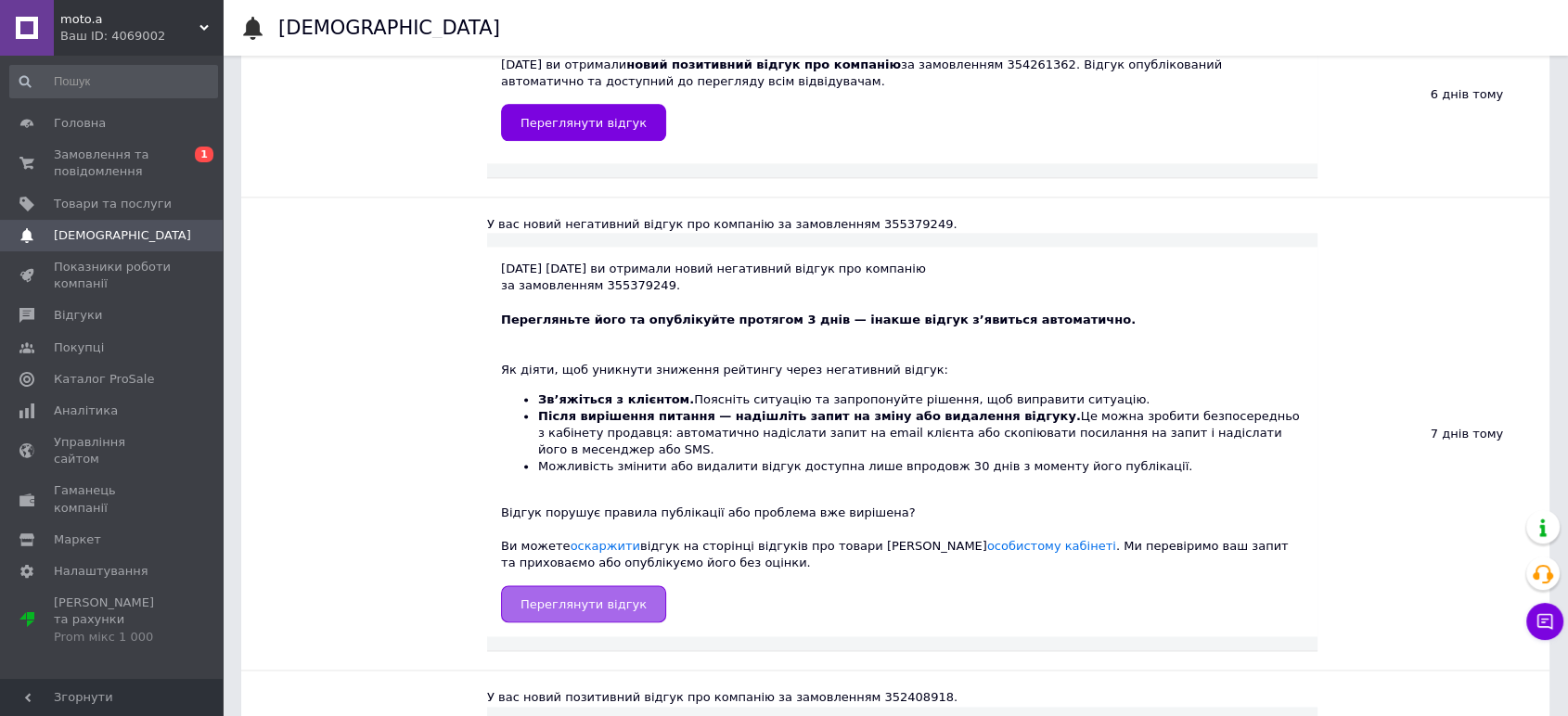
click at [560, 598] on span "Переглянути відгук" at bounding box center [582, 605] width 126 height 14
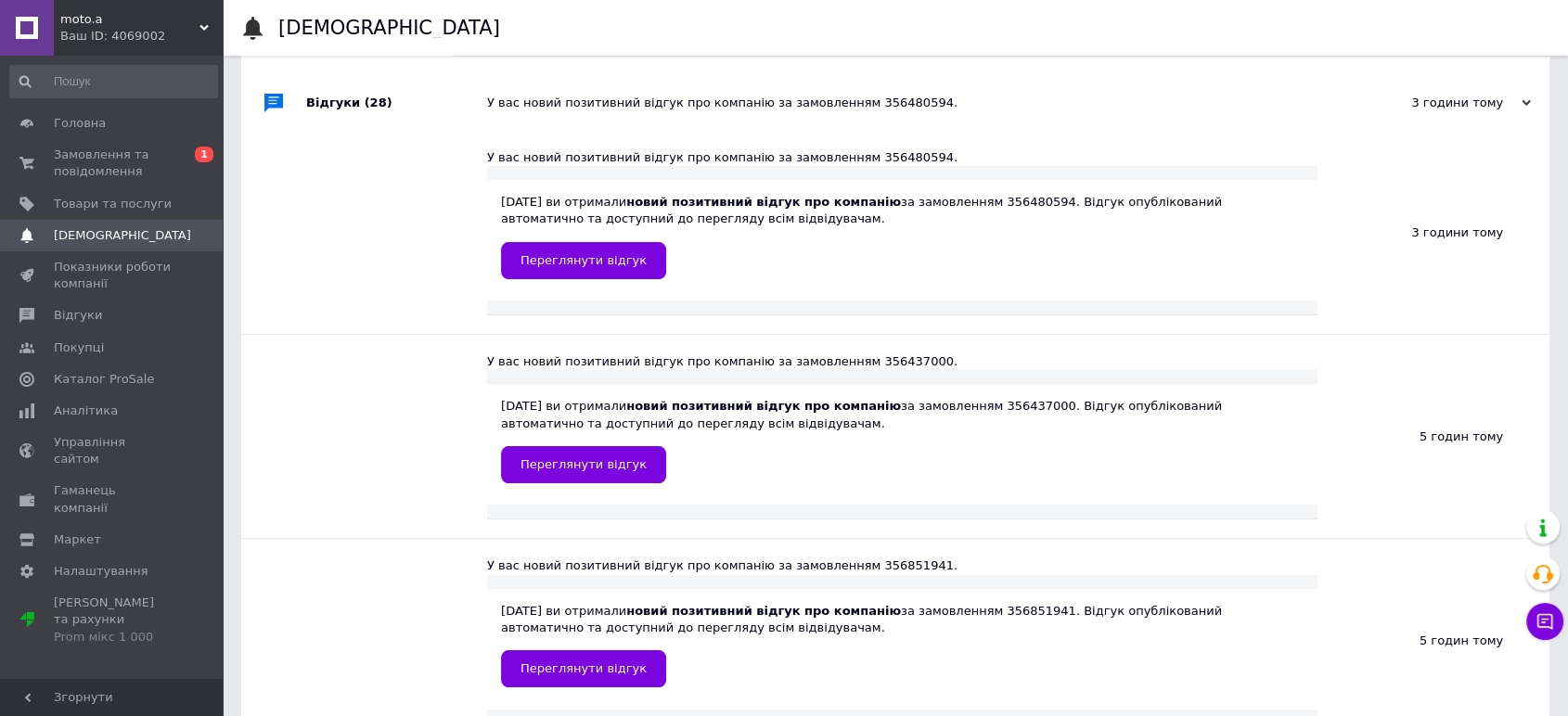
scroll to position [0, 0]
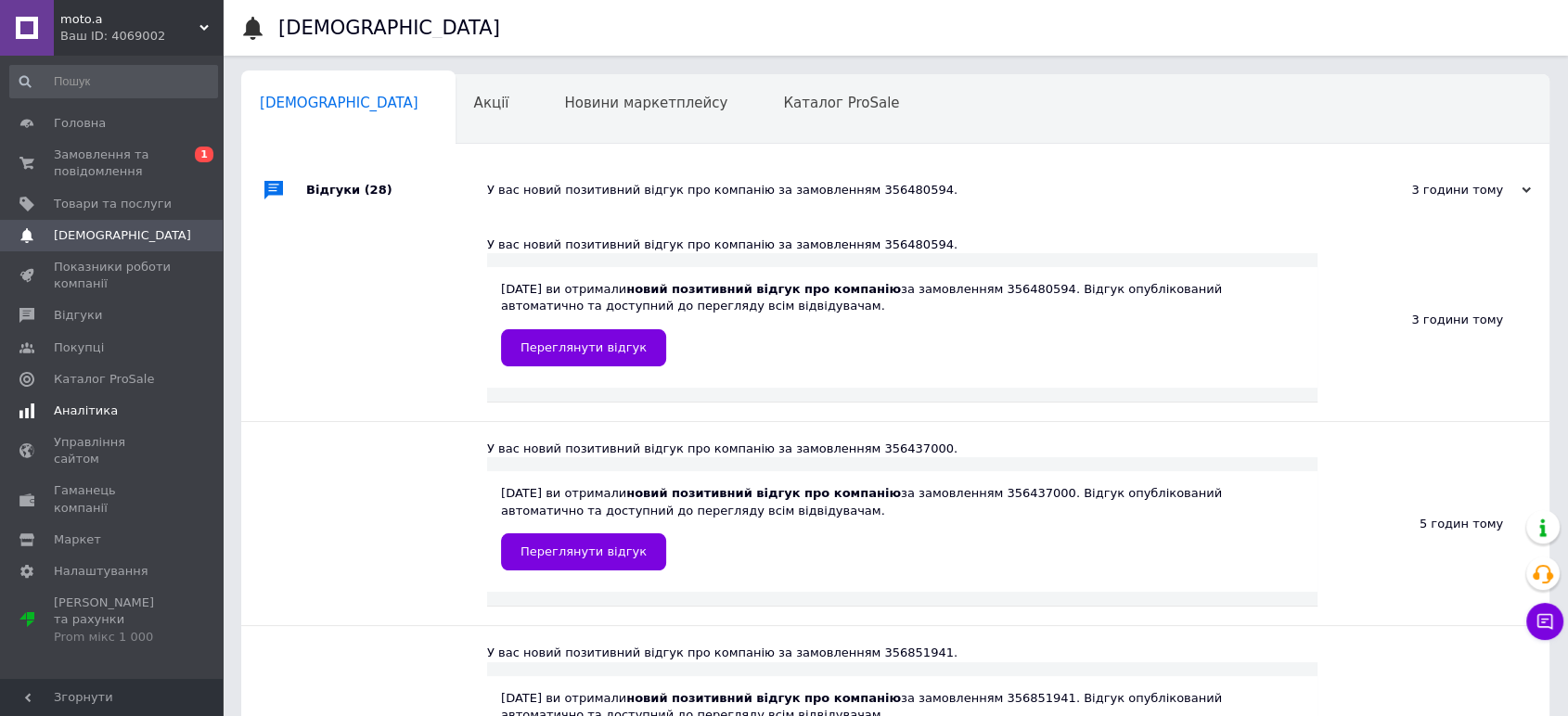
click at [89, 406] on span "Аналітика" at bounding box center [85, 411] width 64 height 16
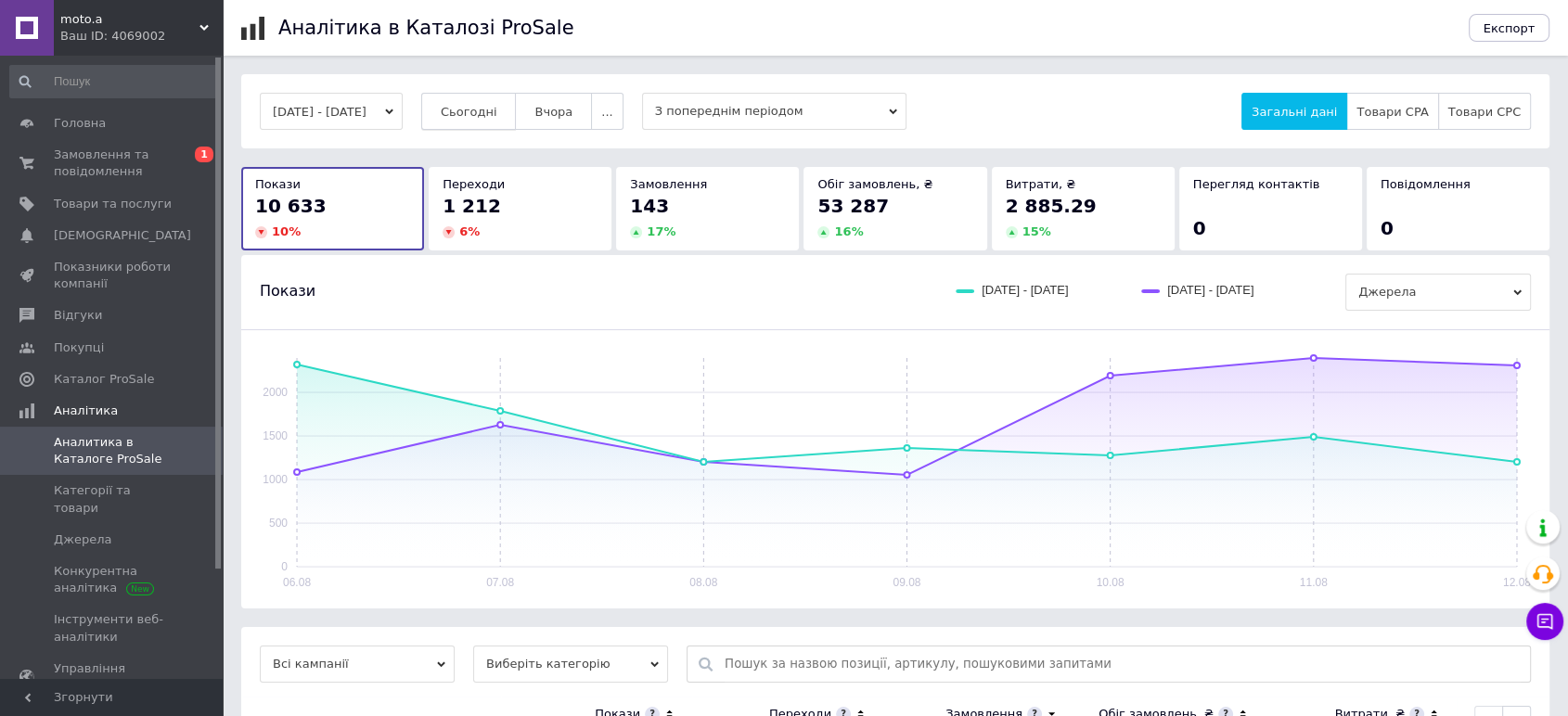
click at [497, 108] on span "Сьогодні" at bounding box center [468, 111] width 57 height 14
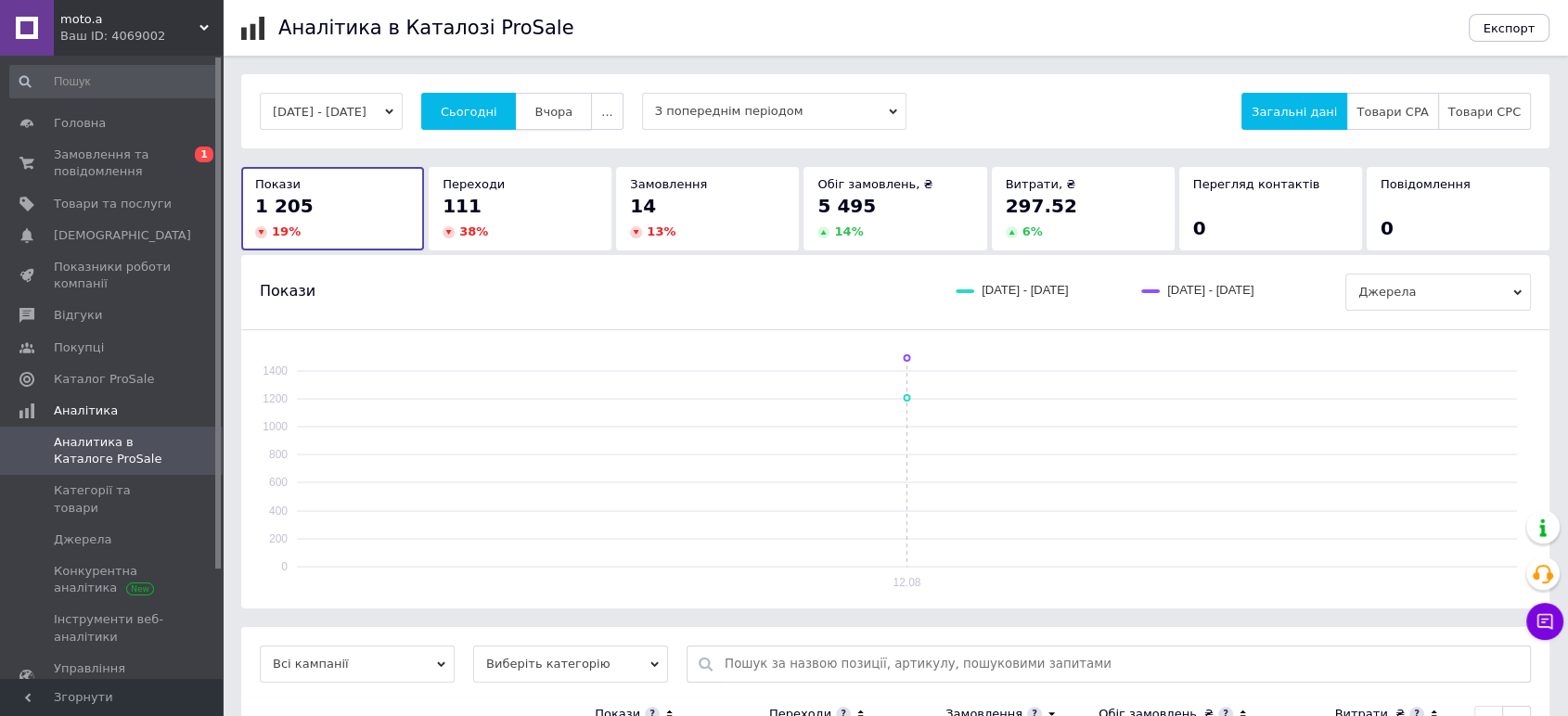
click at [573, 105] on span "Вчора" at bounding box center [554, 111] width 38 height 14
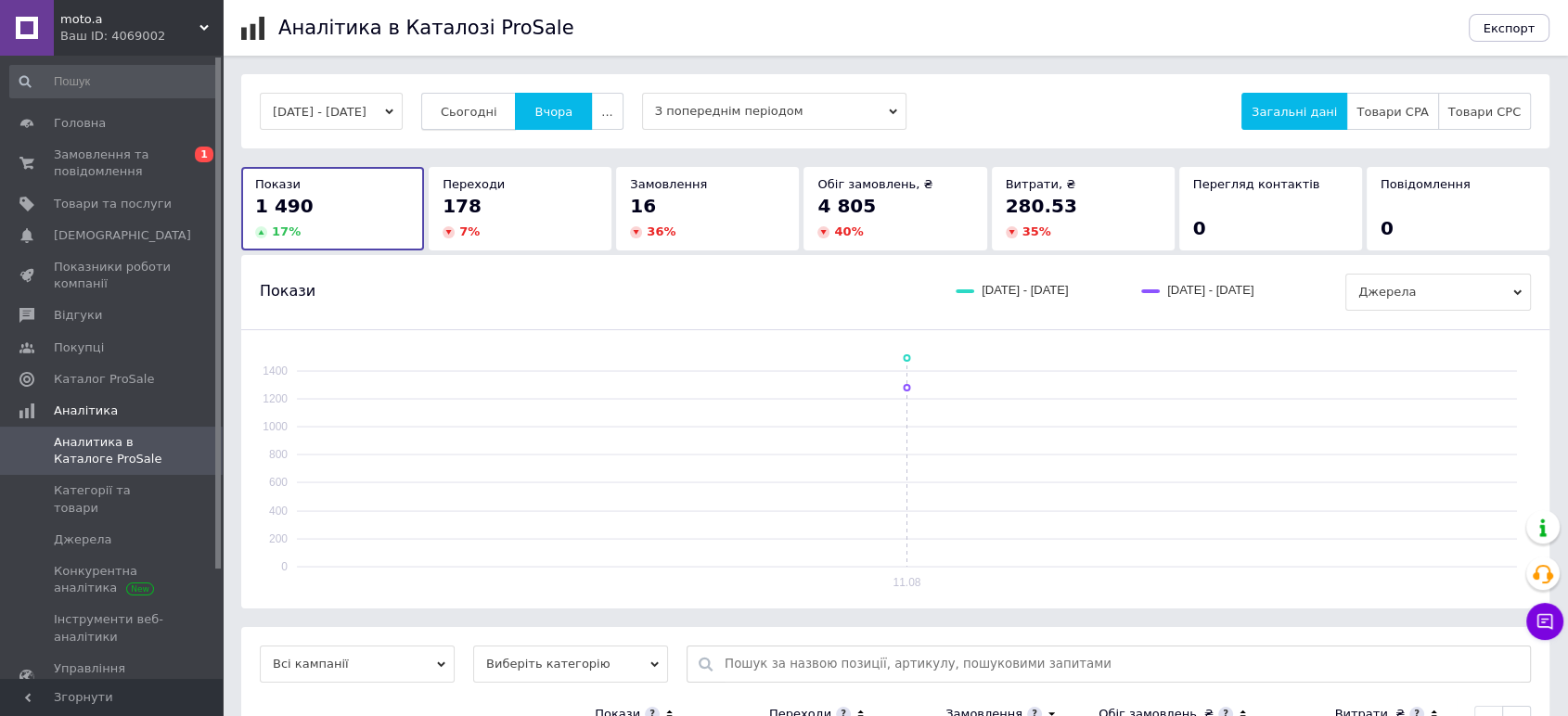
click at [489, 113] on span "Сьогодні" at bounding box center [468, 111] width 57 height 14
